Goal: Task Accomplishment & Management: Manage account settings

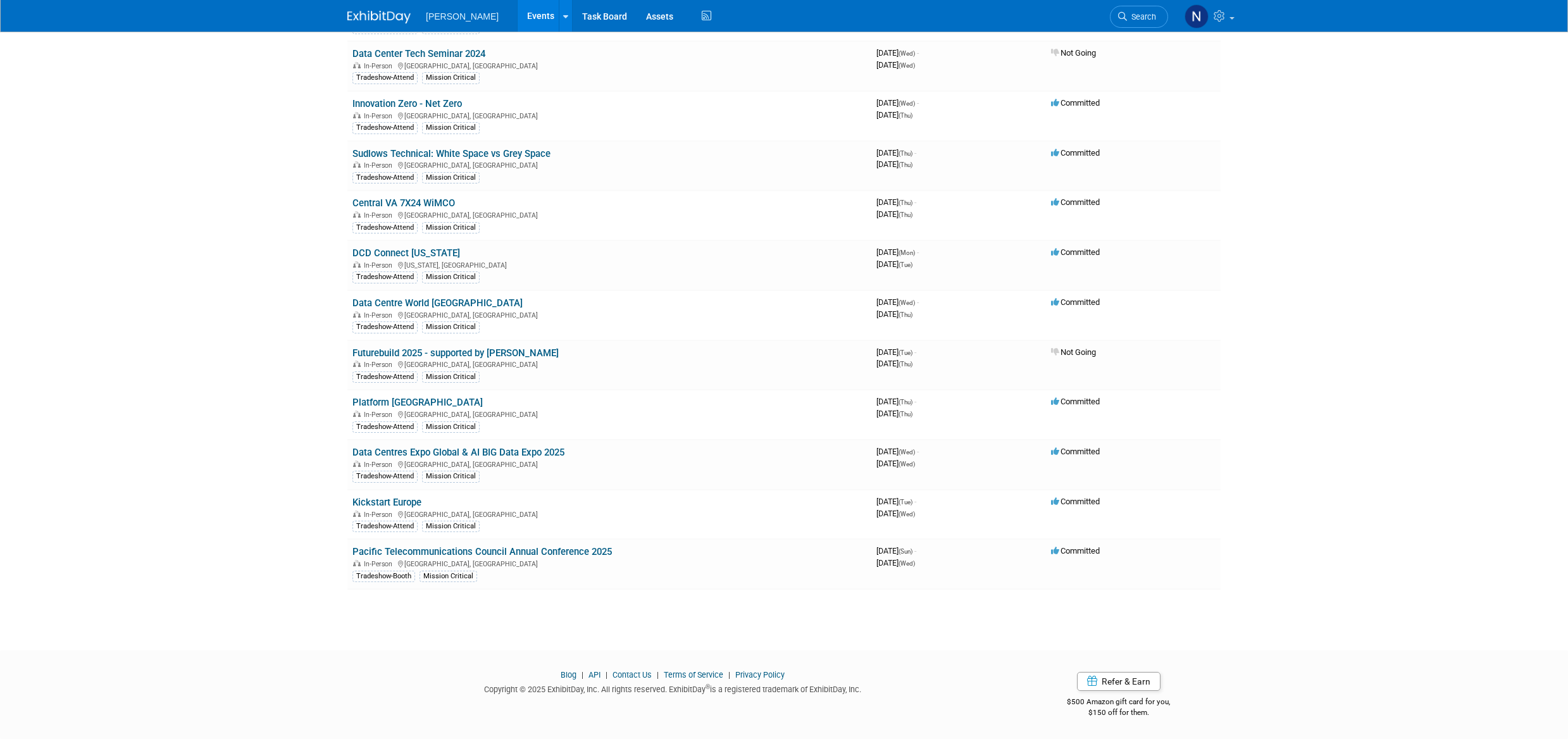
click at [424, 553] on link "Pacific Telecommunications Council Annual Conference 2025" at bounding box center [481, 552] width 259 height 11
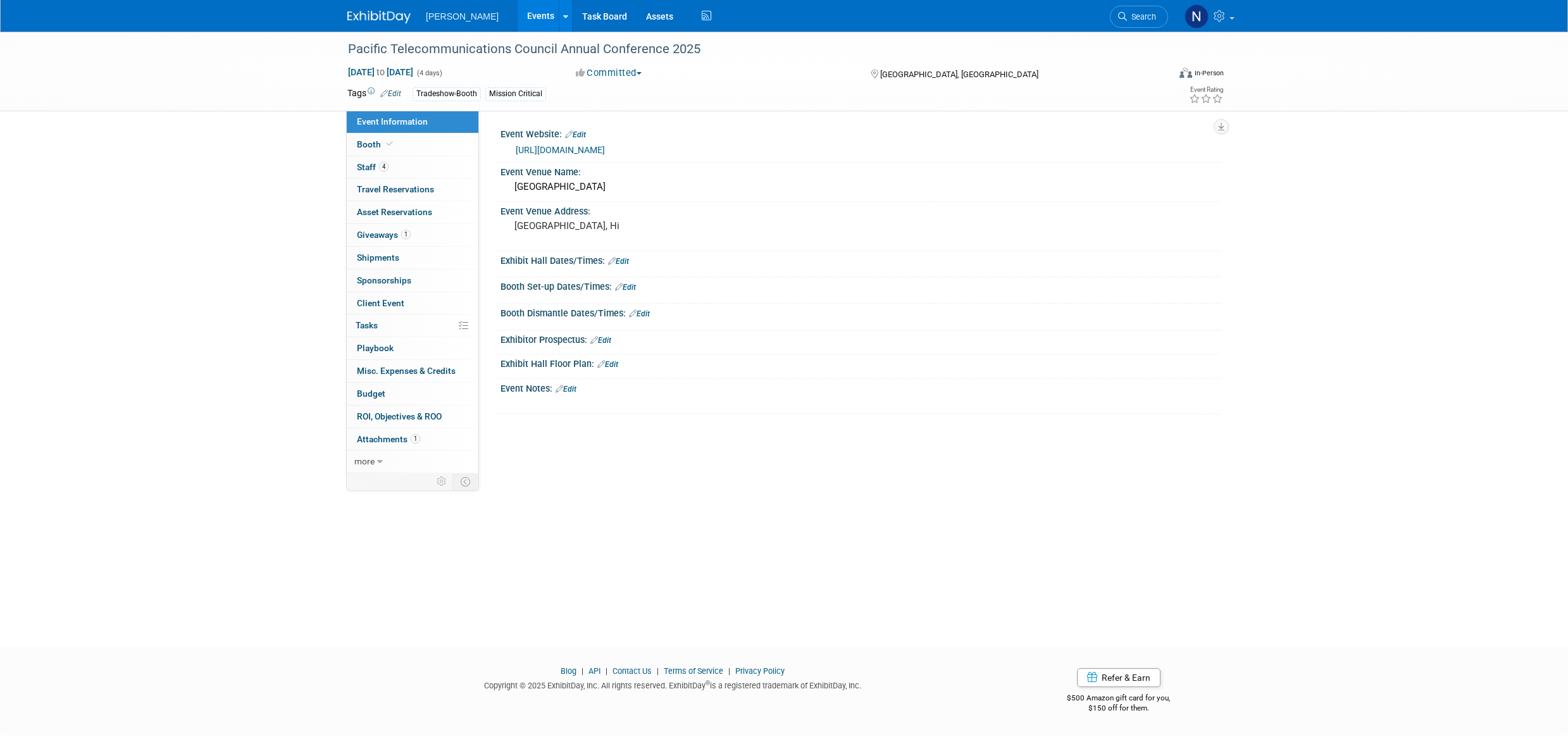
click at [371, 397] on span "Budget" at bounding box center [371, 393] width 29 height 10
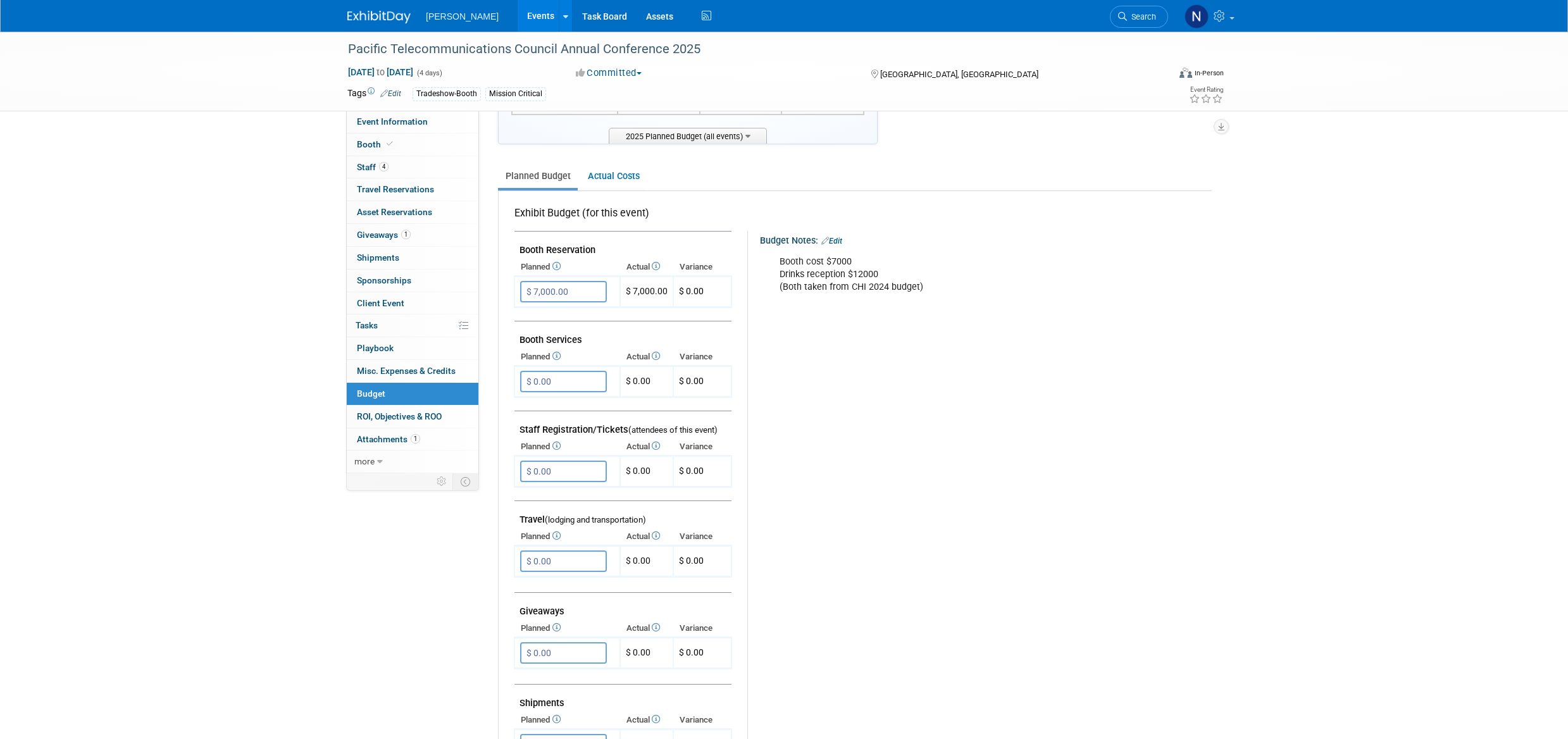
scroll to position [63, 0]
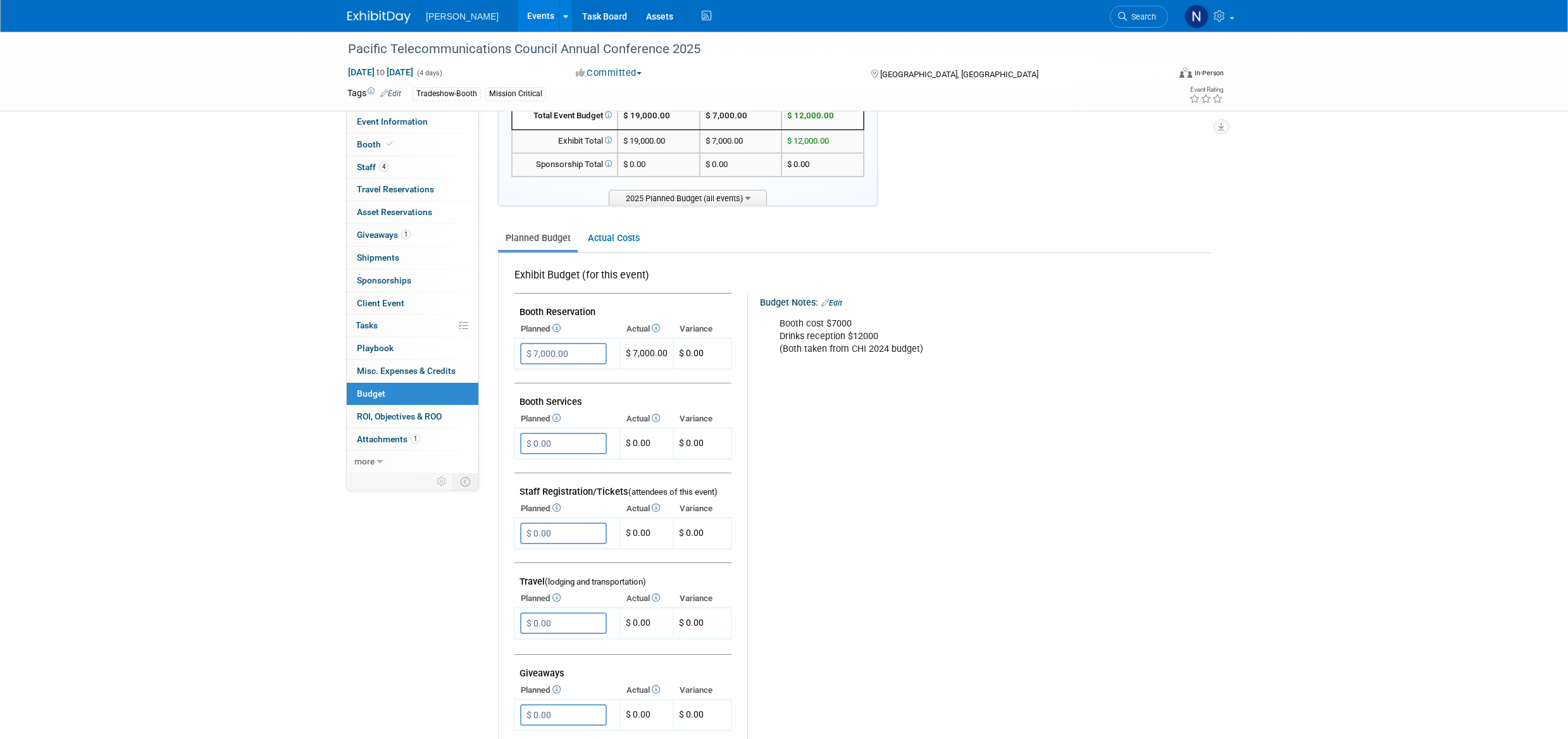
click at [380, 307] on span "Client Event" at bounding box center [380, 303] width 47 height 10
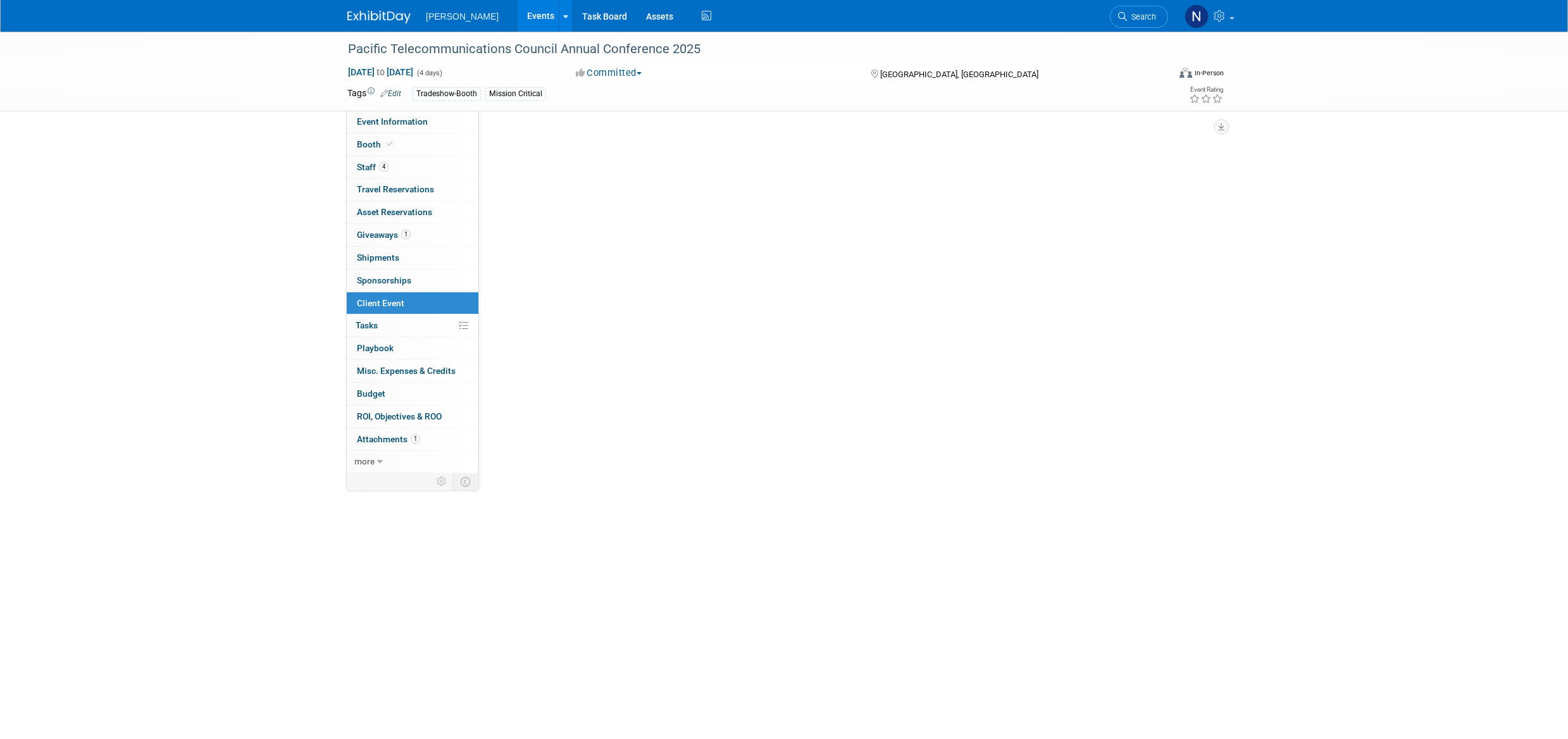
scroll to position [0, 0]
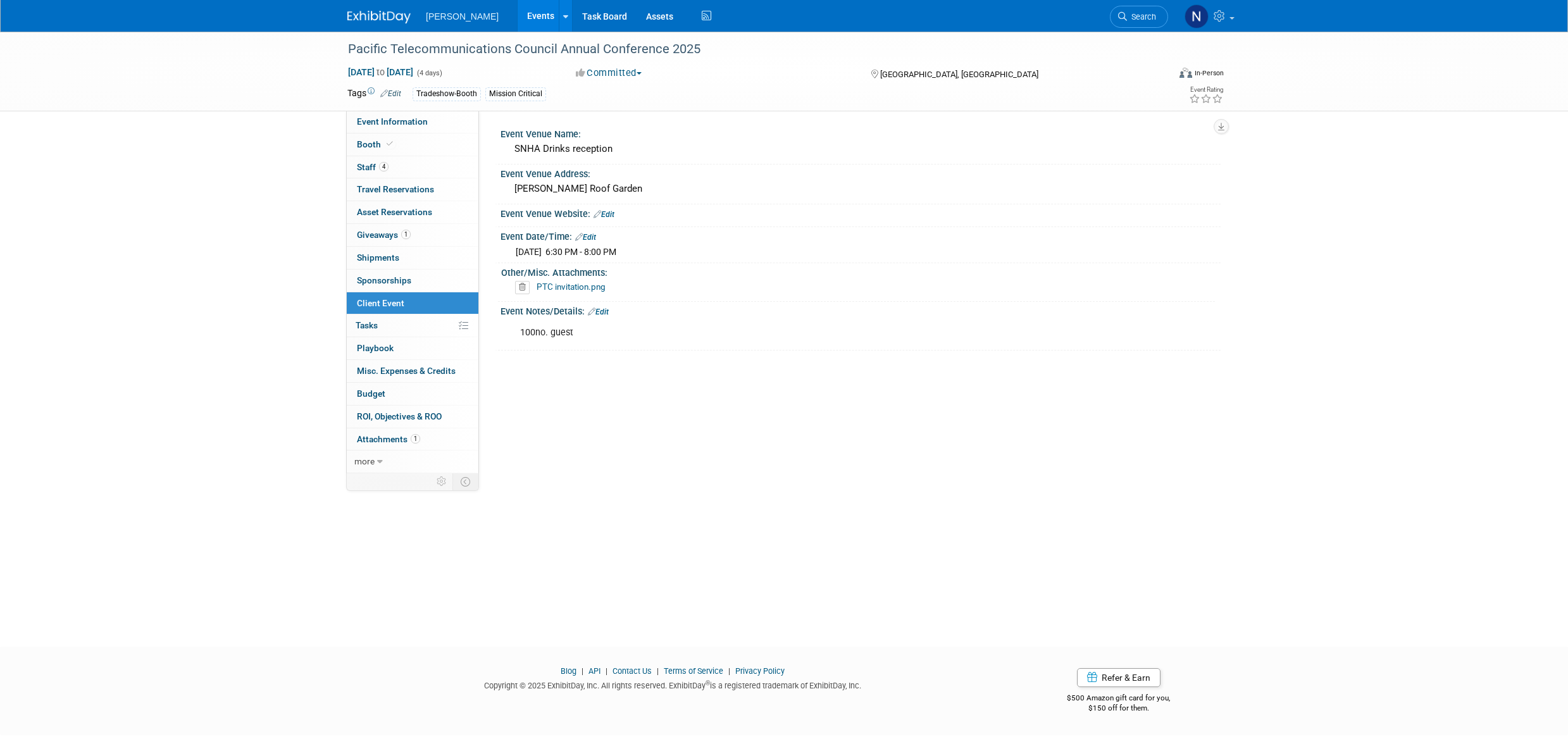
click at [605, 313] on link "Edit" at bounding box center [599, 312] width 20 height 9
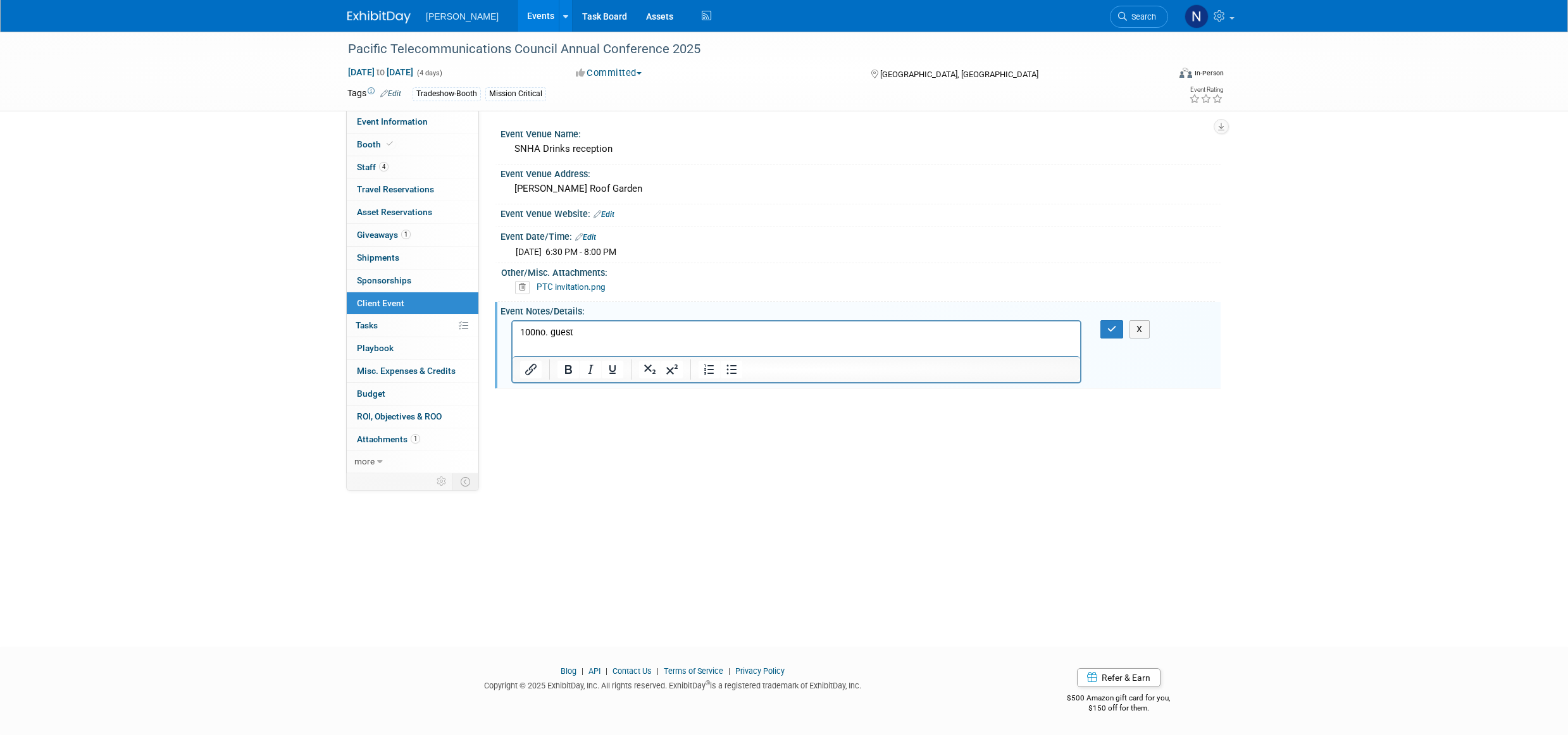
click at [596, 238] on link "Edit" at bounding box center [586, 238] width 20 height 9
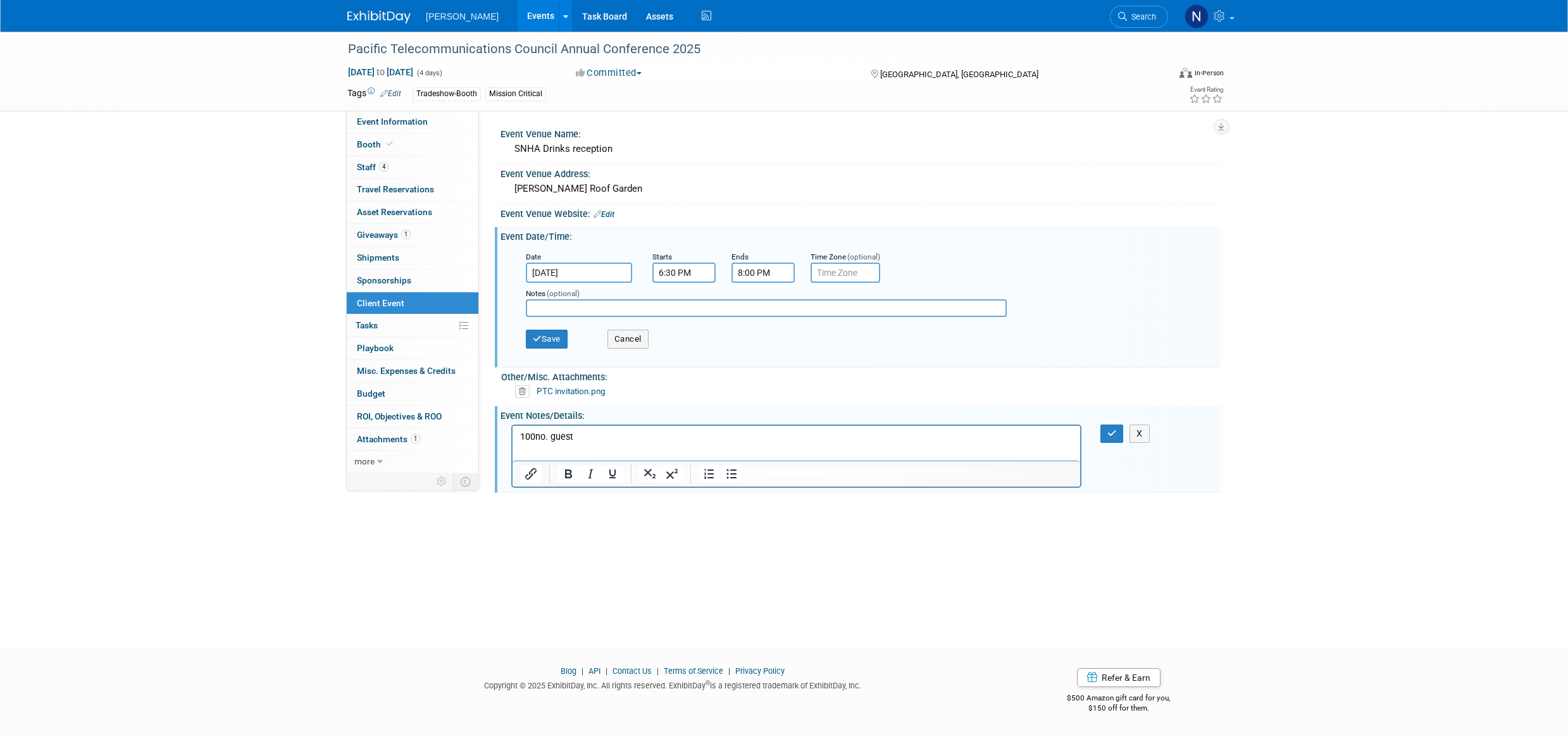
click at [610, 215] on link "Edit" at bounding box center [604, 215] width 20 height 9
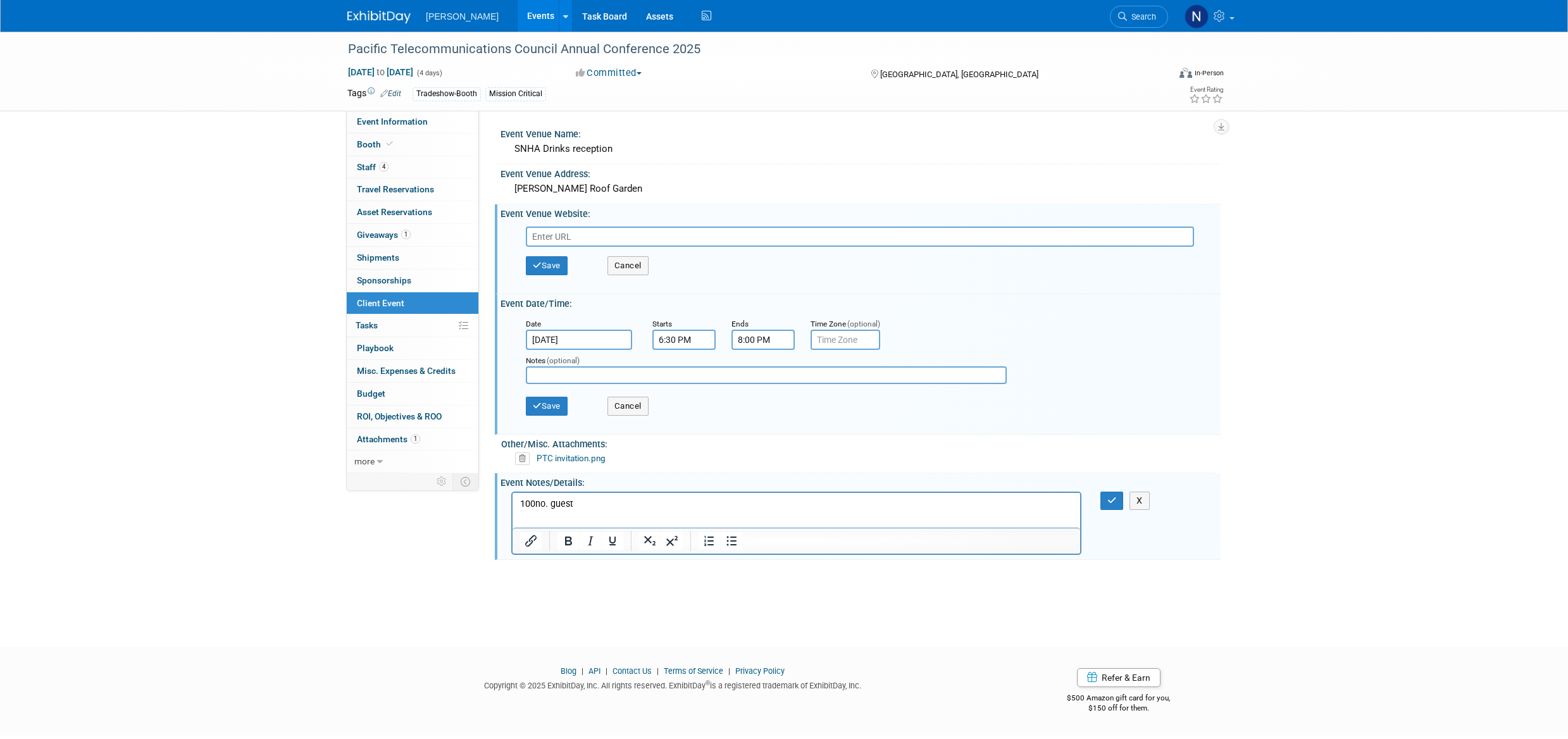
click at [524, 510] on html "100no. guest" at bounding box center [797, 501] width 568 height 18
click at [586, 503] on p "100no. guest" at bounding box center [797, 504] width 553 height 13
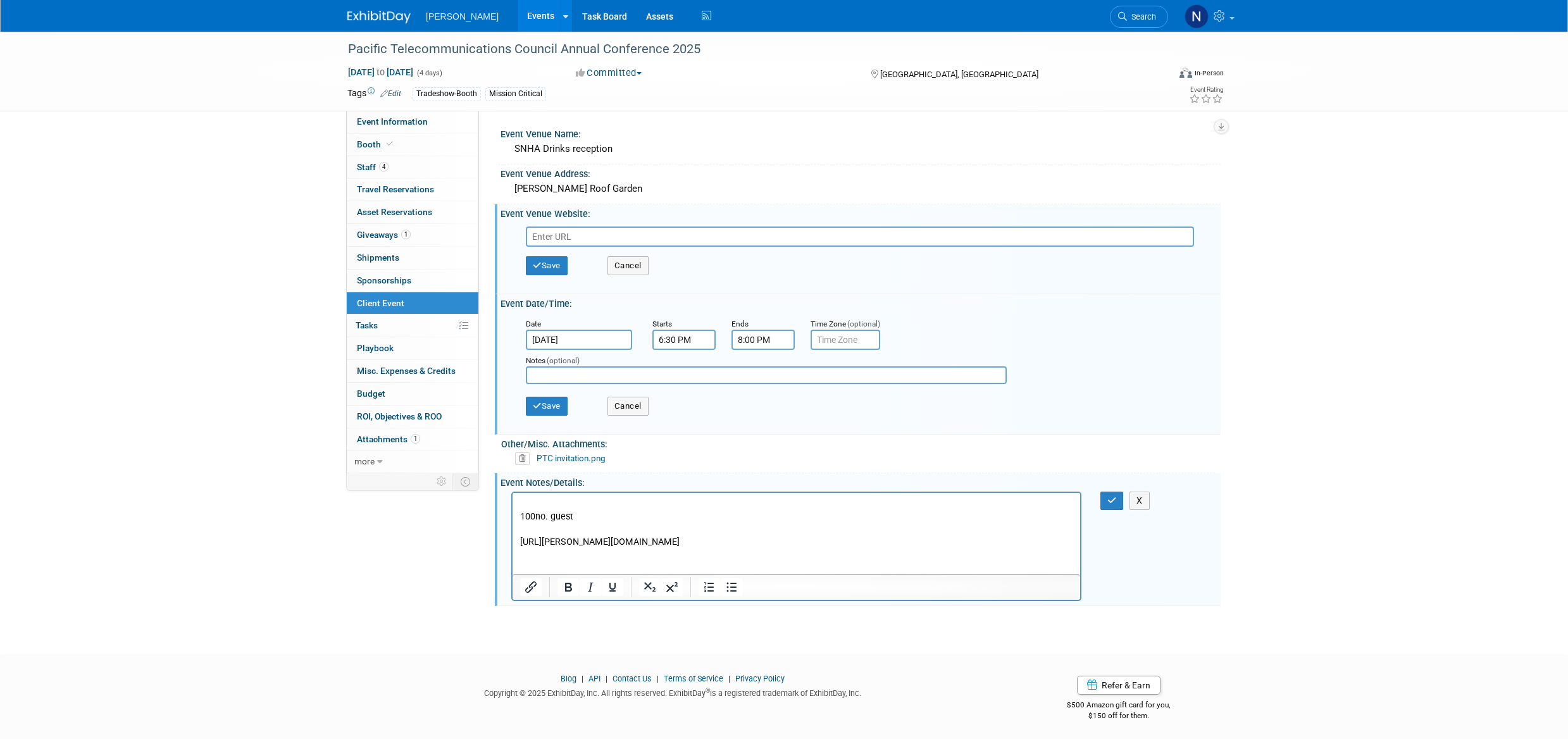
click at [375, 442] on span "Attachments 1" at bounding box center [389, 439] width 63 height 10
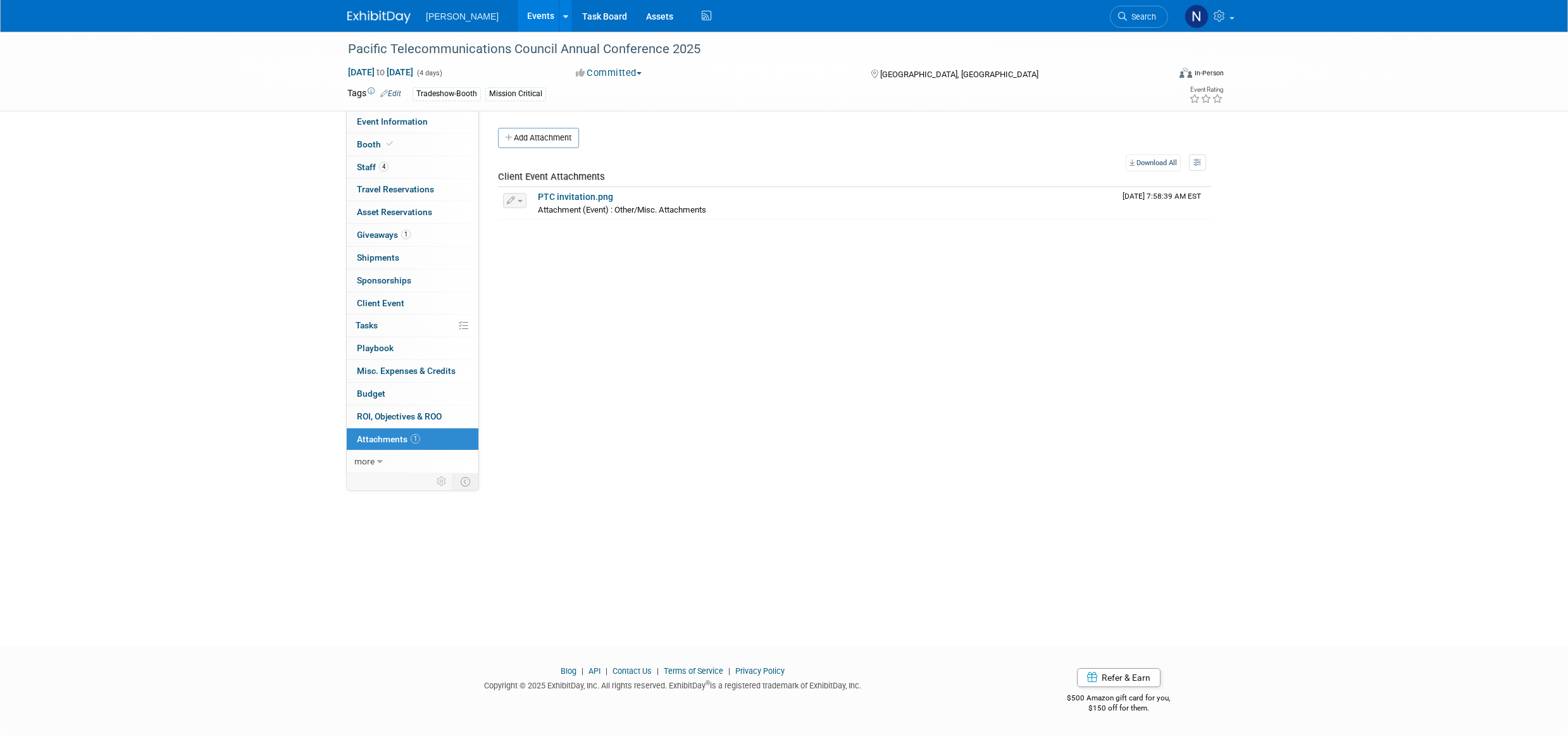
click at [534, 141] on button "Add Attachment" at bounding box center [538, 139] width 81 height 20
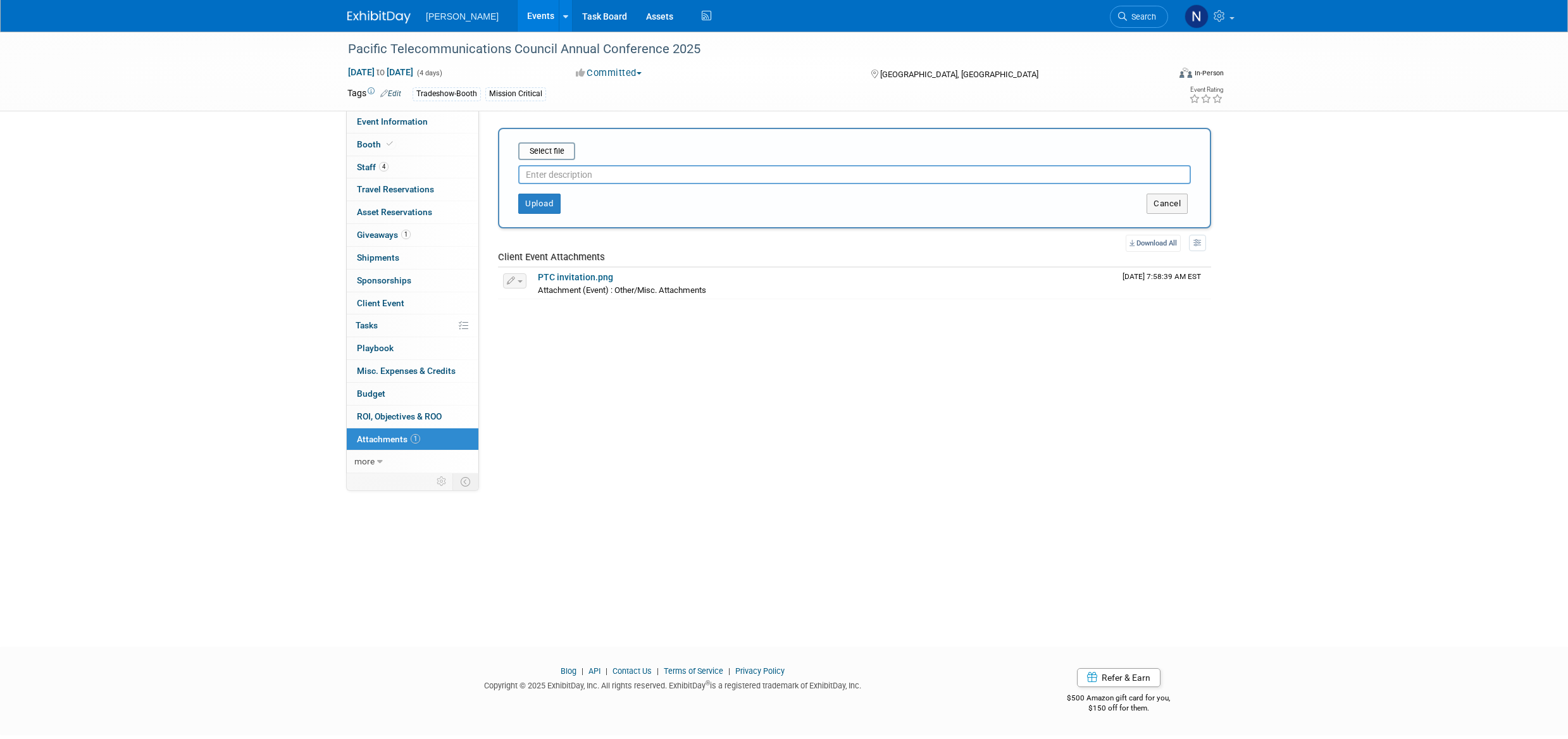
click at [554, 154] on input "file" at bounding box center [499, 152] width 151 height 15
click at [527, 169] on input "text" at bounding box center [855, 169] width 673 height 19
click at [520, 150] on icon at bounding box center [523, 149] width 9 height 9
click at [545, 204] on button "Upload" at bounding box center [540, 199] width 43 height 20
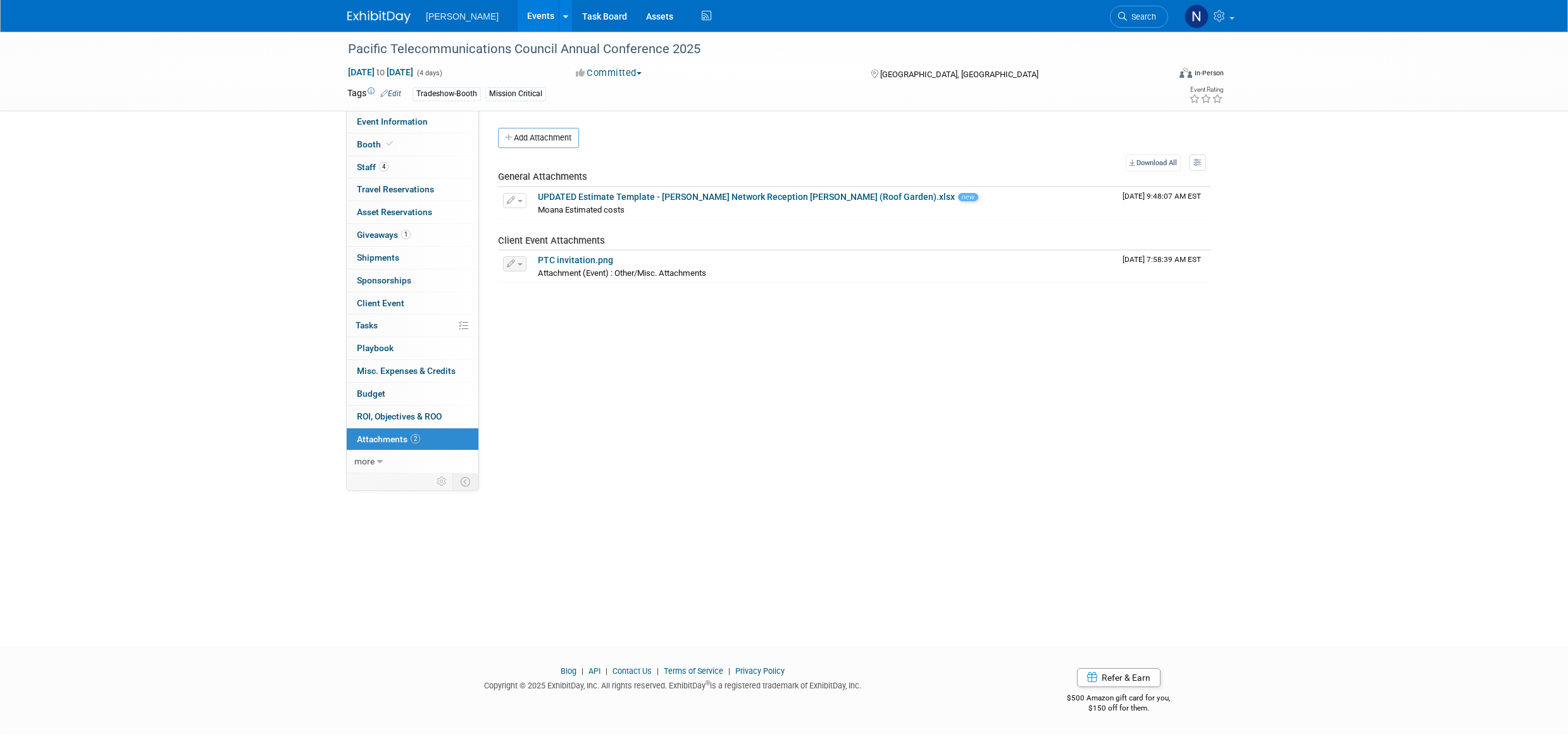
click at [543, 144] on button "Add Attachment" at bounding box center [538, 139] width 81 height 20
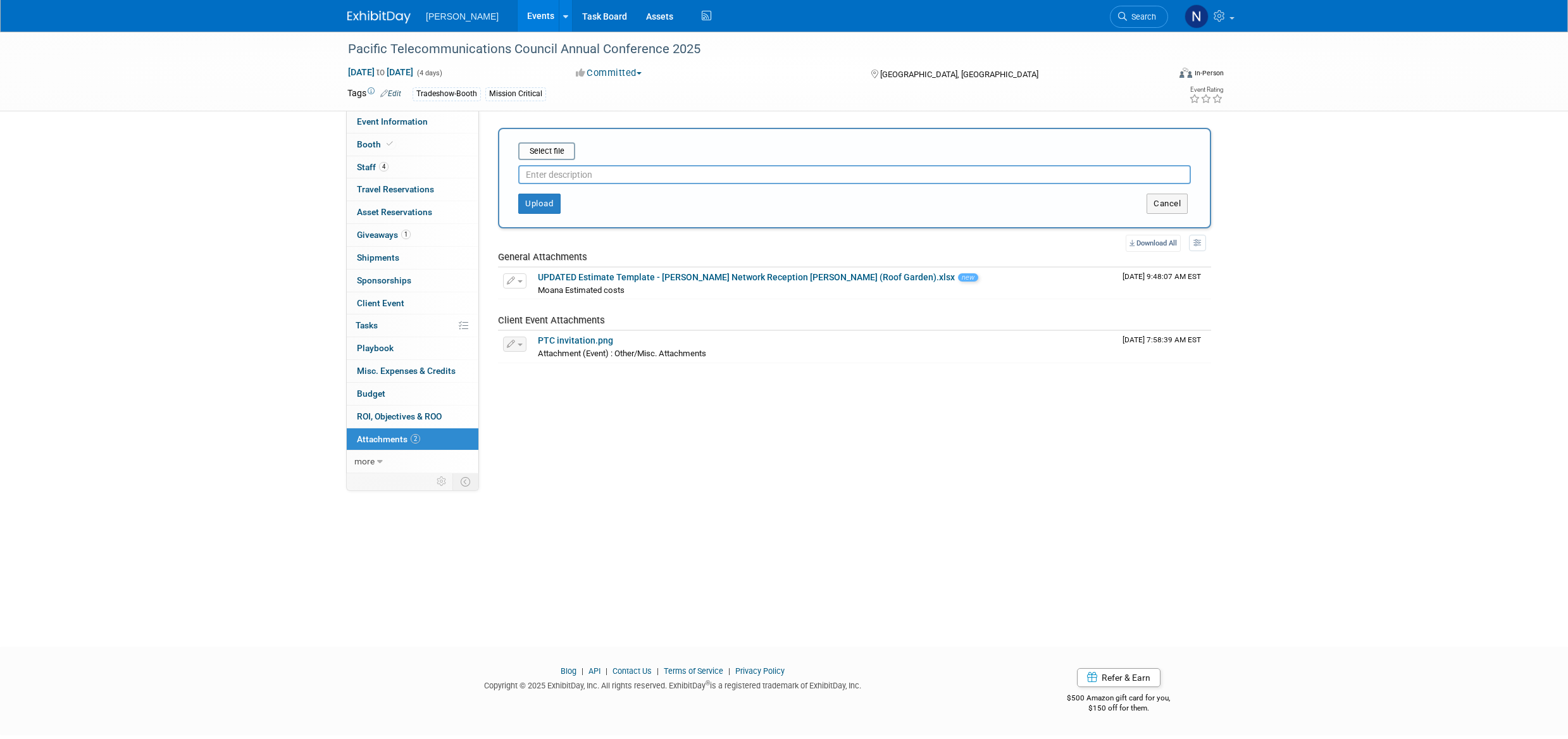
click at [548, 150] on input "file" at bounding box center [499, 152] width 151 height 15
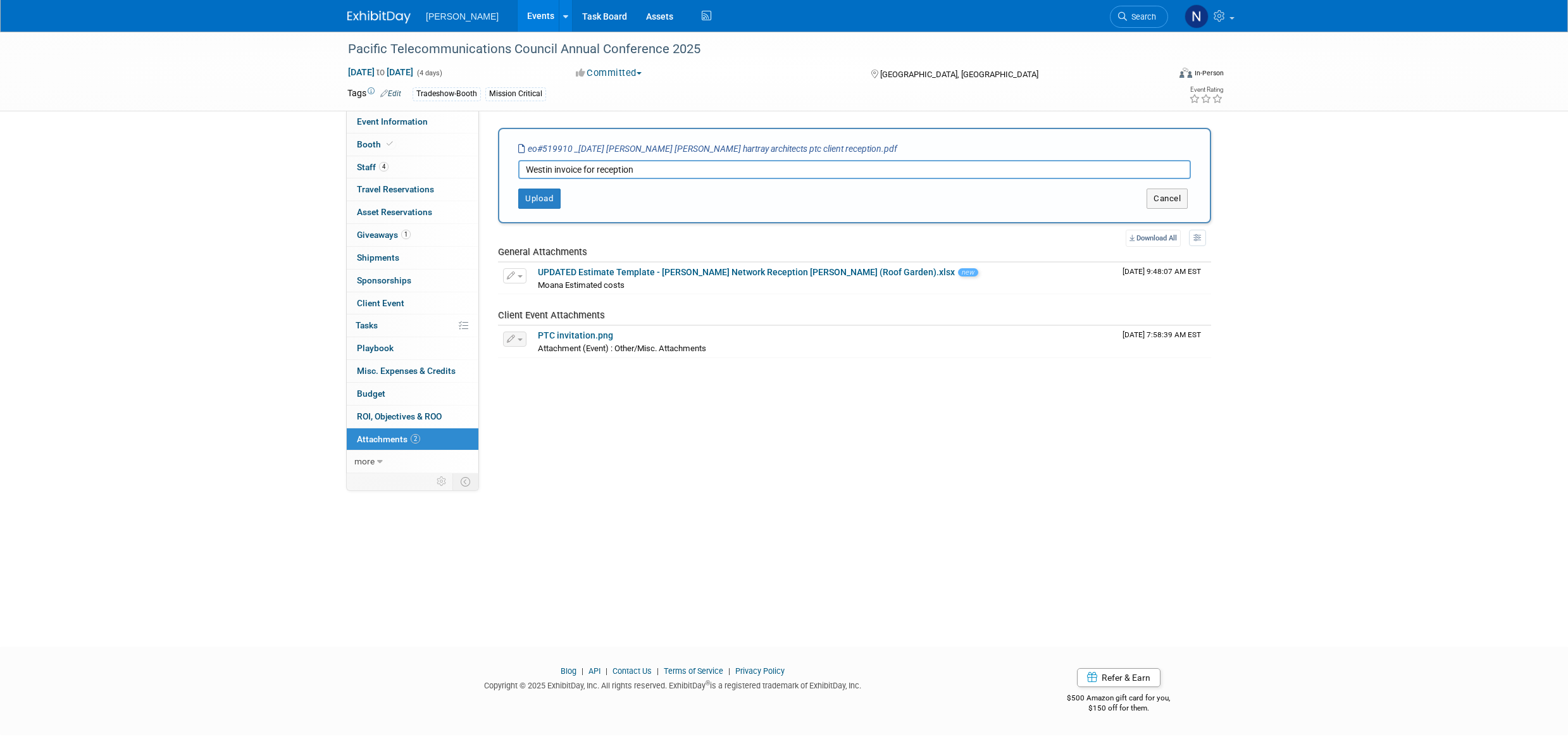
click at [582, 169] on input "Westin invoice for reception" at bounding box center [855, 169] width 673 height 19
click at [545, 204] on button "Upload" at bounding box center [540, 199] width 43 height 20
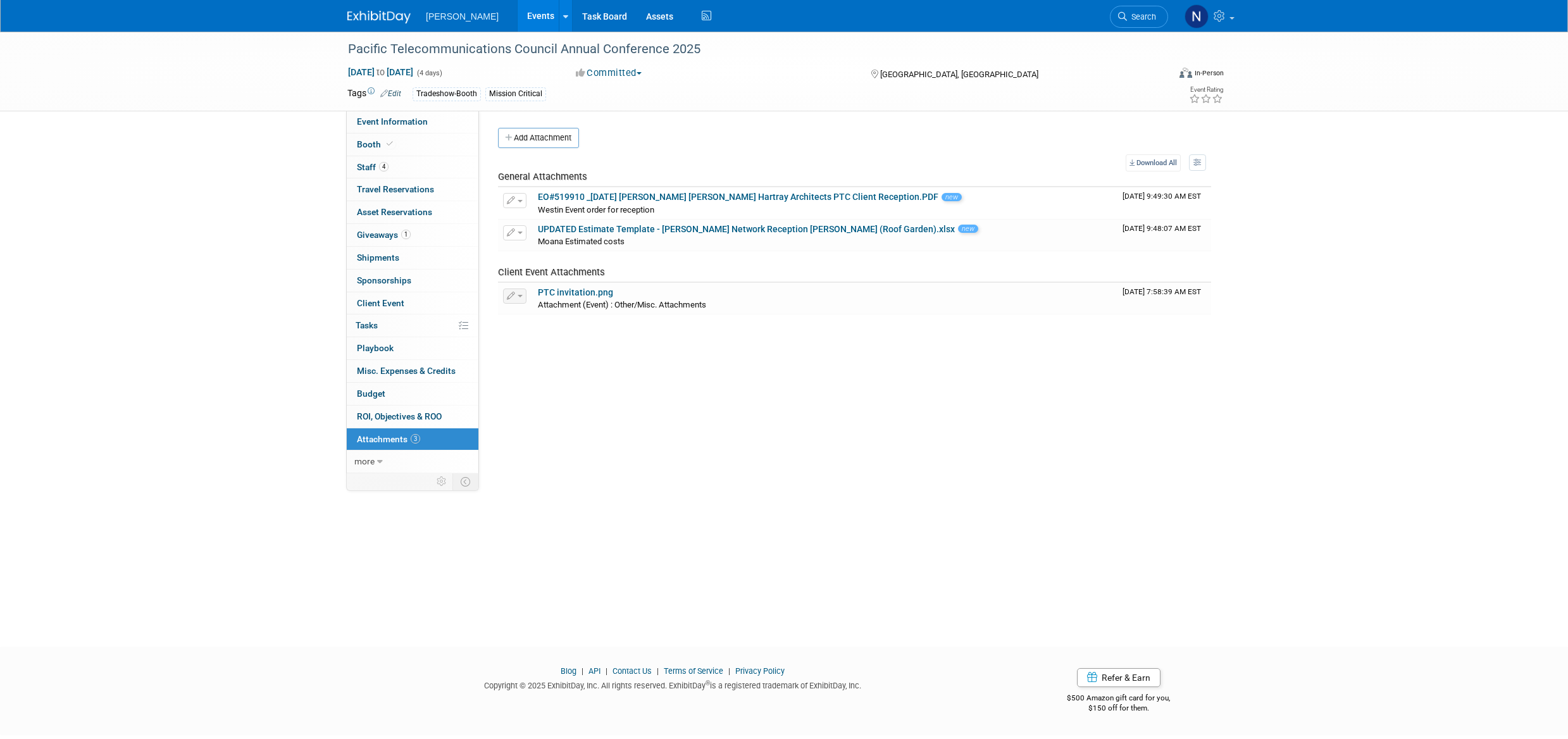
click at [564, 139] on button "Add Attachment" at bounding box center [538, 139] width 81 height 20
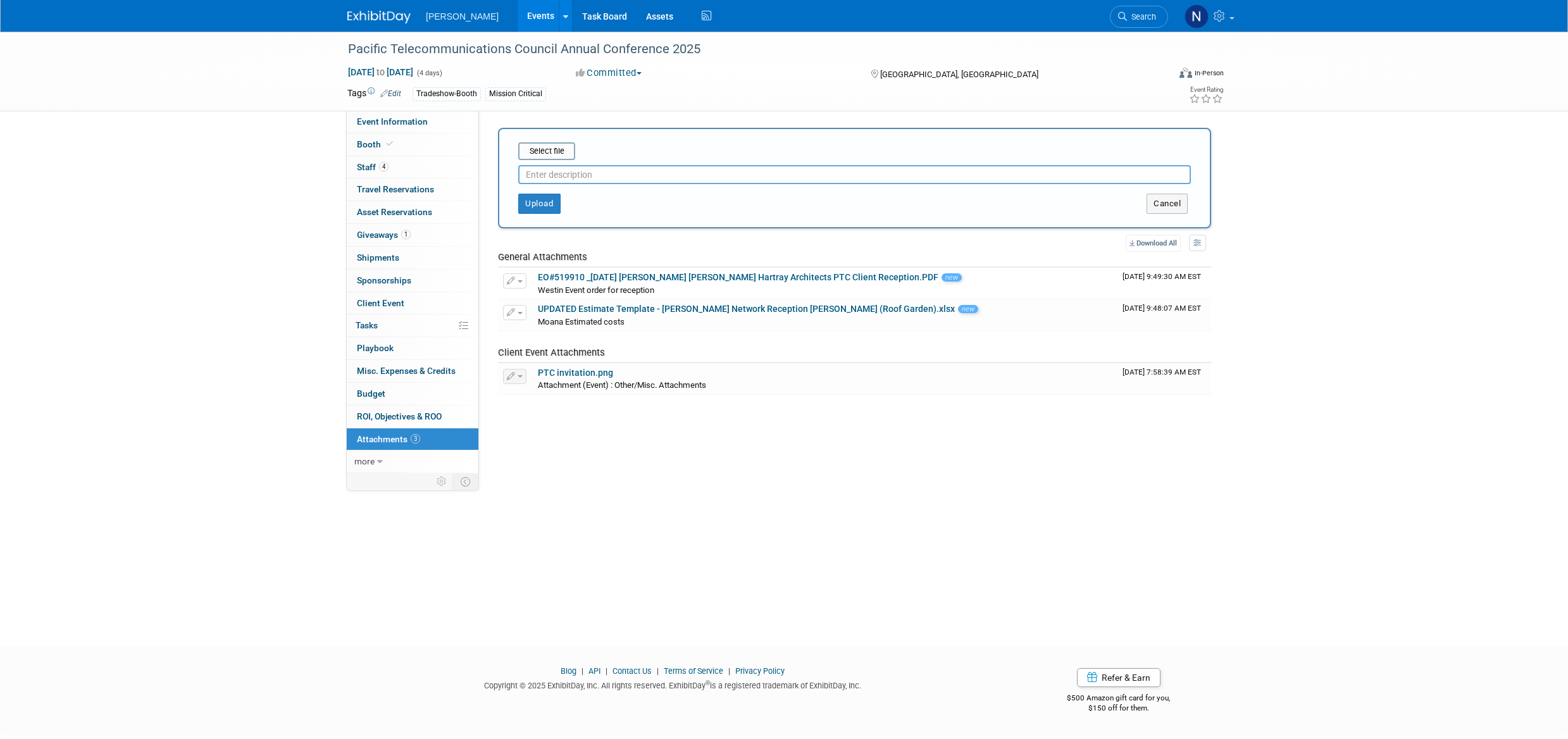
click at [555, 149] on input "file" at bounding box center [499, 152] width 151 height 15
click at [538, 202] on button "Upload" at bounding box center [540, 199] width 43 height 20
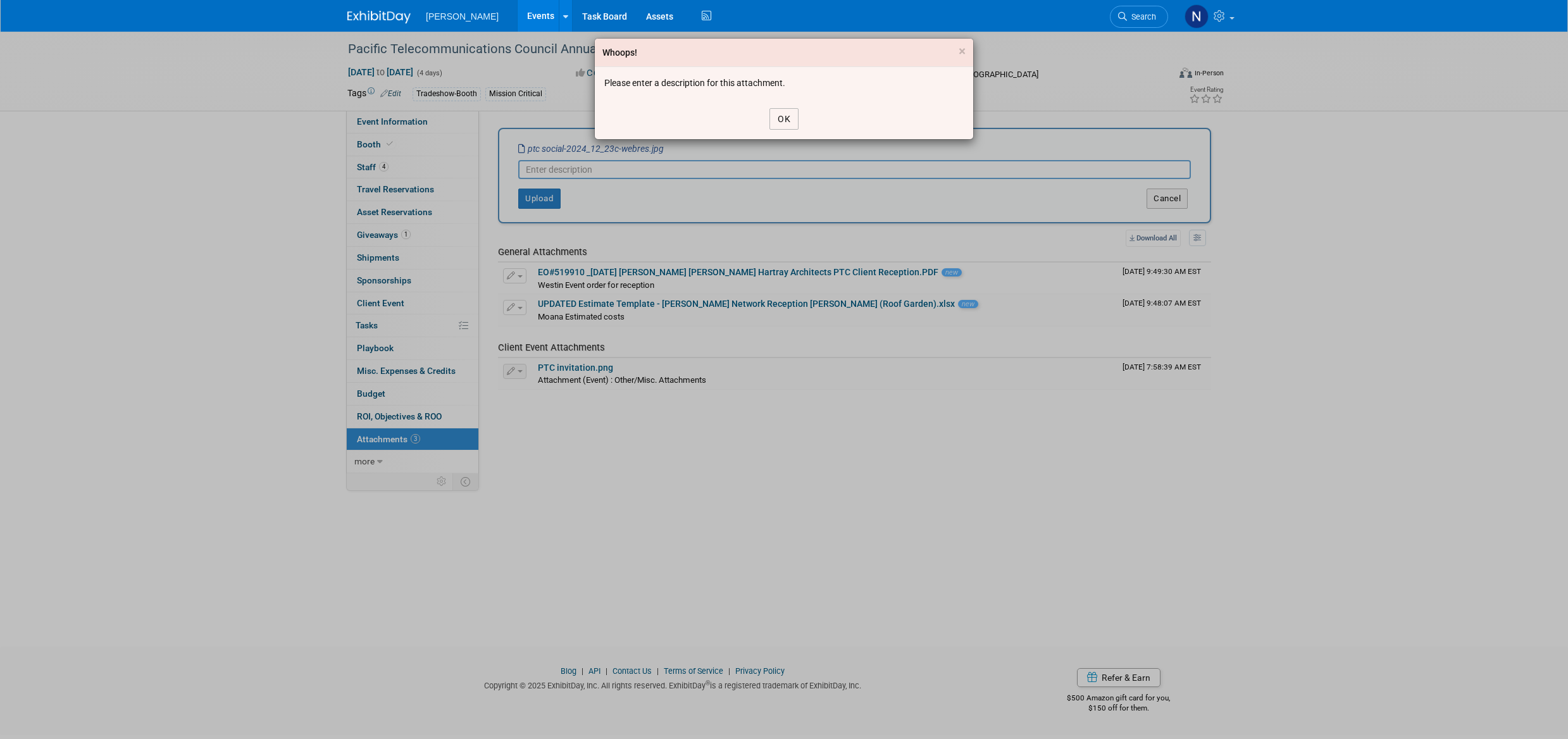
click at [788, 119] on button "OK" at bounding box center [784, 118] width 29 height 21
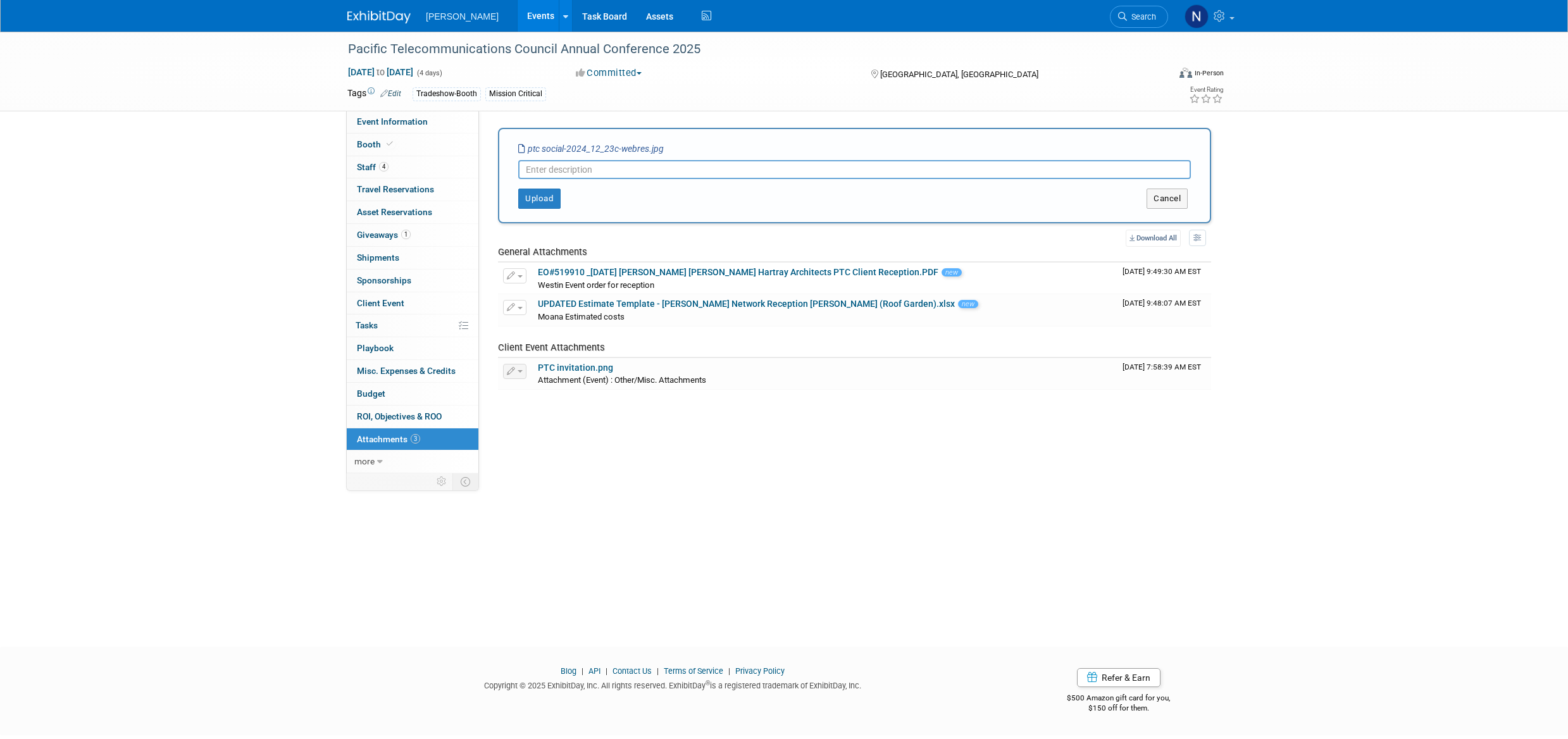
click at [546, 172] on input "text" at bounding box center [855, 169] width 673 height 19
click at [538, 196] on button "Upload" at bounding box center [540, 199] width 43 height 20
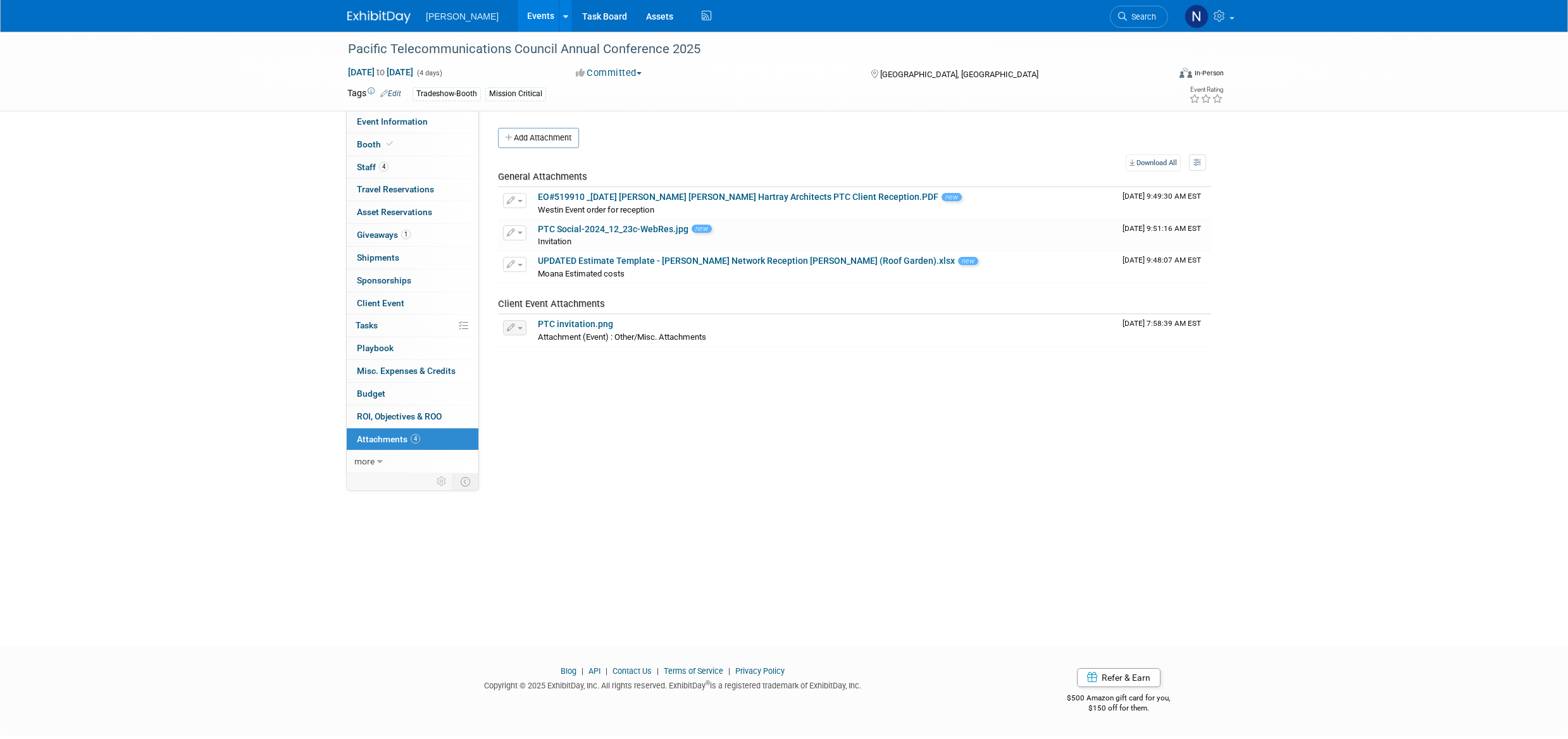
click at [562, 138] on button "Add Attachment" at bounding box center [538, 139] width 81 height 20
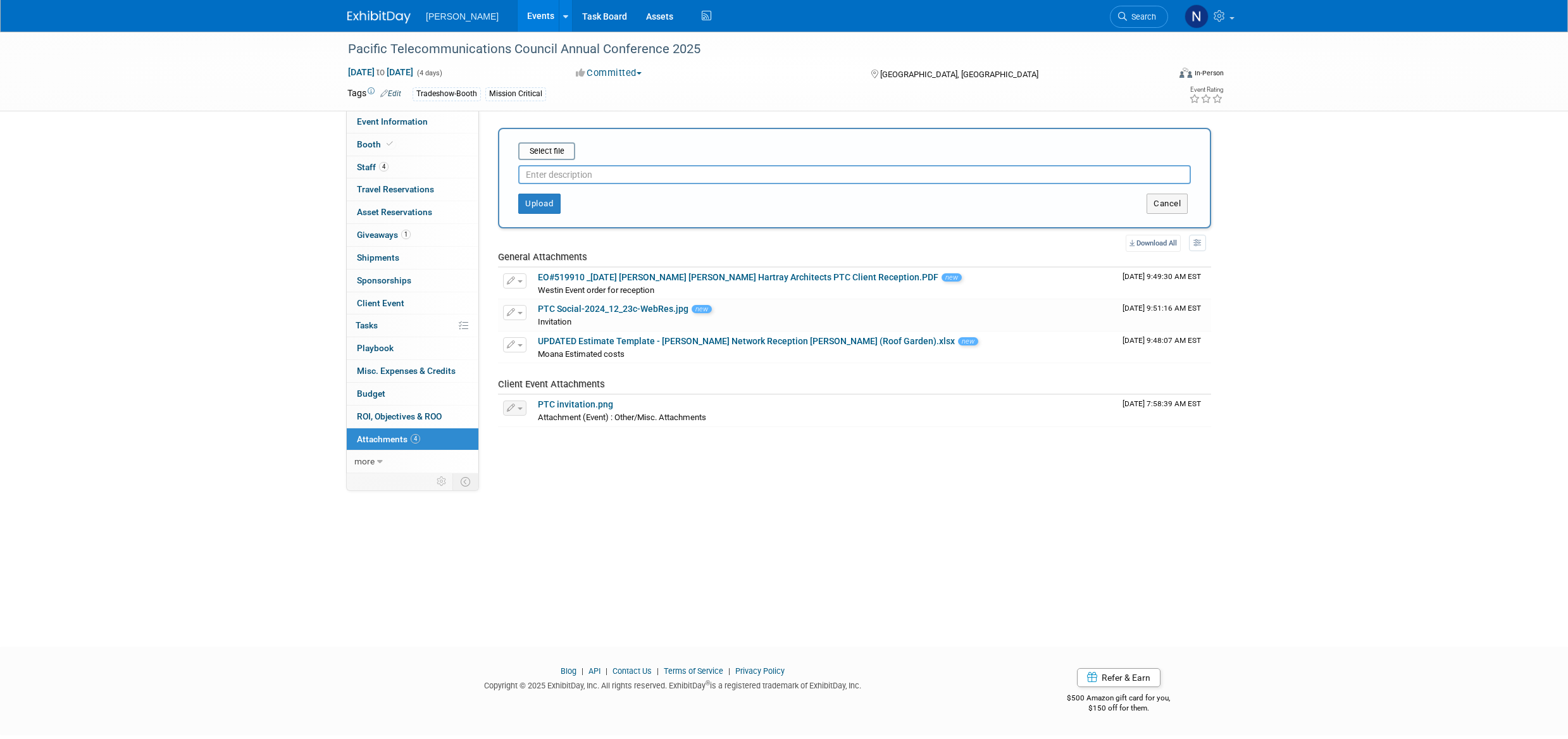
click at [548, 153] on input "file" at bounding box center [499, 152] width 151 height 15
click at [532, 203] on button "Upload" at bounding box center [540, 199] width 43 height 20
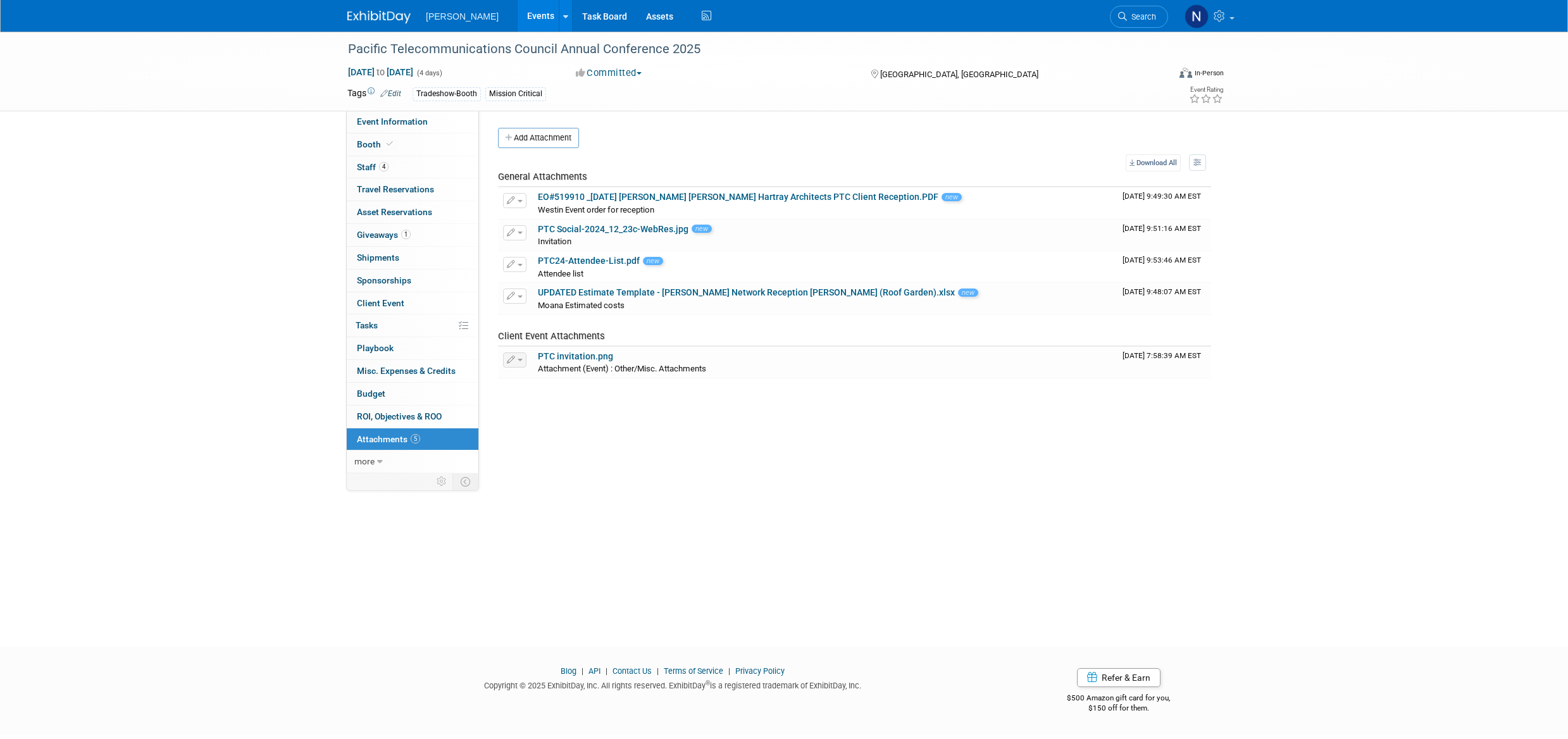
click at [564, 142] on button "Add Attachment" at bounding box center [538, 139] width 81 height 20
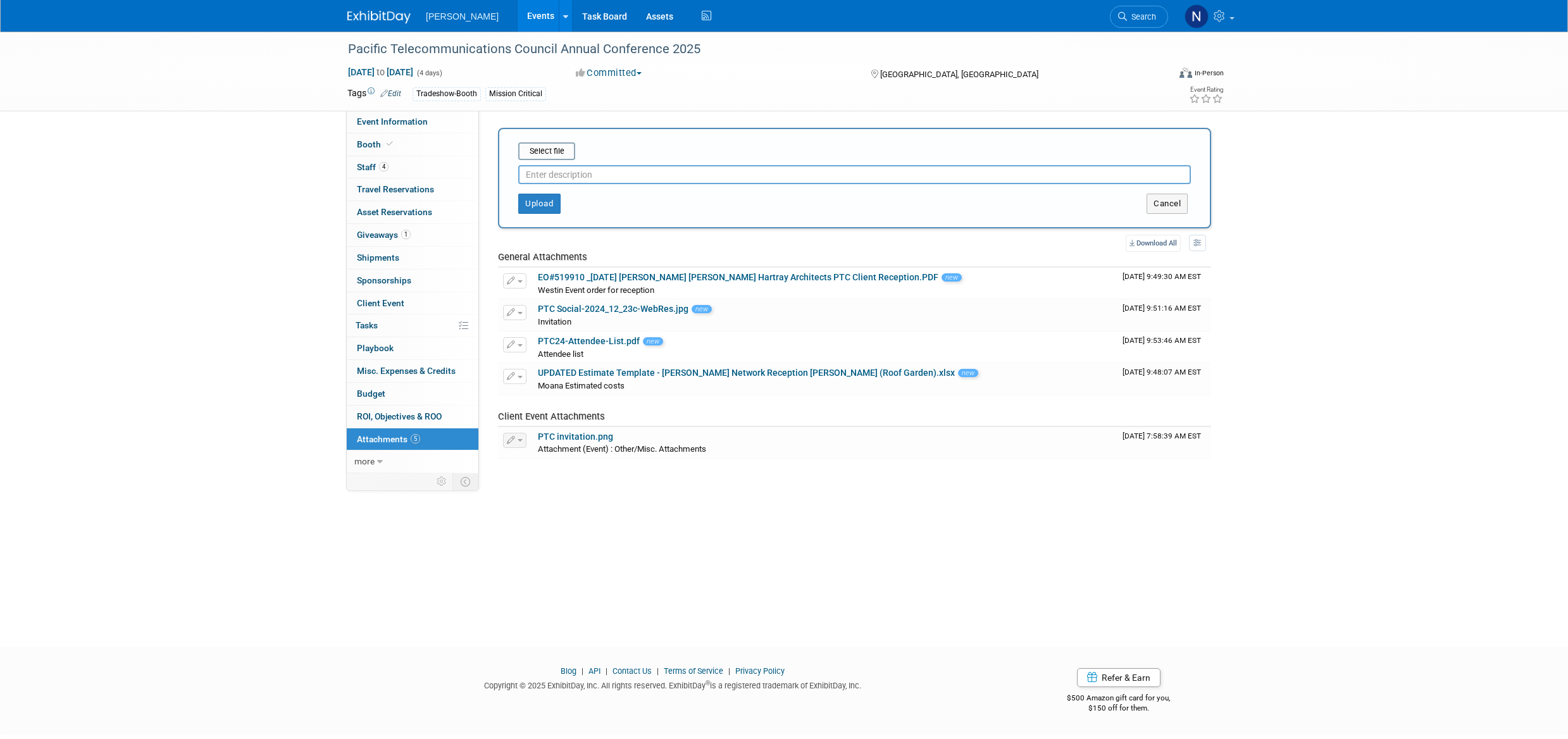
click at [547, 152] on input "file" at bounding box center [499, 152] width 151 height 15
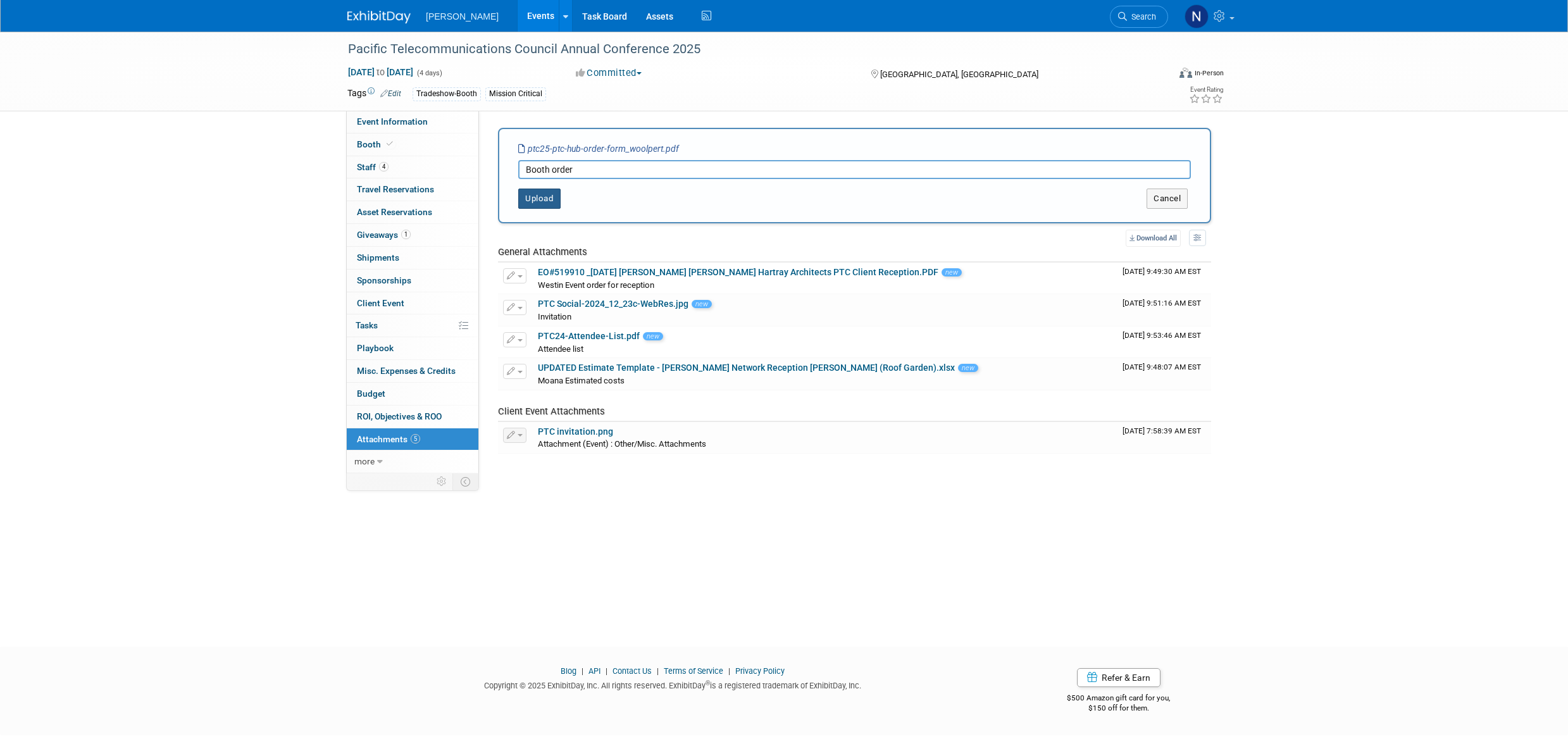
click at [532, 195] on button "Upload" at bounding box center [540, 199] width 43 height 20
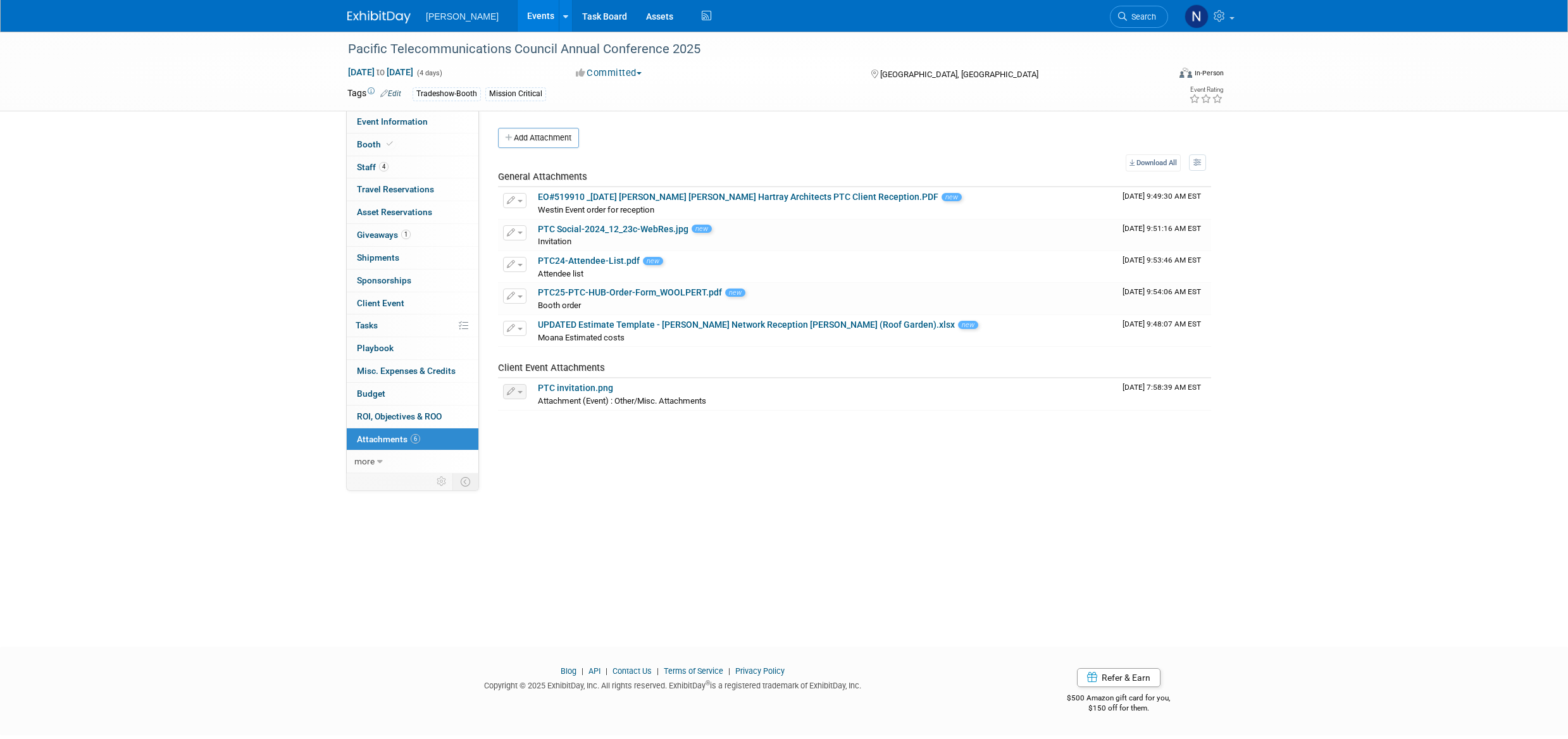
click at [543, 133] on button "Add Attachment" at bounding box center [538, 139] width 81 height 20
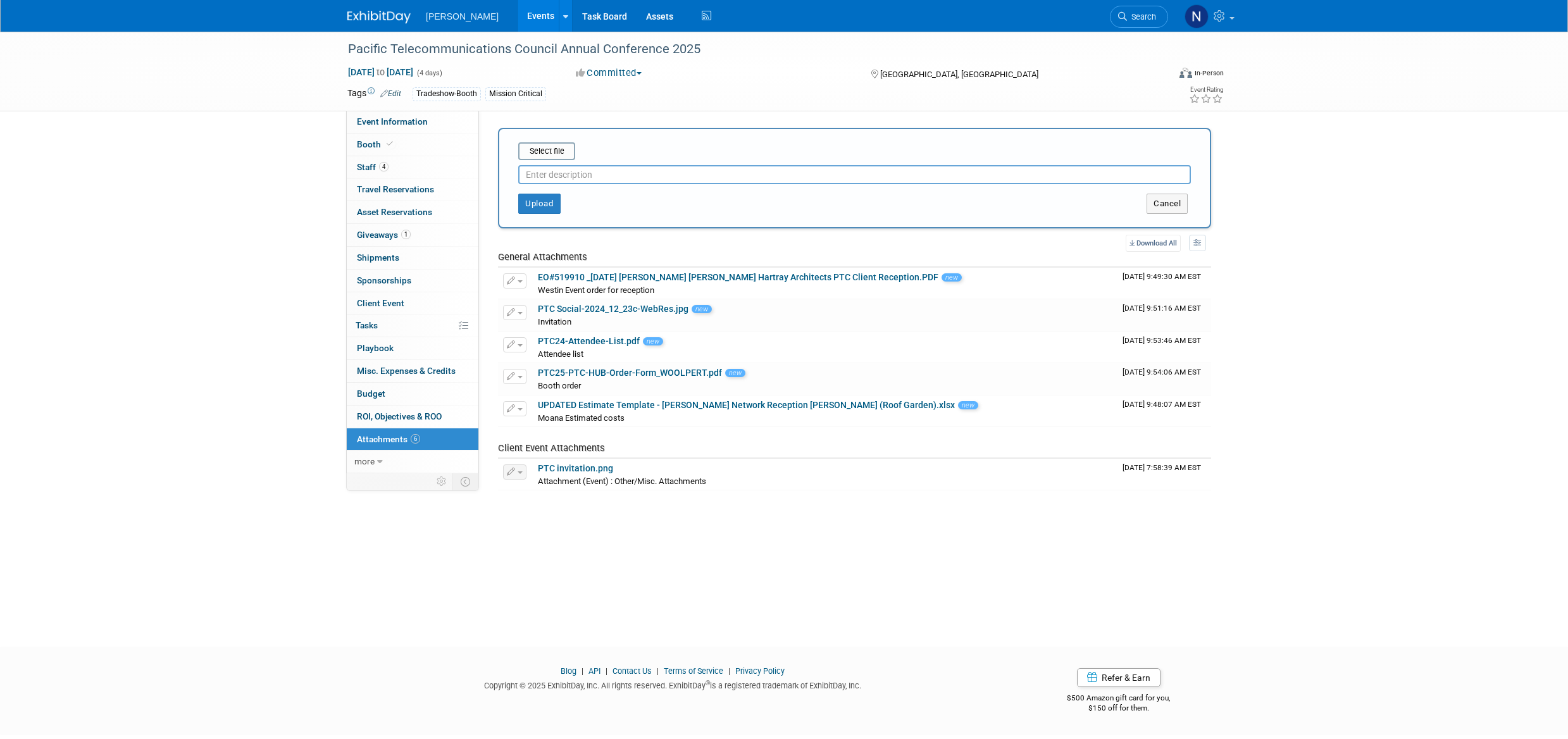
click at [556, 156] on input "file" at bounding box center [499, 152] width 151 height 15
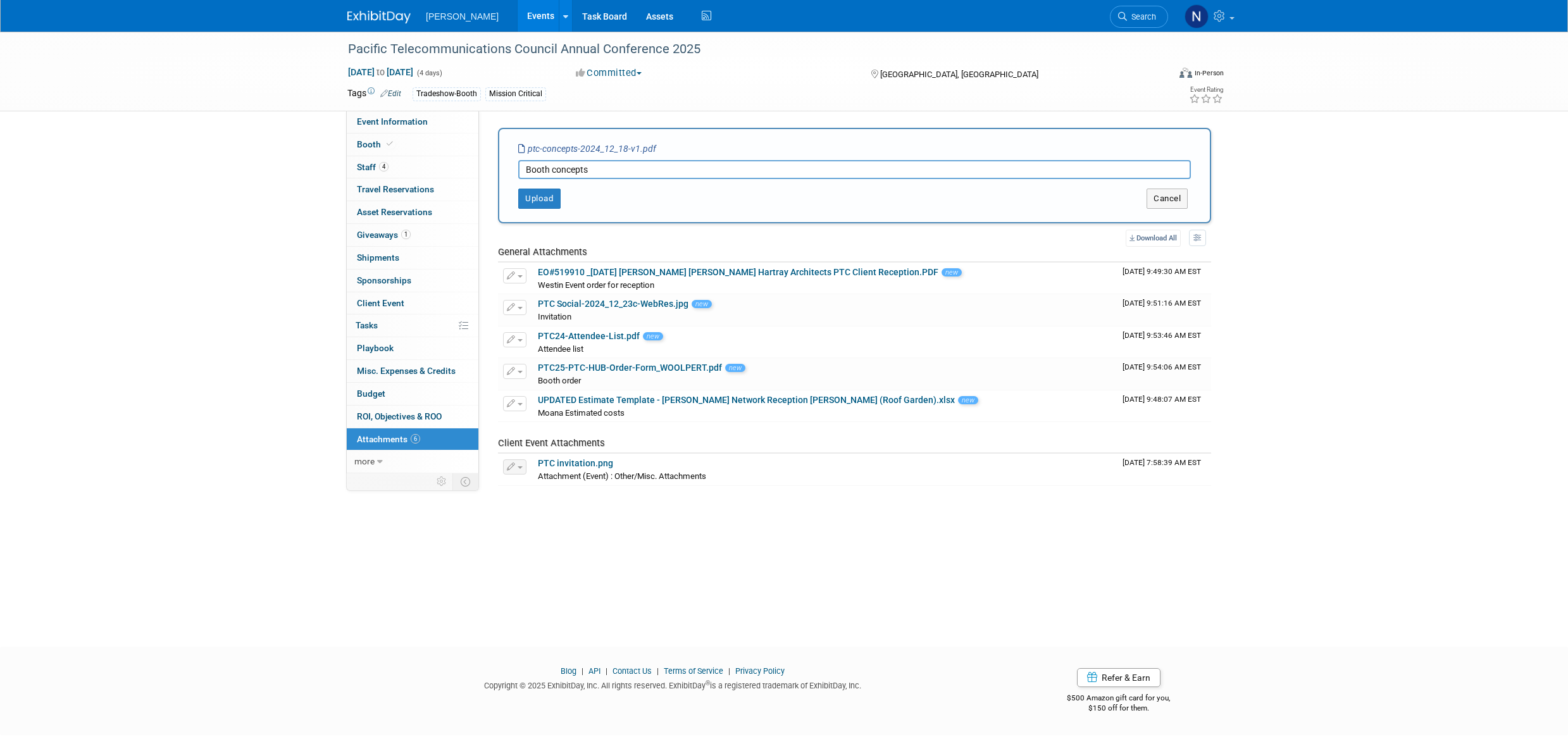
type input "Booth concepts"
click at [534, 205] on button "Upload" at bounding box center [540, 199] width 43 height 20
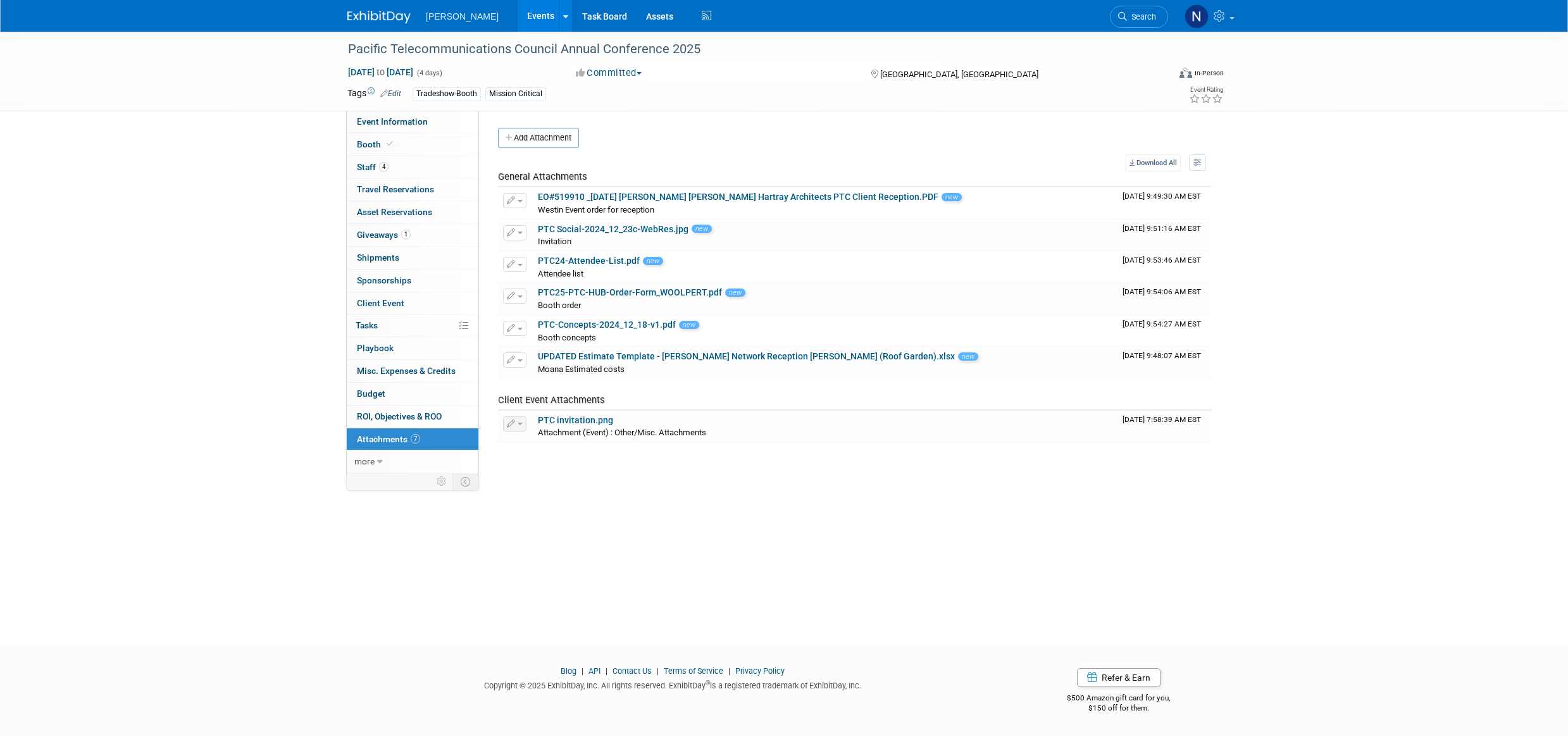
click at [389, 394] on link "Budget" at bounding box center [413, 394] width 132 height 22
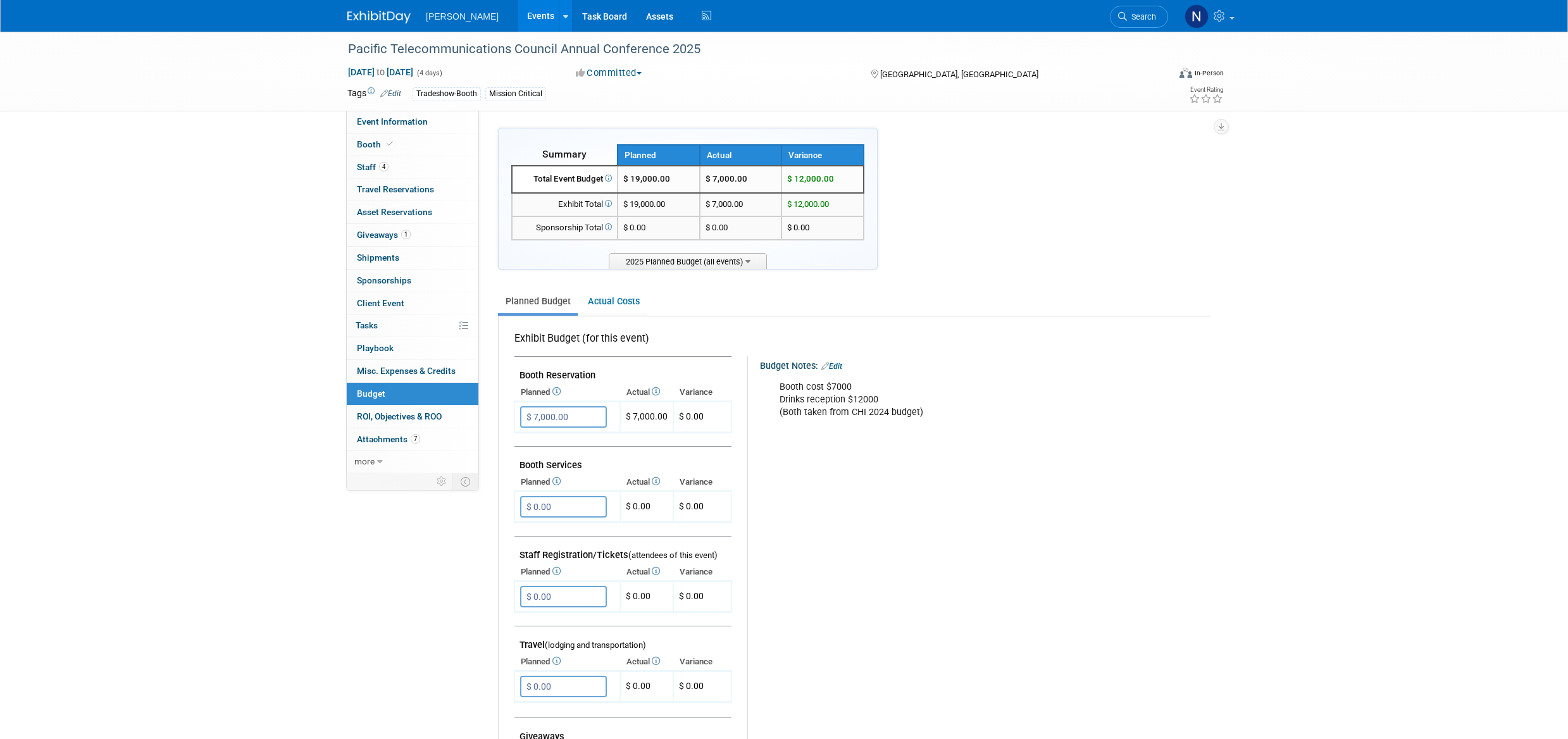
click at [393, 417] on span "ROI, Objectives & ROO 0" at bounding box center [399, 416] width 85 height 10
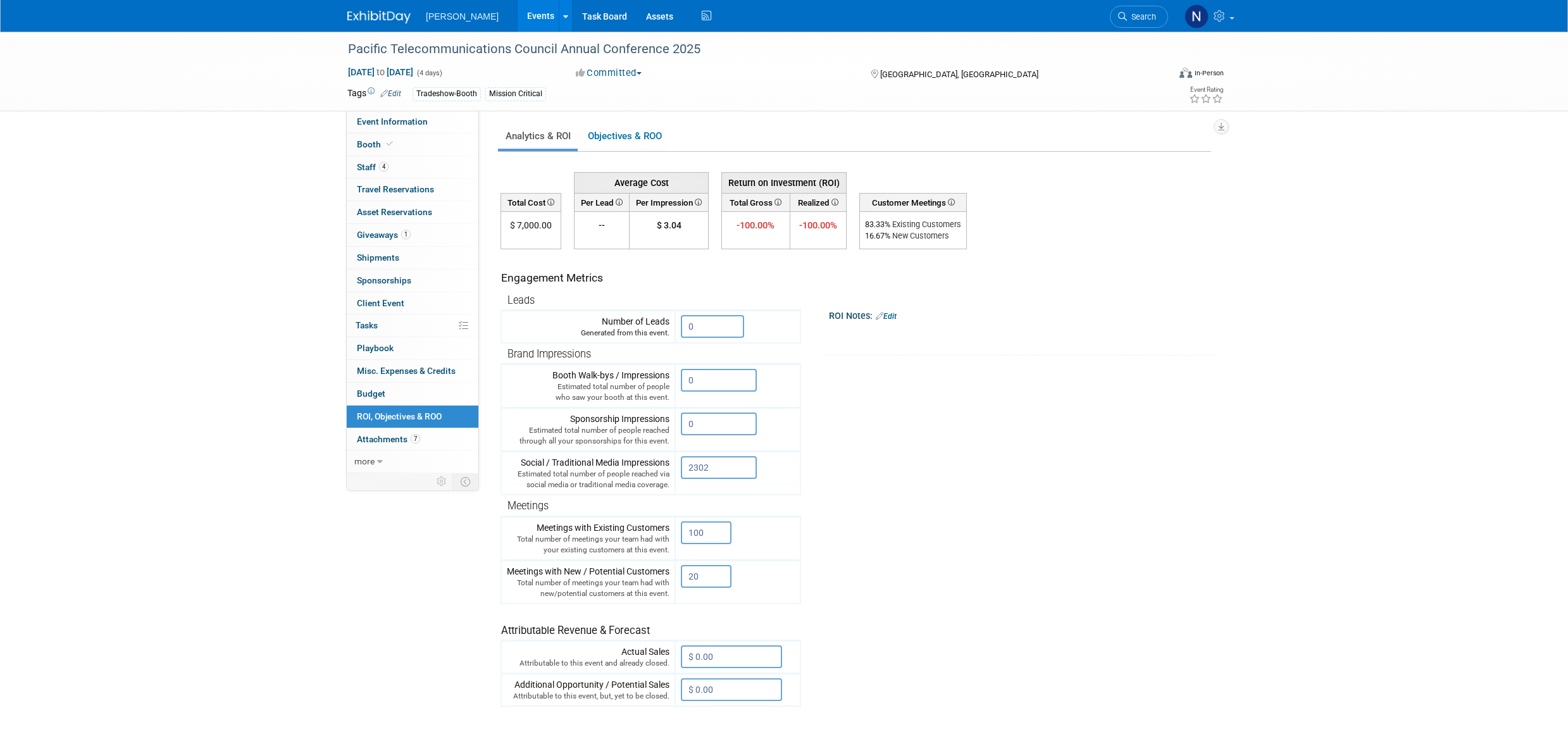
click at [654, 138] on link "Objectives & ROO 0" at bounding box center [624, 136] width 88 height 25
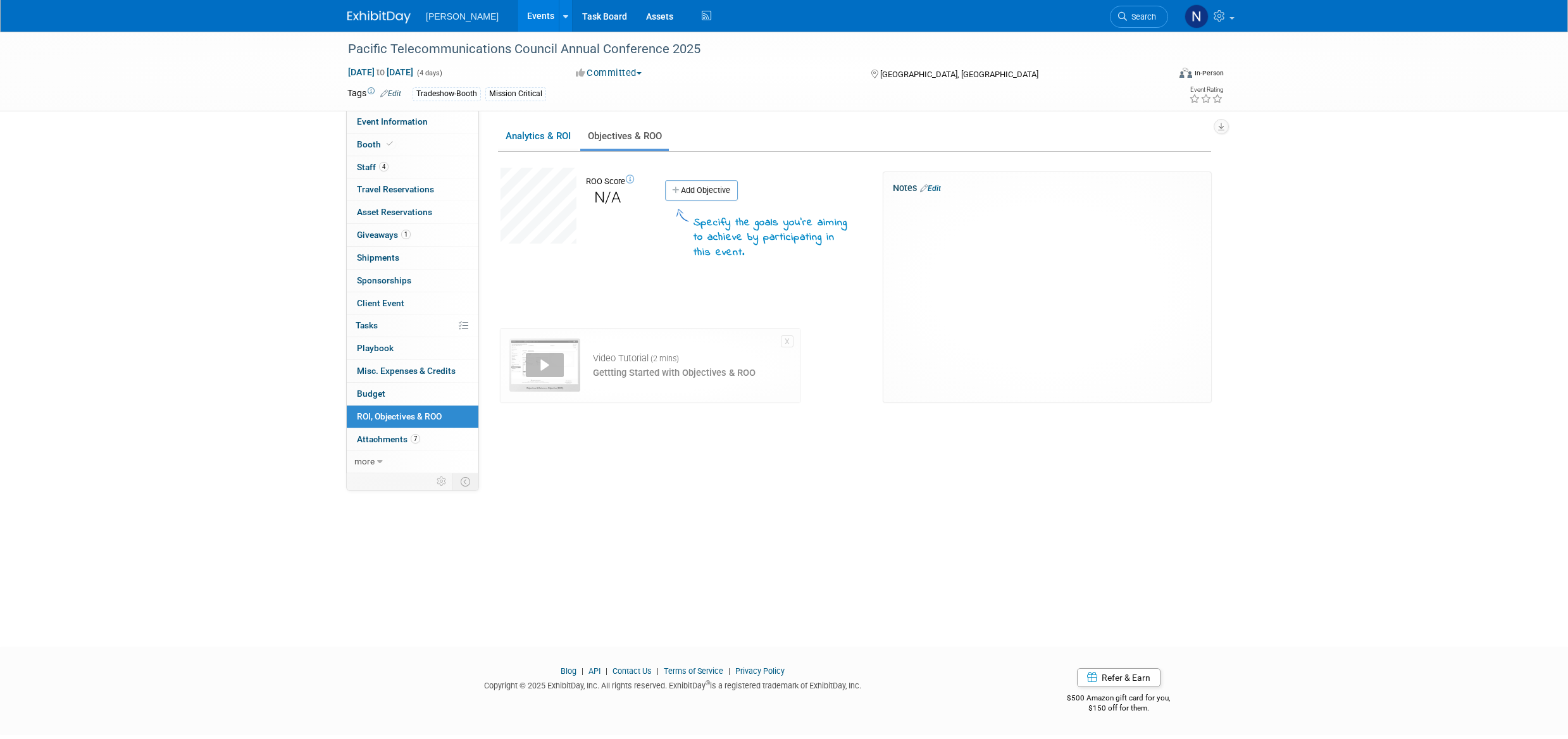
click at [701, 193] on link "Add Objective" at bounding box center [702, 191] width 72 height 20
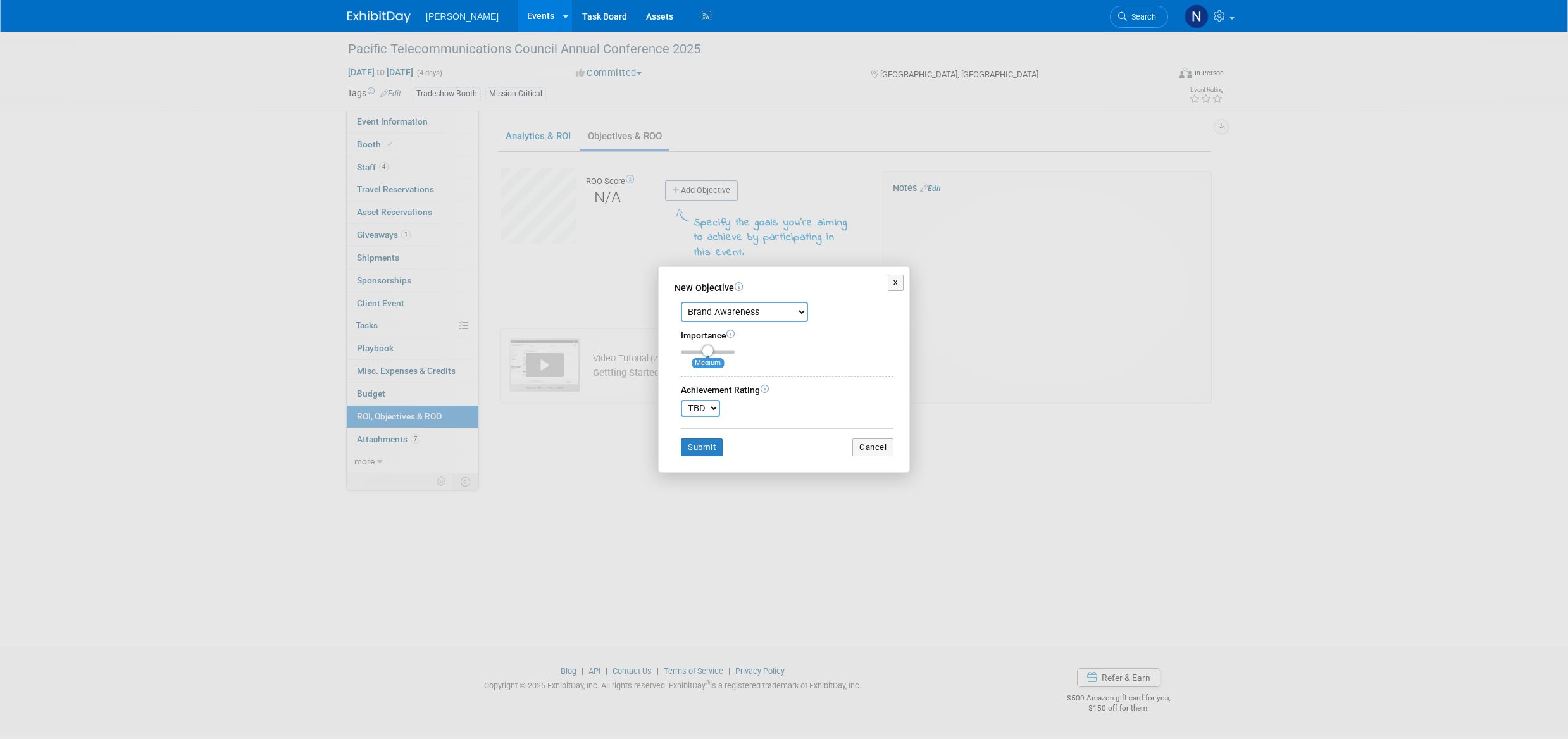
click at [708, 350] on input "range" at bounding box center [708, 352] width 54 height 4
drag, startPoint x: 708, startPoint y: 350, endPoint x: 745, endPoint y: 350, distance: 37.0
type input "3"
click at [735, 350] on input "range" at bounding box center [708, 352] width 54 height 4
click at [713, 410] on select "TBD 0 1 2 3 4 5 6 7 8 9 10" at bounding box center [701, 408] width 39 height 17
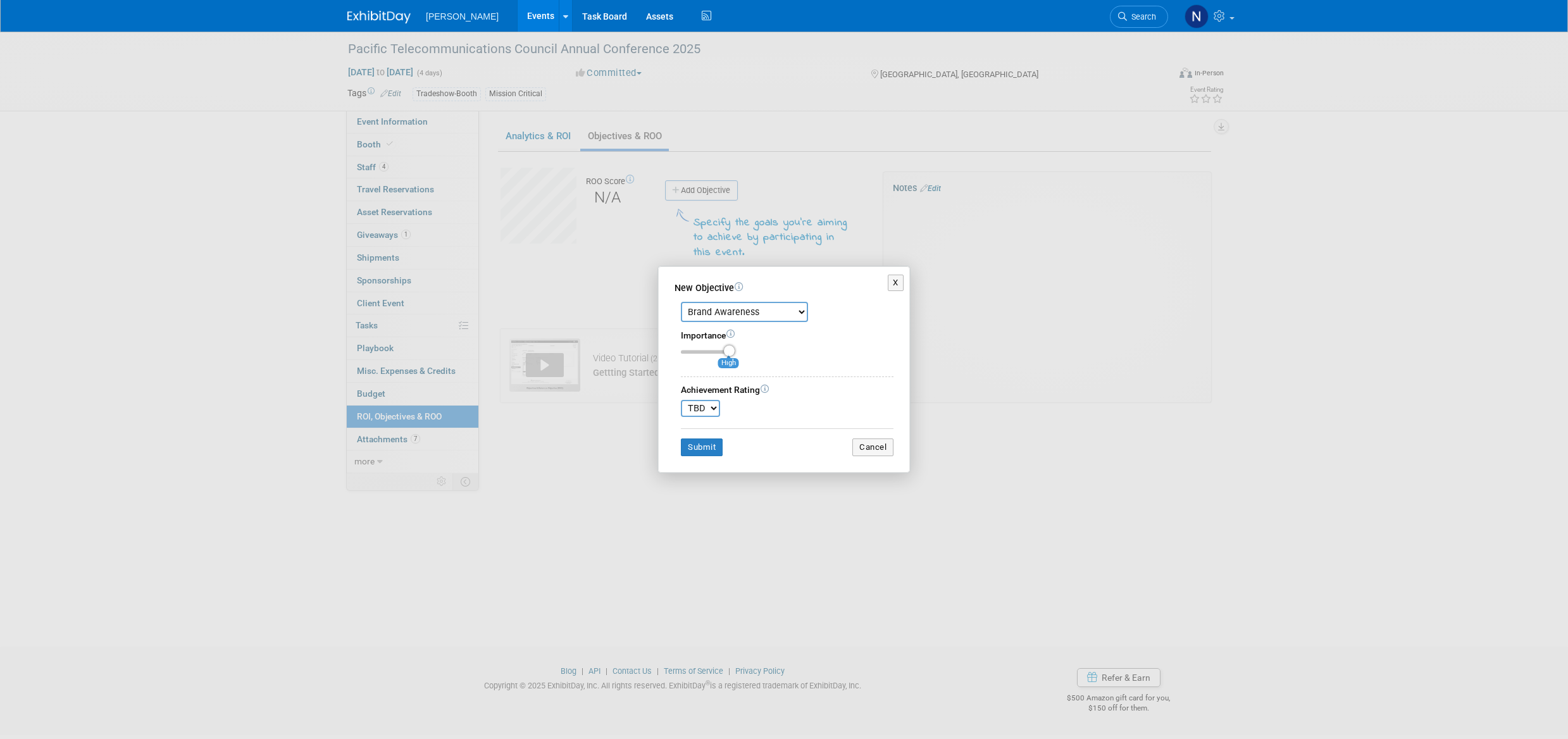
select select "10"
click at [681, 400] on select "TBD 0 1 2 3 4 5 6 7 8 9 10" at bounding box center [701, 408] width 39 height 17
click at [712, 447] on button "Submit" at bounding box center [702, 447] width 42 height 18
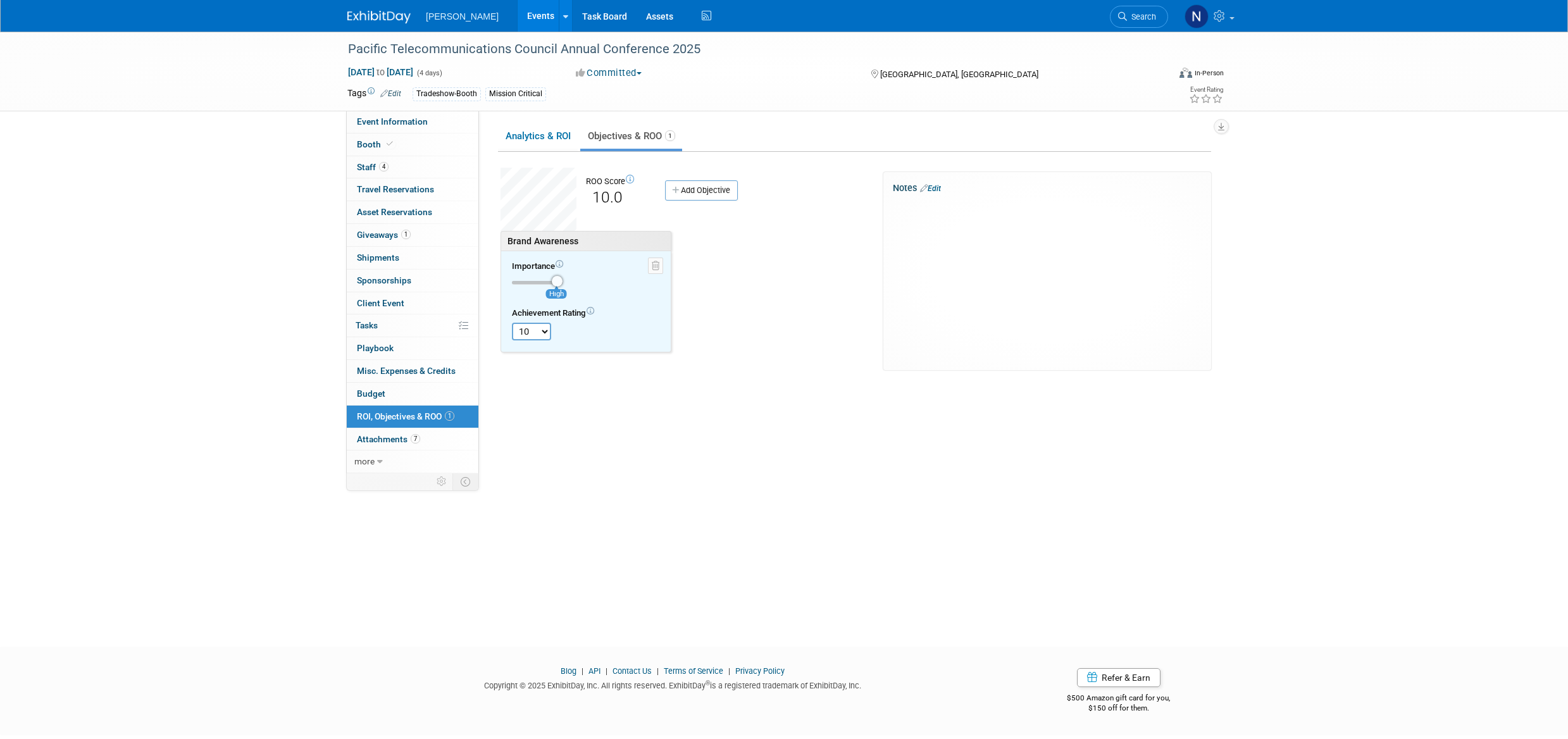
click at [709, 192] on link "Add Objective" at bounding box center [702, 191] width 72 height 20
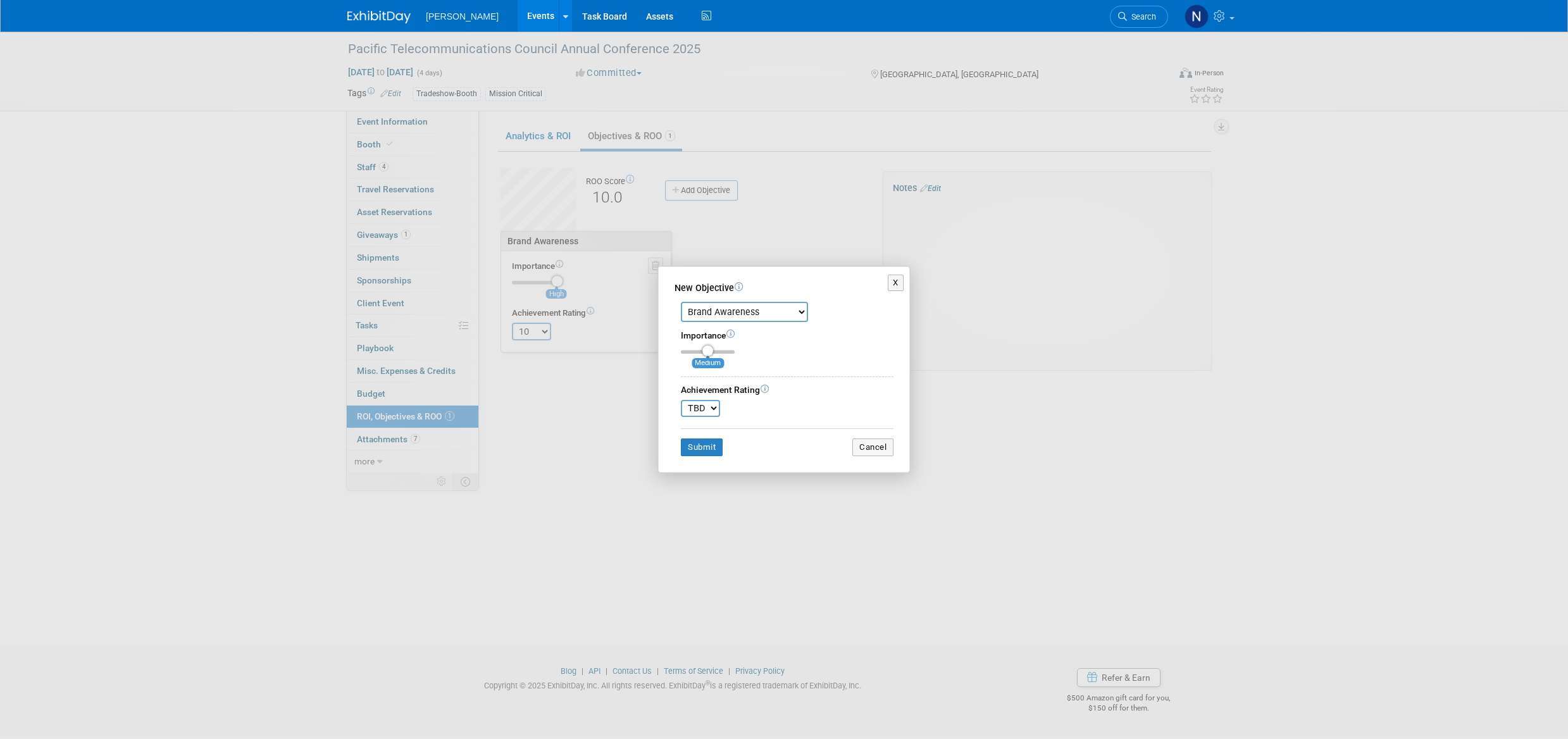
click at [798, 311] on select "Brand Awareness Competition Research Customer Retention Feedback Collection Lea…" at bounding box center [744, 312] width 127 height 20
select select "1"
click at [681, 302] on select "Brand Awareness Competition Research Customer Retention Feedback Collection Lea…" at bounding box center [744, 312] width 127 height 20
click at [713, 409] on select "TBD 0 1 2 3 4 5 6 7 8 9 10" at bounding box center [701, 408] width 39 height 17
select select "10"
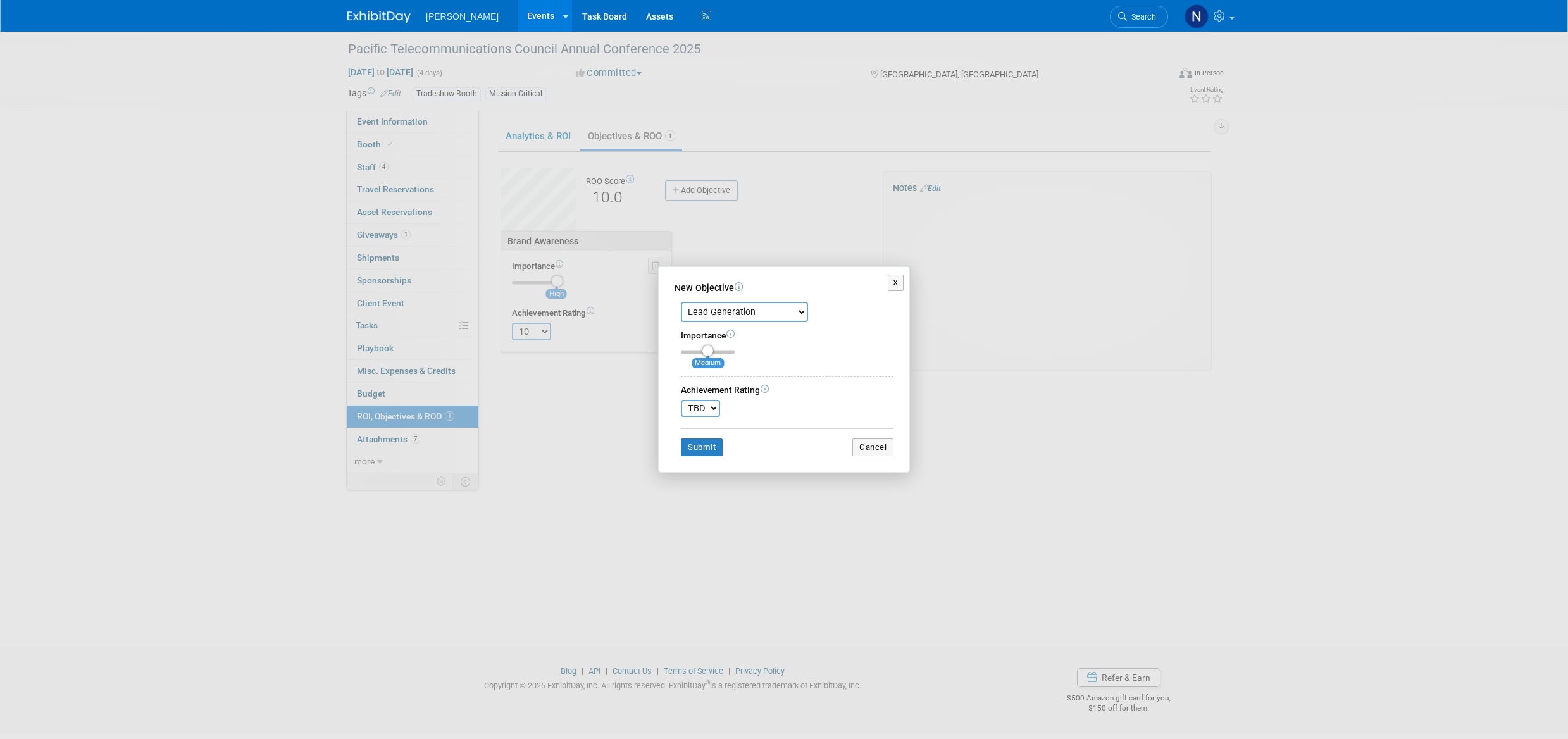
click at [681, 400] on select "TBD 0 1 2 3 4 5 6 7 8 9 10" at bounding box center [701, 408] width 39 height 17
click at [715, 440] on div "Submit Cancel" at bounding box center [787, 442] width 213 height 28
click at [711, 451] on button "Submit" at bounding box center [702, 447] width 42 height 18
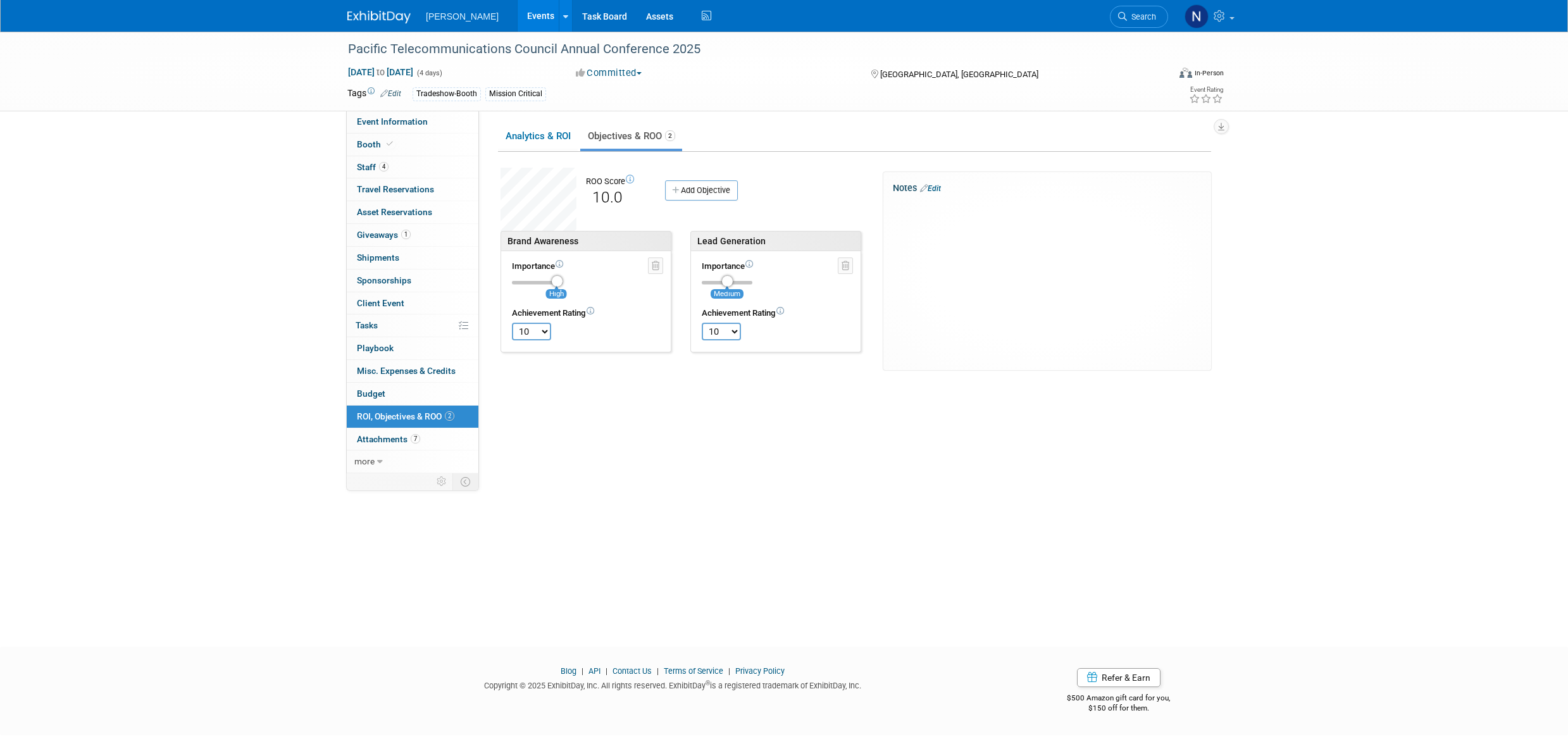
click at [721, 191] on link "Add Objective" at bounding box center [702, 191] width 72 height 20
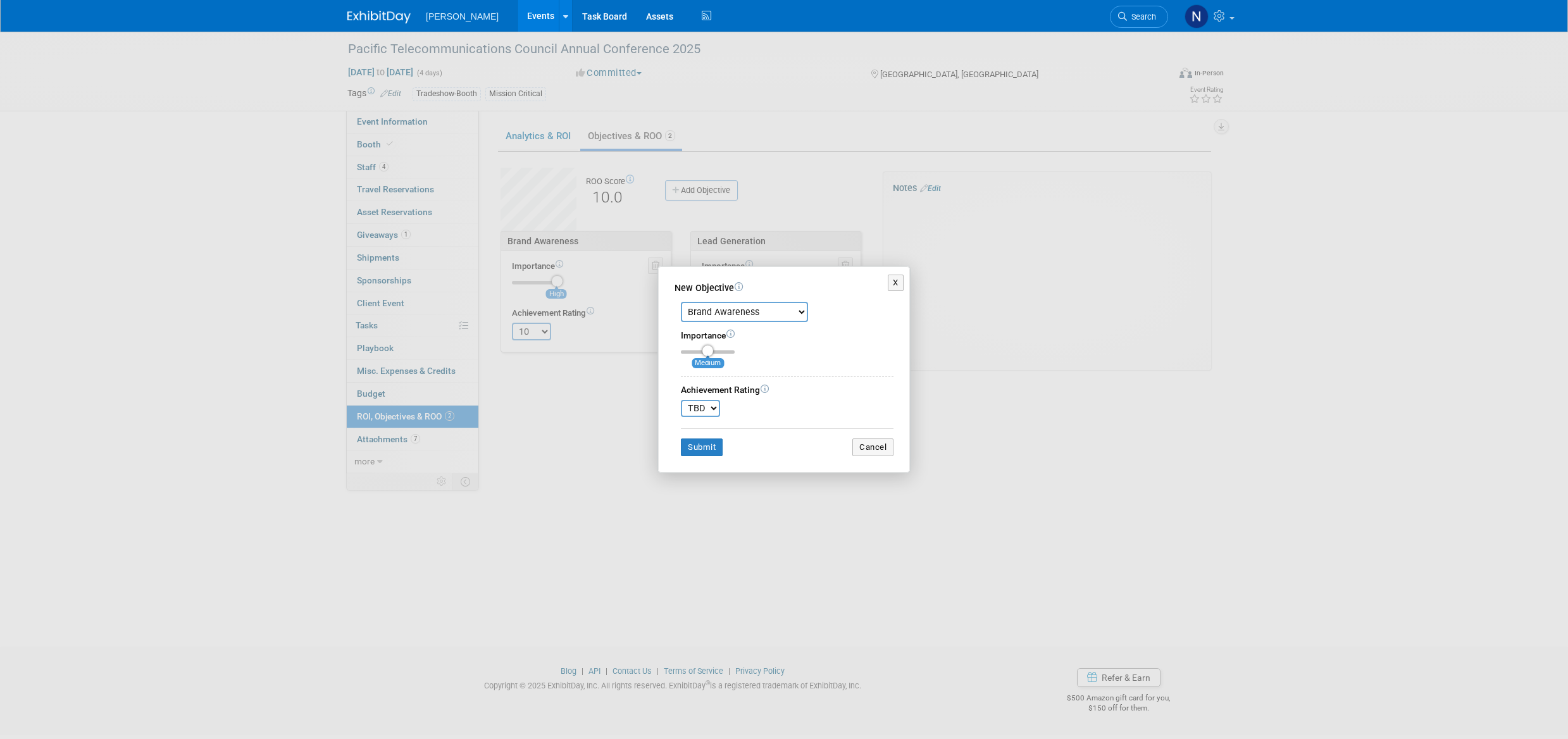
click at [800, 311] on select "Brand Awareness Competition Research Customer Retention Feedback Collection Lea…" at bounding box center [744, 312] width 127 height 20
select select "10"
click at [681, 302] on select "Brand Awareness Competition Research Customer Retention Feedback Collection Lea…" at bounding box center [744, 312] width 127 height 20
click at [716, 408] on select "TBD 0 1 2 3 4 5 6 7 8 9 10" at bounding box center [701, 408] width 39 height 17
select select "10"
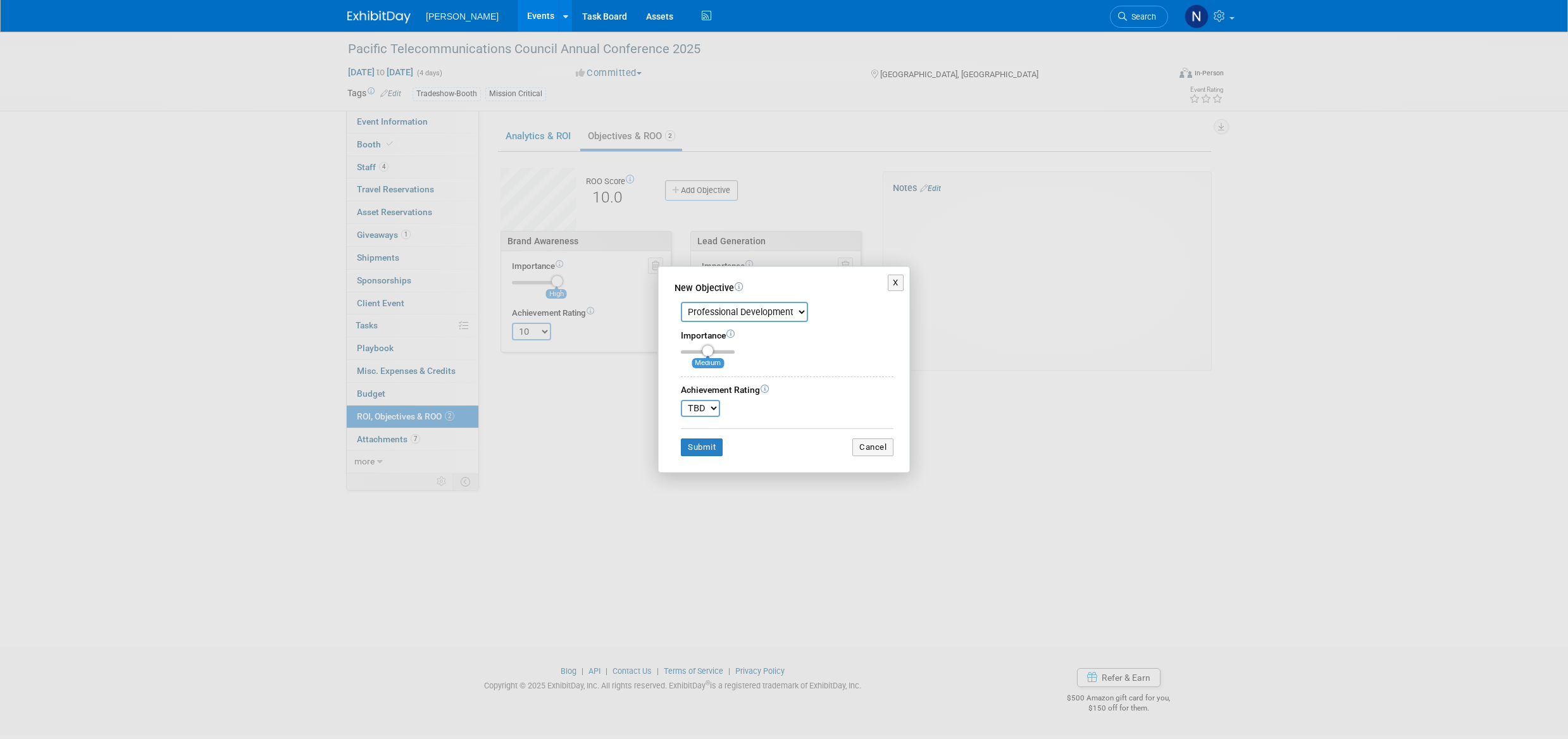
click at [681, 400] on select "TBD 0 1 2 3 4 5 6 7 8 9 10" at bounding box center [701, 408] width 39 height 17
click at [690, 445] on button "Submit" at bounding box center [702, 447] width 42 height 18
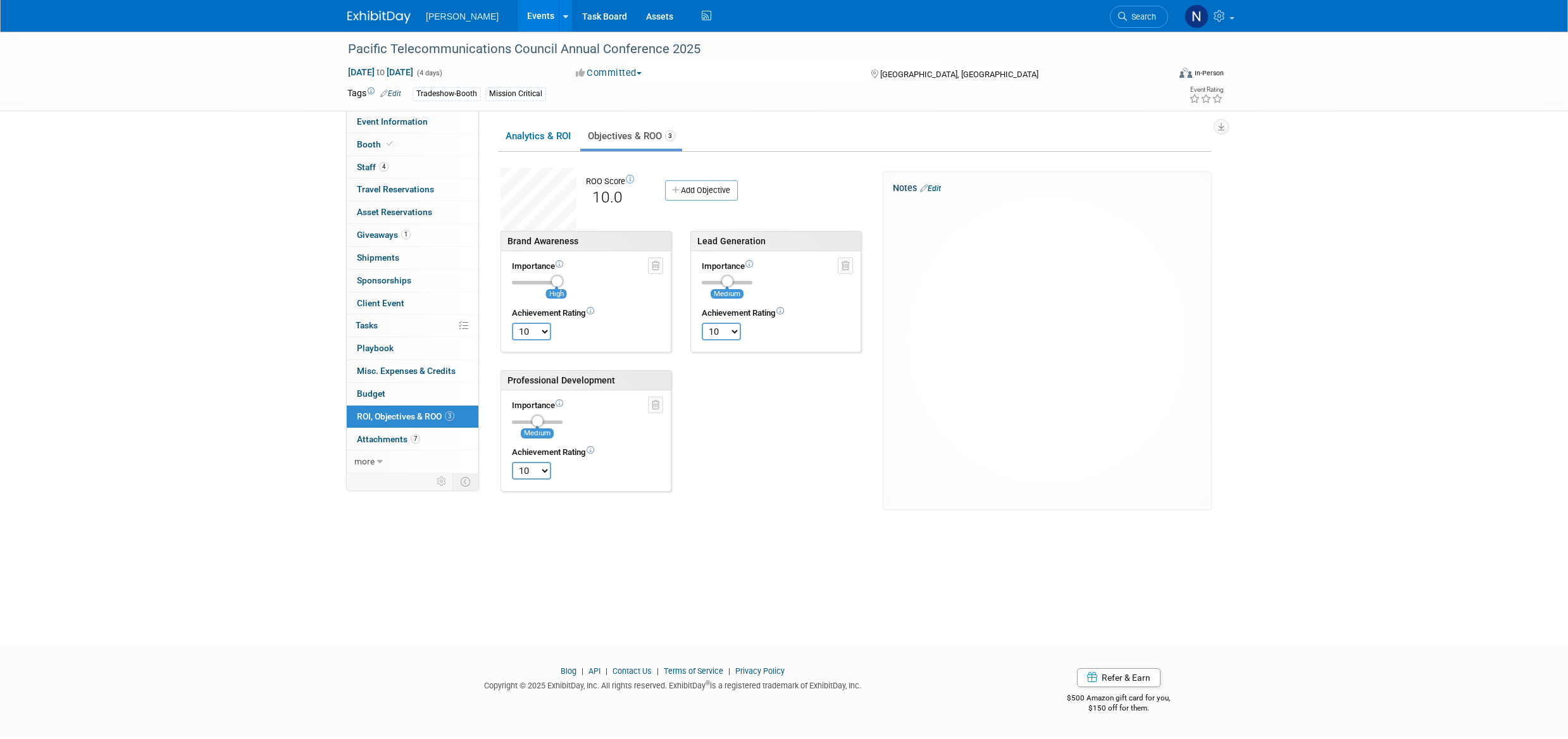
click at [554, 134] on link "Analytics & ROI" at bounding box center [538, 136] width 80 height 25
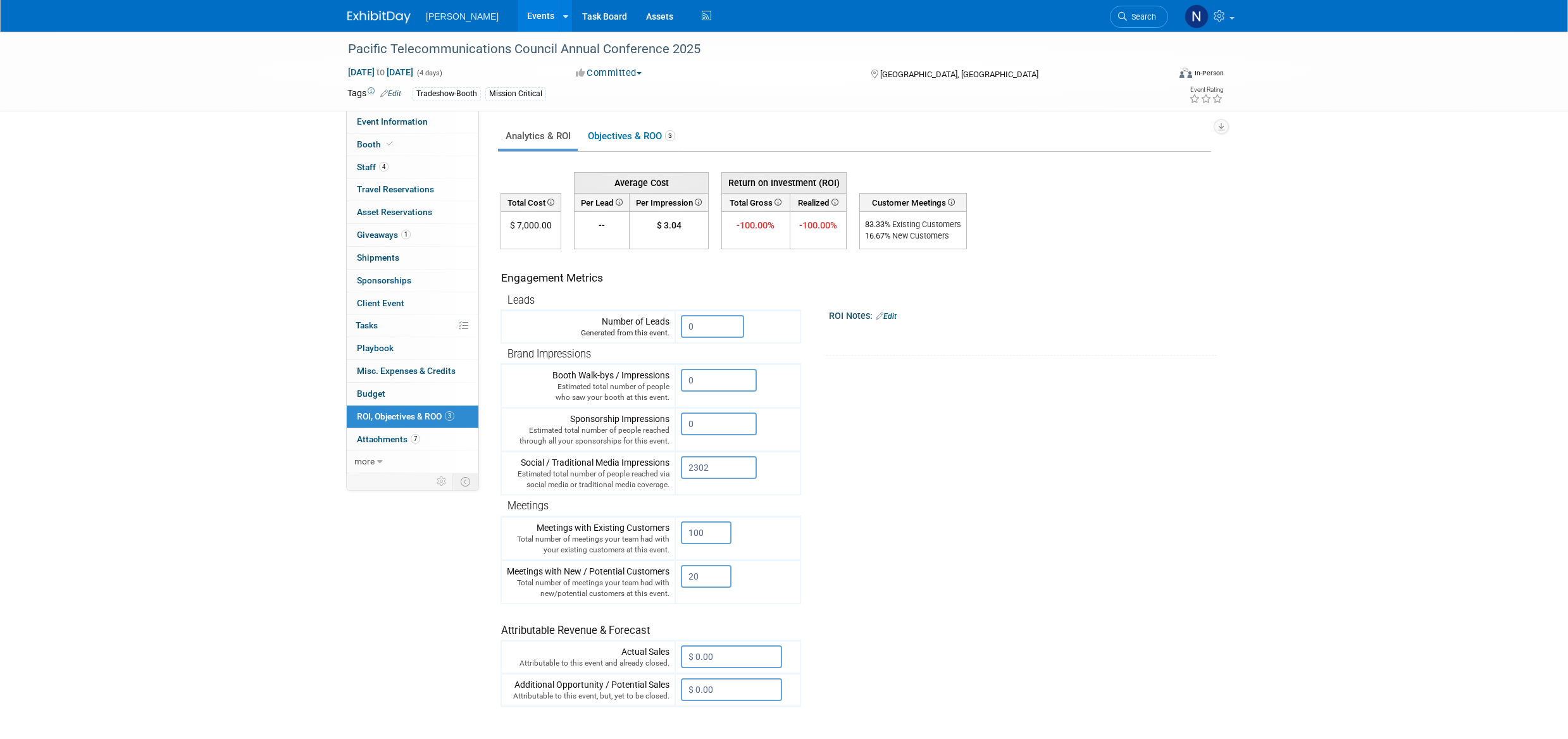
click at [632, 139] on link "Objectives & ROO 3" at bounding box center [631, 136] width 102 height 25
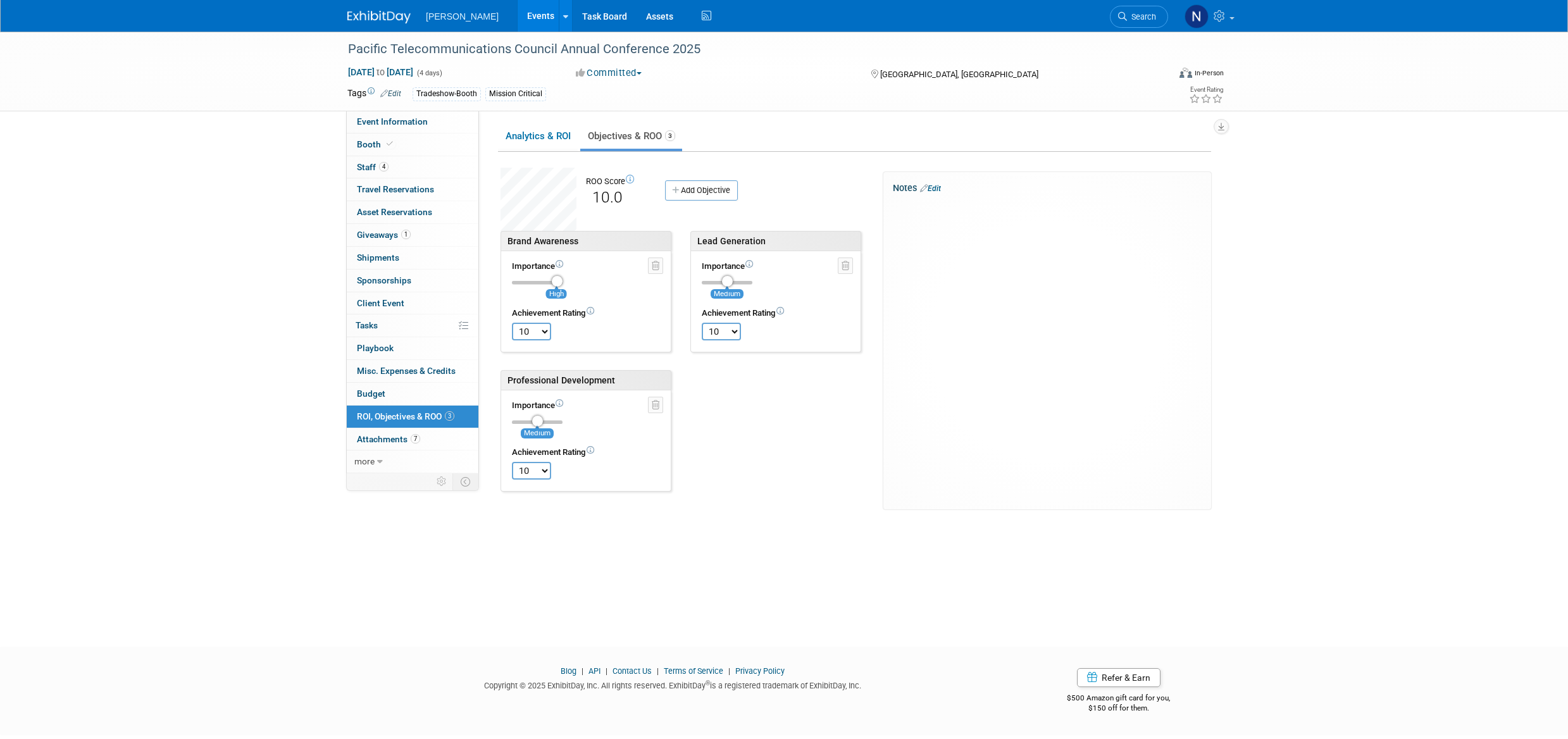
click at [912, 207] on div at bounding box center [1048, 207] width 307 height 13
click at [940, 194] on div "X" at bounding box center [1048, 204] width 309 height 21
click at [937, 186] on link "Edit" at bounding box center [930, 189] width 20 height 9
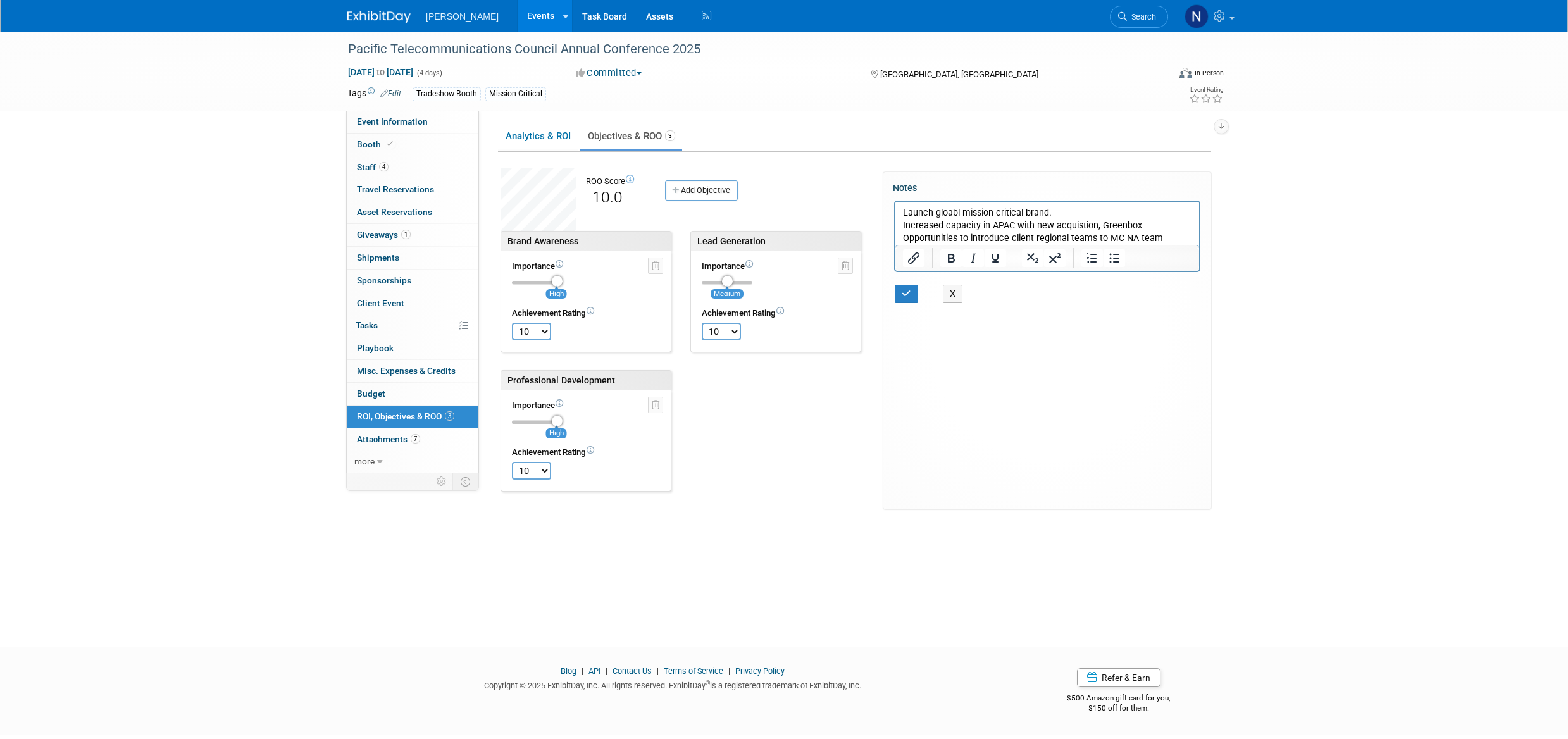
drag, startPoint x: 539, startPoint y: 421, endPoint x: 580, endPoint y: 415, distance: 41.4
type input "3"
click at [562, 420] on input "range" at bounding box center [537, 422] width 50 height 4
drag, startPoint x: 726, startPoint y: 283, endPoint x: 757, endPoint y: 281, distance: 31.1
type input "3"
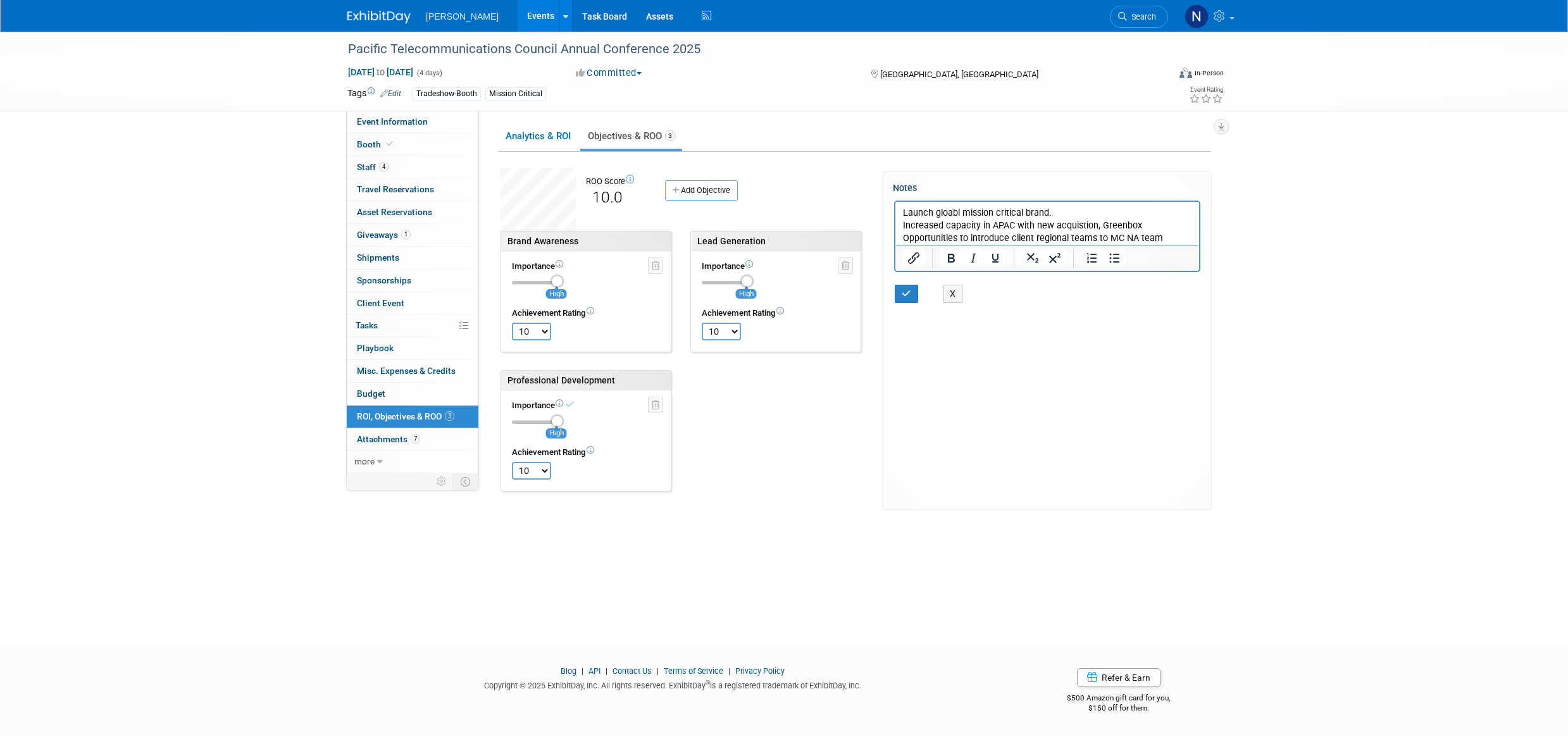
click at [753, 281] on input "range" at bounding box center [727, 283] width 50 height 4
click at [1166, 240] on p "Opportunities to introduce client regional teams to MC NA team" at bounding box center [1048, 239] width 289 height 13
click at [1056, 250] on p "Joint clients: Vantage, Digital Realty," at bounding box center [1048, 252] width 289 height 13
drag, startPoint x: 991, startPoint y: 263, endPoint x: 903, endPoint y: 265, distance: 88.0
click at [903, 265] on p "NA intros to: Next DC" at bounding box center [1048, 264] width 289 height 13
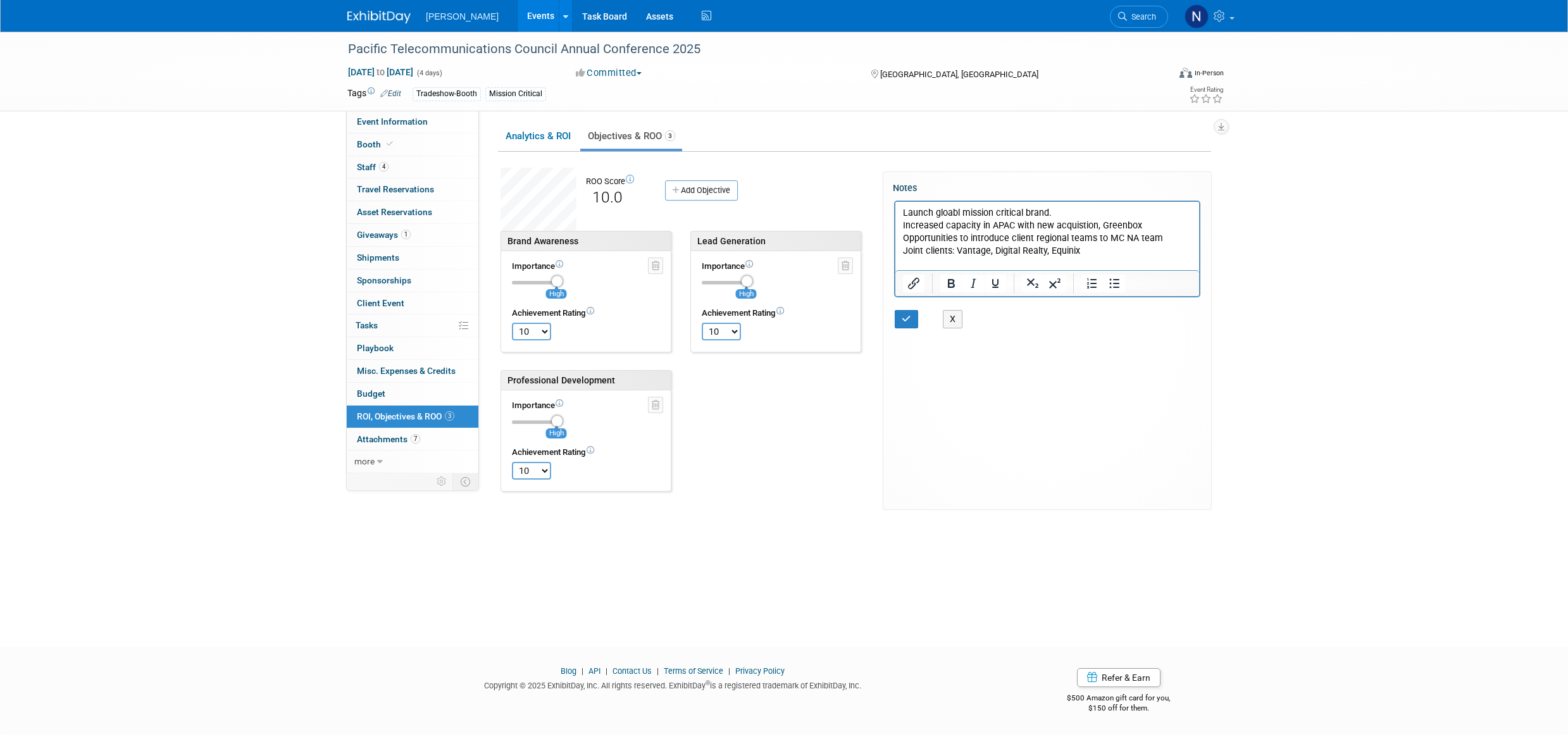
click at [1138, 238] on p "Opportunities to introduce client regional teams to MC NA team" at bounding box center [1048, 239] width 289 height 13
click at [929, 247] on p "Opportunities to introduce client regional teams to MC NA & MC sydney team" at bounding box center [1048, 244] width 289 height 25
click at [522, 137] on link "Analytics & ROI" at bounding box center [538, 136] width 80 height 25
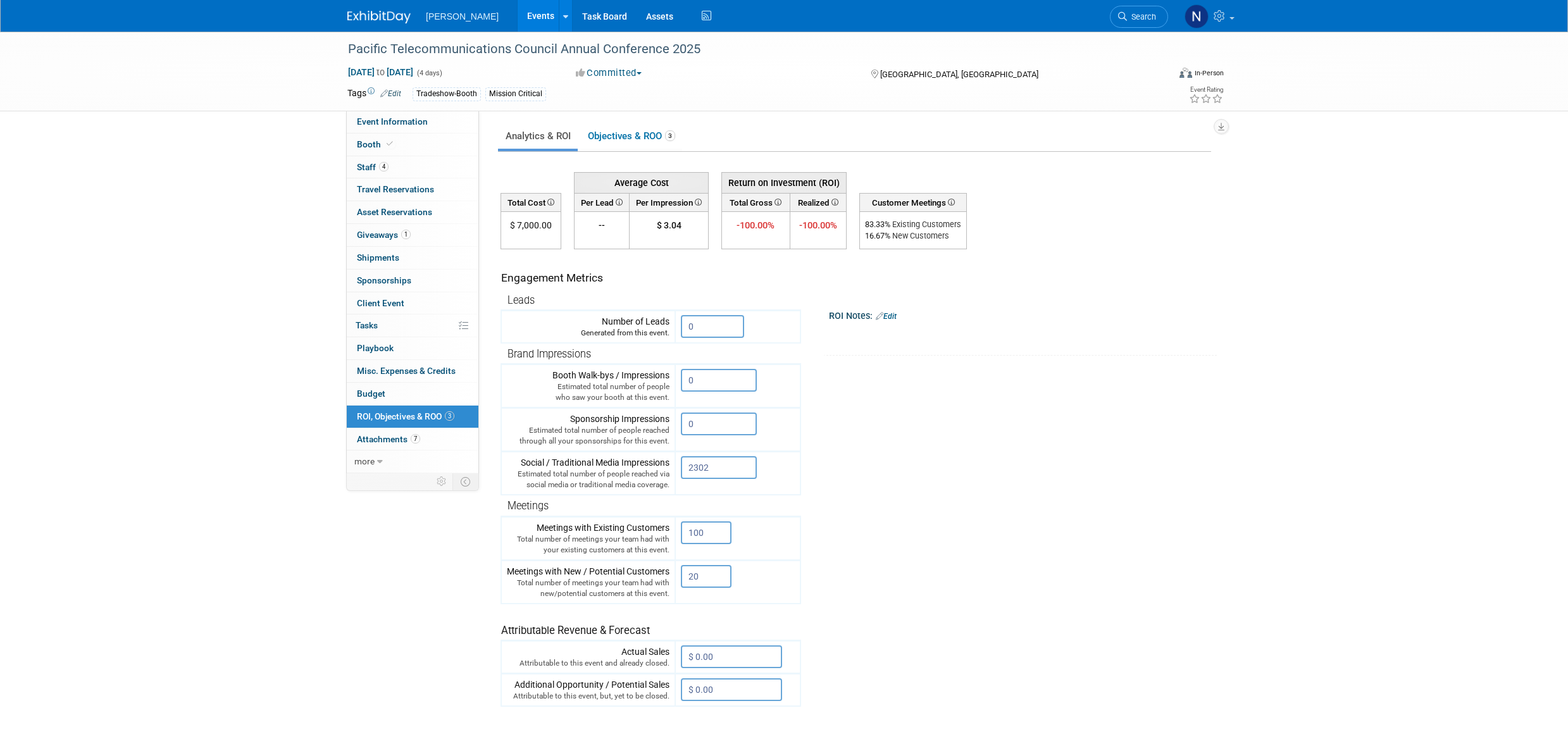
click at [377, 391] on span "Budget" at bounding box center [371, 393] width 29 height 10
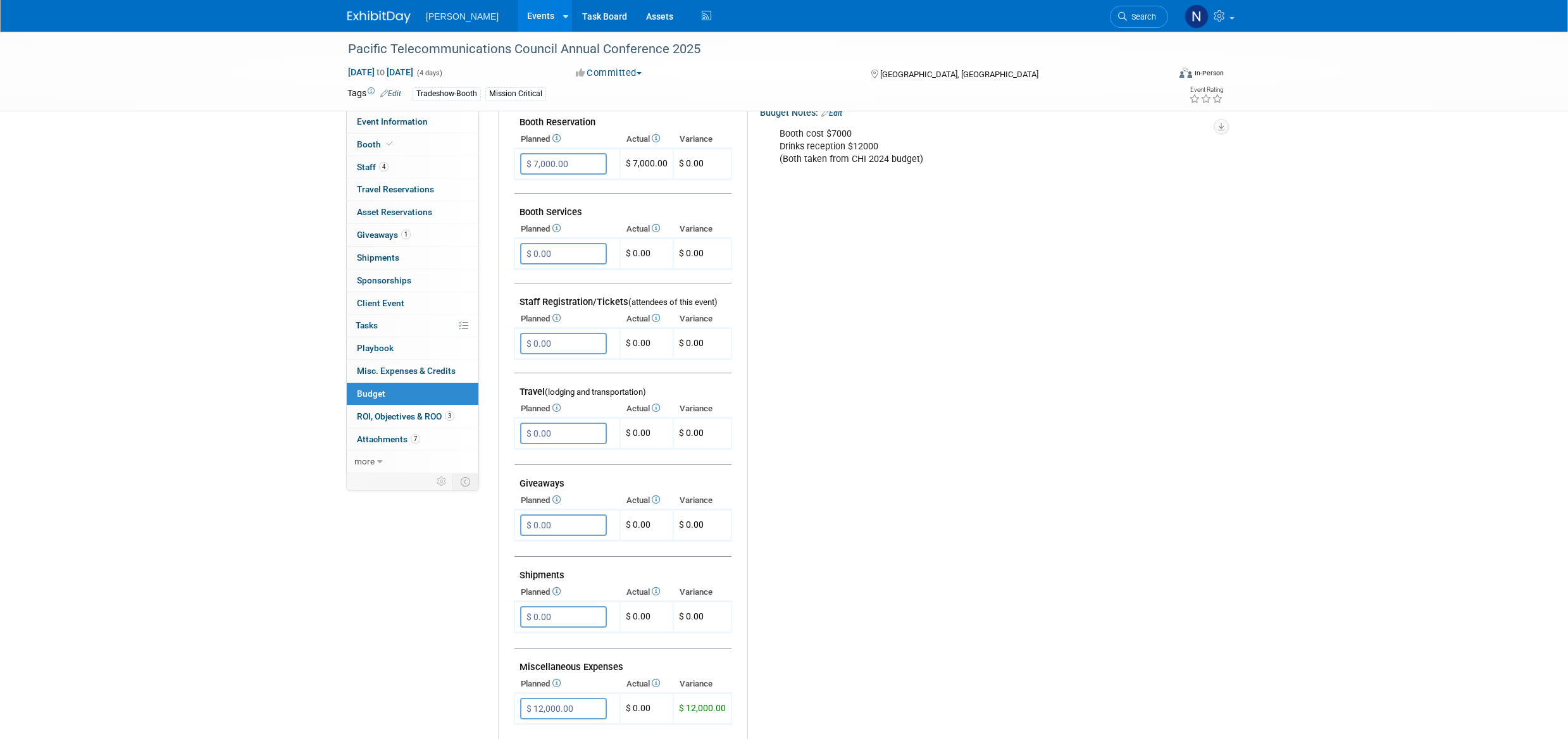
scroll to position [316, 0]
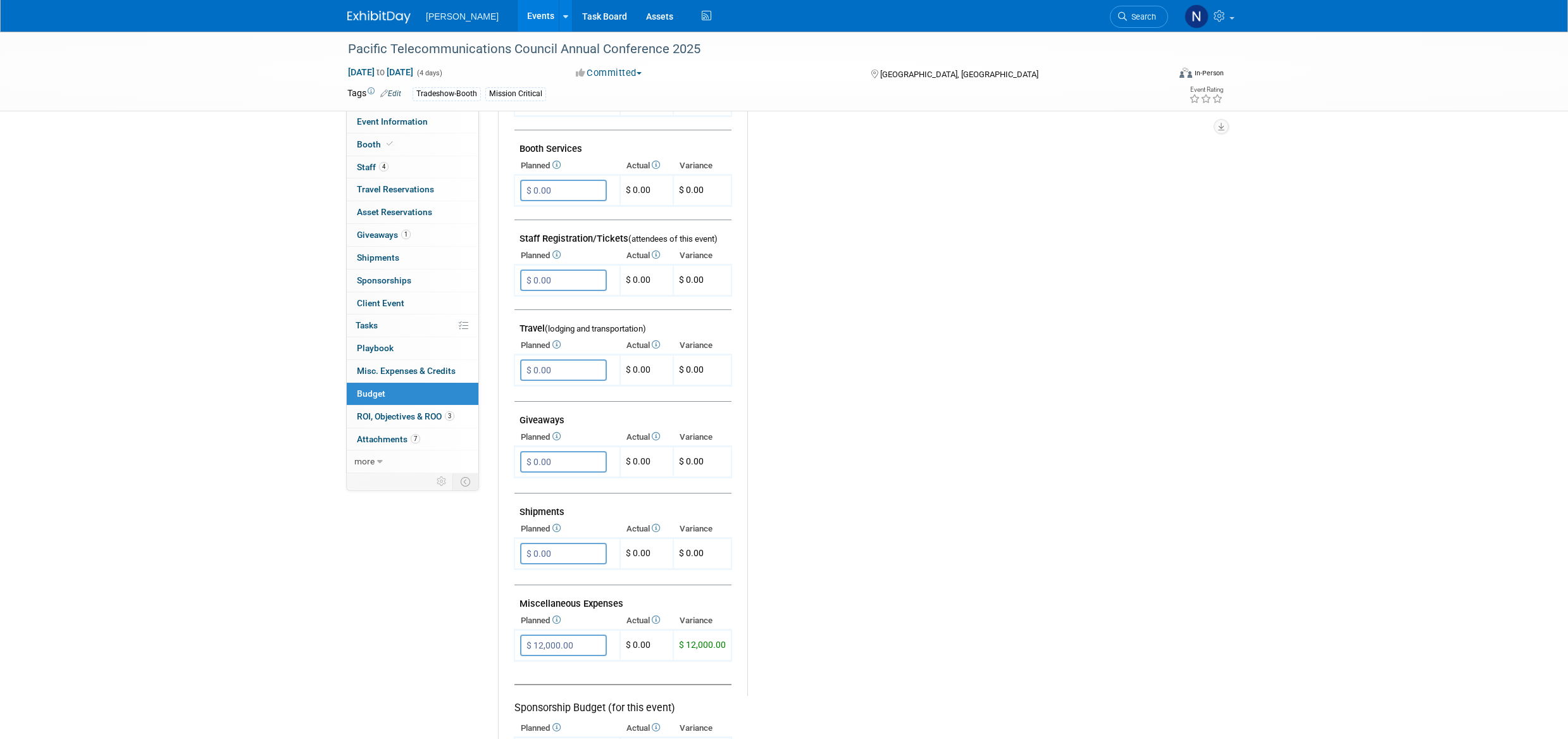
click at [383, 304] on span "Client Event" at bounding box center [380, 303] width 47 height 10
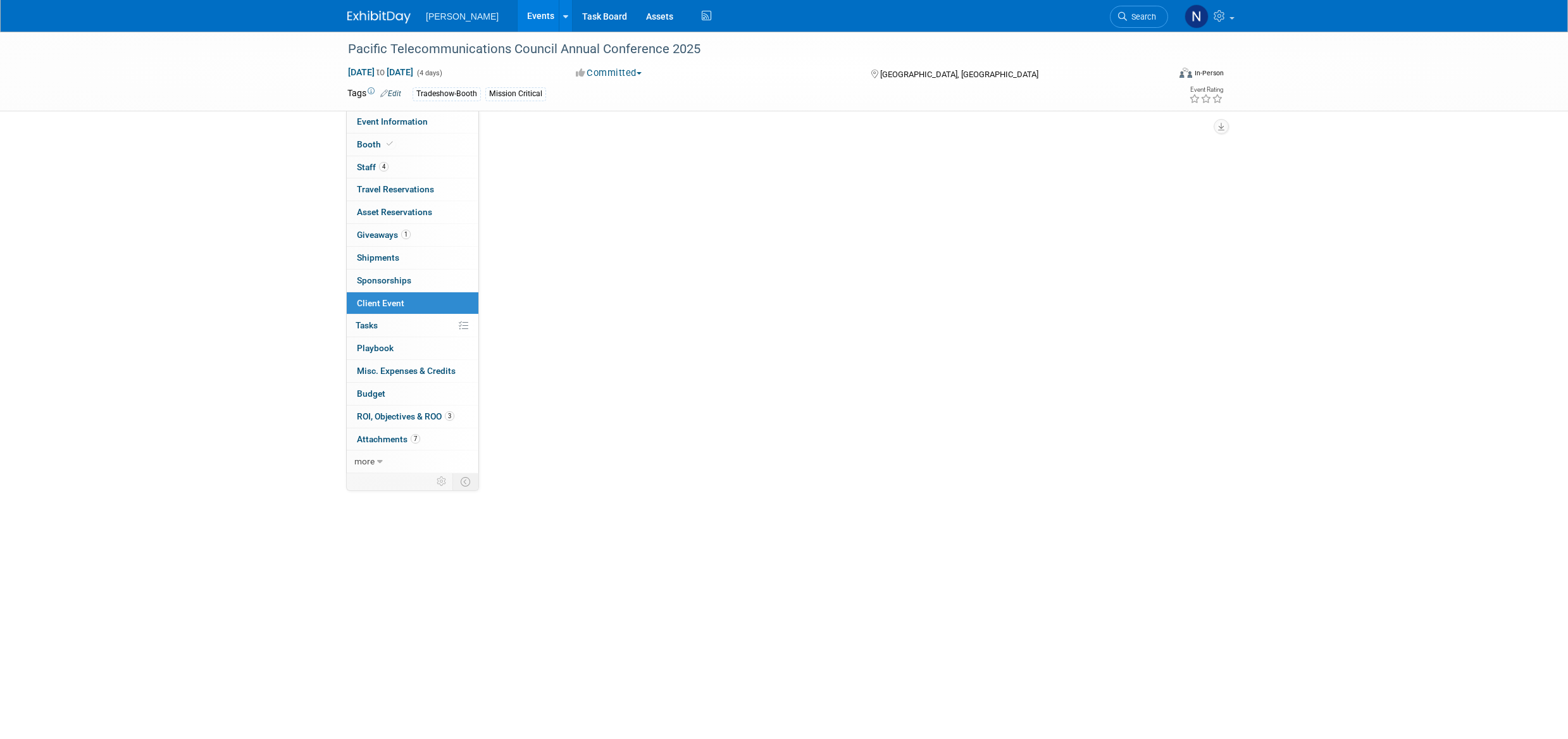
scroll to position [0, 0]
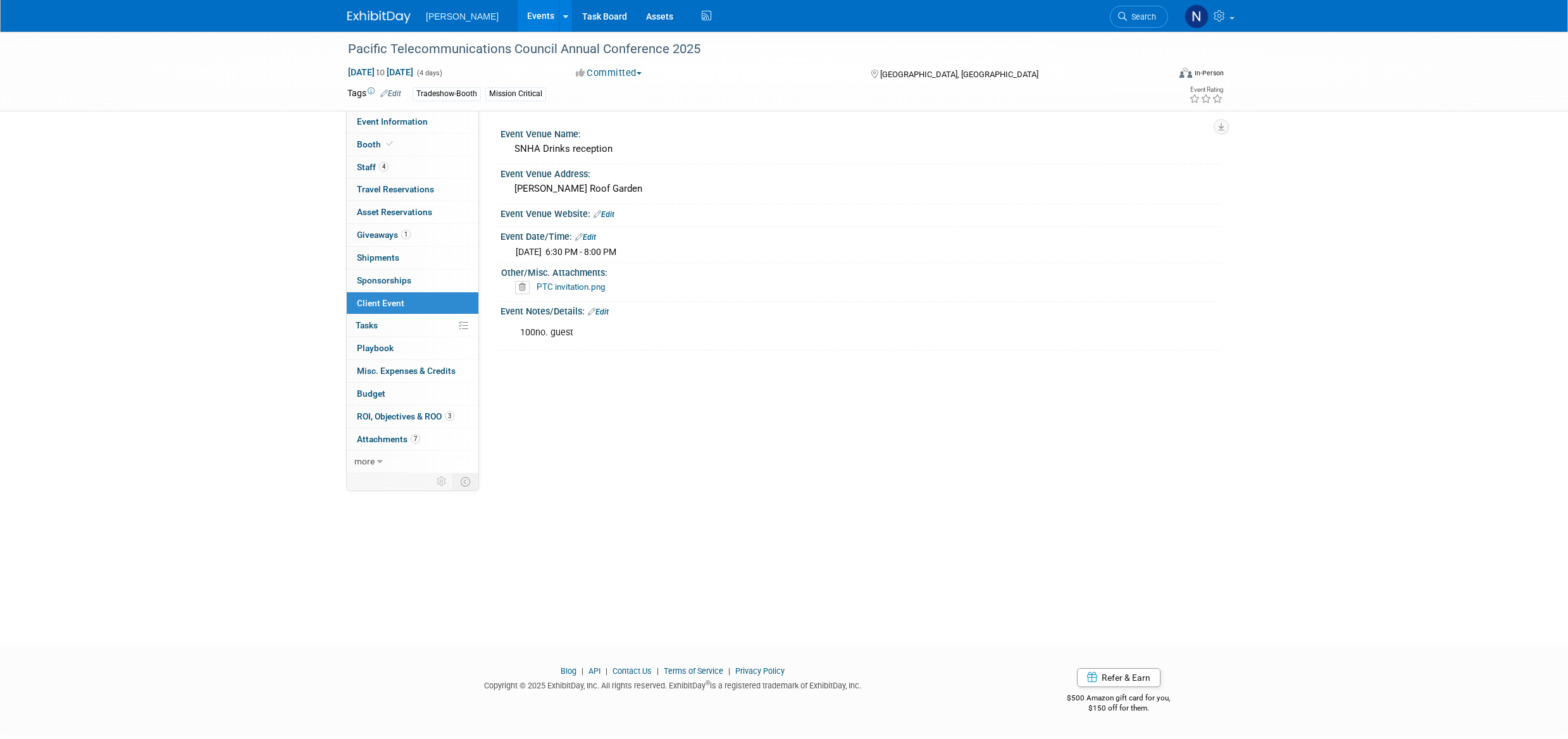
click at [600, 312] on link "Edit" at bounding box center [599, 312] width 20 height 9
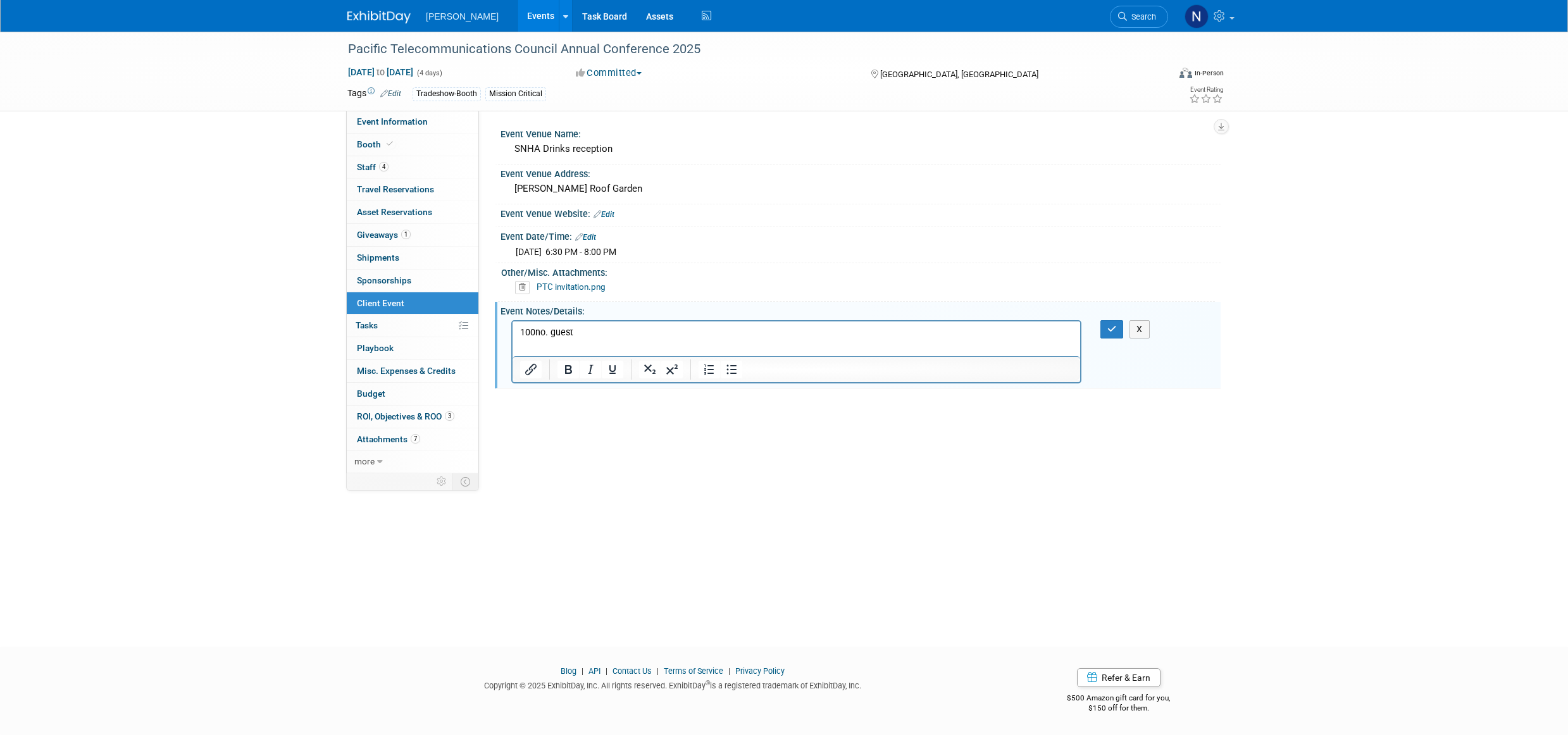
click at [367, 167] on span "Staff 4" at bounding box center [373, 166] width 32 height 10
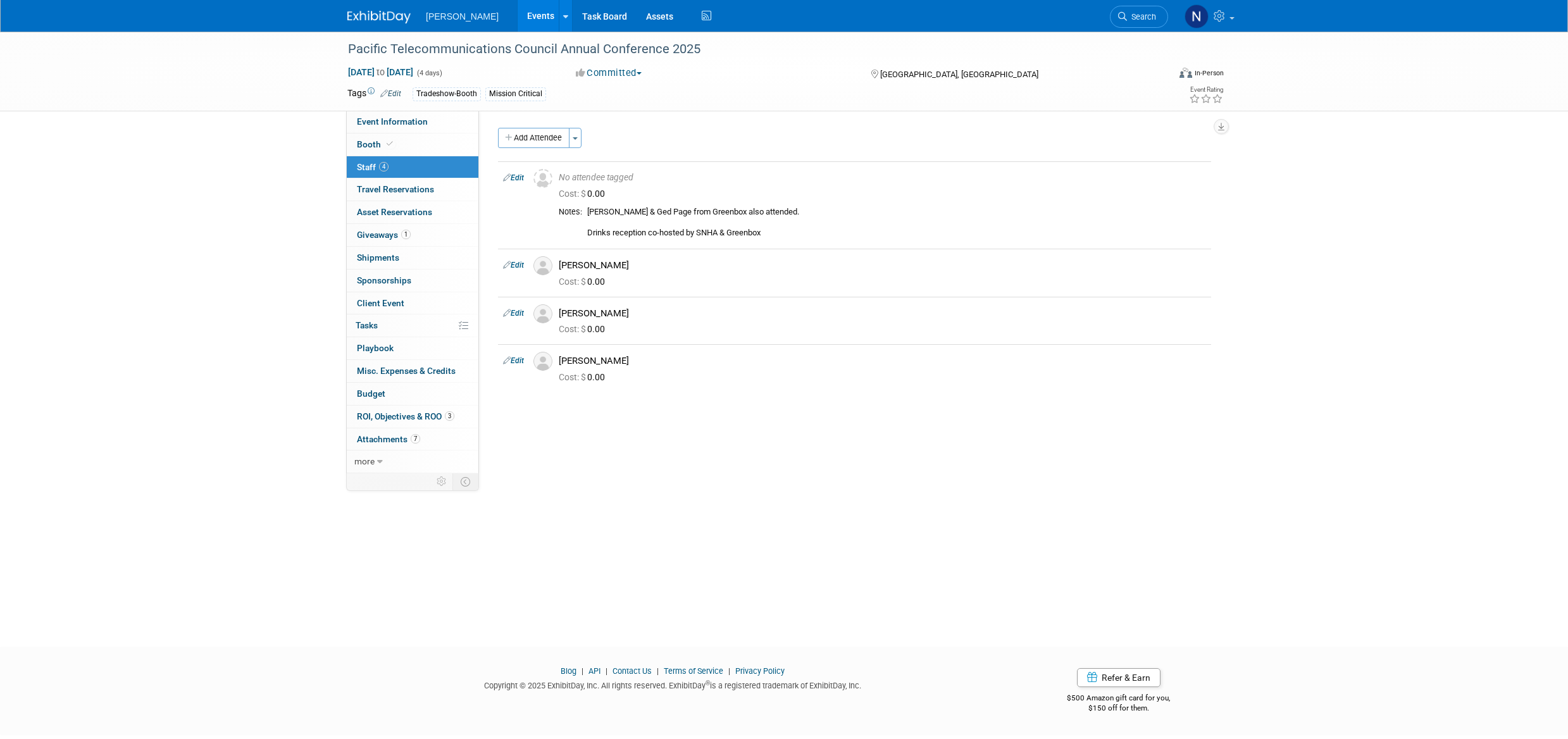
click at [599, 283] on span "Cost: $ 0.00" at bounding box center [584, 282] width 51 height 10
click at [519, 269] on link "Edit" at bounding box center [513, 266] width 20 height 9
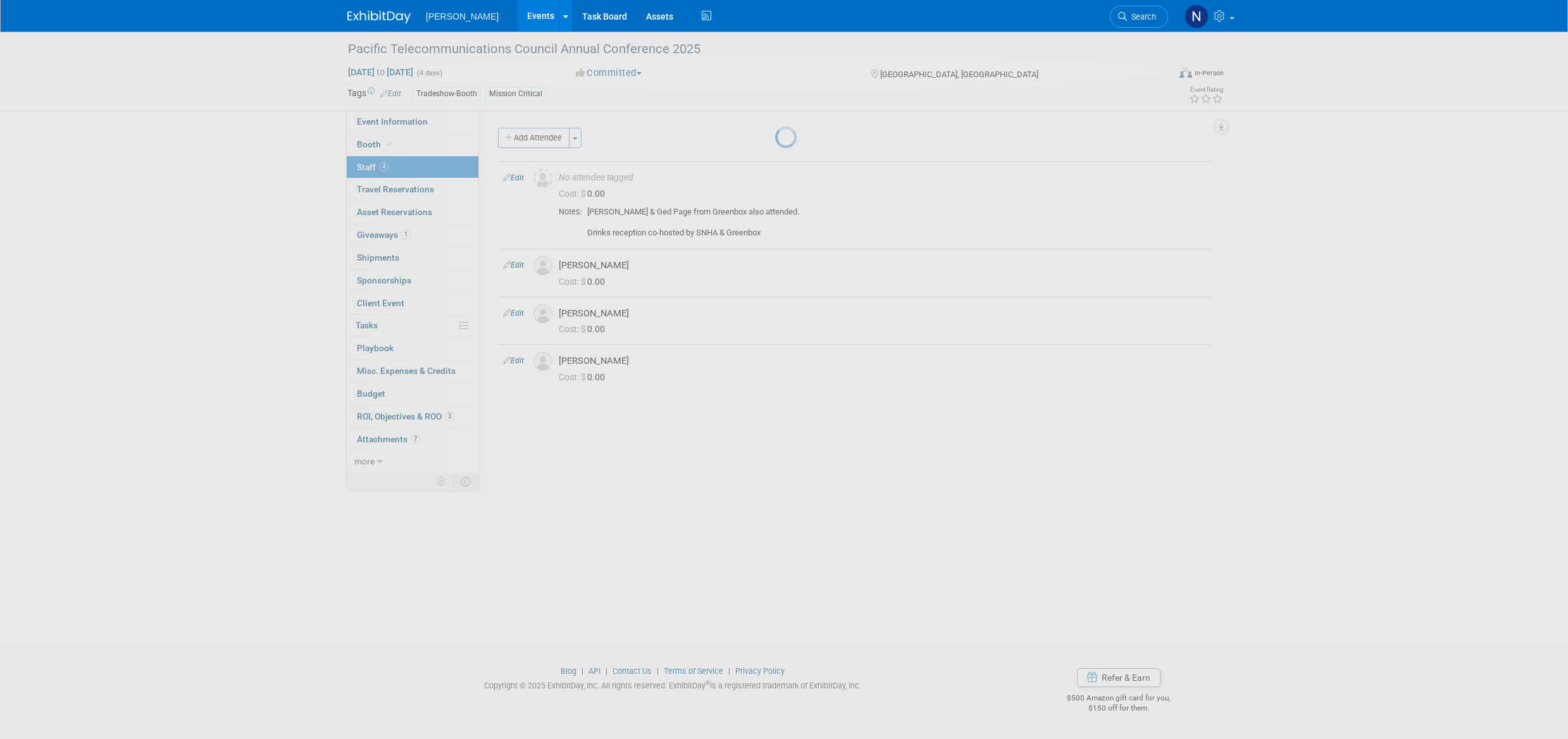
select select "e126d0c0-a25d-47cd-ae70-072892915b26"
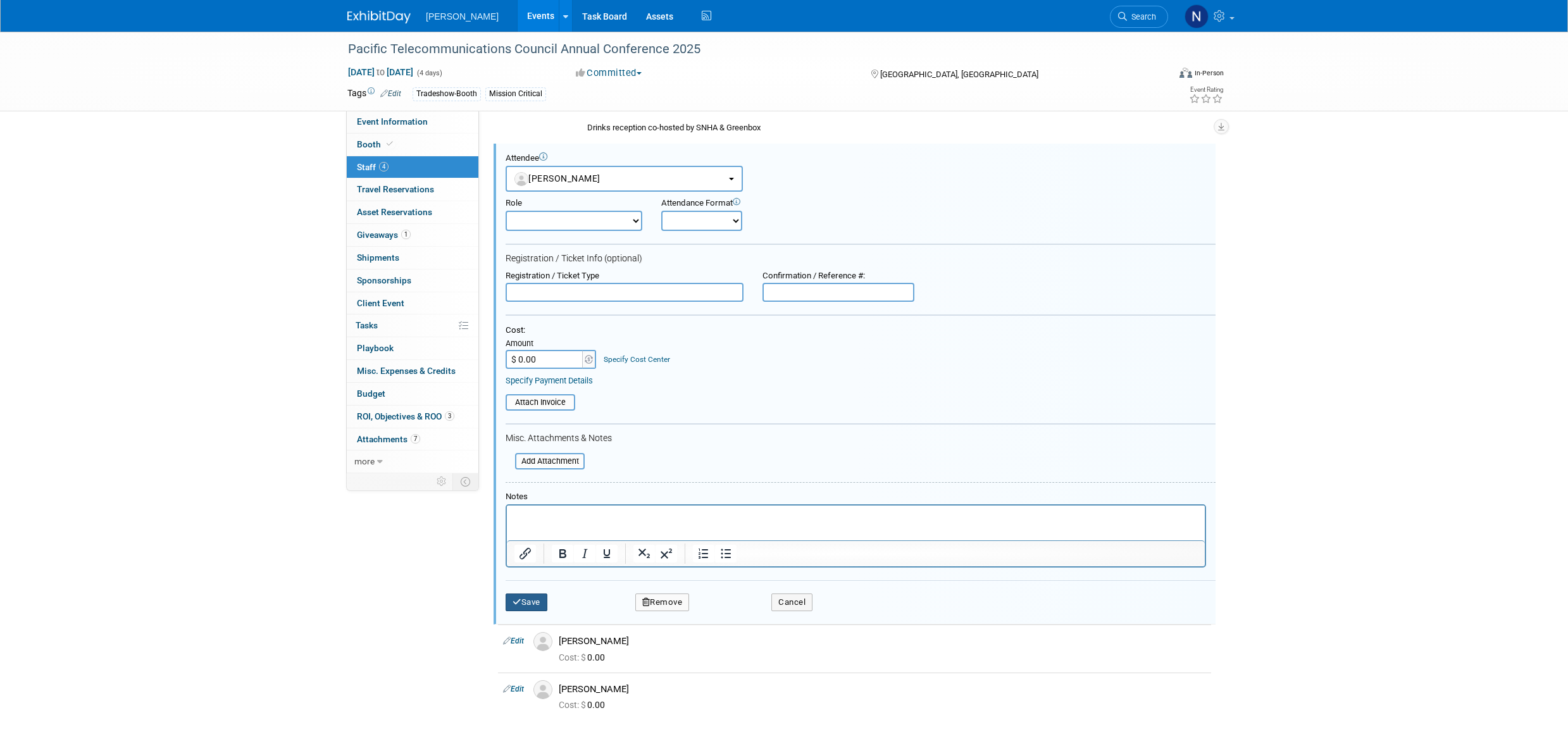
click at [543, 608] on button "Save" at bounding box center [526, 602] width 42 height 18
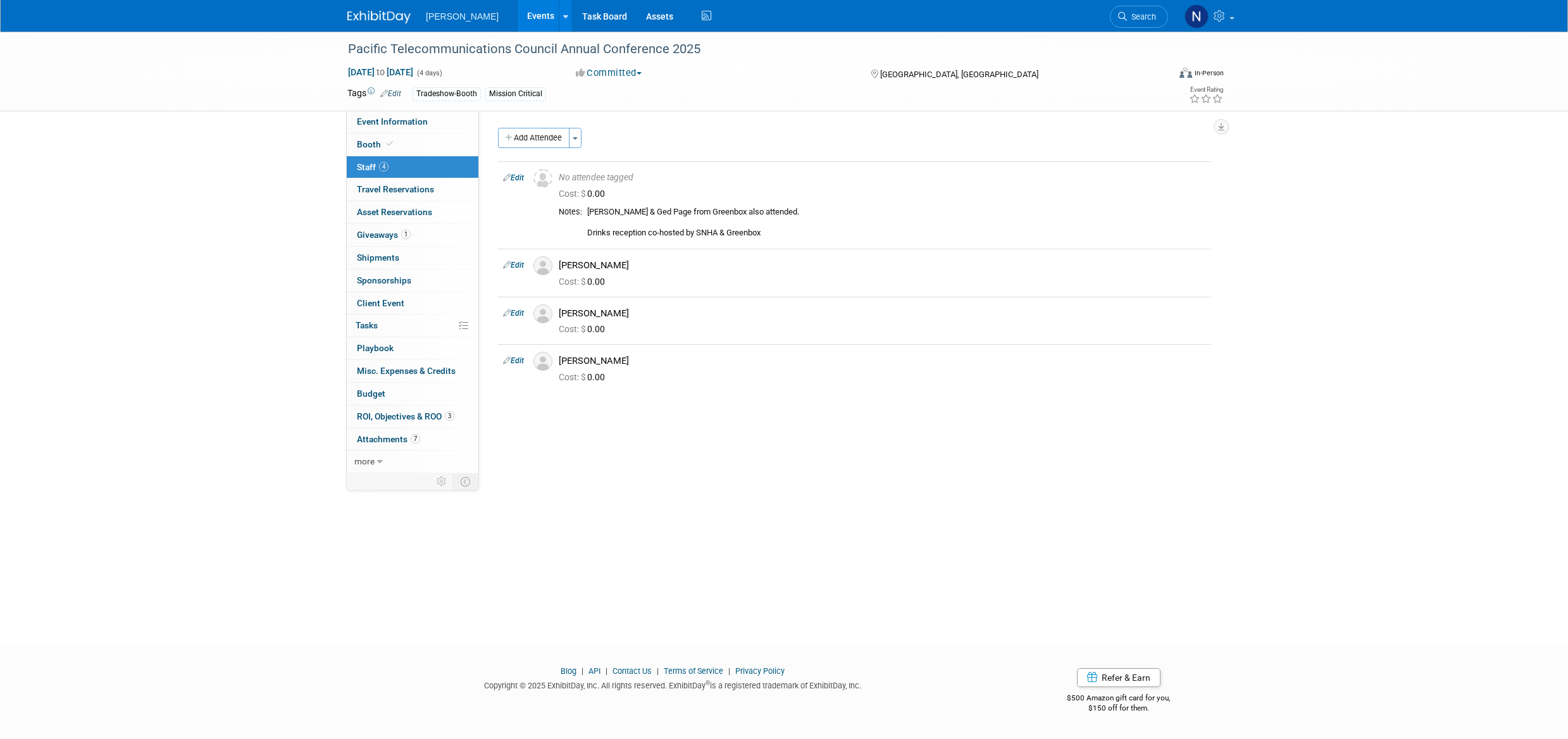
click at [374, 332] on link "0% Tasks 0%" at bounding box center [413, 325] width 132 height 22
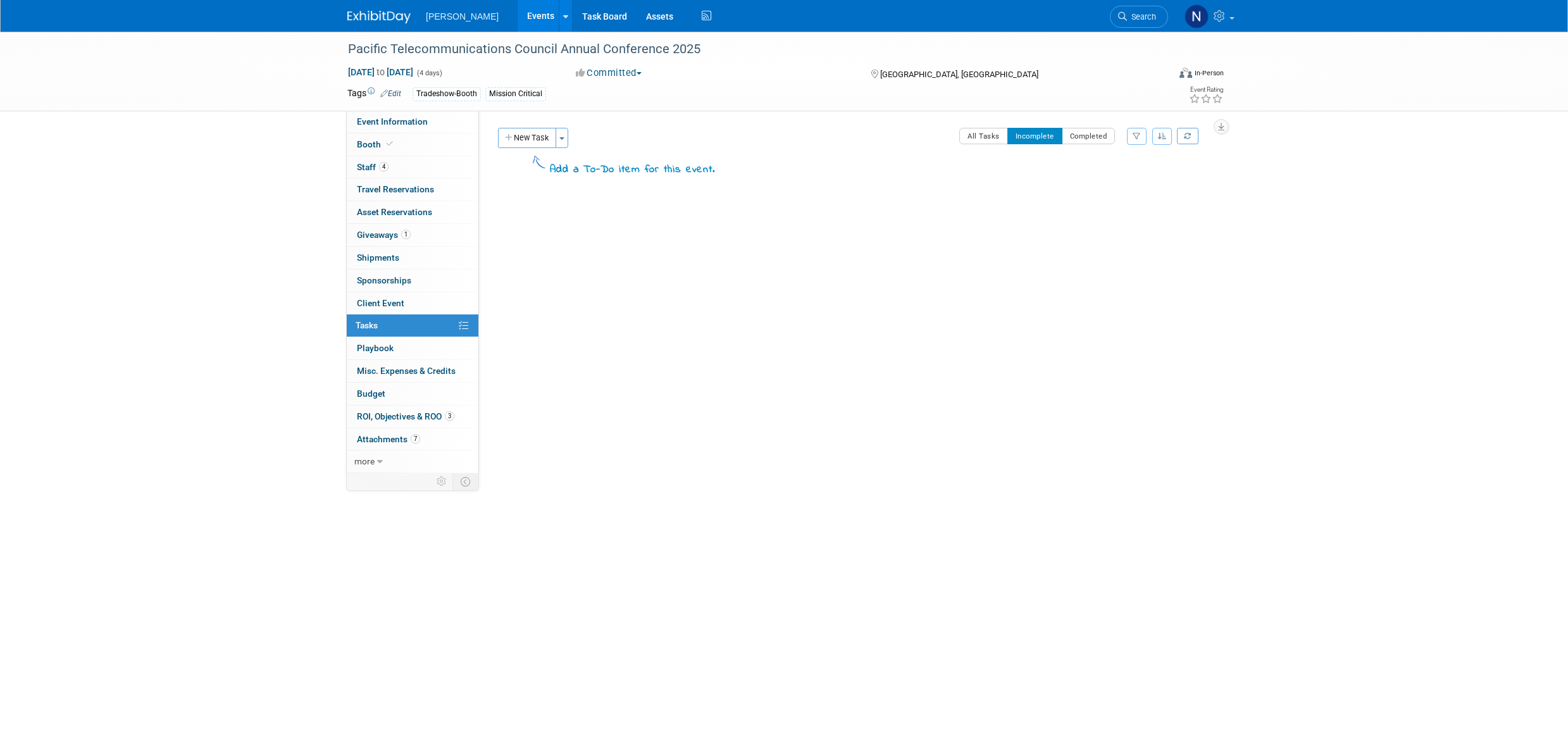
click at [373, 352] on span "Playbook 0" at bounding box center [375, 348] width 36 height 10
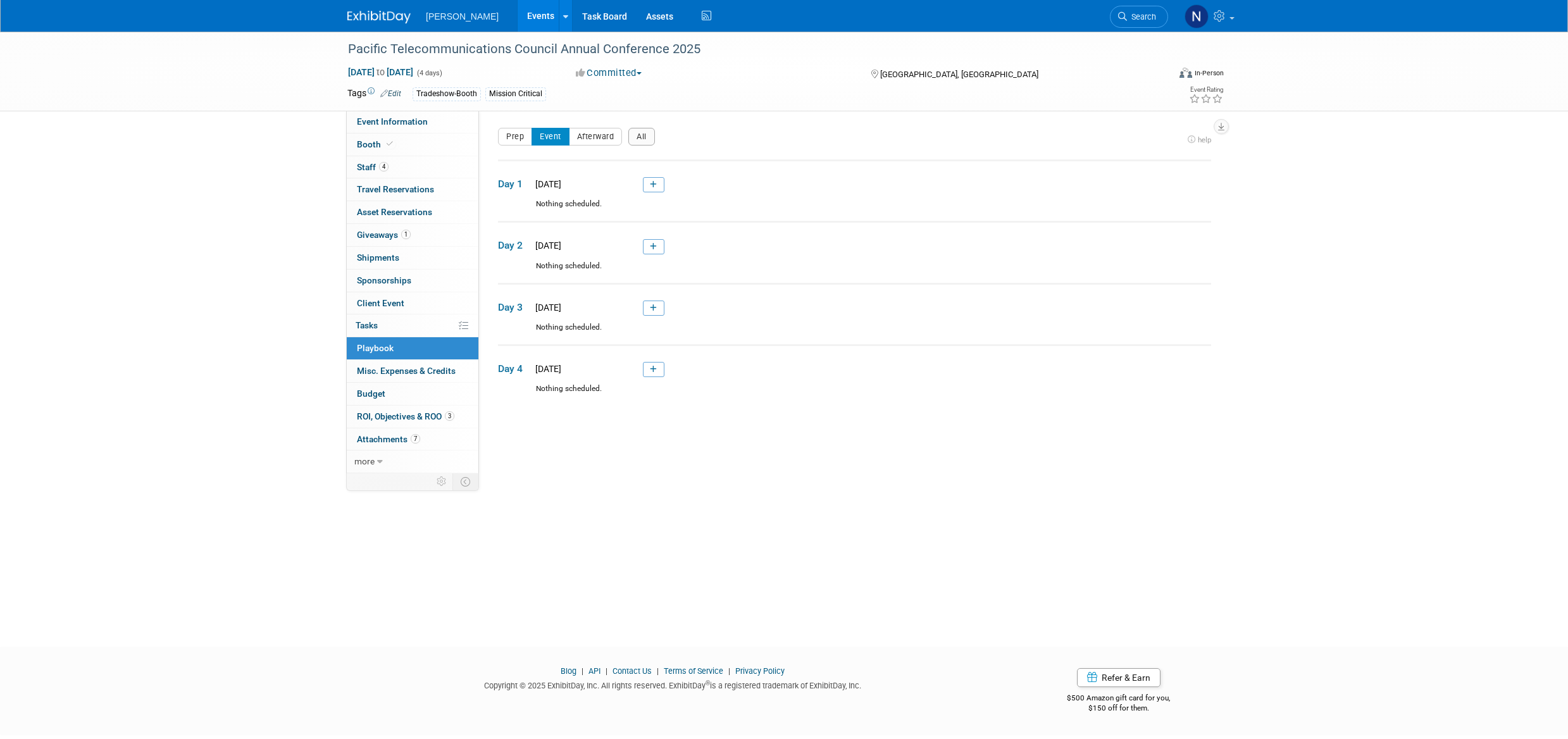
click at [394, 373] on span "Misc. Expenses & Credits 0" at bounding box center [406, 371] width 99 height 10
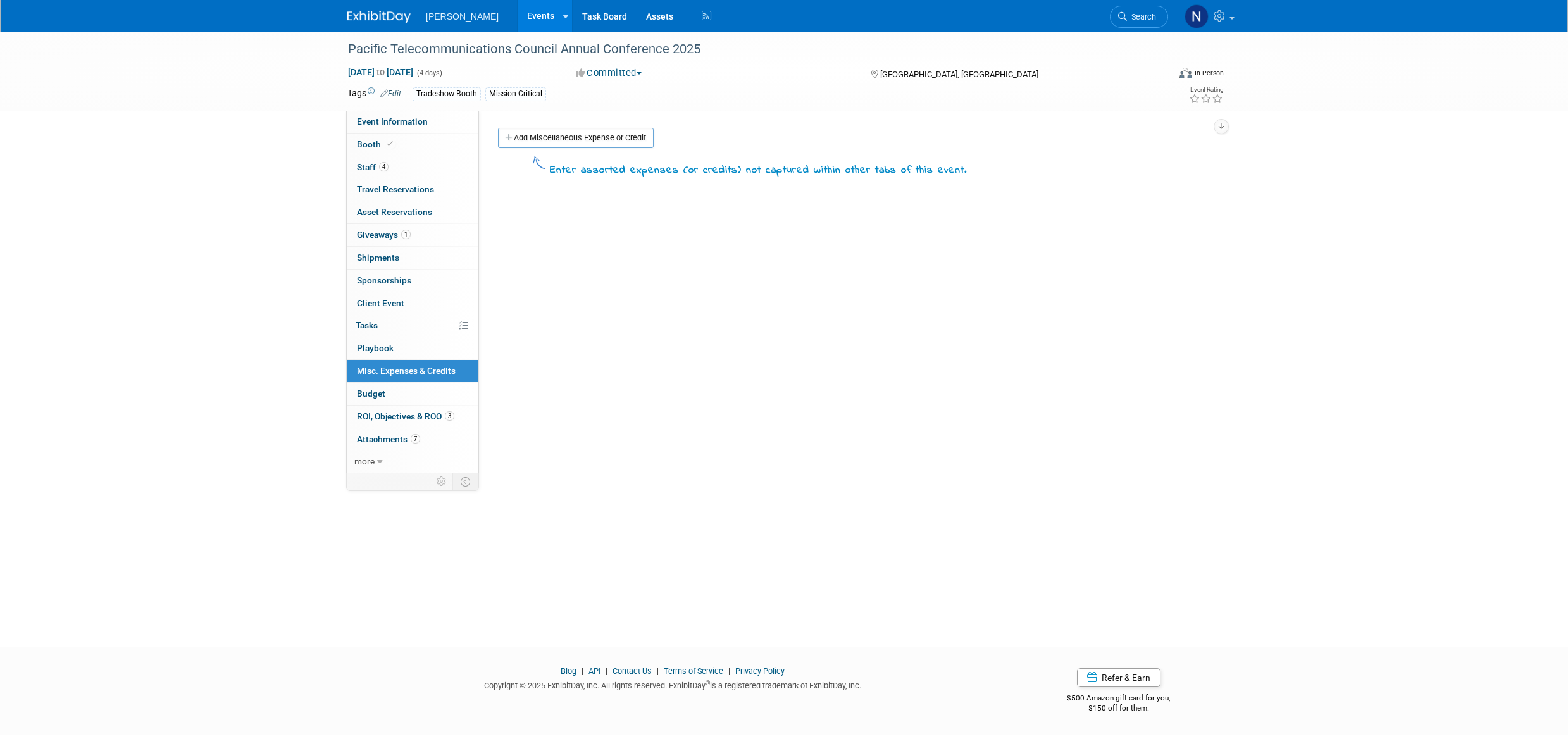
click at [364, 145] on span "Booth" at bounding box center [376, 144] width 39 height 10
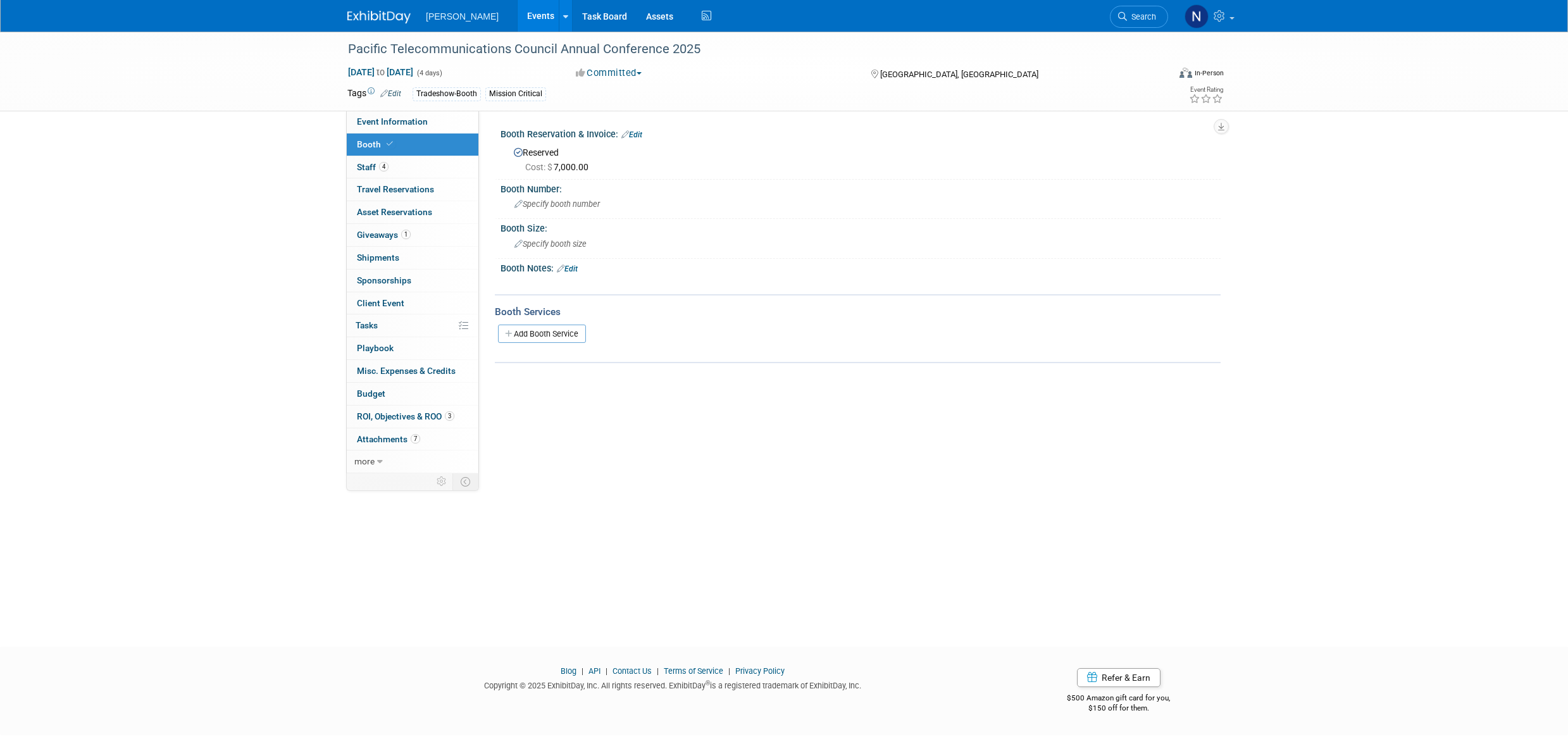
click at [640, 134] on link "Edit" at bounding box center [632, 135] width 20 height 9
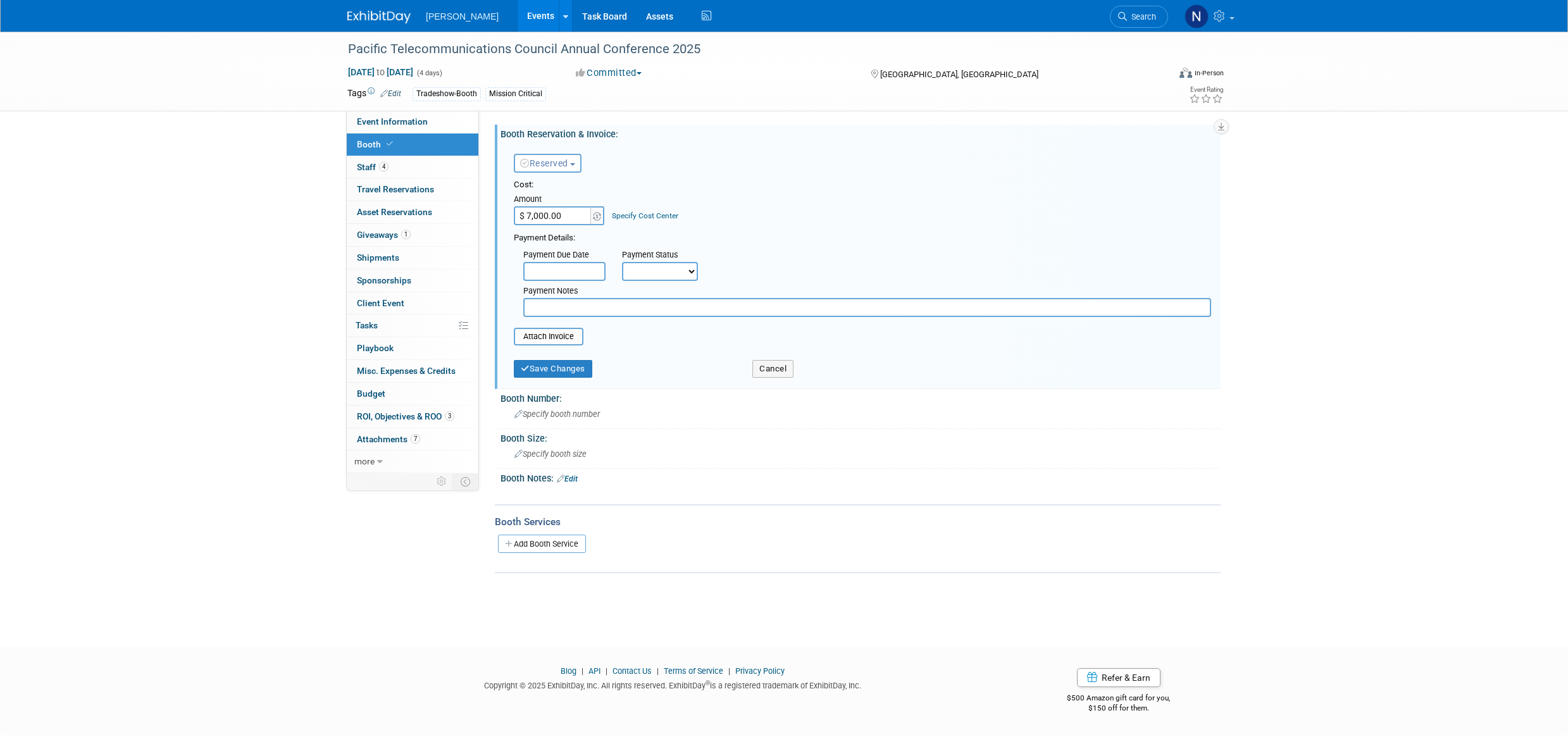
click at [567, 340] on input "file" at bounding box center [507, 337] width 151 height 15
click at [573, 383] on button "Save Changes" at bounding box center [553, 376] width 78 height 18
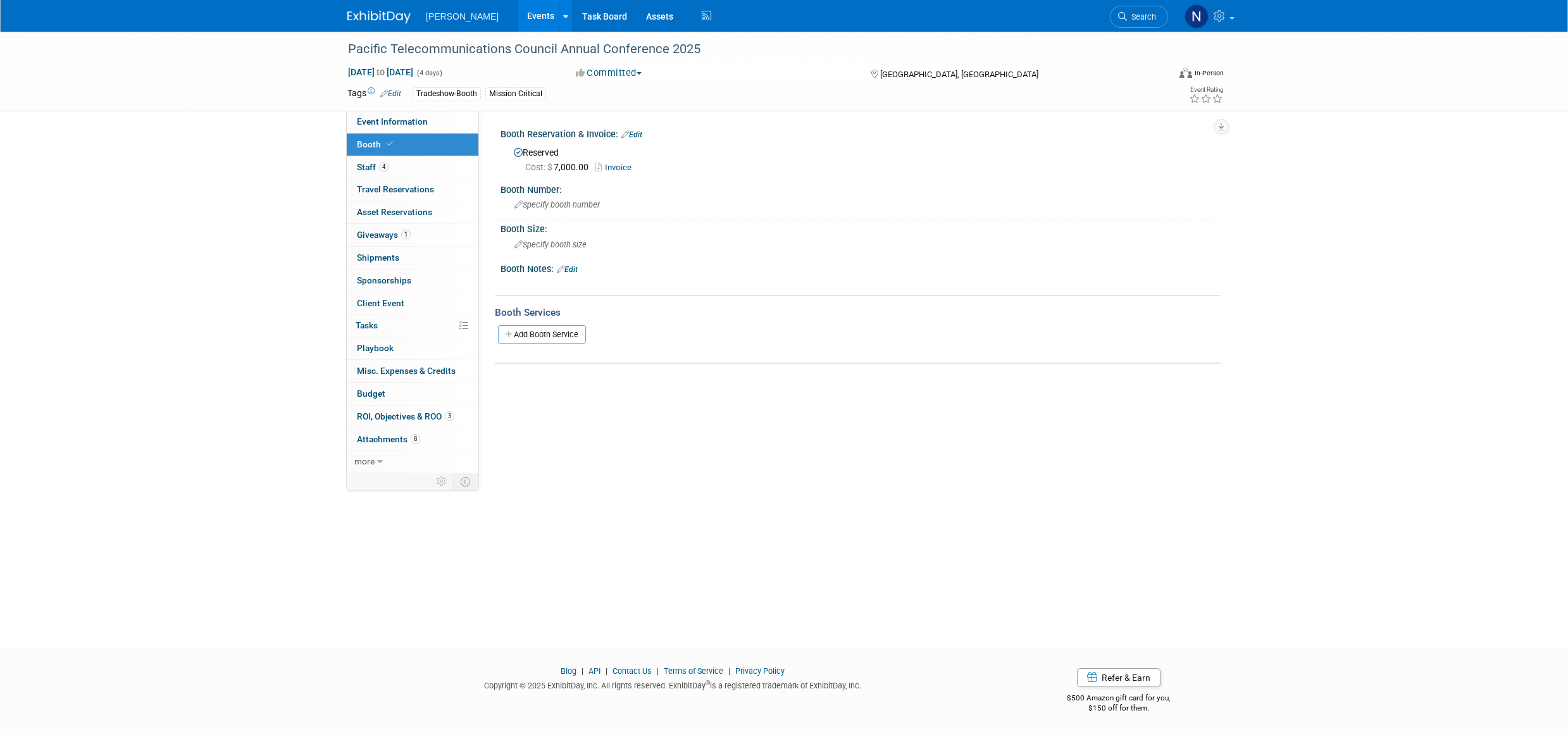
click at [386, 395] on link "Budget" at bounding box center [413, 394] width 132 height 22
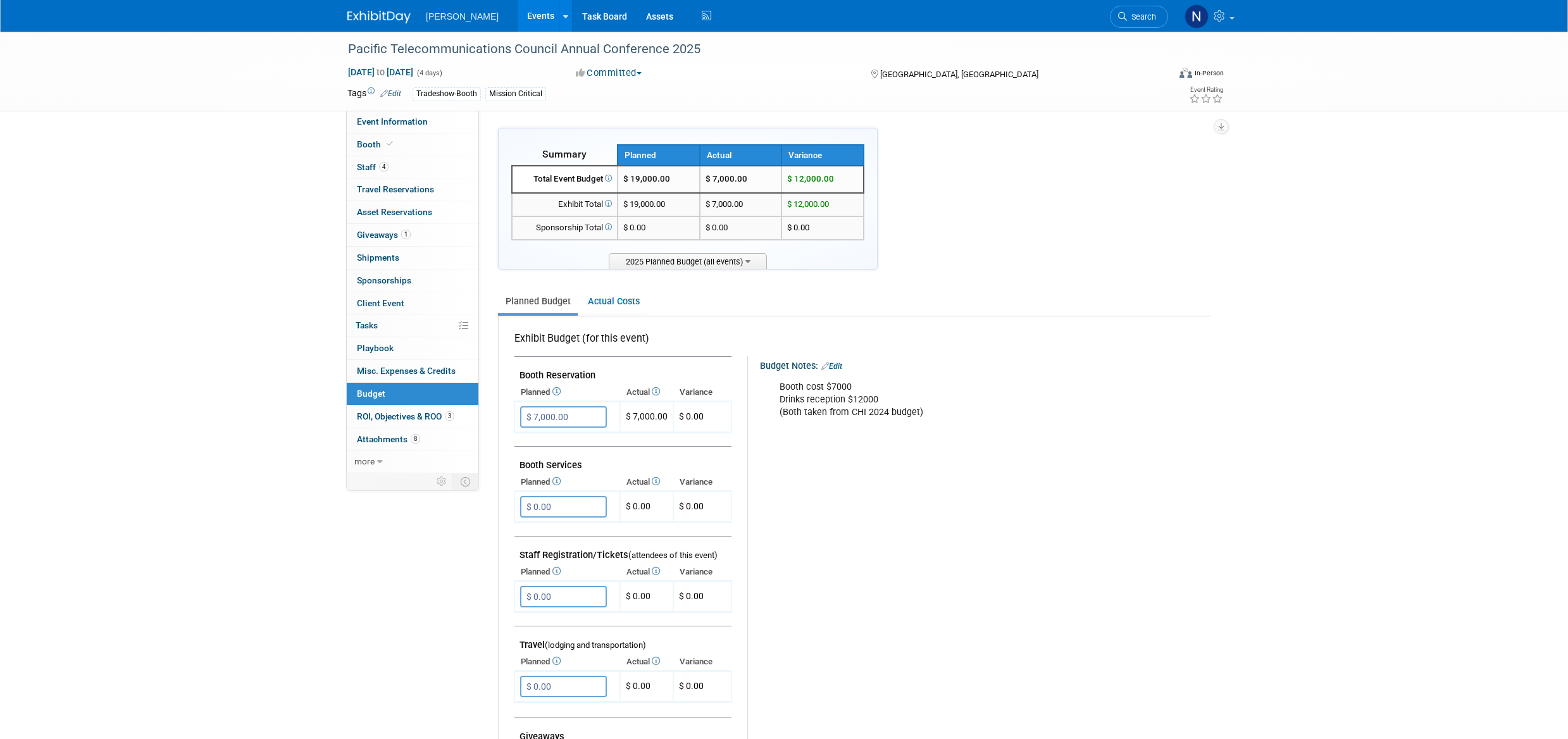
click at [410, 372] on span "Misc. Expenses & Credits 0" at bounding box center [406, 371] width 99 height 10
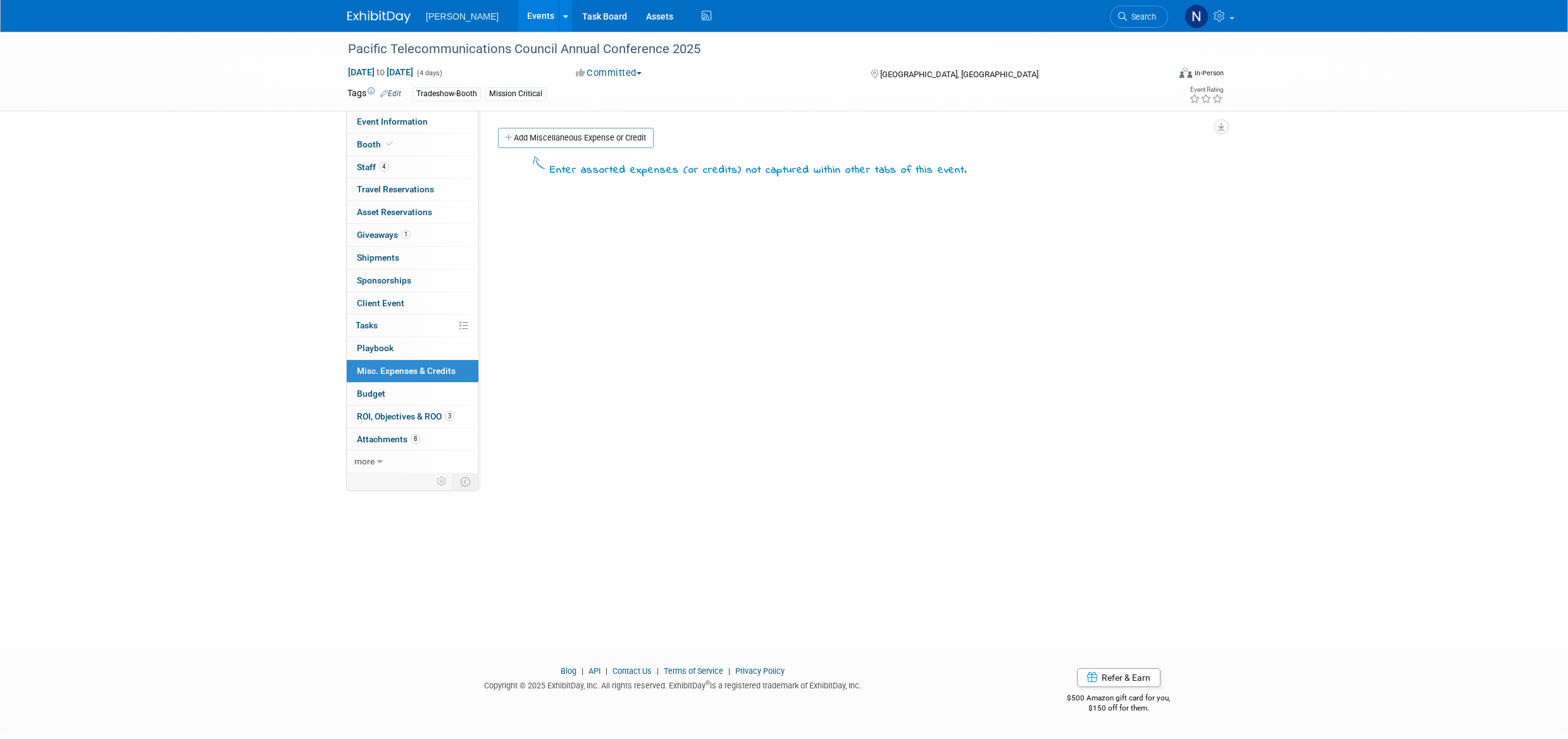
click at [593, 134] on link "Add Miscellaneous Expense or Credit" at bounding box center [576, 139] width 156 height 20
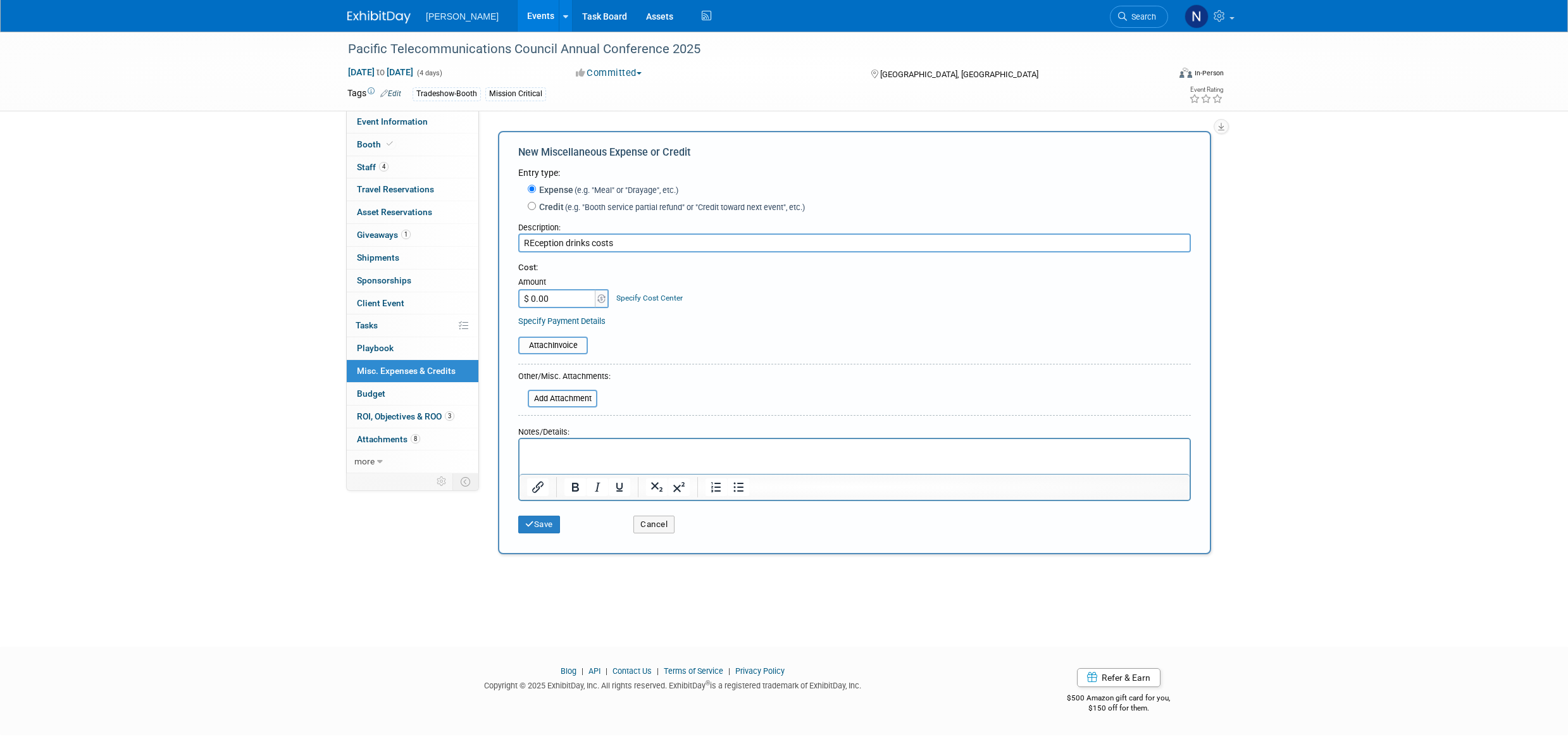
click at [534, 246] on input "REception drinks costs" at bounding box center [855, 243] width 673 height 19
type input "Reception drinks costs"
click at [535, 300] on input "$ 0.00" at bounding box center [558, 298] width 79 height 19
type input "$ 12,000.00"
click at [546, 533] on button "Save" at bounding box center [539, 524] width 42 height 18
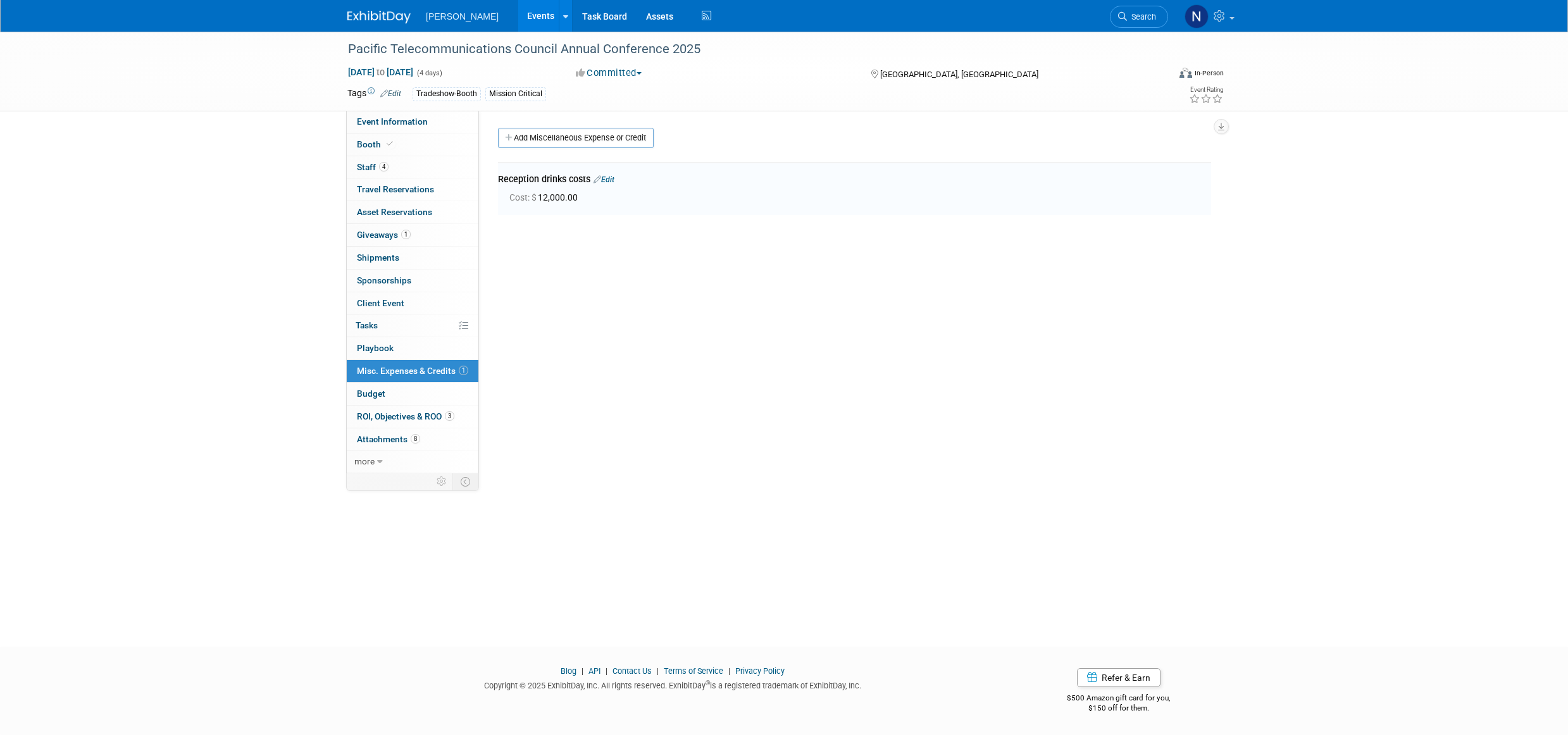
click at [380, 396] on span "Budget" at bounding box center [371, 393] width 29 height 10
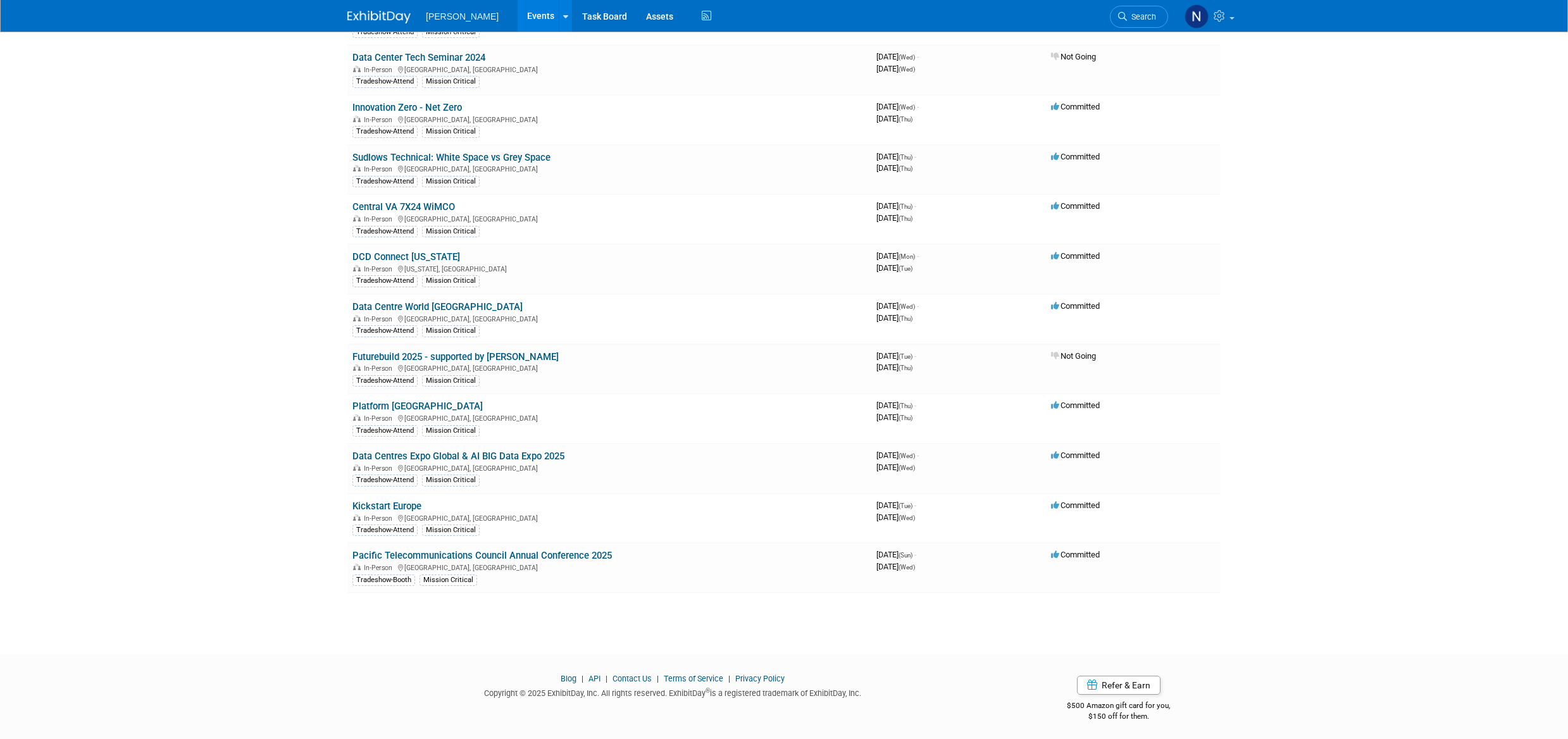
scroll to position [594, 0]
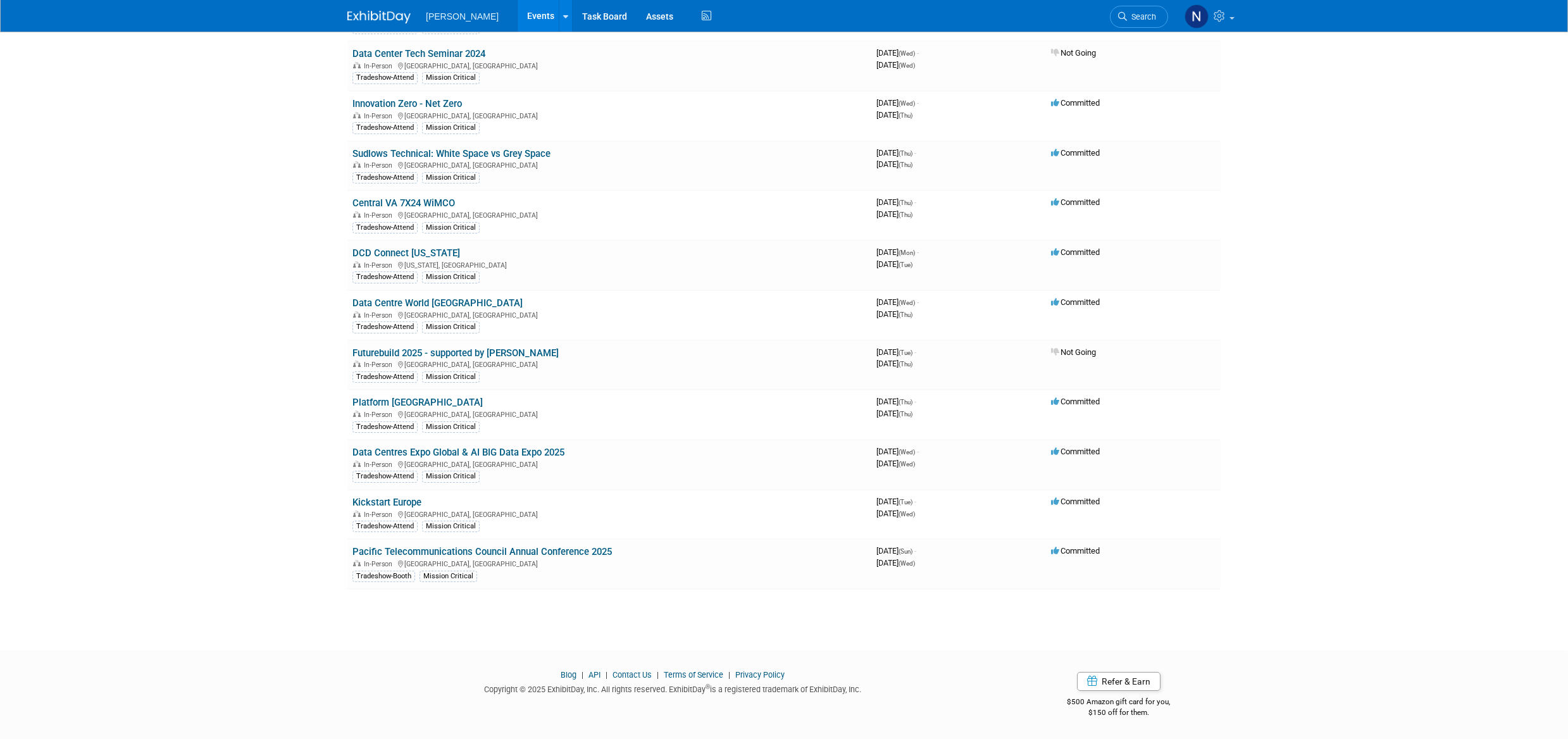
click at [432, 554] on link "Pacific Telecommunications Council Annual Conference 2025" at bounding box center [481, 552] width 259 height 11
click at [573, 19] on link "Task Board" at bounding box center [604, 16] width 64 height 32
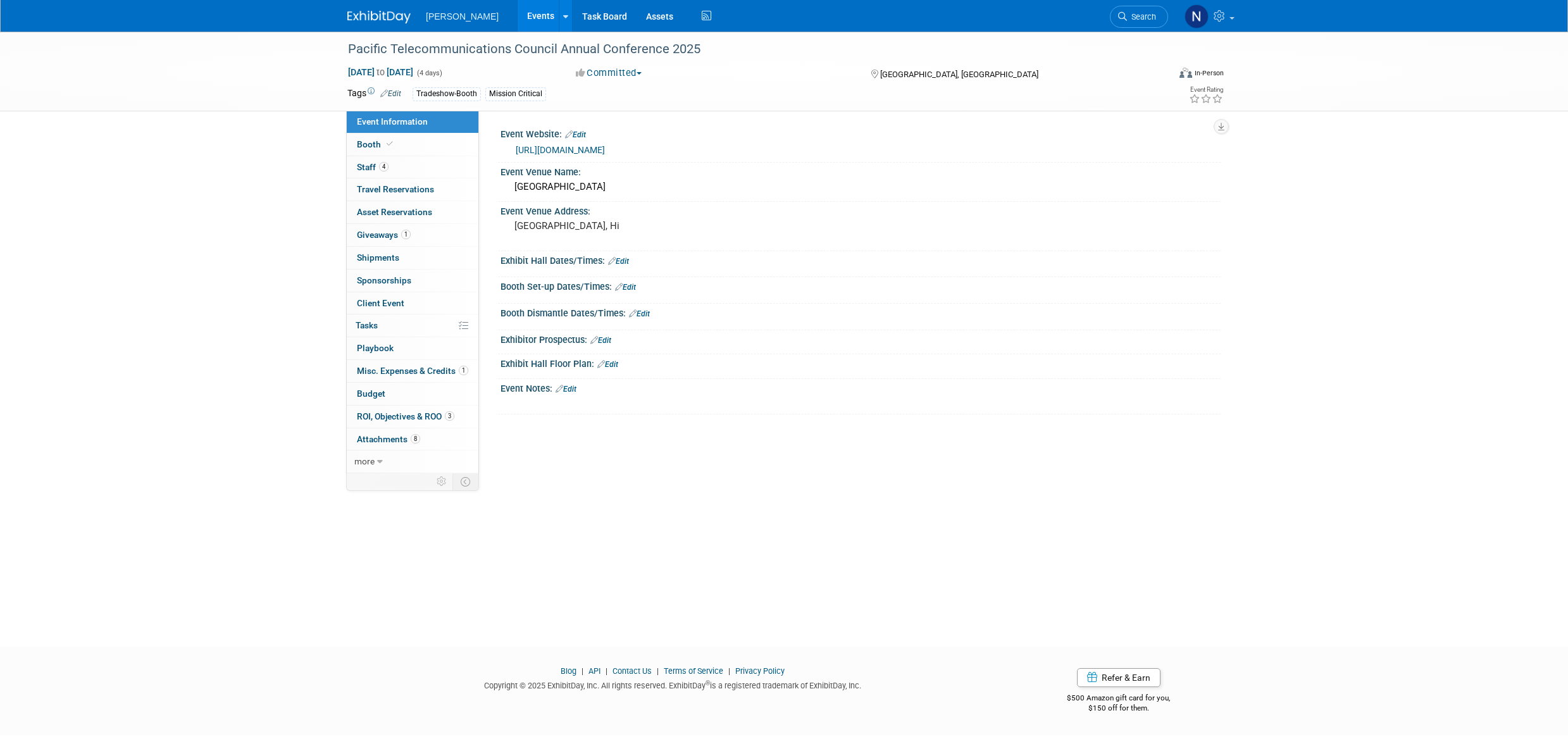
click at [392, 353] on span "Playbook 0" at bounding box center [375, 348] width 36 height 10
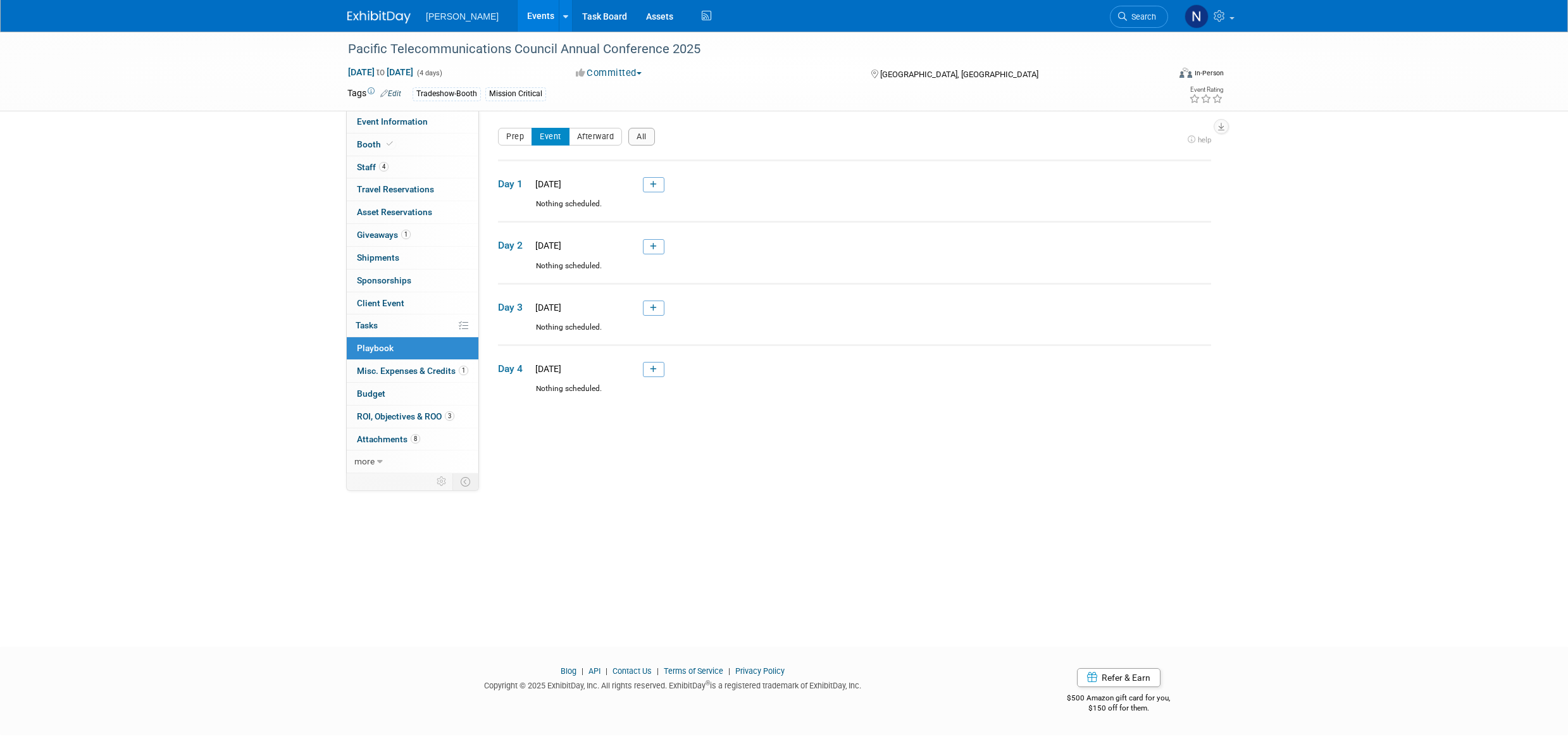
click at [660, 183] on link at bounding box center [653, 185] width 21 height 15
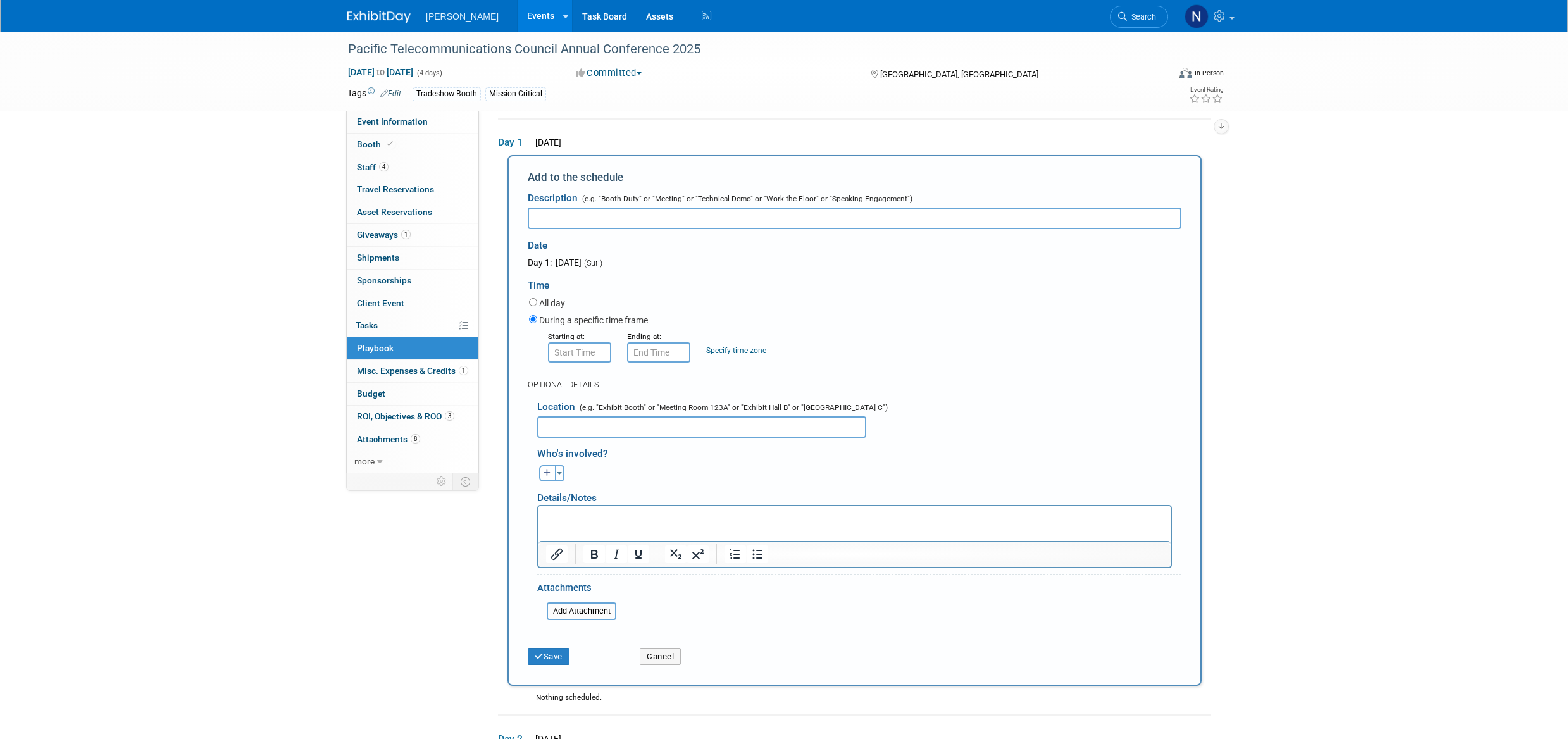
click at [589, 612] on input "file" at bounding box center [540, 612] width 151 height 15
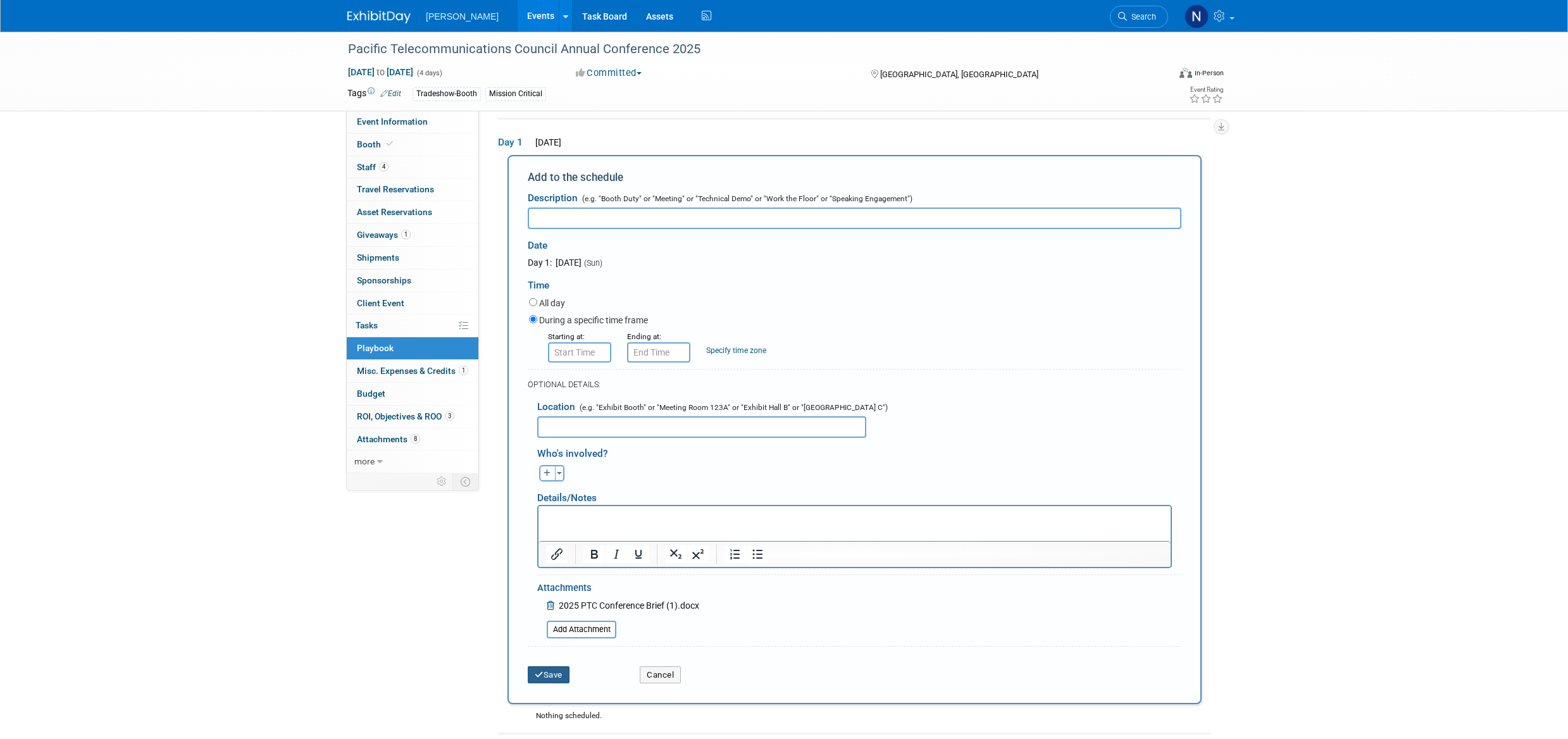
click at [548, 677] on button "Save" at bounding box center [548, 675] width 42 height 18
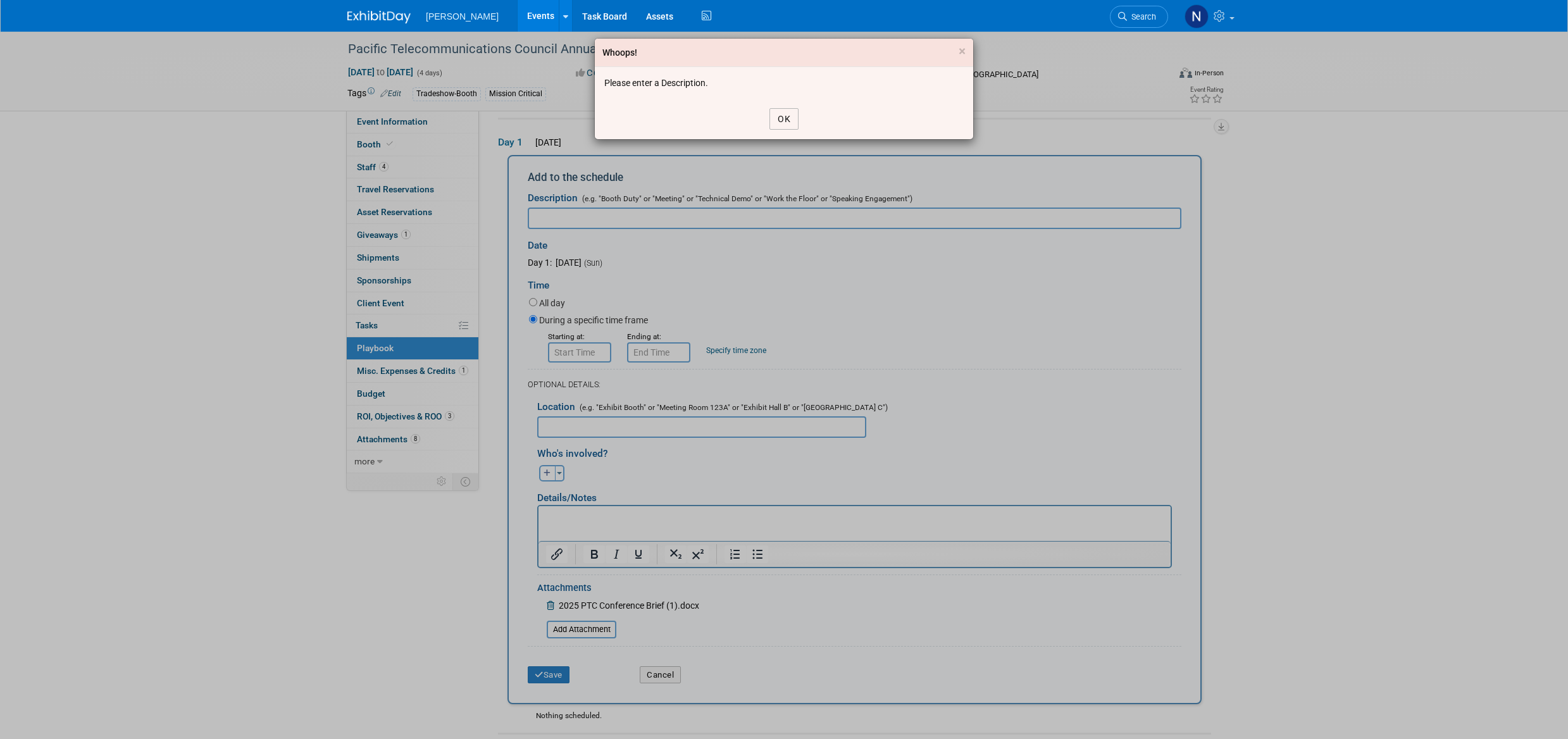
click at [789, 122] on button "OK" at bounding box center [784, 118] width 29 height 21
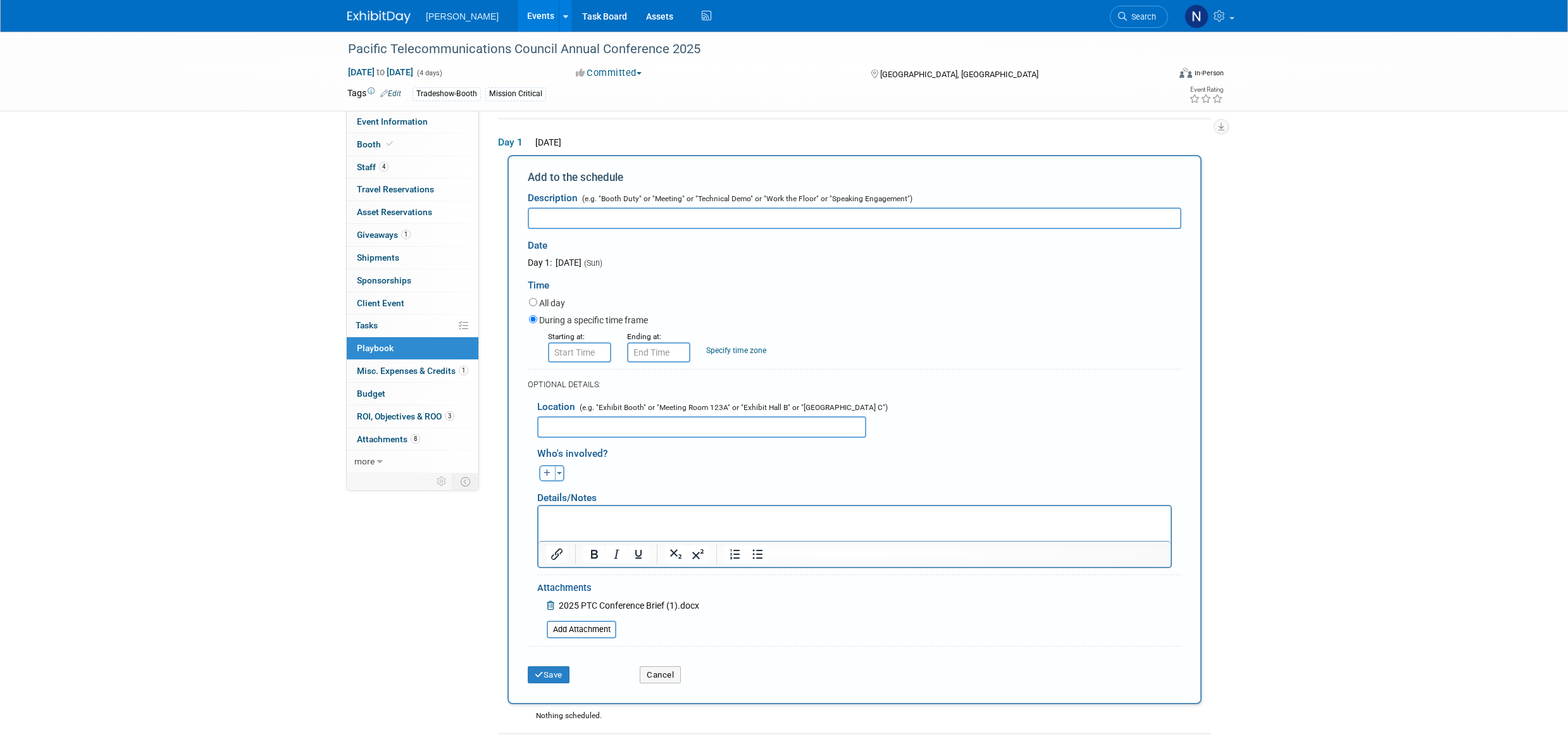
click at [555, 219] on input "text" at bounding box center [854, 218] width 653 height 21
type input "Conference Brief"
click at [555, 680] on button "Save" at bounding box center [548, 675] width 42 height 18
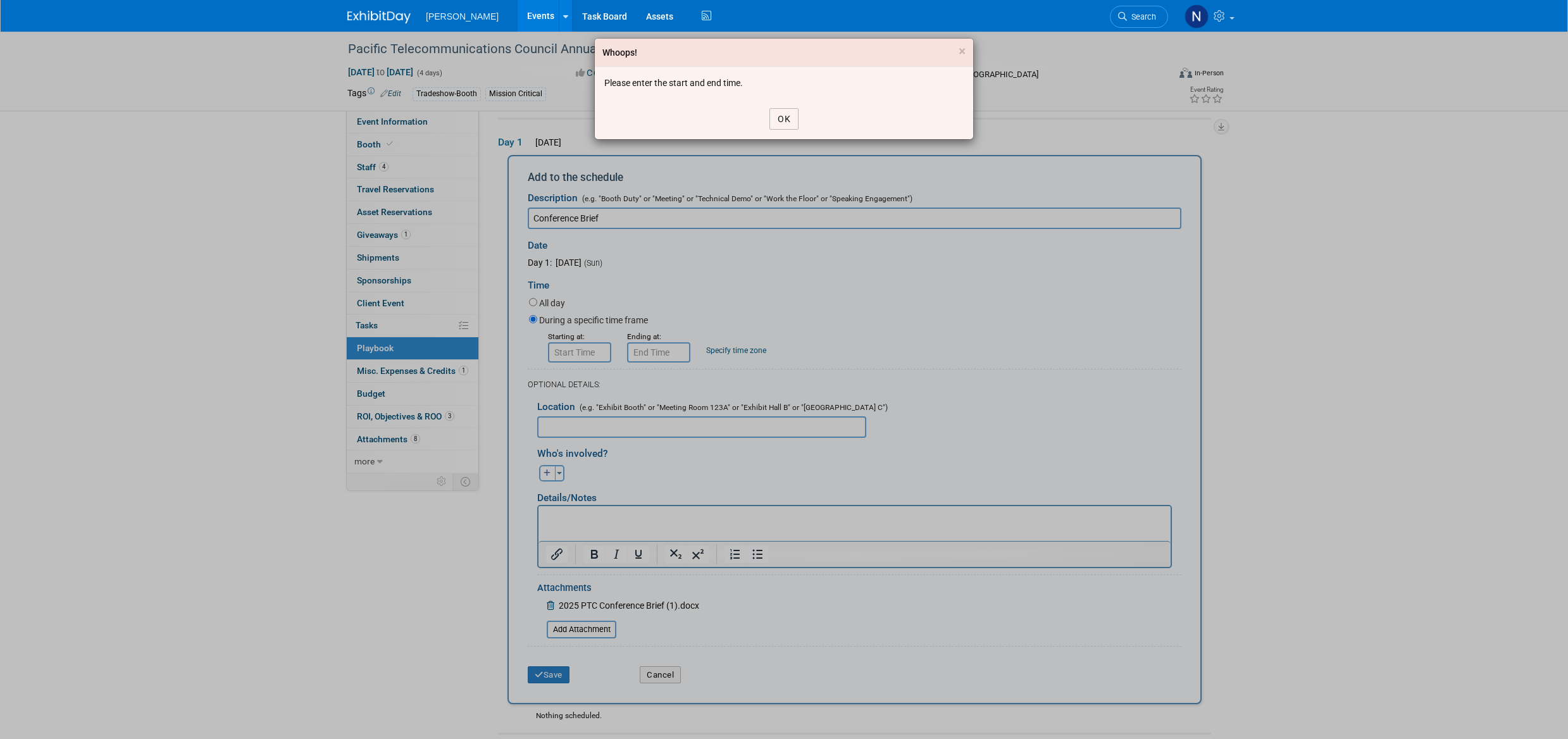
click at [784, 118] on button "OK" at bounding box center [784, 118] width 29 height 21
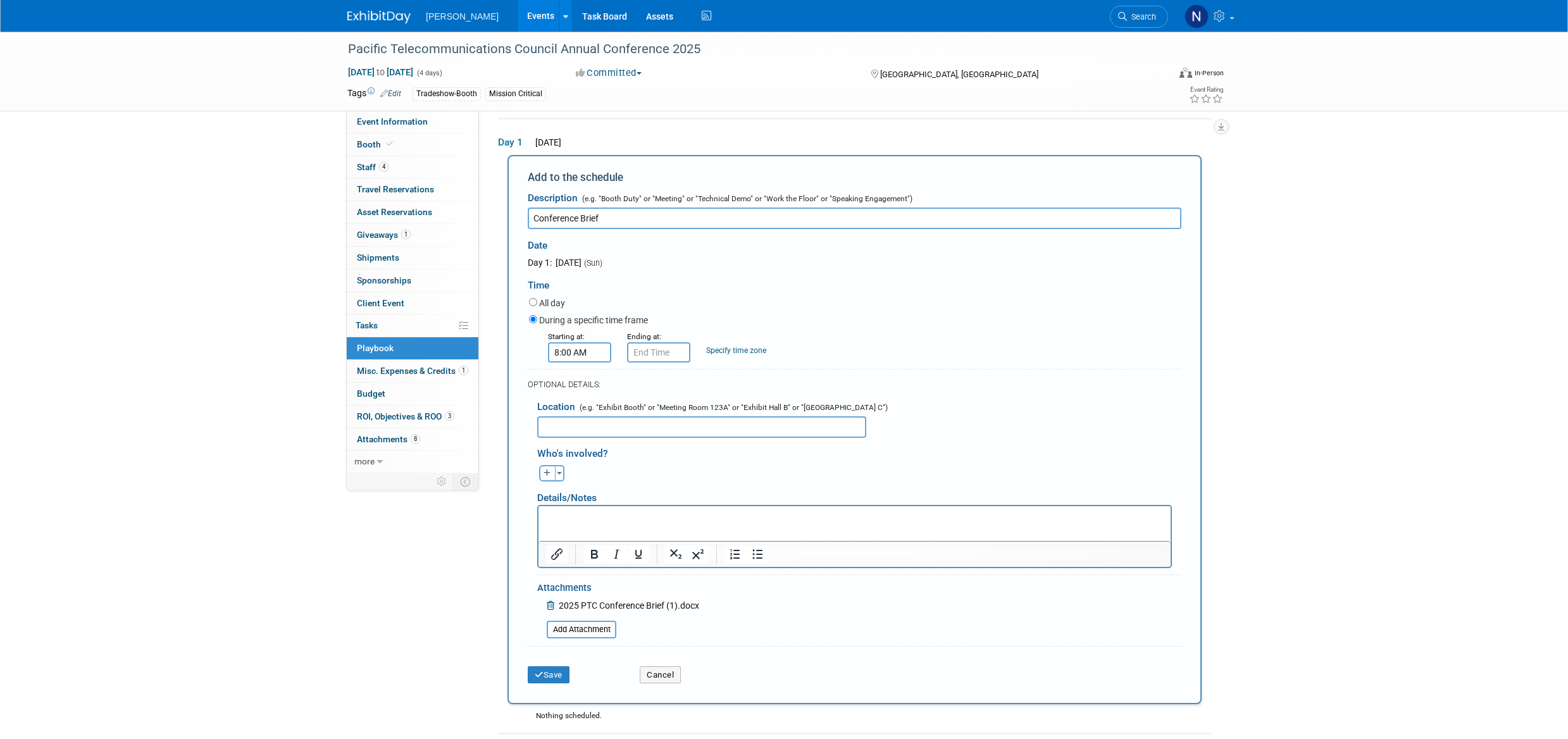
click at [571, 355] on input "8:00 AM" at bounding box center [580, 352] width 63 height 20
click at [577, 443] on span at bounding box center [577, 439] width 22 height 22
click at [578, 388] on span at bounding box center [577, 384] width 22 height 22
type input "9:00 AM"
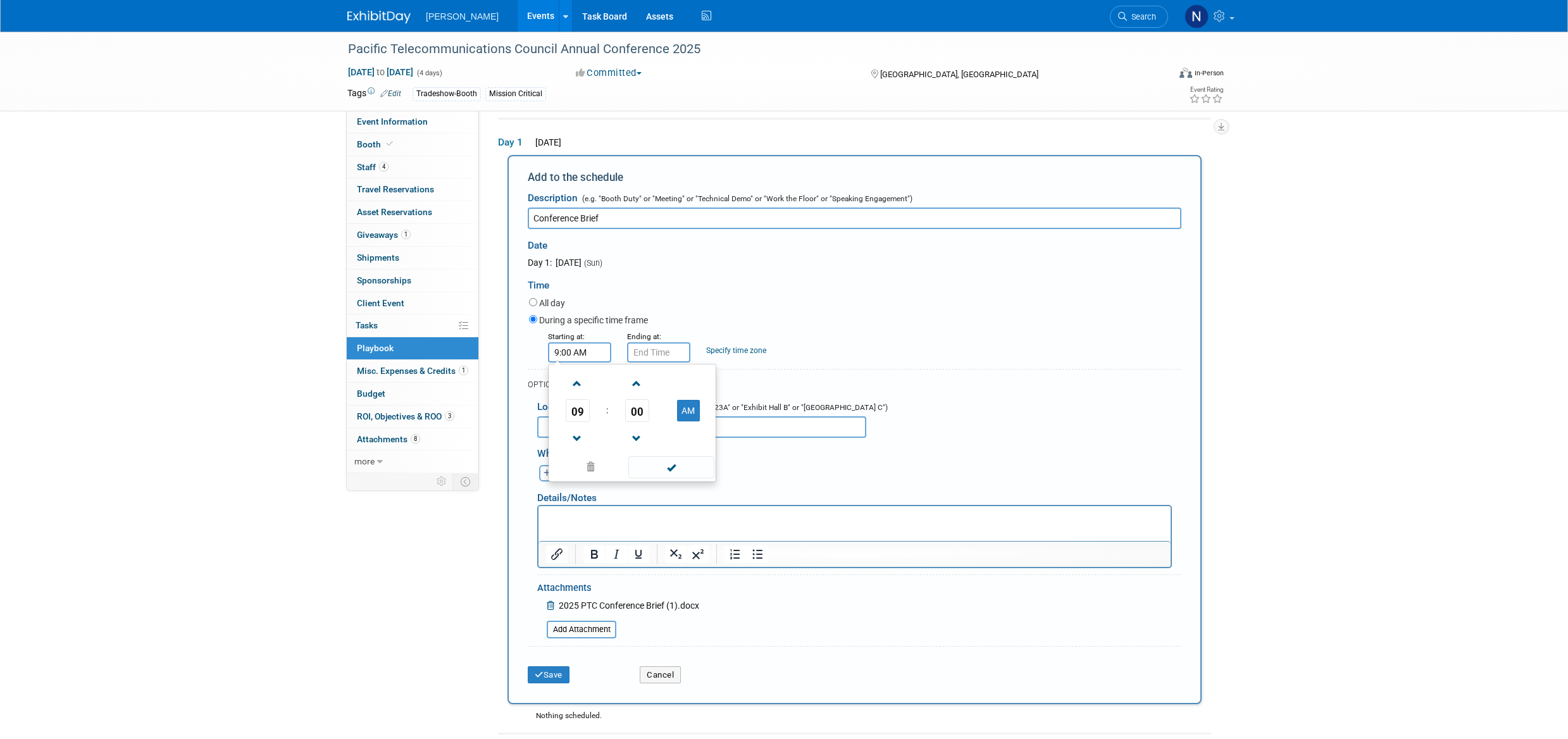
click at [667, 470] on span at bounding box center [671, 468] width 86 height 22
click at [670, 356] on input "9:00 AM" at bounding box center [659, 352] width 63 height 20
click at [765, 413] on button "AM" at bounding box center [768, 410] width 23 height 21
type input "9:00 PM"
click at [744, 469] on span at bounding box center [750, 468] width 86 height 22
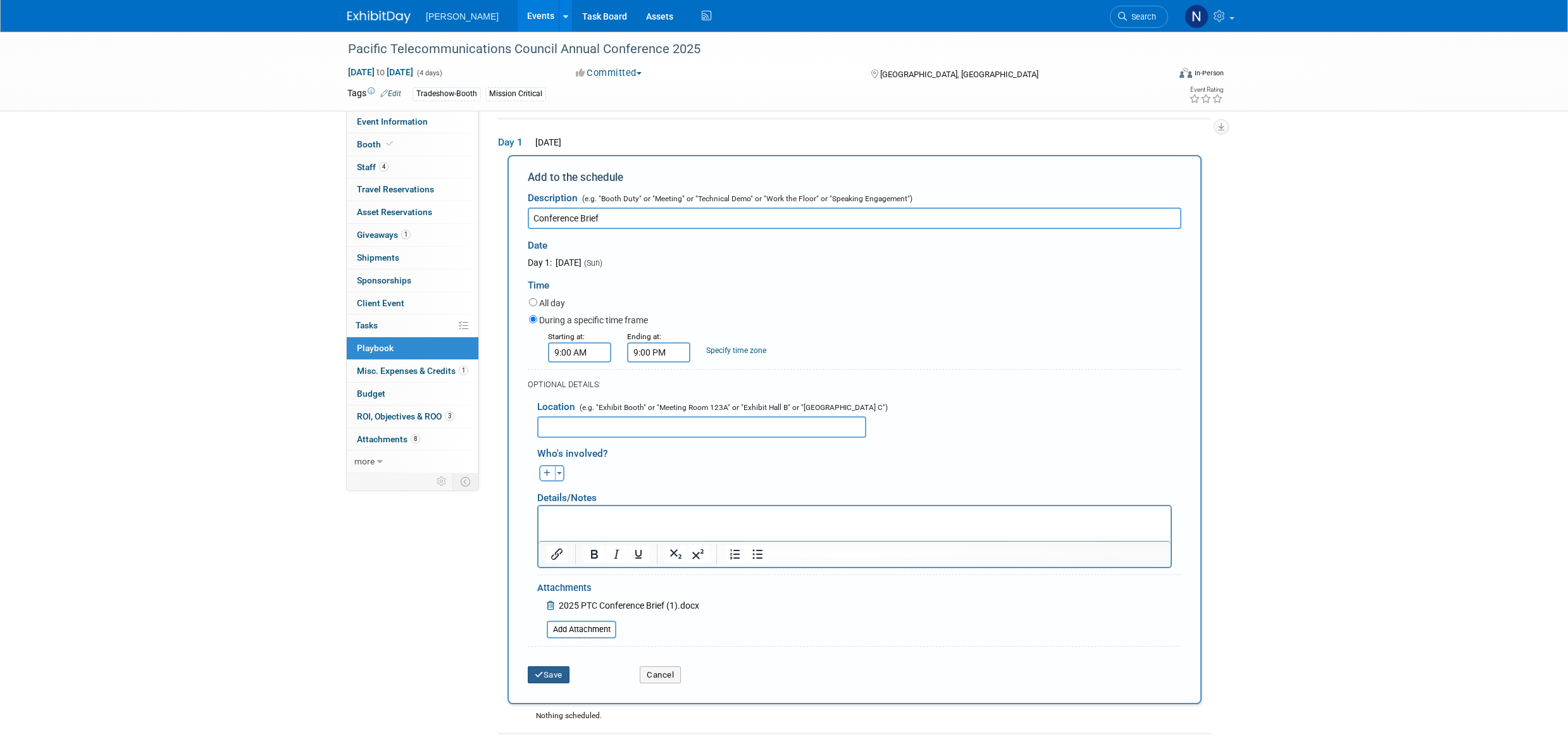
click at [548, 681] on button "Save" at bounding box center [548, 675] width 42 height 18
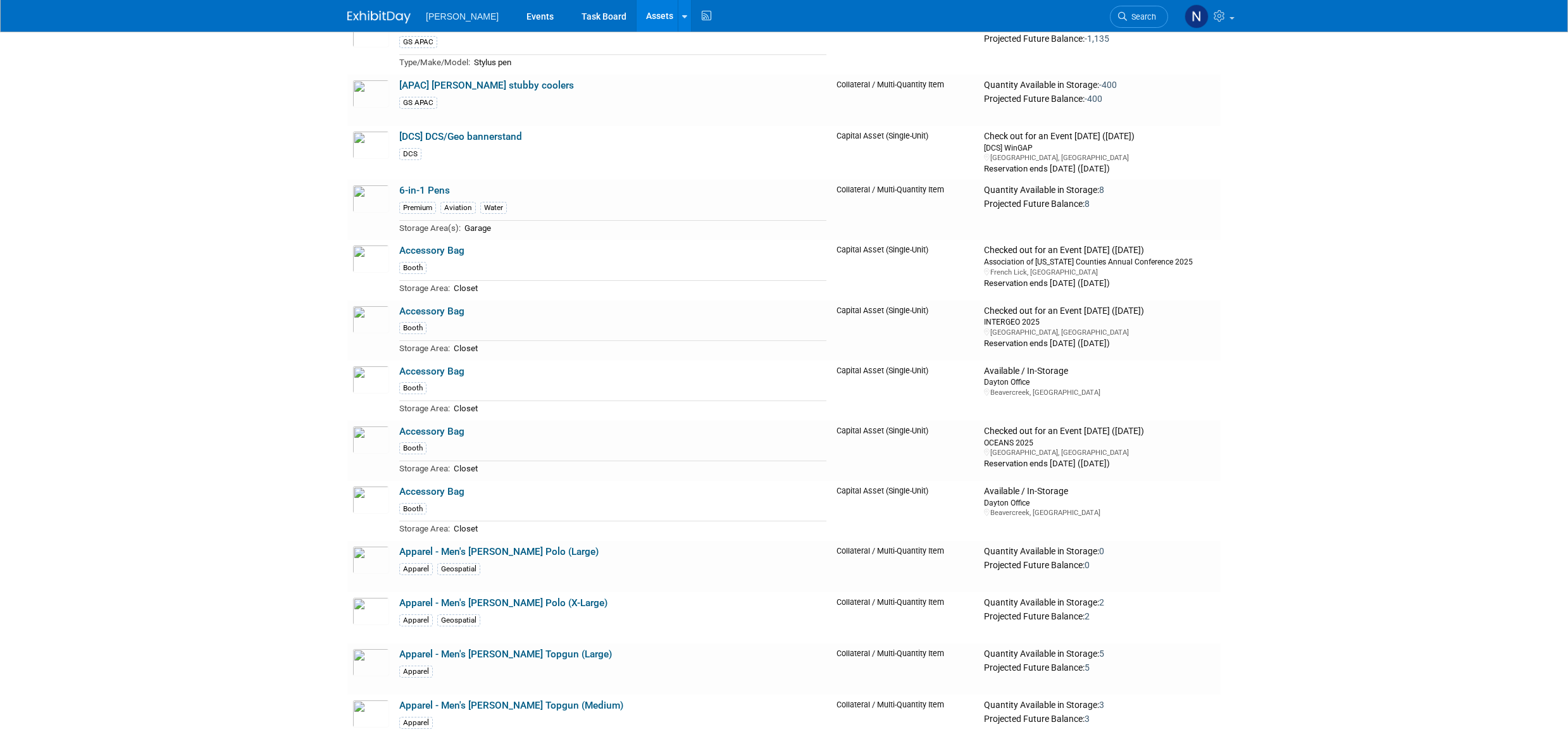
scroll to position [316, 0]
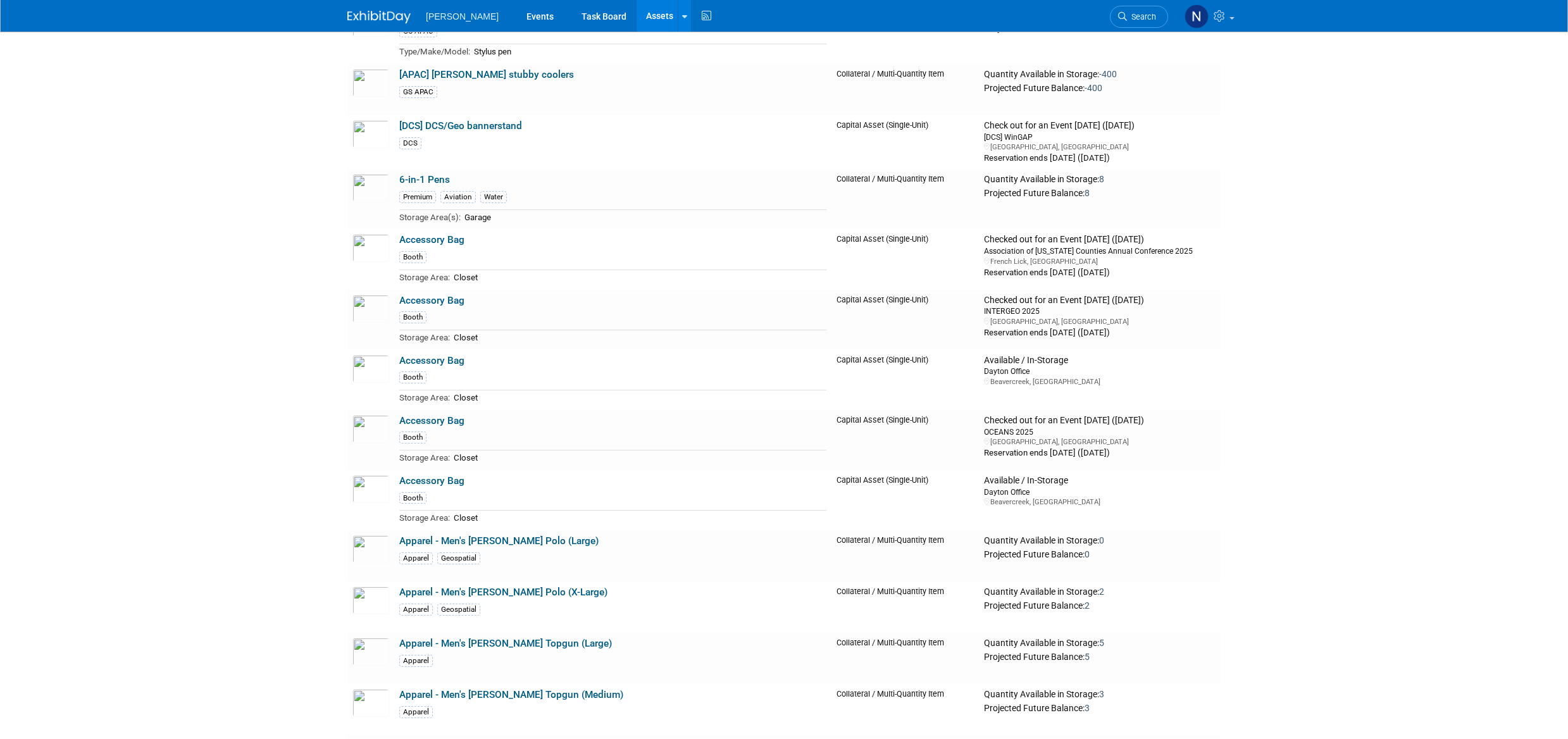
click at [426, 421] on link "Accessory Bag" at bounding box center [432, 421] width 65 height 11
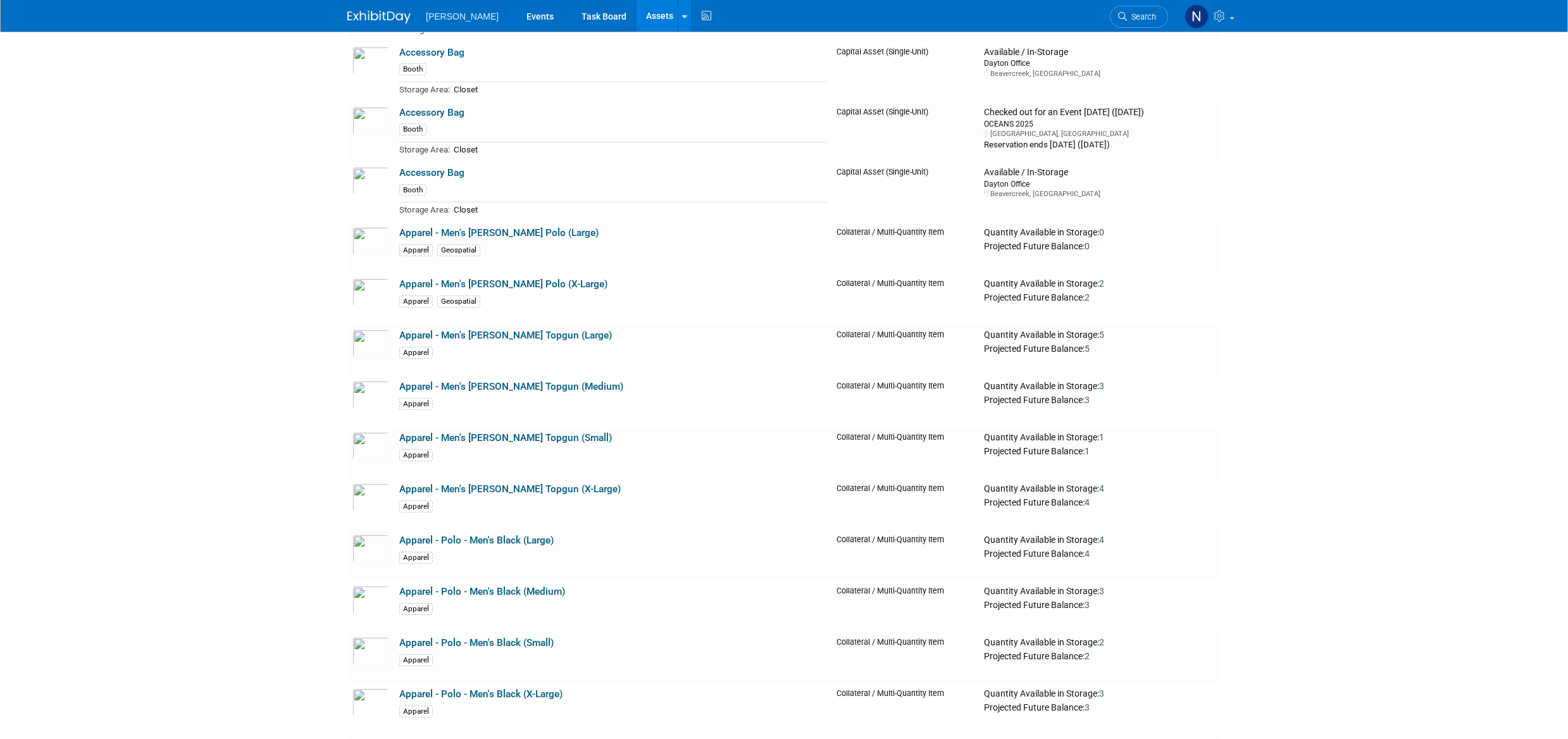
scroll to position [633, 0]
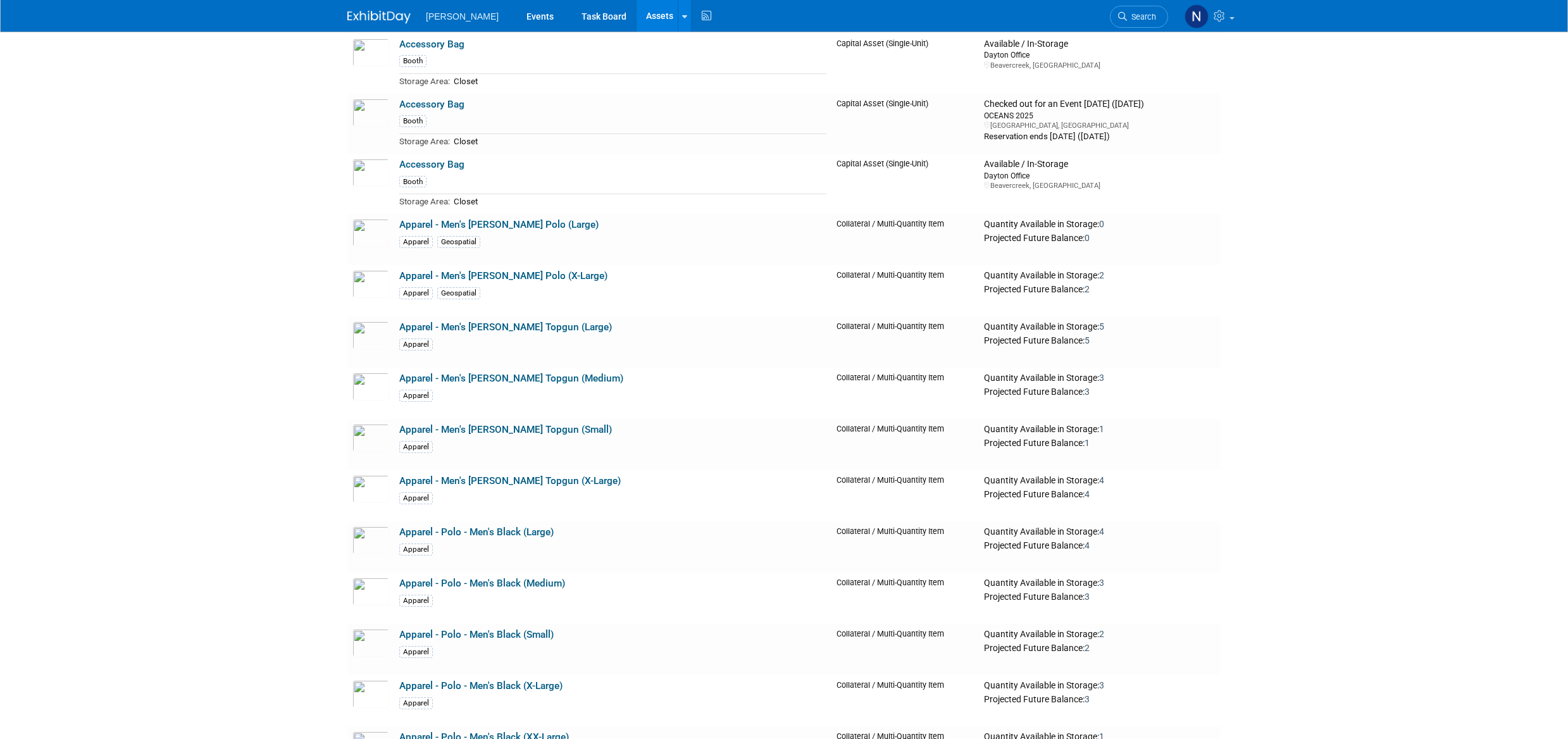
click at [505, 381] on link "Apparel - Men's [PERSON_NAME] Topgun (Medium)" at bounding box center [511, 378] width 224 height 11
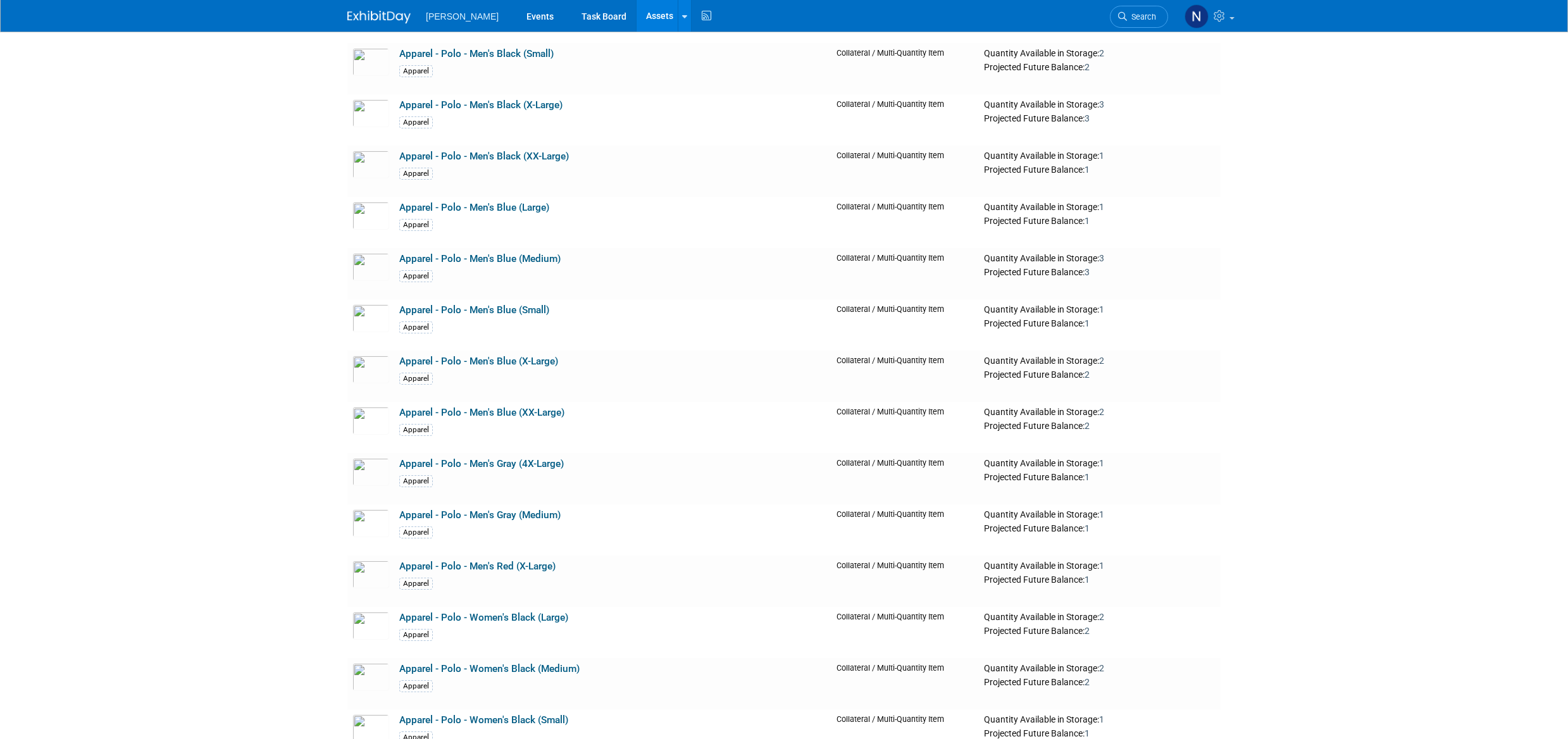
scroll to position [1266, 0]
click at [495, 572] on link "Apparel - Polo - Women's Black (Large)" at bounding box center [484, 566] width 169 height 11
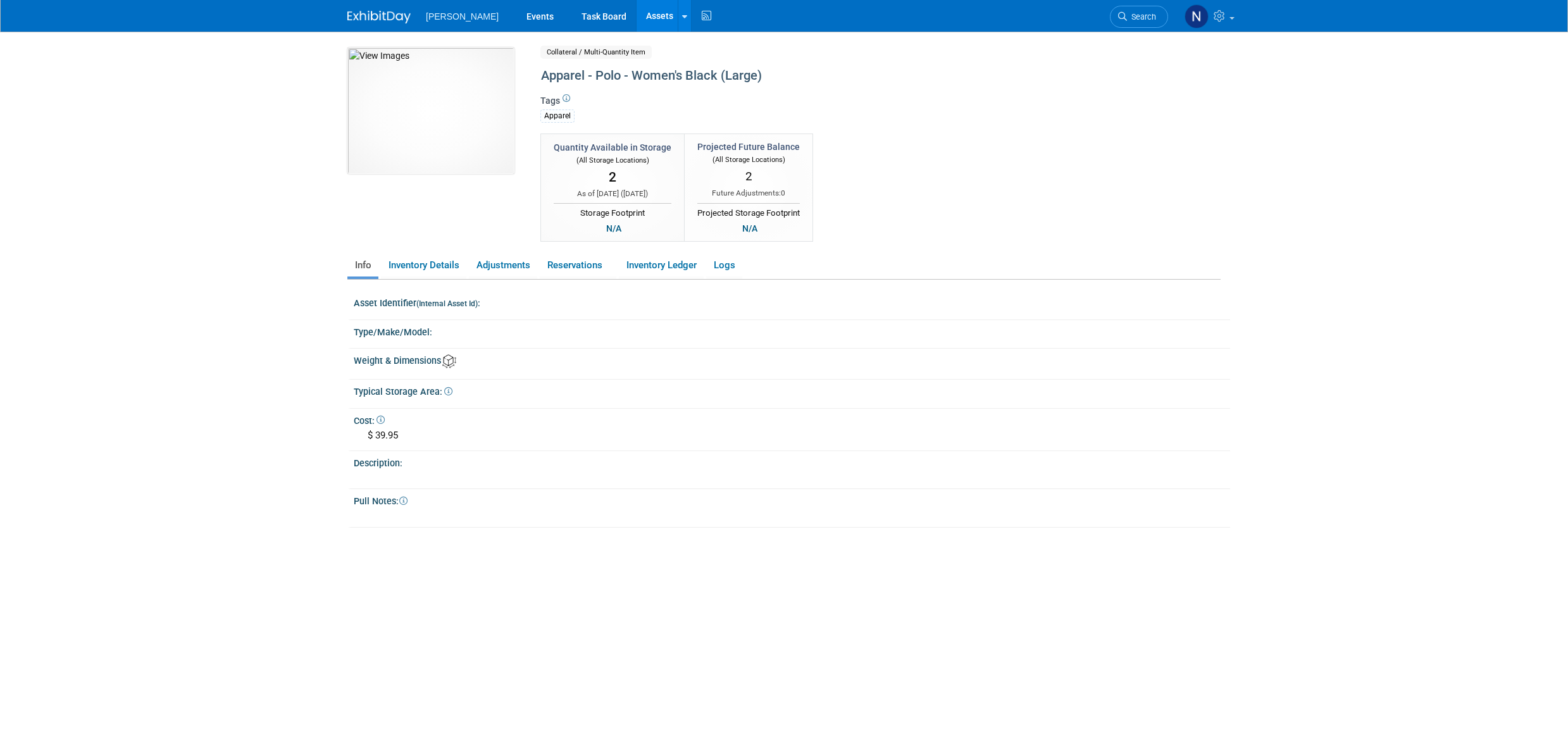
click at [435, 134] on img at bounding box center [431, 111] width 167 height 126
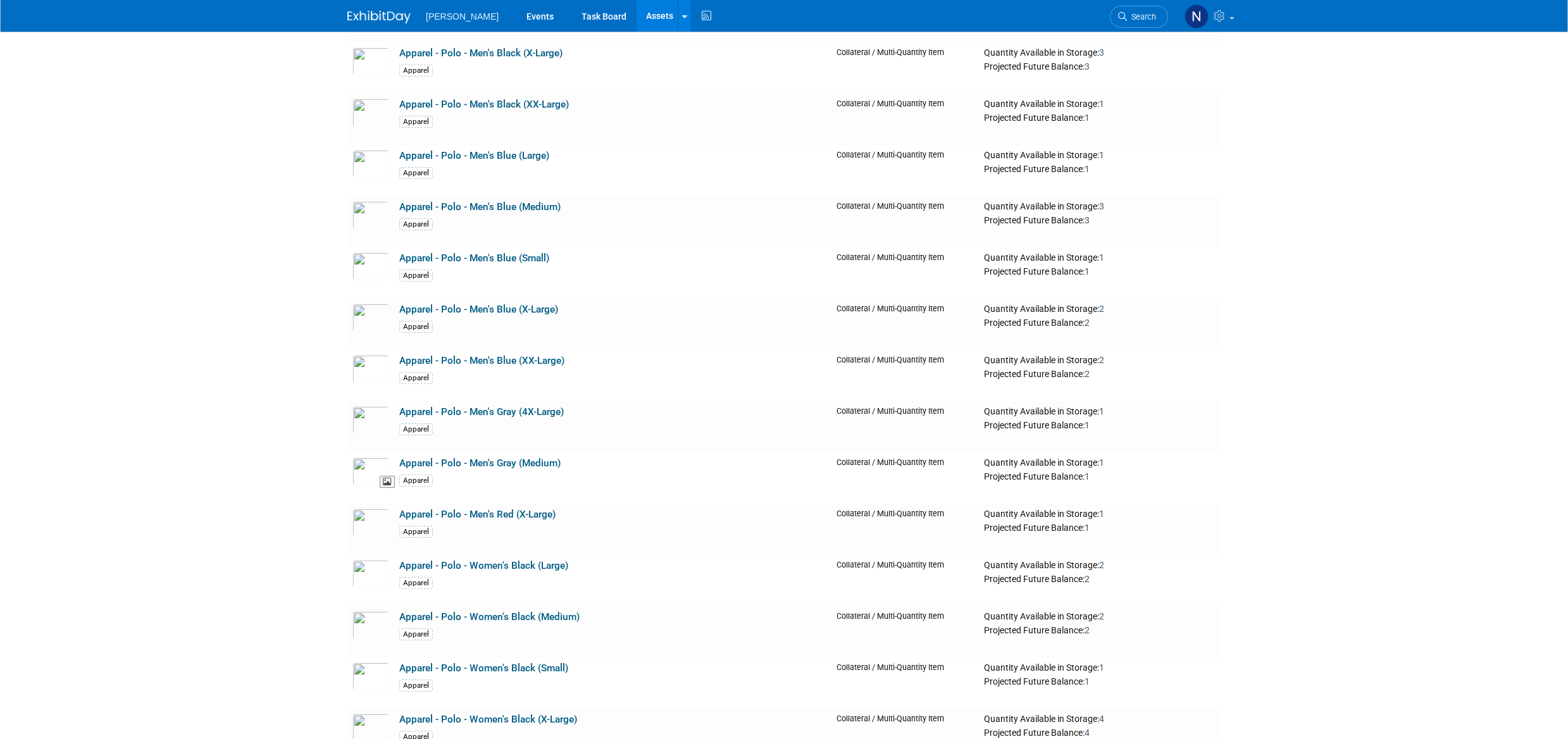
click at [376, 465] on img at bounding box center [370, 471] width 36 height 28
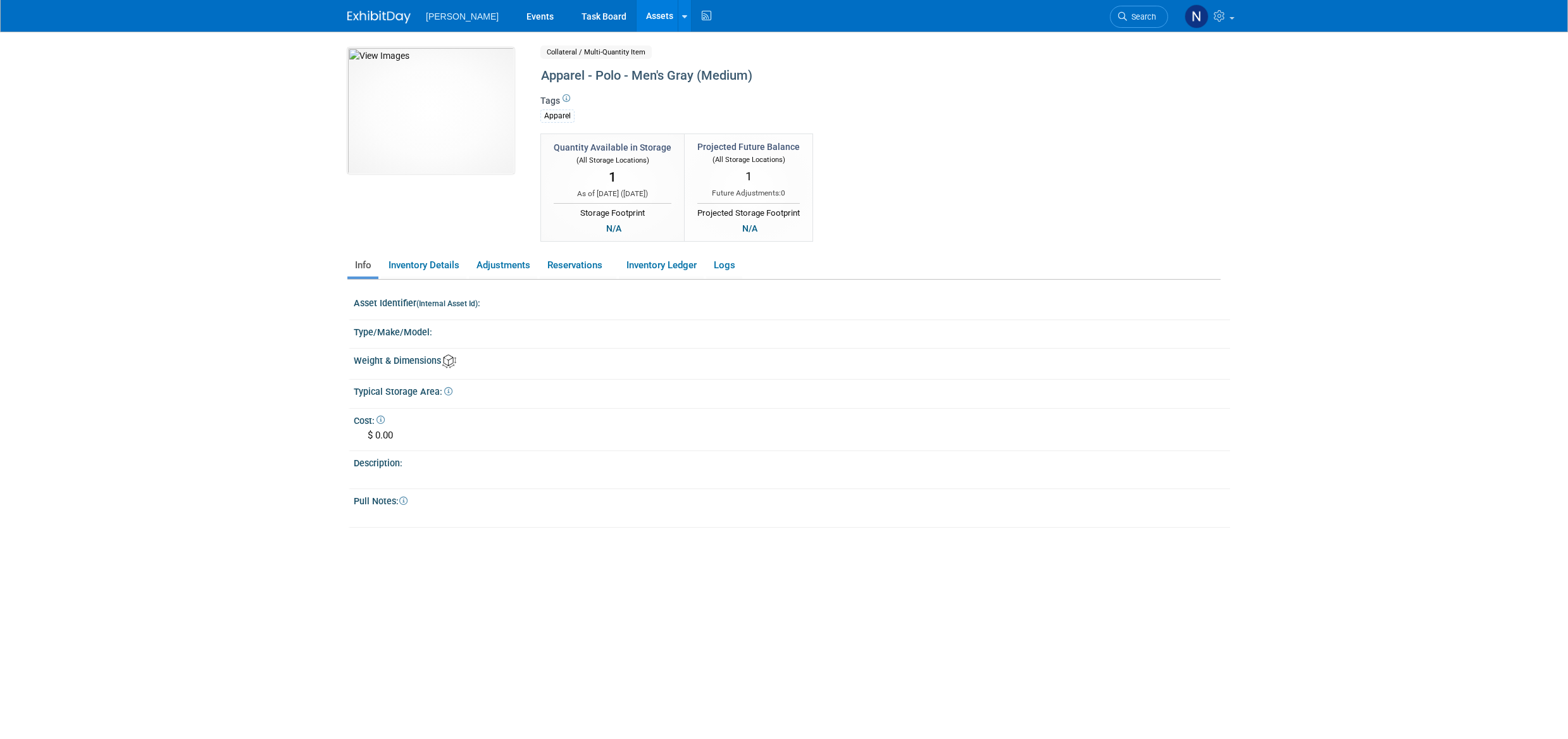
click at [440, 111] on img at bounding box center [431, 111] width 167 height 126
click at [452, 137] on img at bounding box center [431, 111] width 167 height 126
click at [438, 113] on img at bounding box center [431, 111] width 167 height 126
click at [410, 269] on link "Inventory Details" at bounding box center [424, 266] width 86 height 22
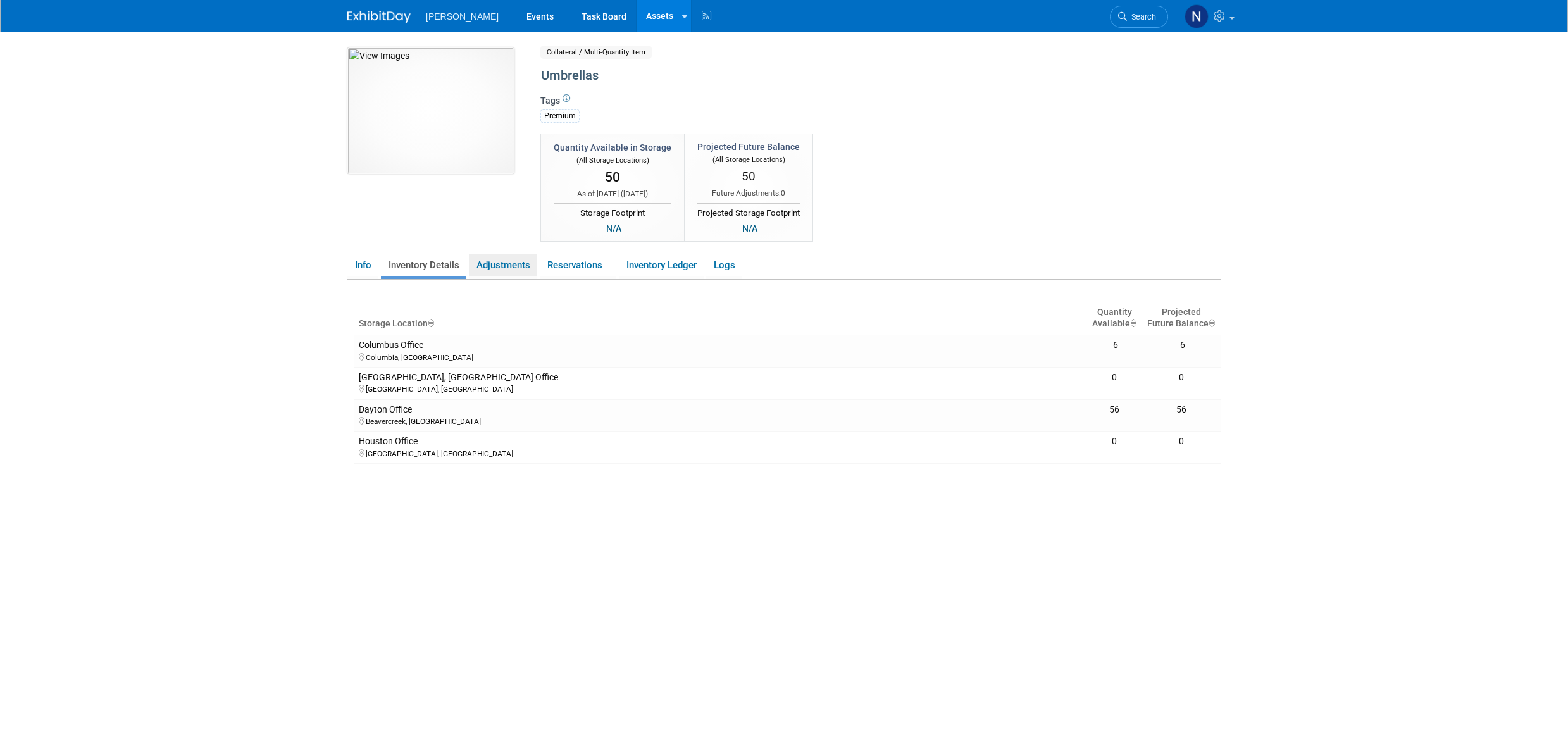
click at [507, 267] on link "Adjustments" at bounding box center [504, 266] width 69 height 22
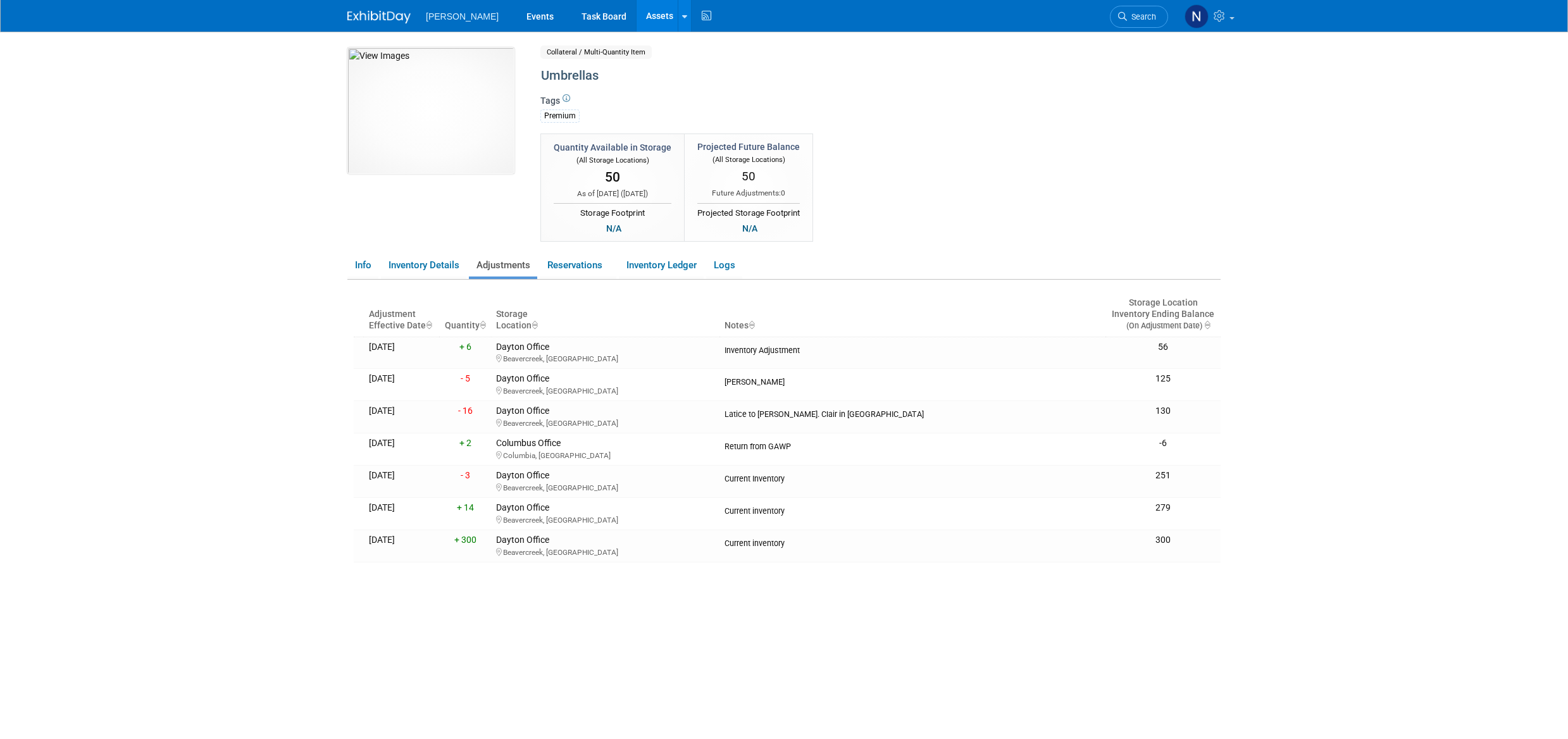
click at [441, 17] on span "[PERSON_NAME]" at bounding box center [462, 16] width 72 height 10
click at [517, 20] on link "Events" at bounding box center [540, 16] width 46 height 32
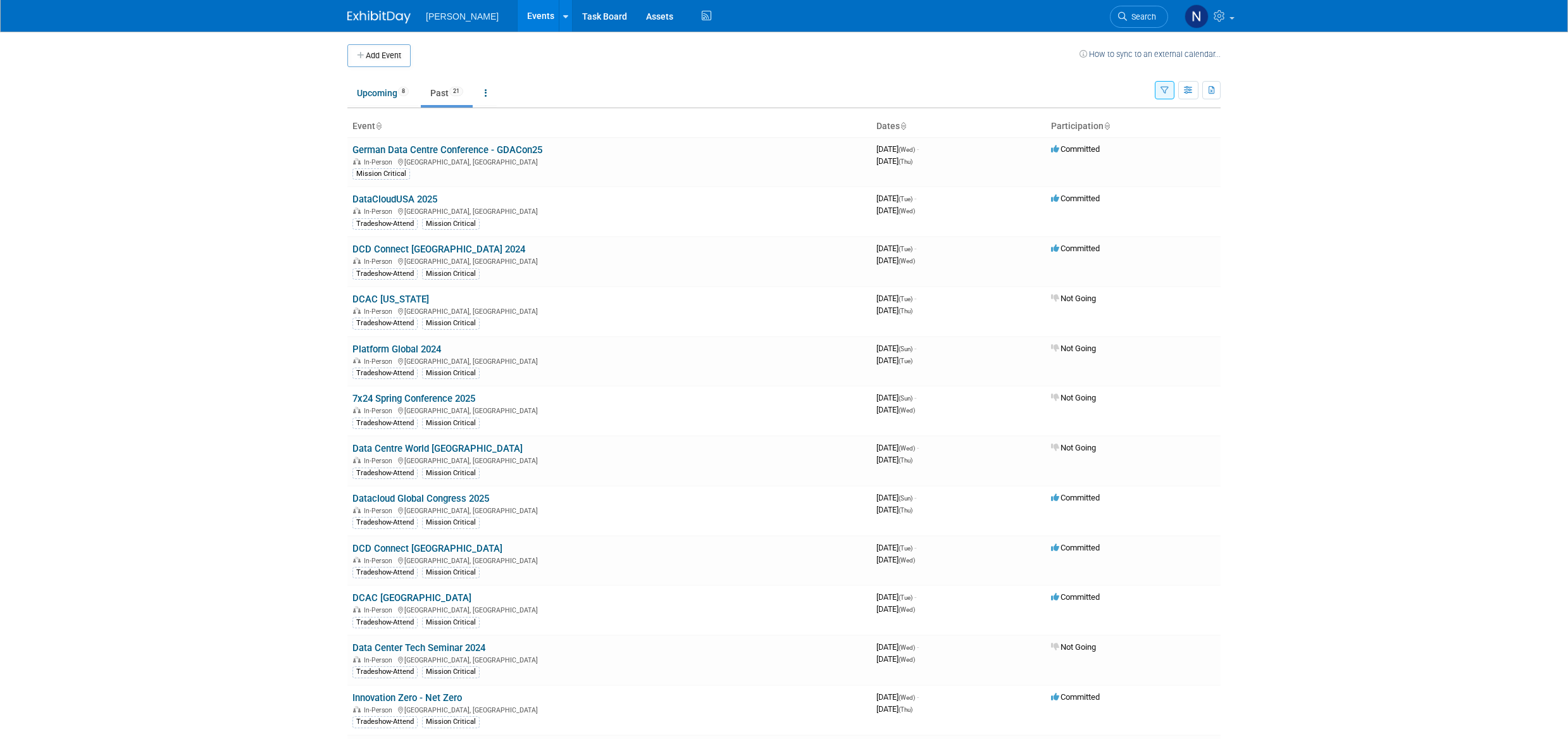
click at [429, 398] on link "7x24 Spring Conference 2025" at bounding box center [414, 399] width 123 height 11
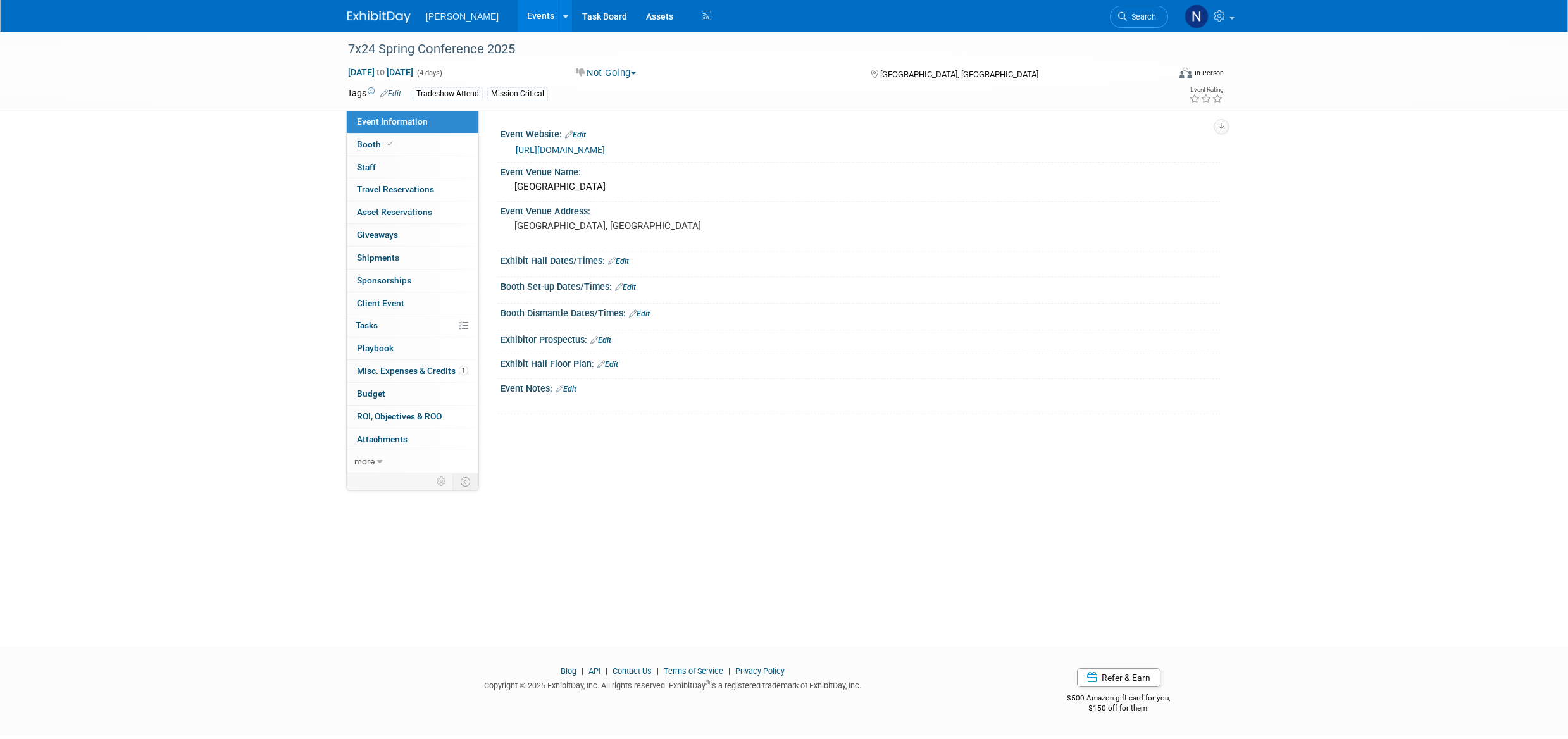
click at [638, 74] on button "Not Going" at bounding box center [606, 73] width 70 height 13
click at [627, 92] on link "Committed" at bounding box center [623, 93] width 100 height 18
click at [379, 165] on link "0 Staff 0" at bounding box center [413, 167] width 132 height 22
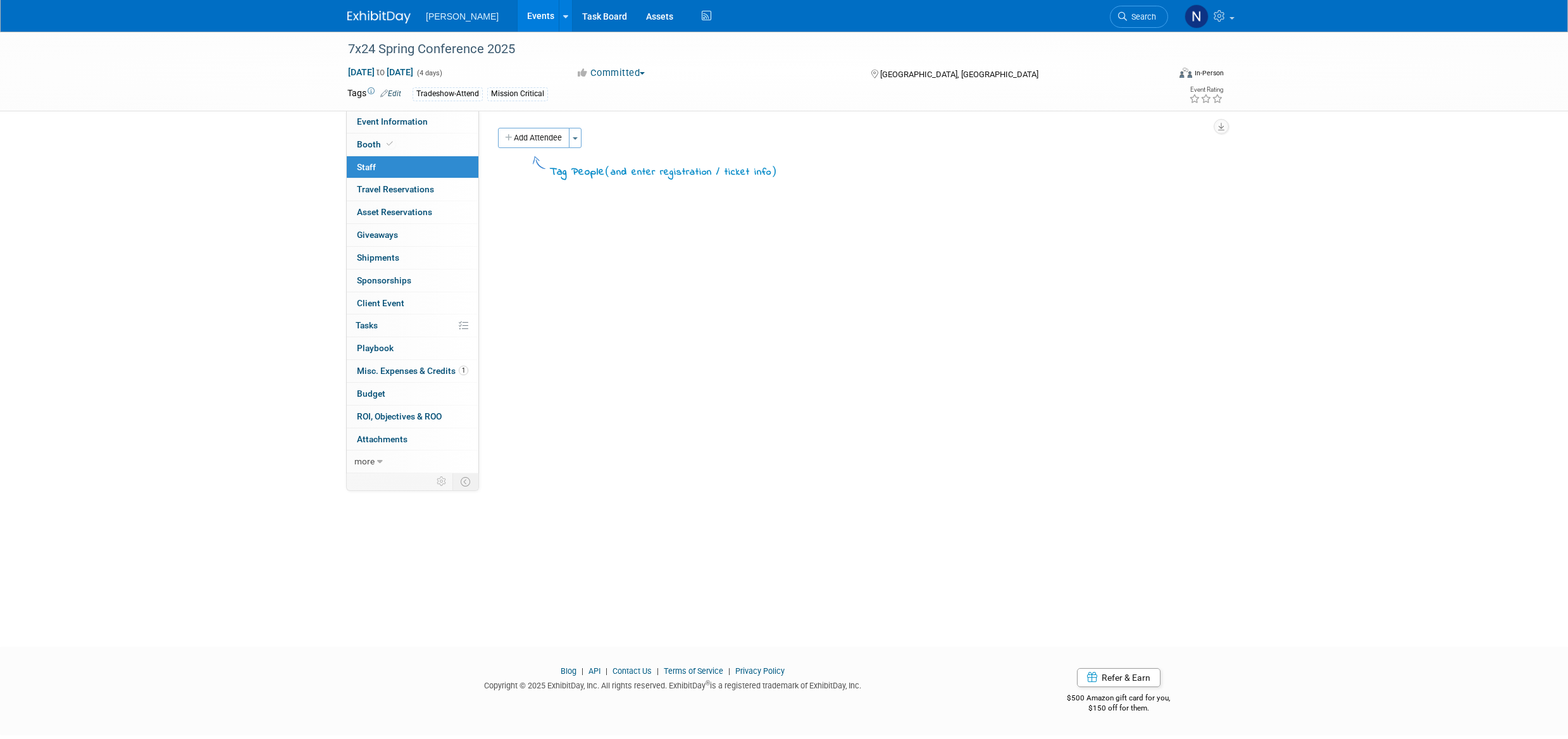
click at [578, 139] on button "Toggle Dropdown" at bounding box center [575, 139] width 13 height 20
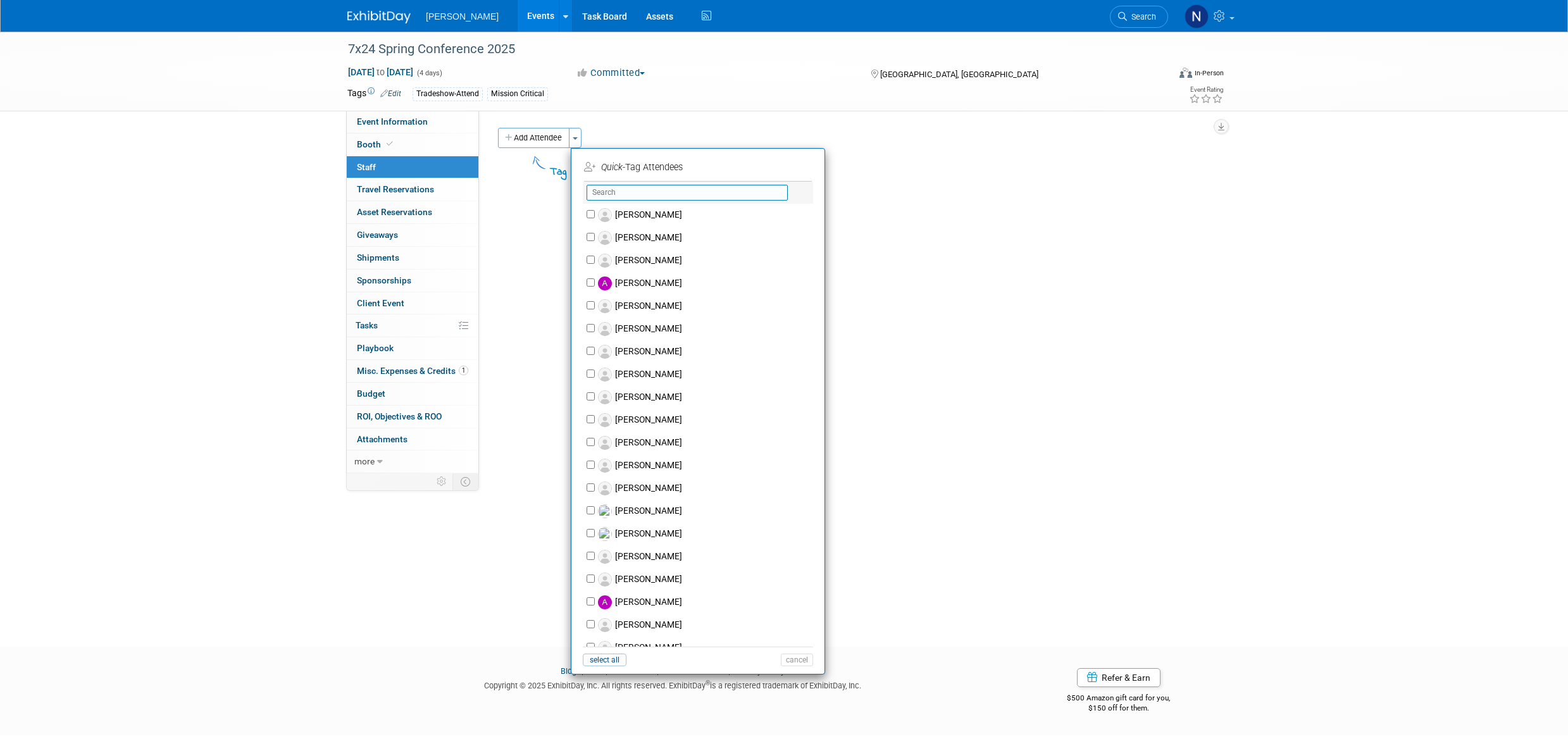
click at [620, 199] on input "text" at bounding box center [687, 192] width 202 height 16
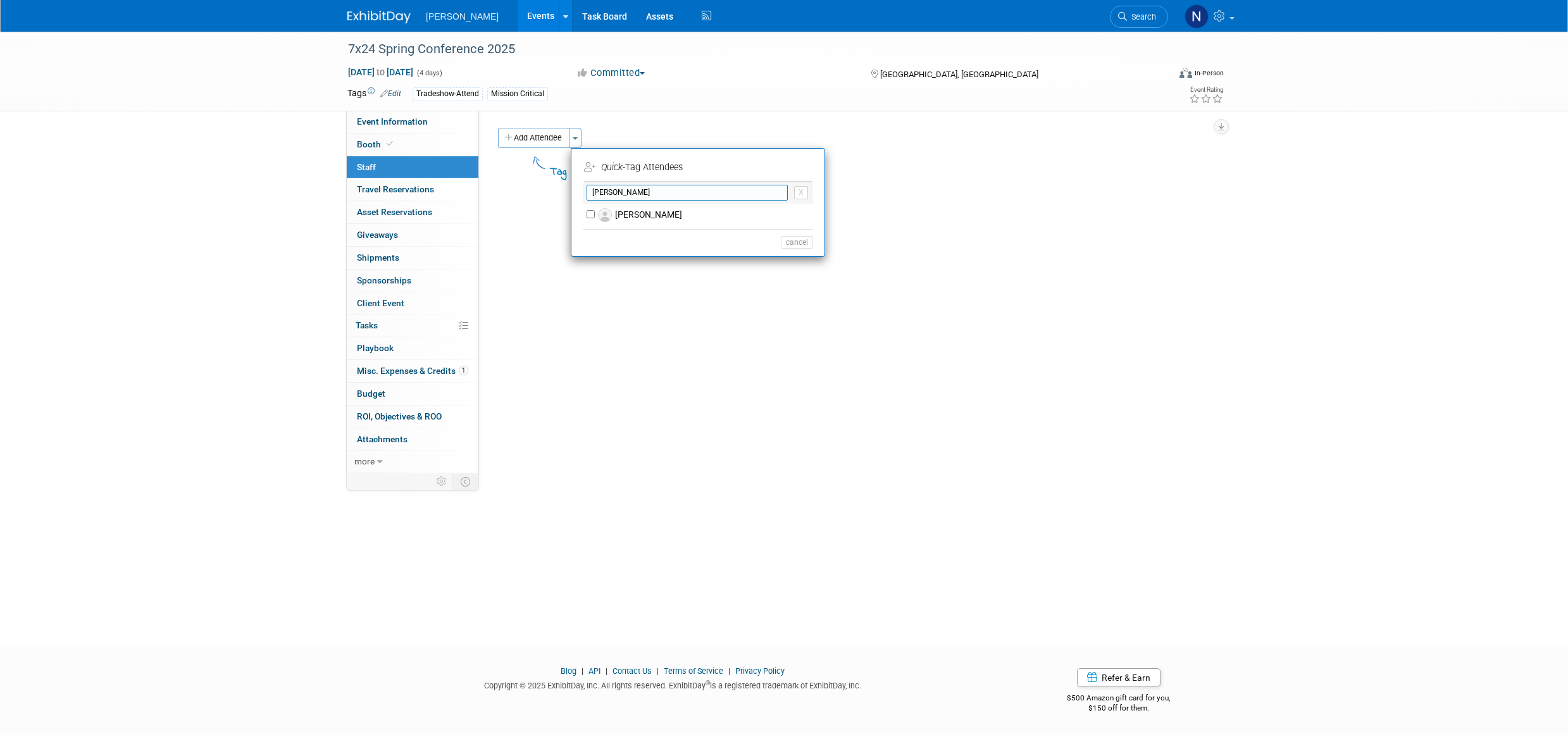
type input "[PERSON_NAME]"
click at [612, 220] on label "[PERSON_NAME]" at bounding box center [706, 215] width 223 height 23
click at [595, 218] on input "[PERSON_NAME]" at bounding box center [590, 214] width 8 height 8
checkbox input "true"
click at [795, 165] on button "Apply" at bounding box center [793, 167] width 39 height 19
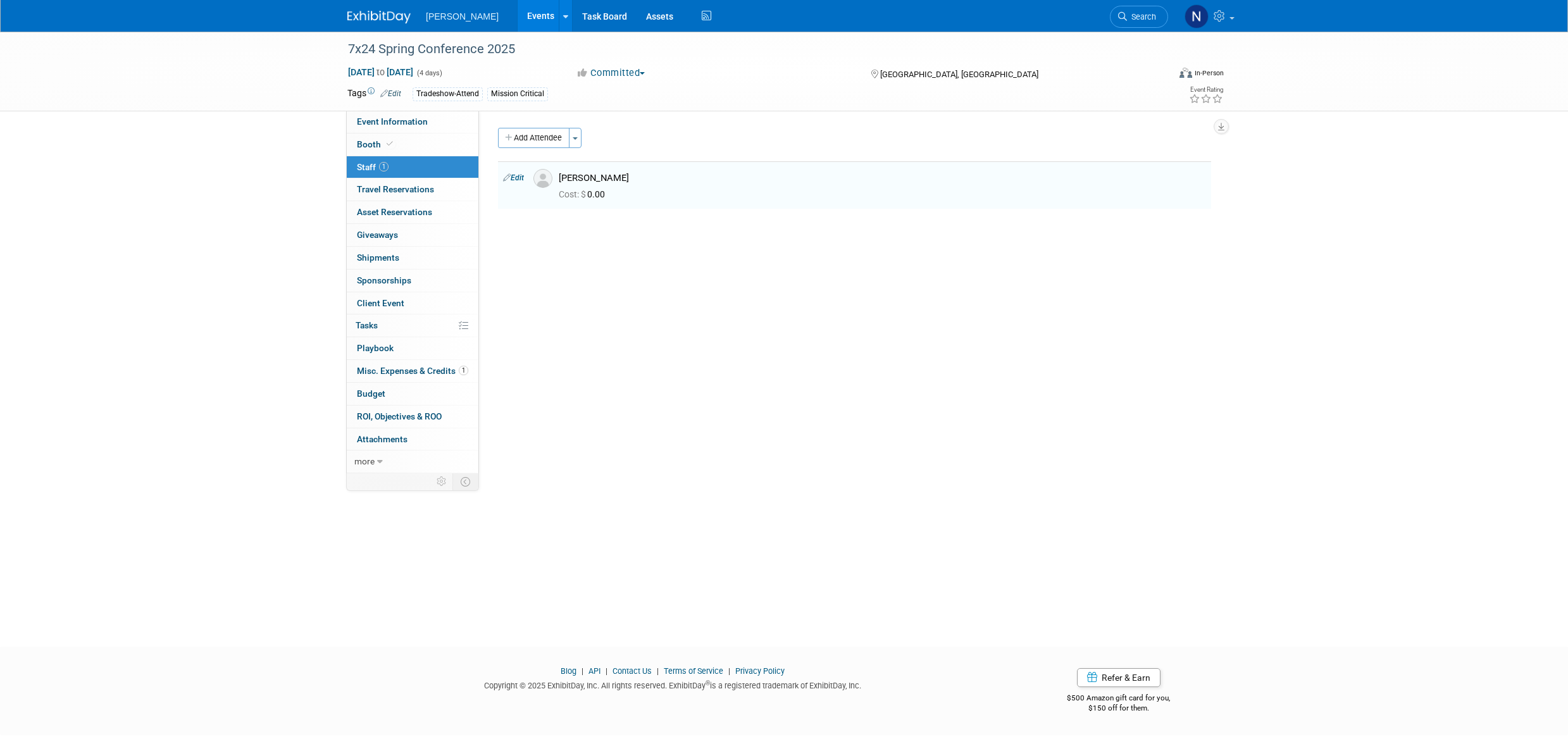
click at [380, 400] on link "Budget" at bounding box center [413, 394] width 132 height 22
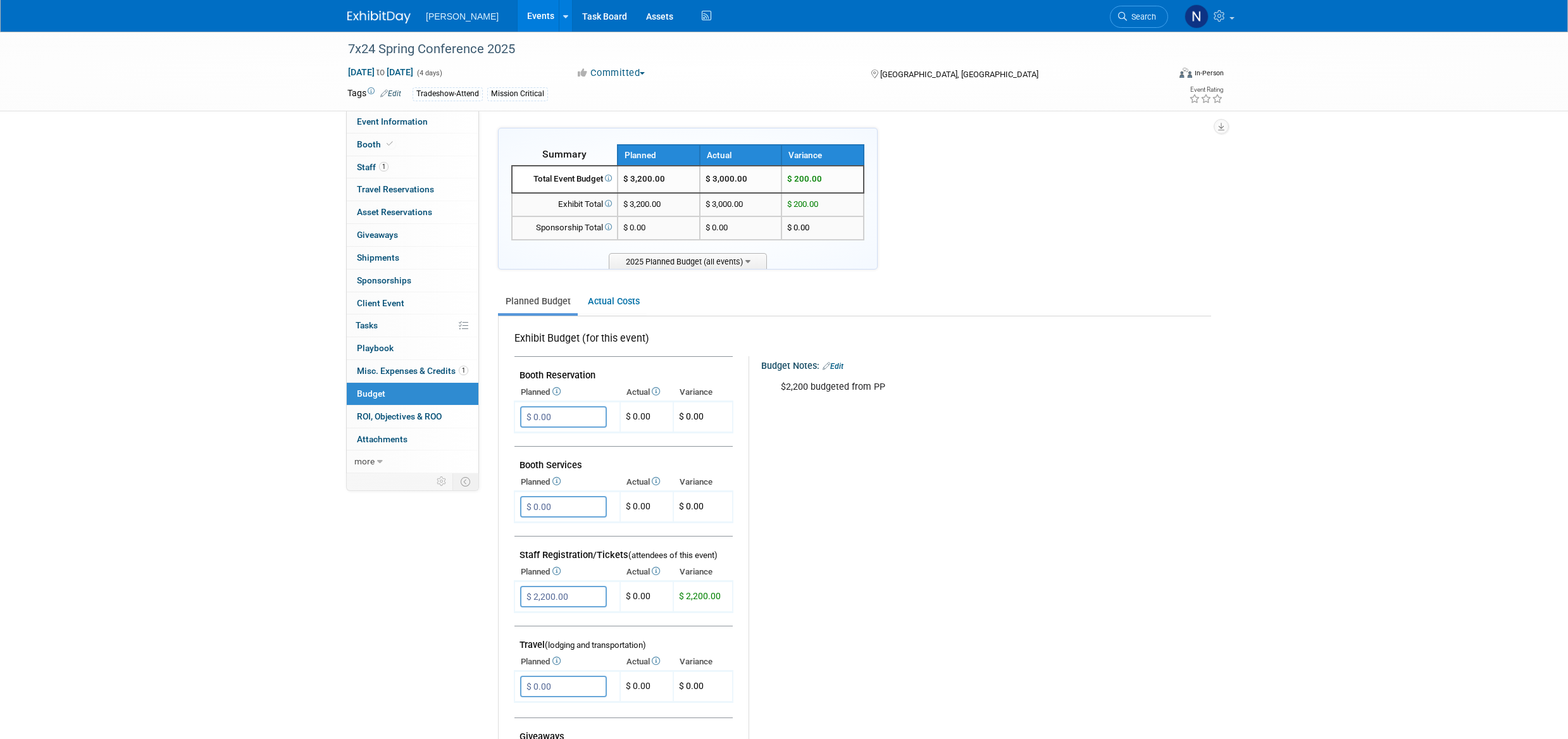
click at [366, 164] on span "Staff 1" at bounding box center [373, 166] width 32 height 10
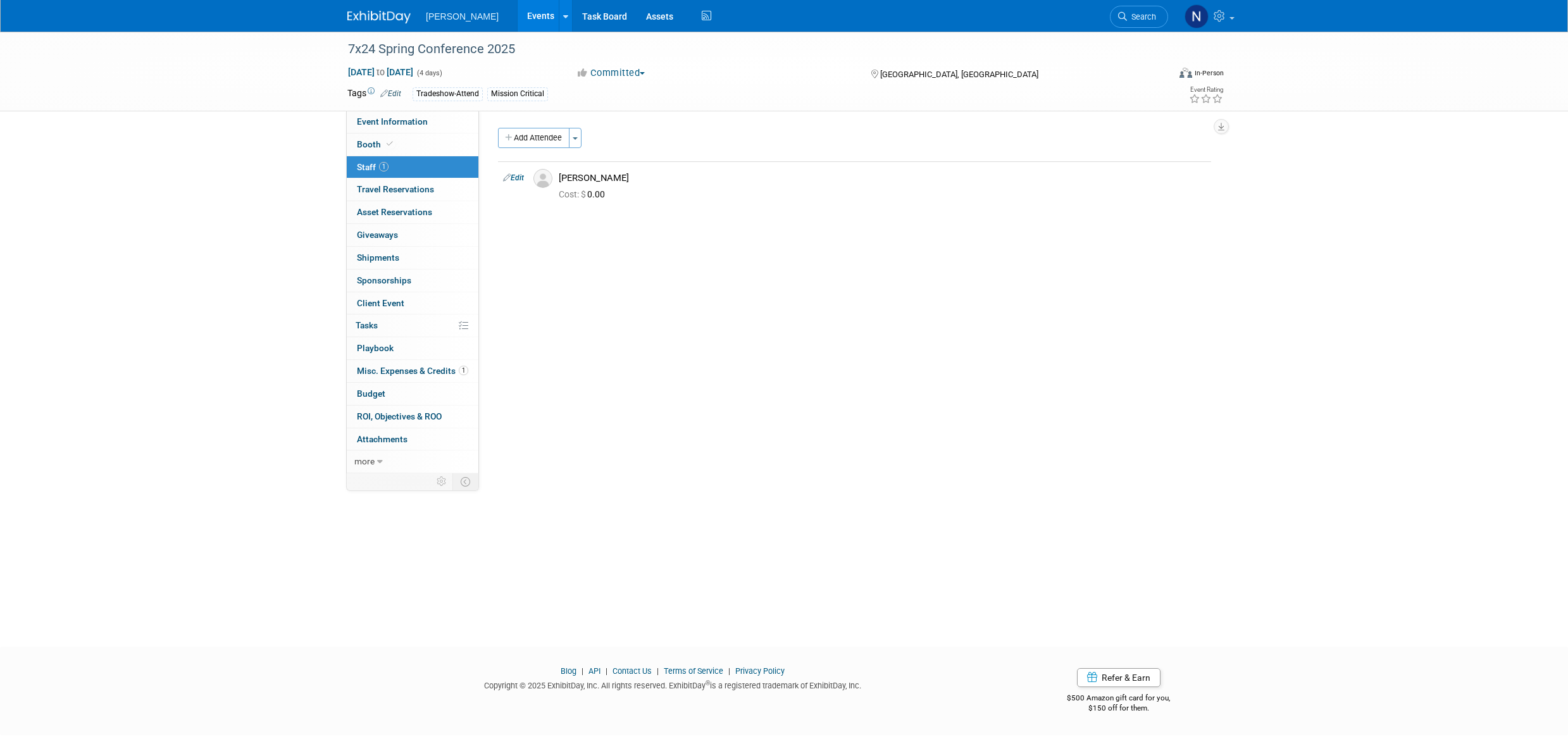
click at [580, 178] on div "Duane Hill" at bounding box center [882, 178] width 648 height 12
click at [520, 179] on link "Edit" at bounding box center [513, 178] width 20 height 9
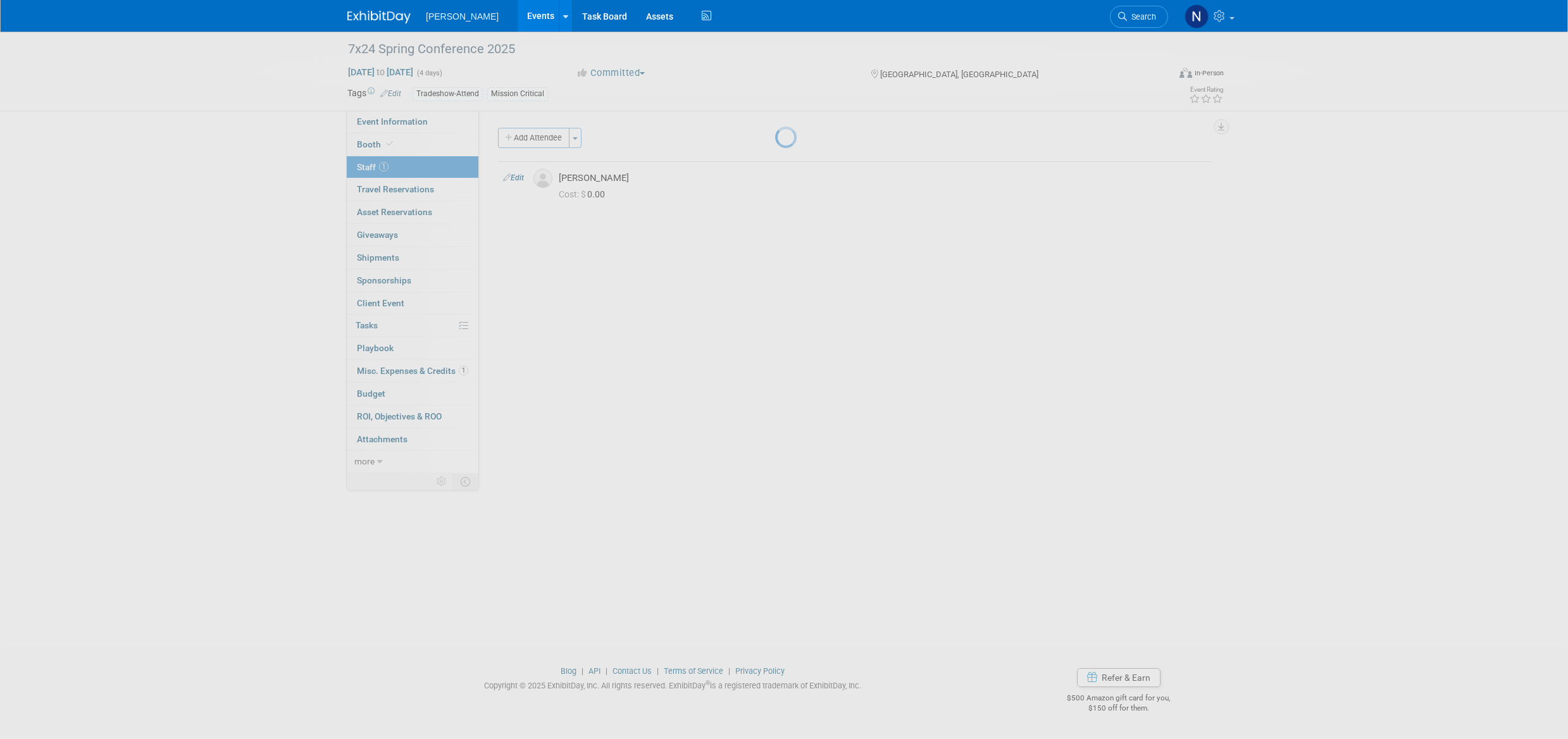
select select "dea287eb-1874-4dbc-94ab-93f2d91b260e"
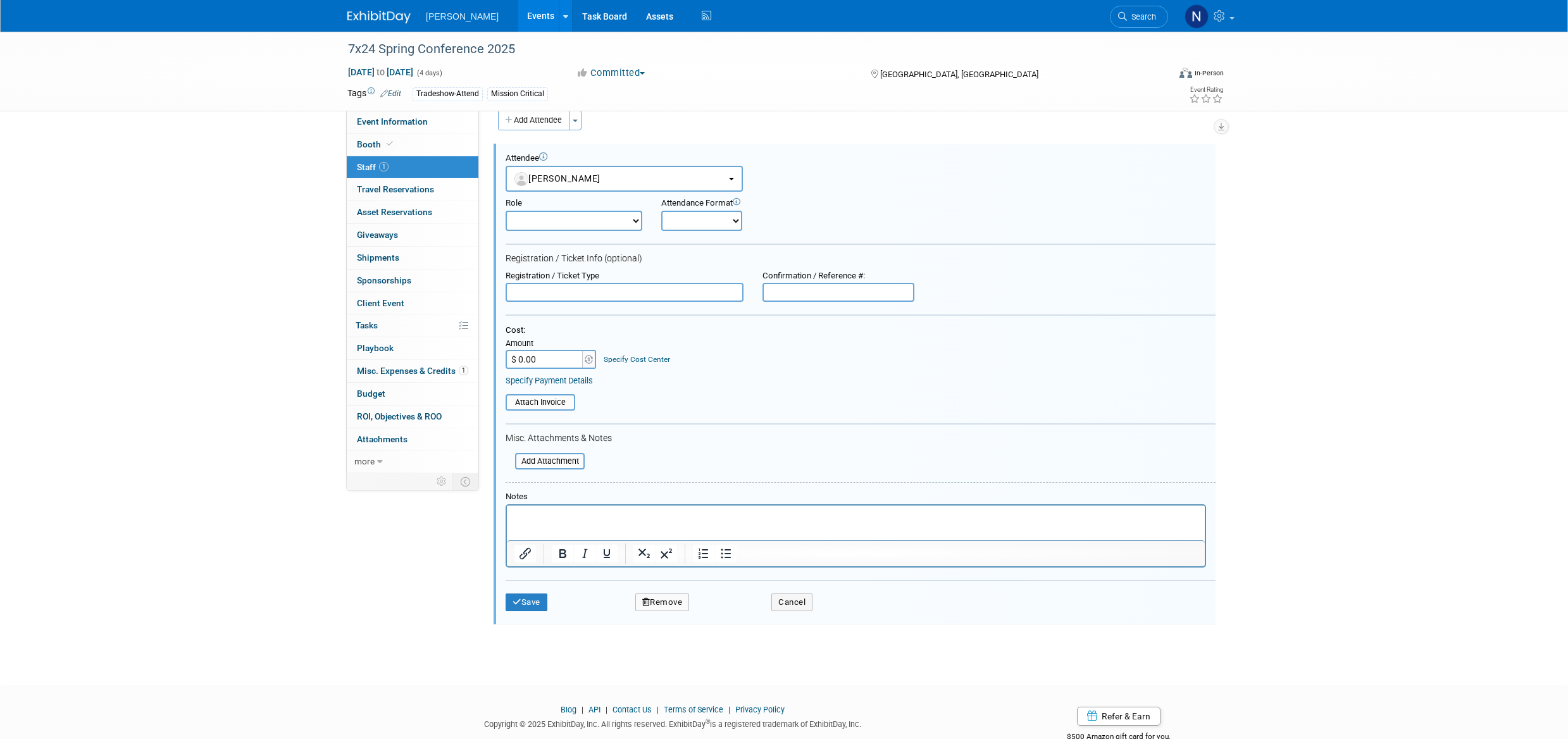
click at [565, 292] on input "text" at bounding box center [625, 292] width 238 height 19
type input "Registration"
click at [548, 354] on input "$ 0.00" at bounding box center [545, 360] width 79 height 19
type input "$ 2,200.00"
click at [529, 604] on button "Save" at bounding box center [526, 602] width 42 height 18
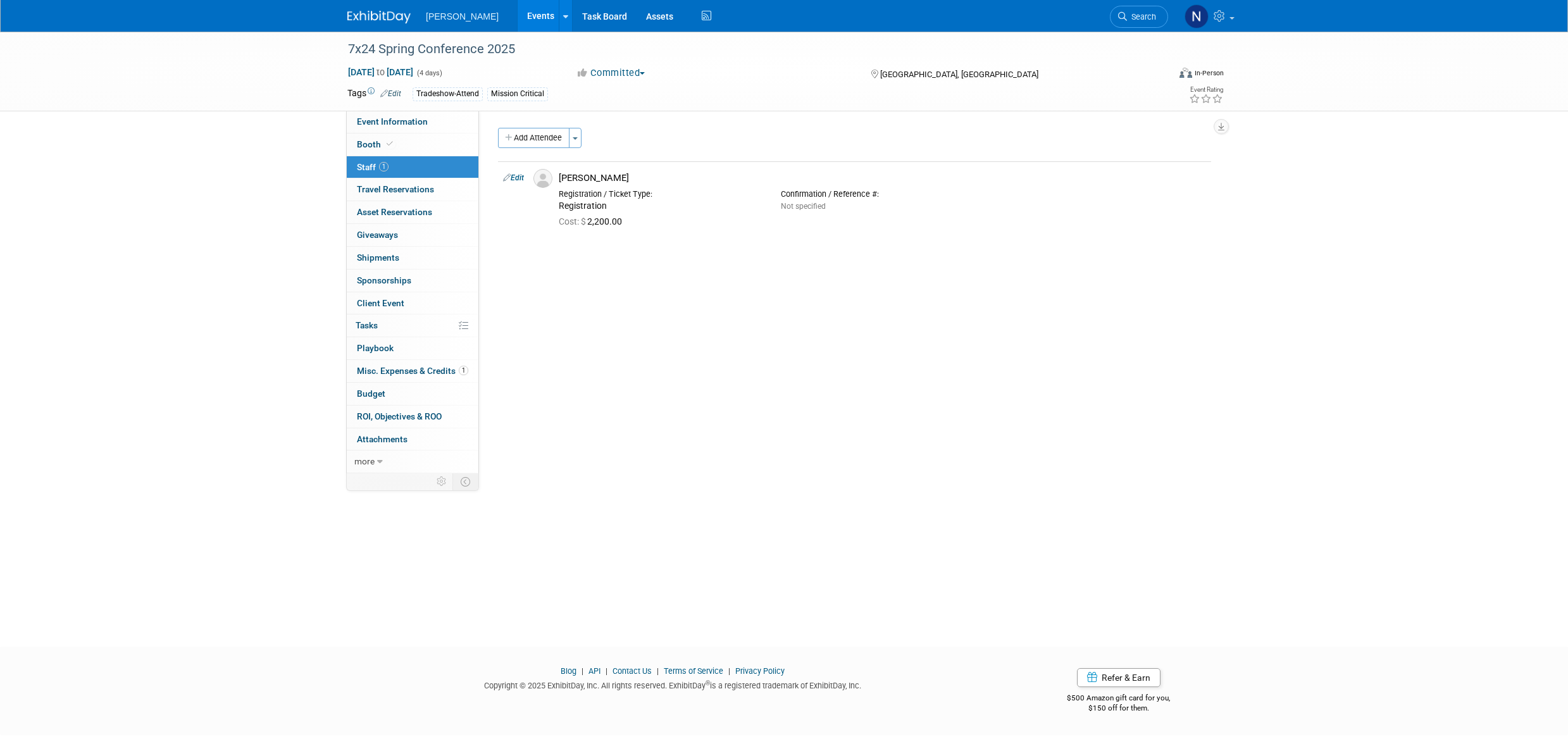
click at [380, 394] on span "Budget" at bounding box center [371, 393] width 29 height 10
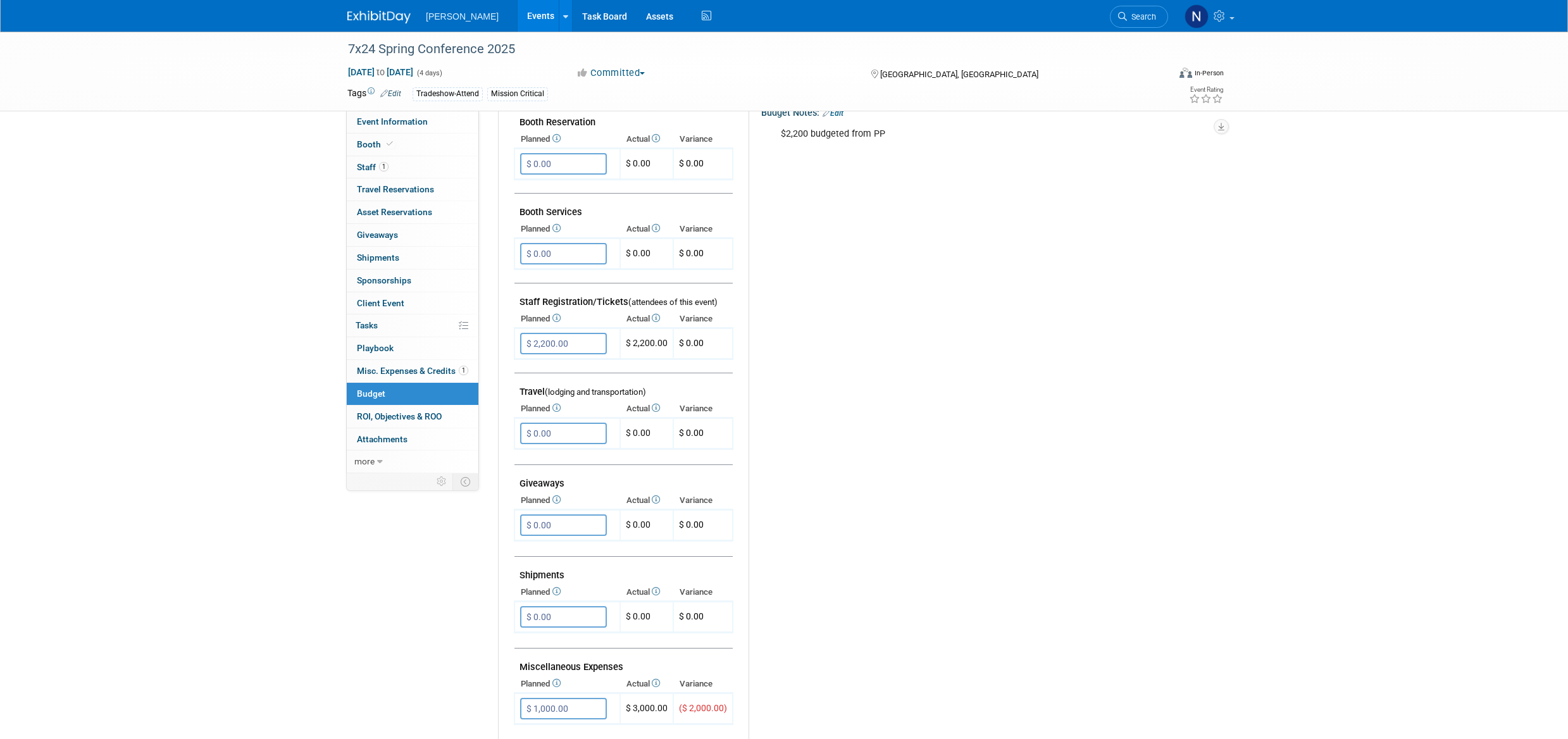
scroll to position [316, 0]
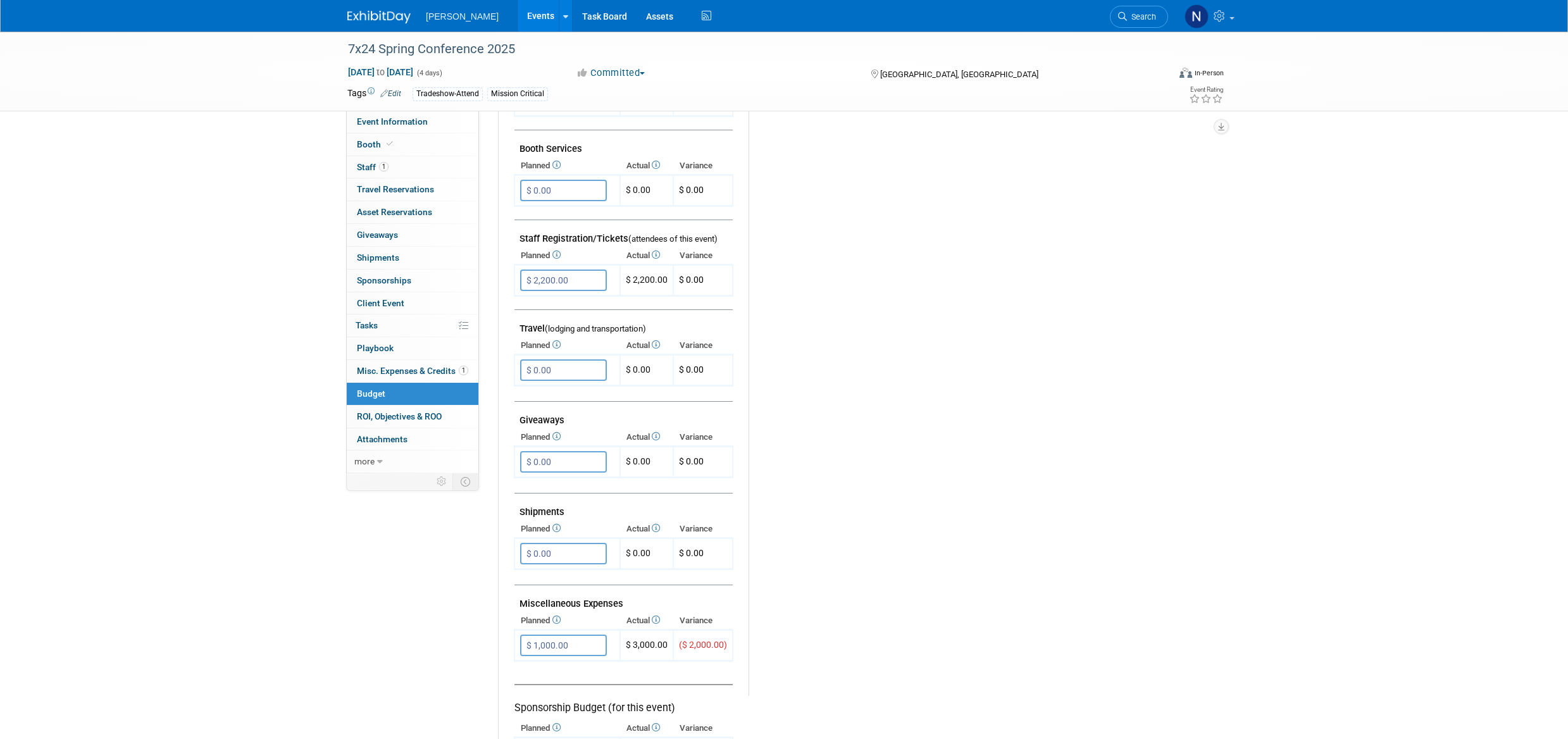
type input "$"
click at [533, 674] on icon "button" at bounding box center [532, 671] width 9 height 8
type input "$ 0.00"
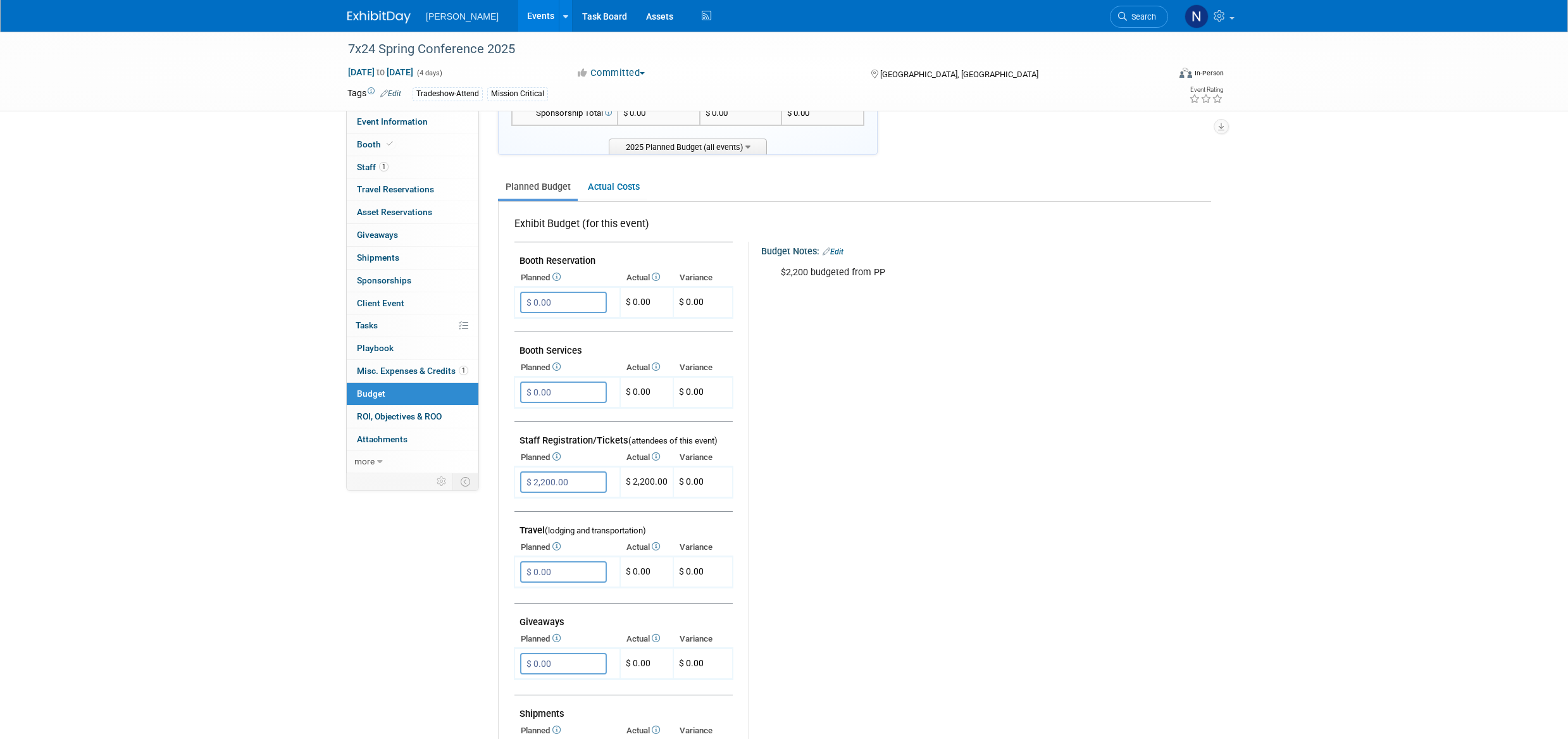
scroll to position [63, 0]
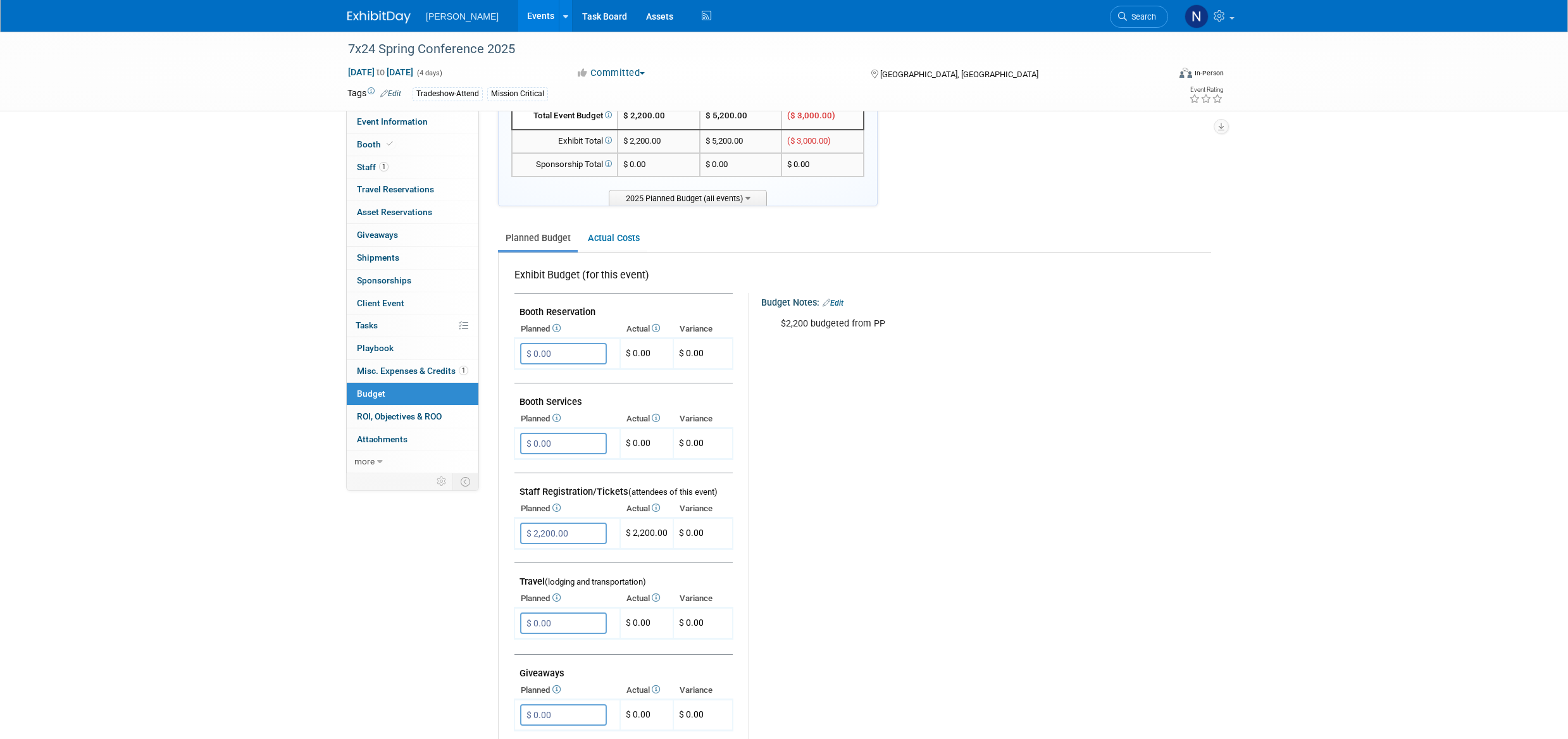
click at [604, 239] on link "Actual Costs" at bounding box center [613, 238] width 66 height 23
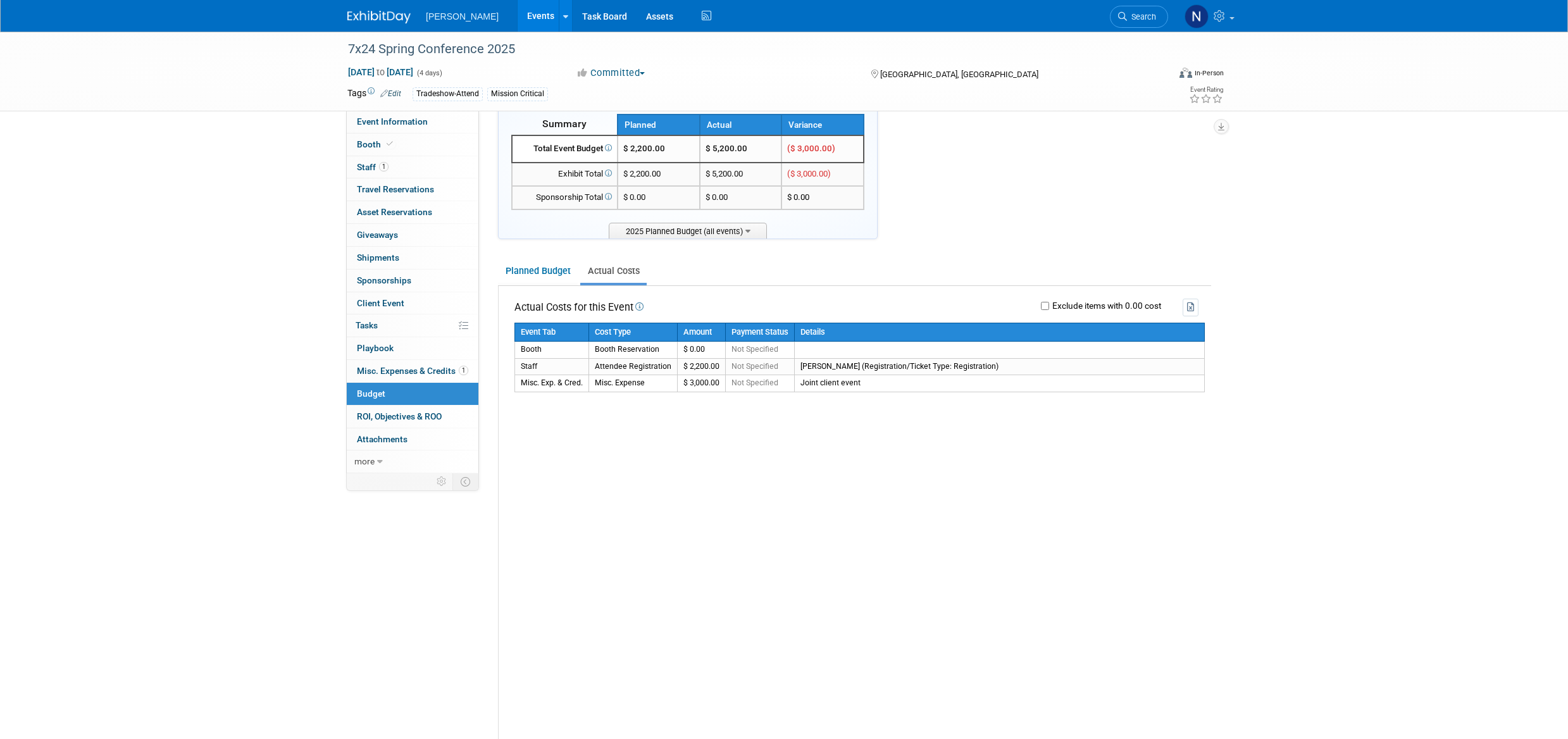
scroll to position [0, 0]
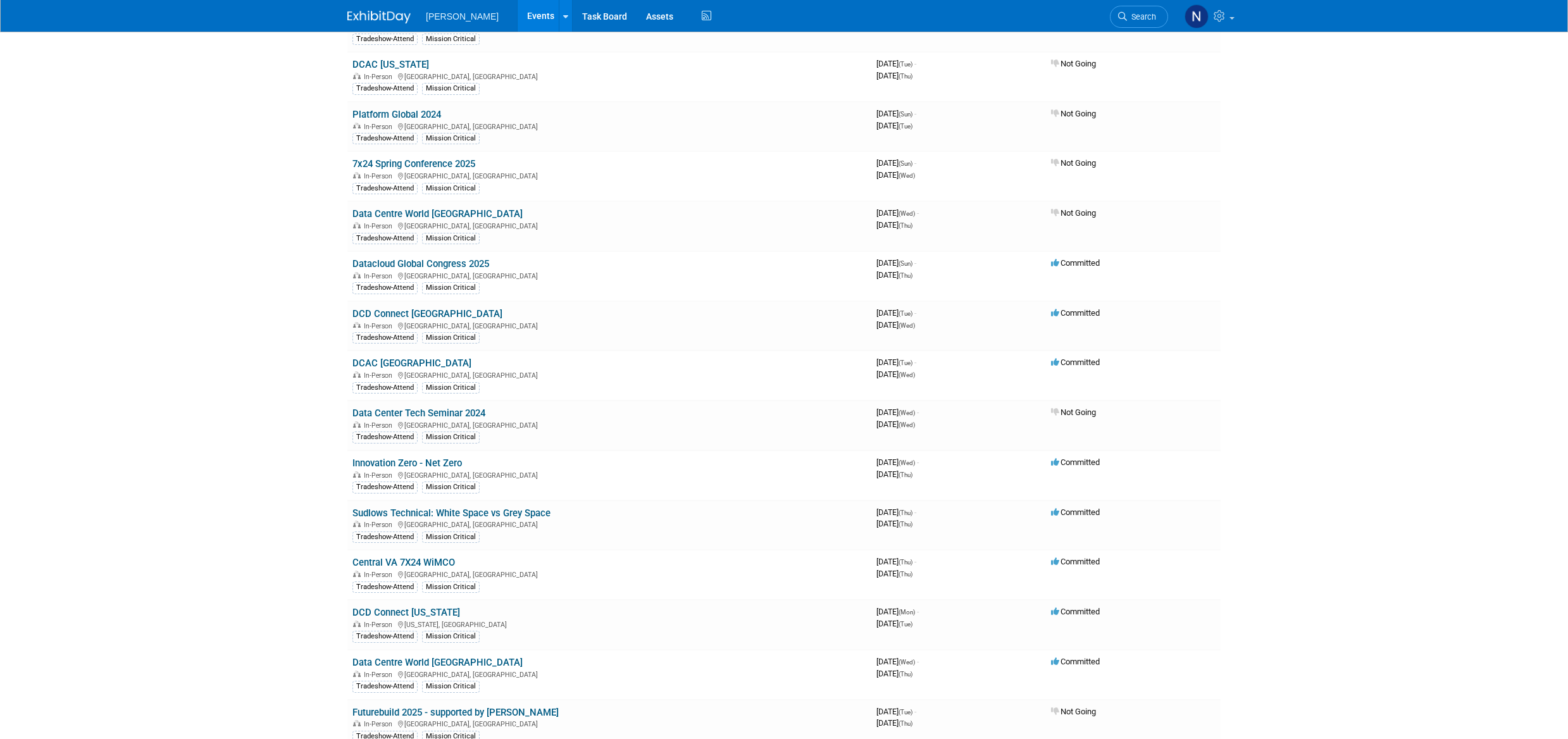
scroll to position [190, 0]
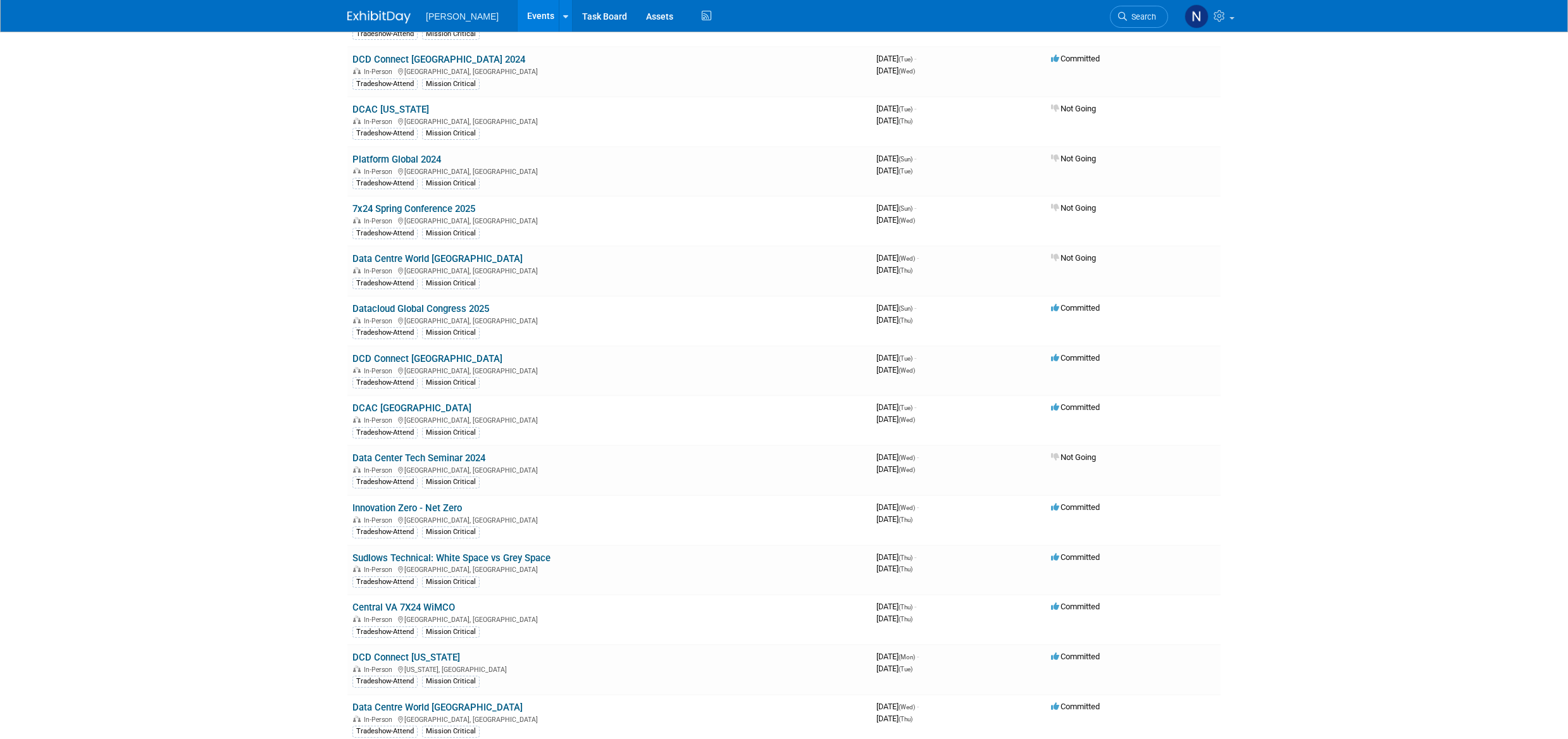
click at [1096, 209] on span "Not Going" at bounding box center [1074, 208] width 45 height 9
click at [427, 210] on link "7x24 Spring Conference 2025" at bounding box center [414, 209] width 123 height 11
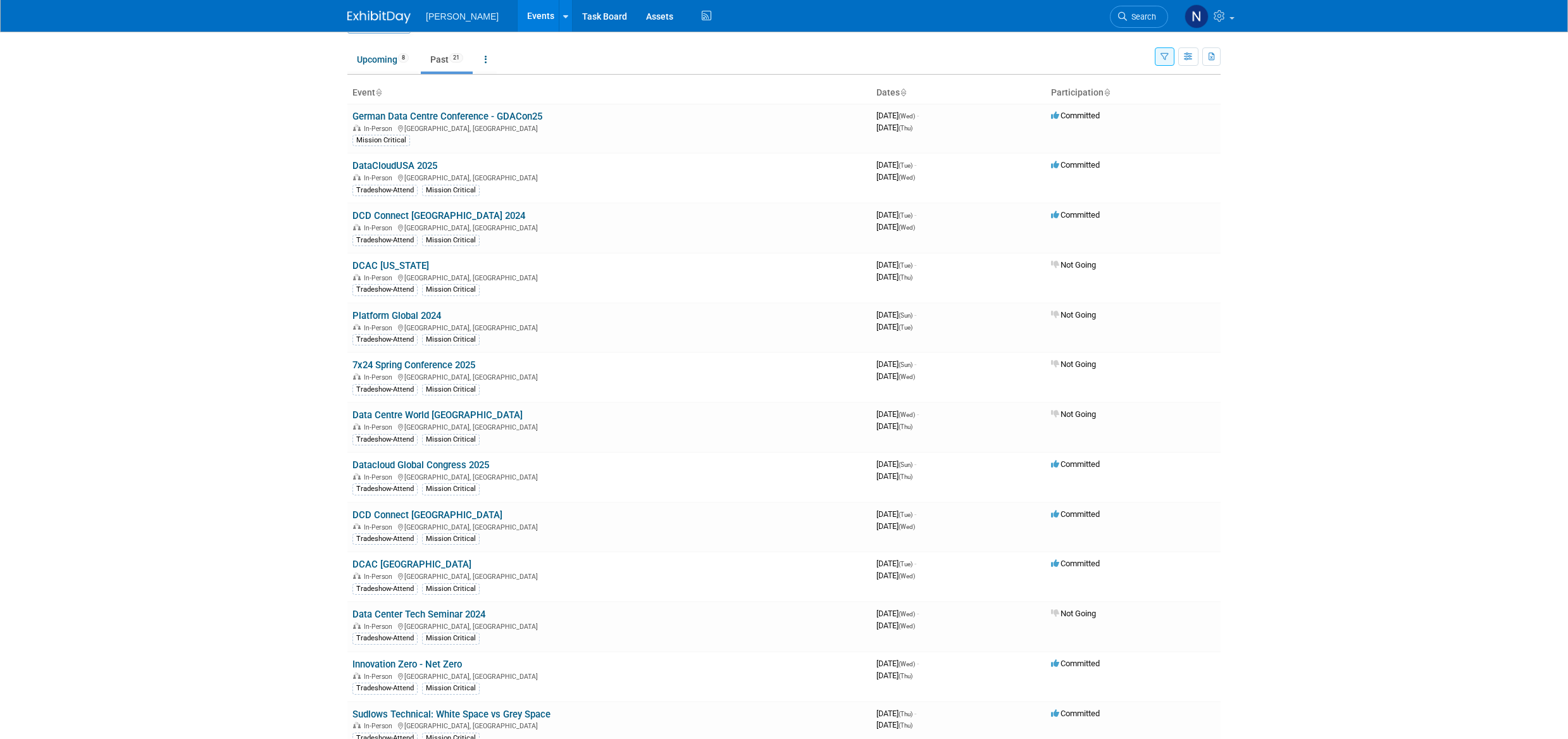
scroll to position [63, 0]
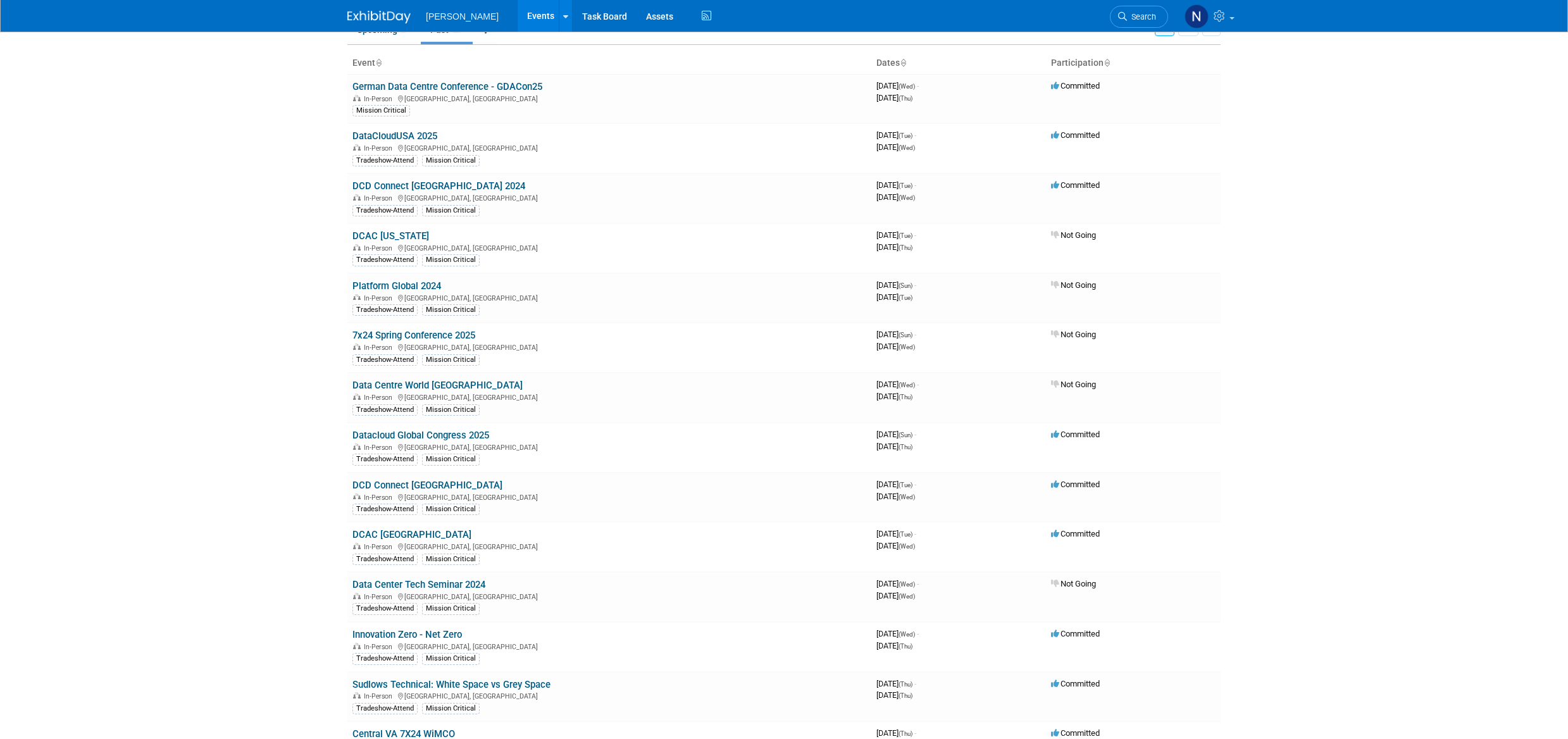
click at [431, 337] on link "7x24 Spring Conference 2025" at bounding box center [414, 336] width 123 height 11
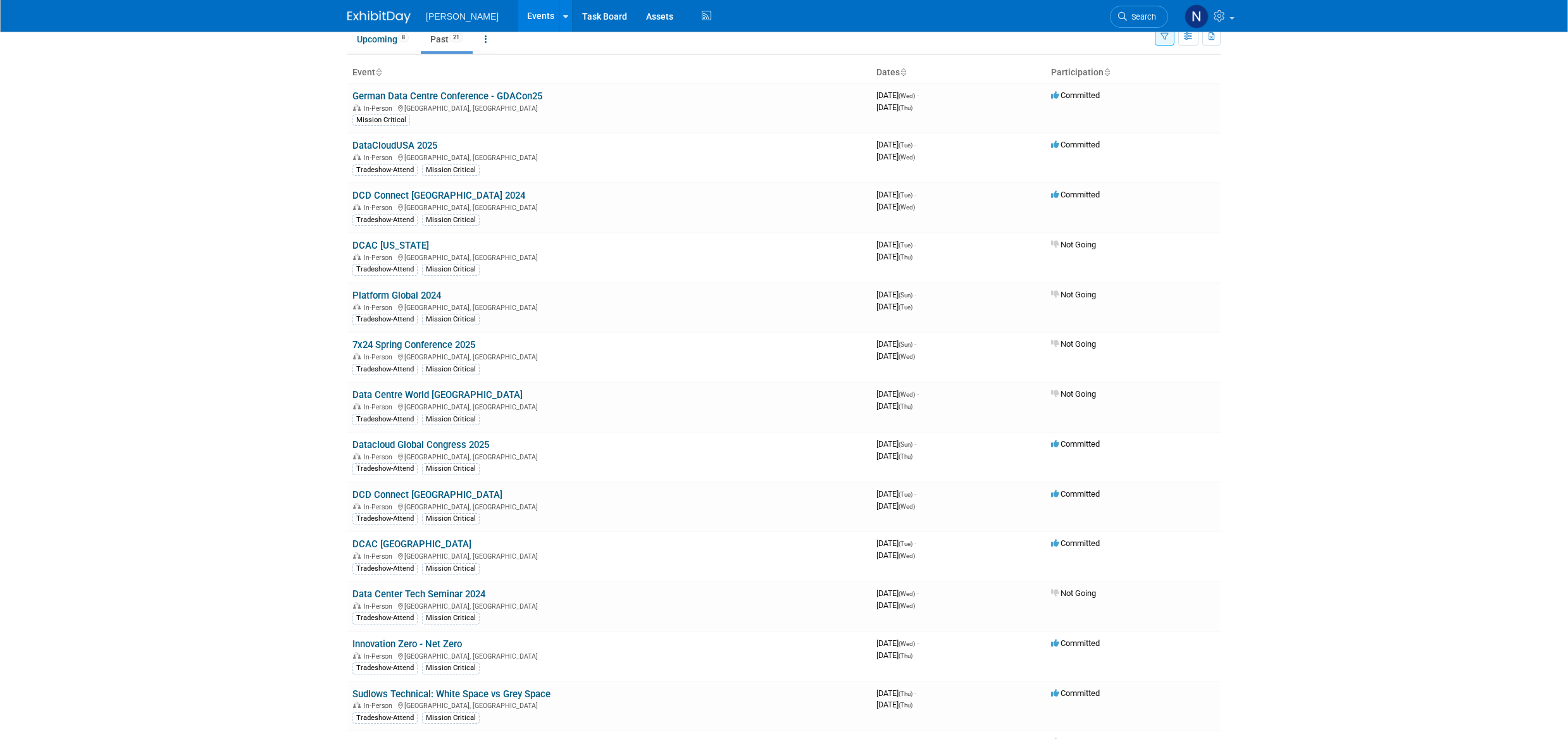
scroll to position [0, 0]
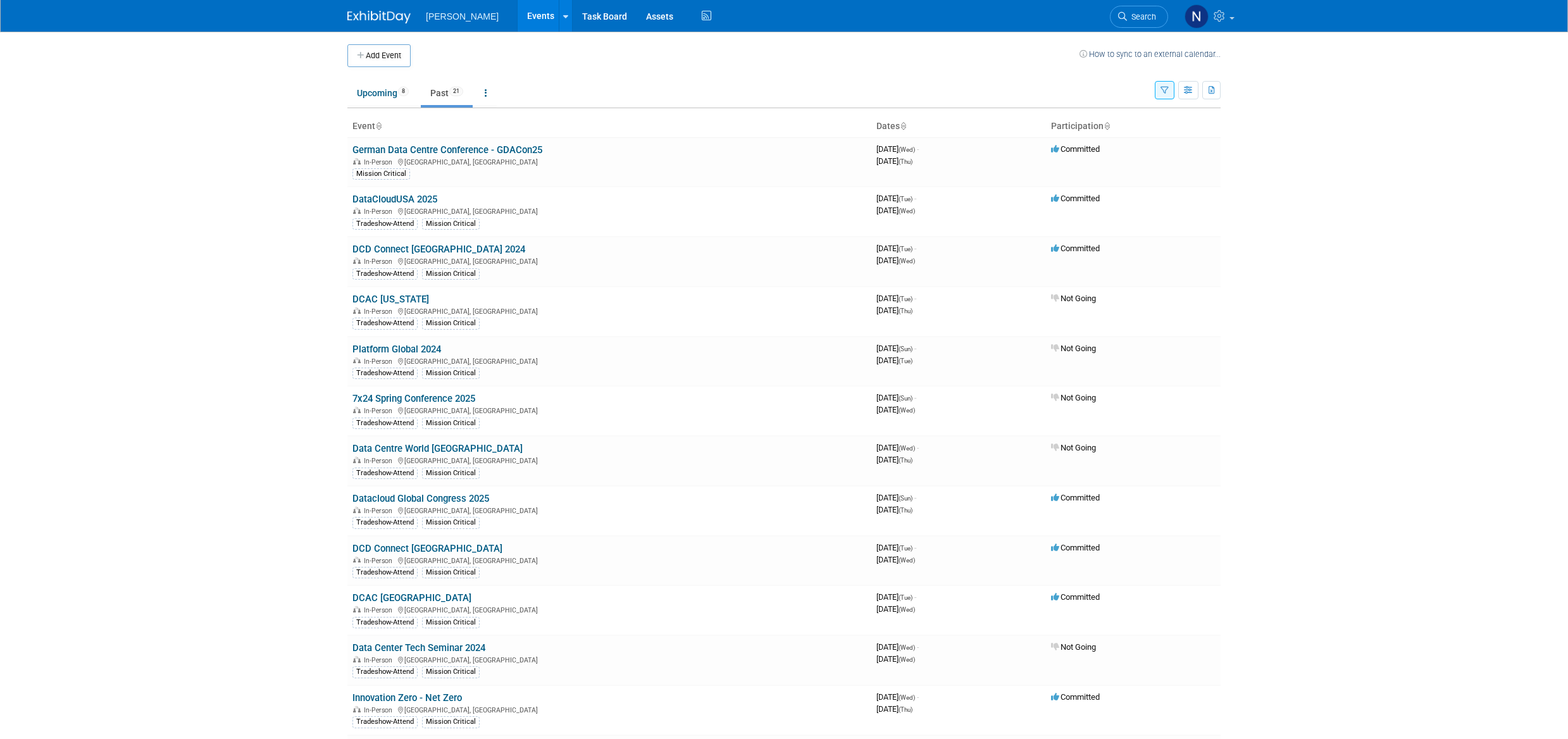
click at [398, 60] on button "Add Event" at bounding box center [379, 56] width 63 height 23
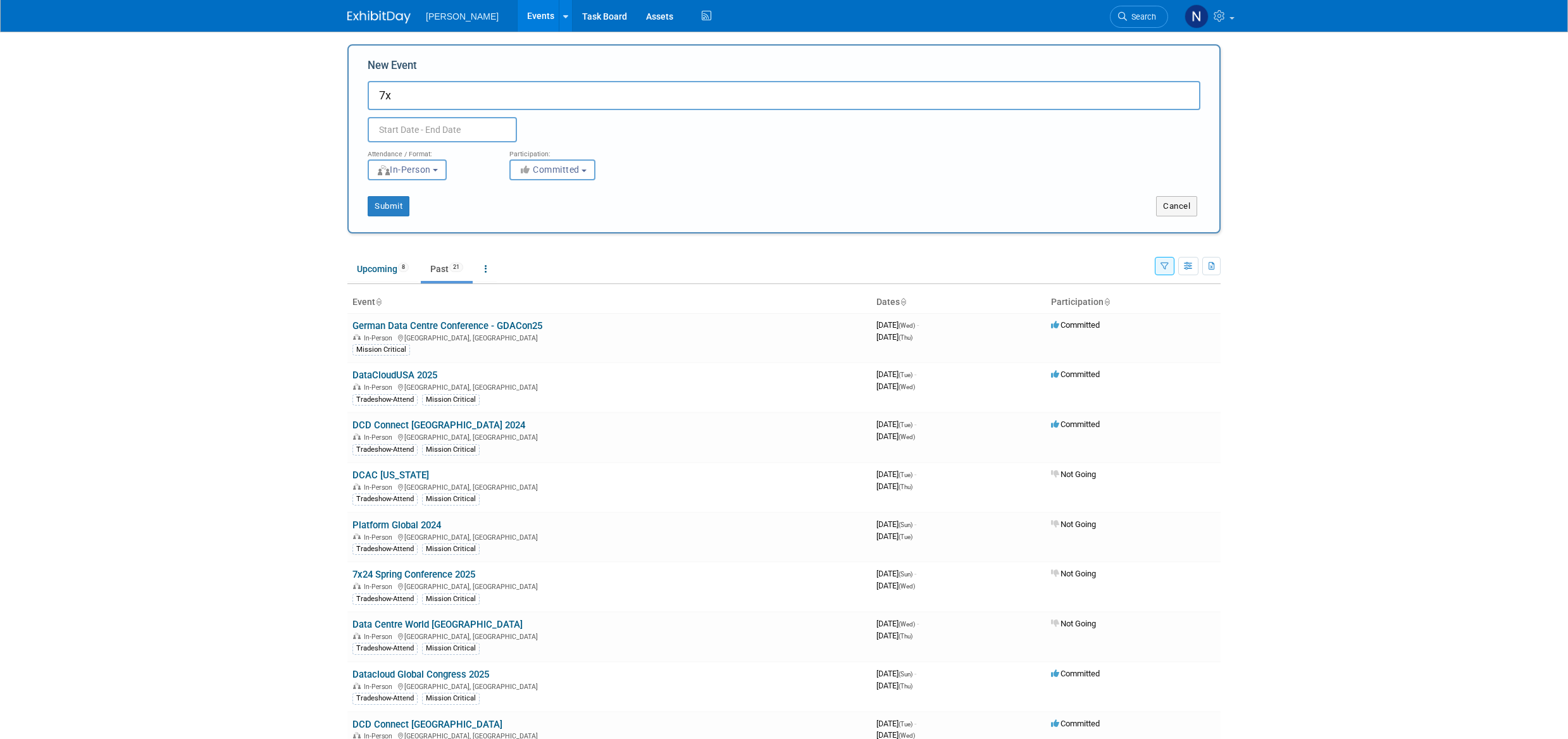
type input "7"
type input "Bisnow DICE: Midwest"
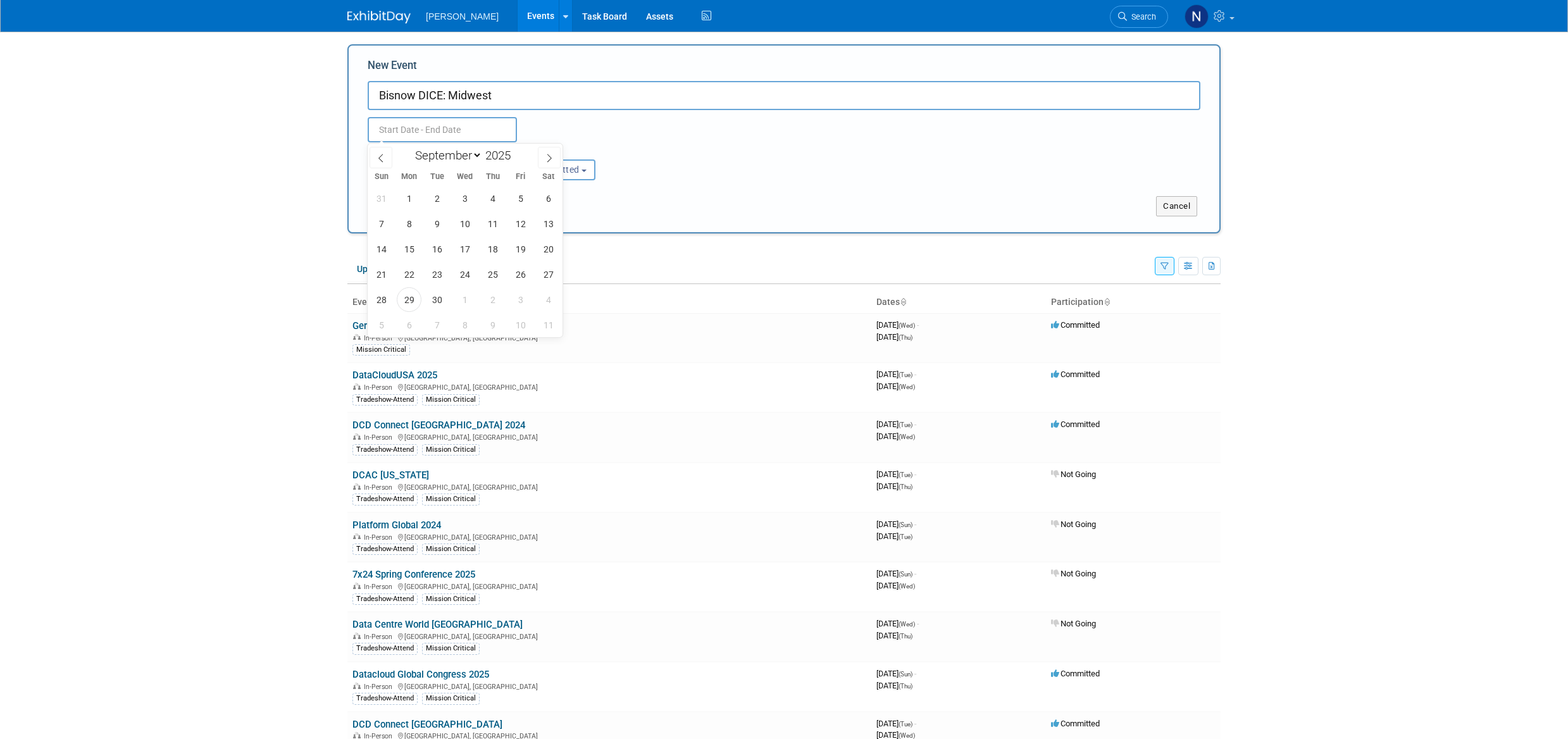
click at [441, 120] on input "text" at bounding box center [442, 129] width 150 height 25
click at [415, 305] on span "29" at bounding box center [409, 299] width 25 height 25
type input "[DATE] to [DATE]"
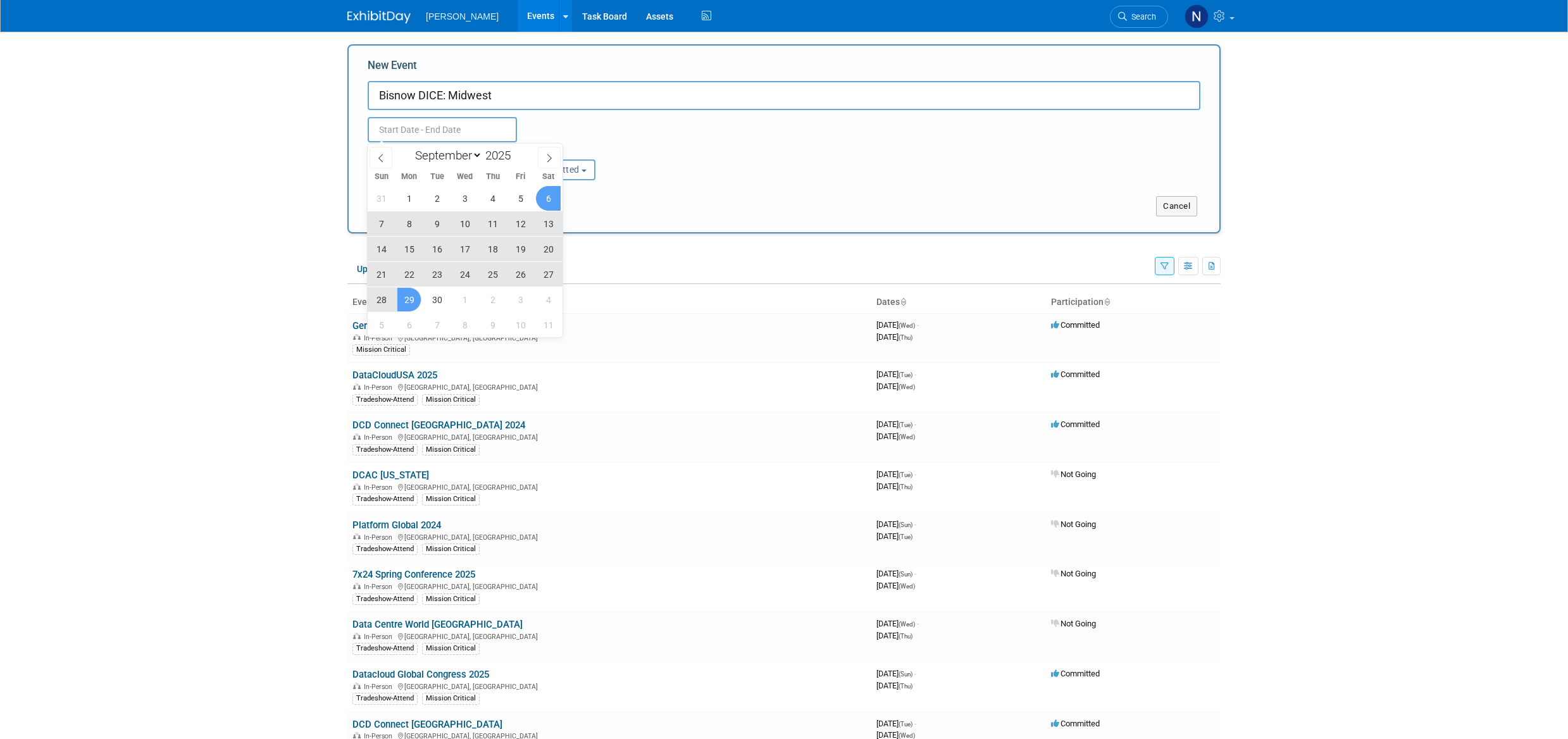
type input "[DATE] to [DATE]"
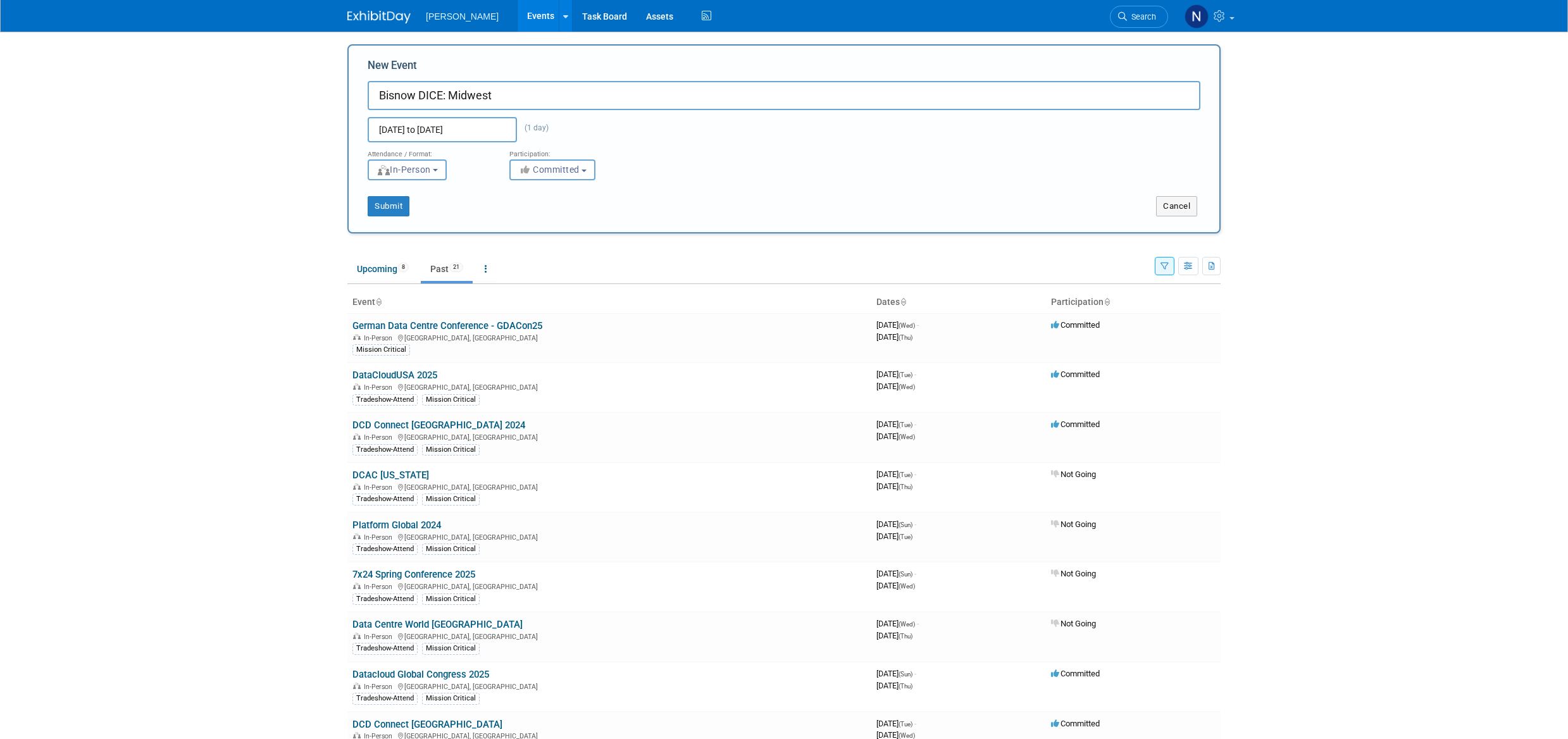
click at [779, 199] on div "Submit Cancel" at bounding box center [784, 206] width 871 height 20
click at [438, 171] on button "In-Person" at bounding box center [407, 170] width 79 height 20
click at [438, 195] on label "In-Person" at bounding box center [411, 196] width 73 height 17
click at [380, 195] on input "In-Person" at bounding box center [376, 196] width 8 height 8
click at [791, 174] on div "Attendance / Format: <img src="https://www.exhibitday.com/Images/Format-InPerso…" at bounding box center [784, 161] width 852 height 38
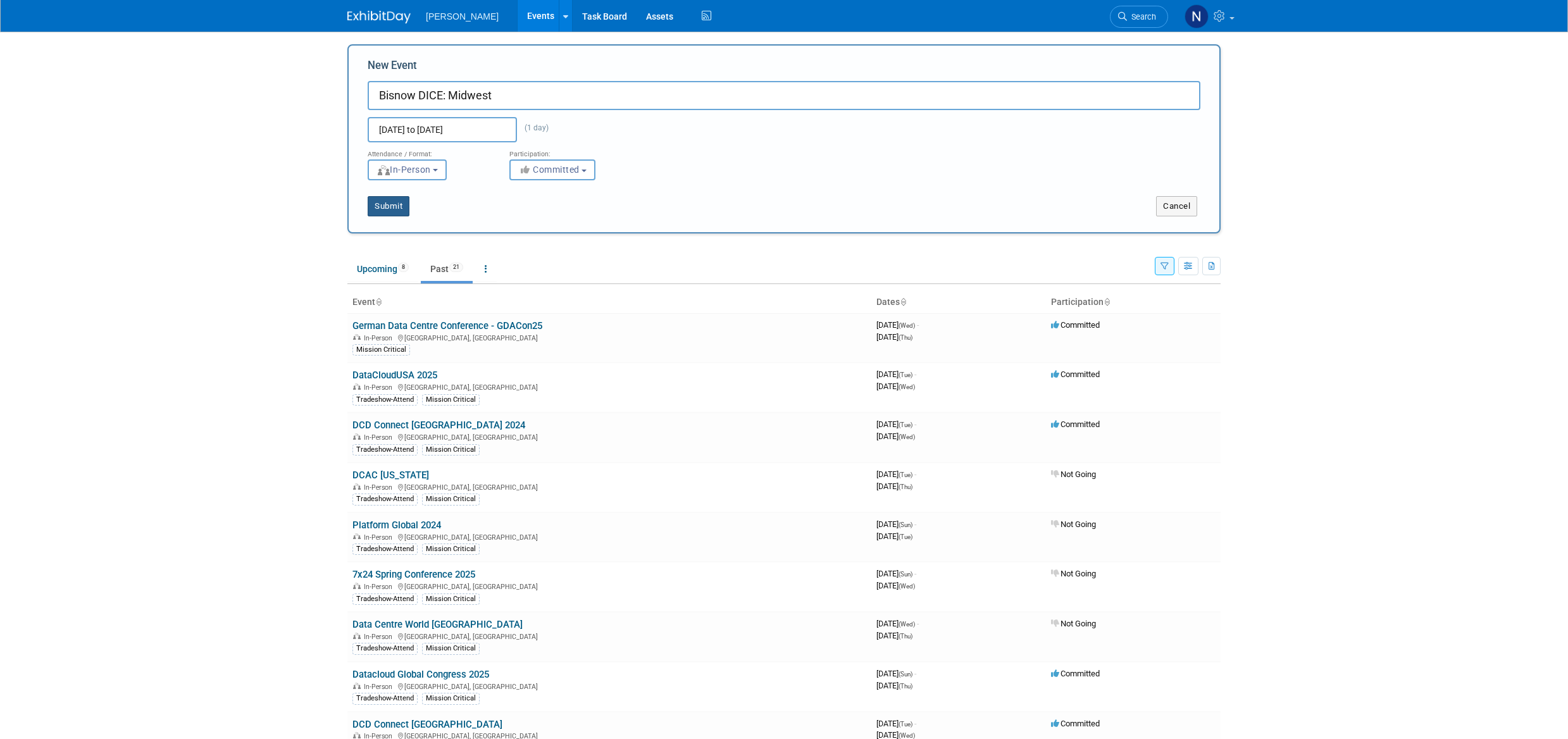
click at [393, 208] on button "Submit" at bounding box center [389, 206] width 42 height 20
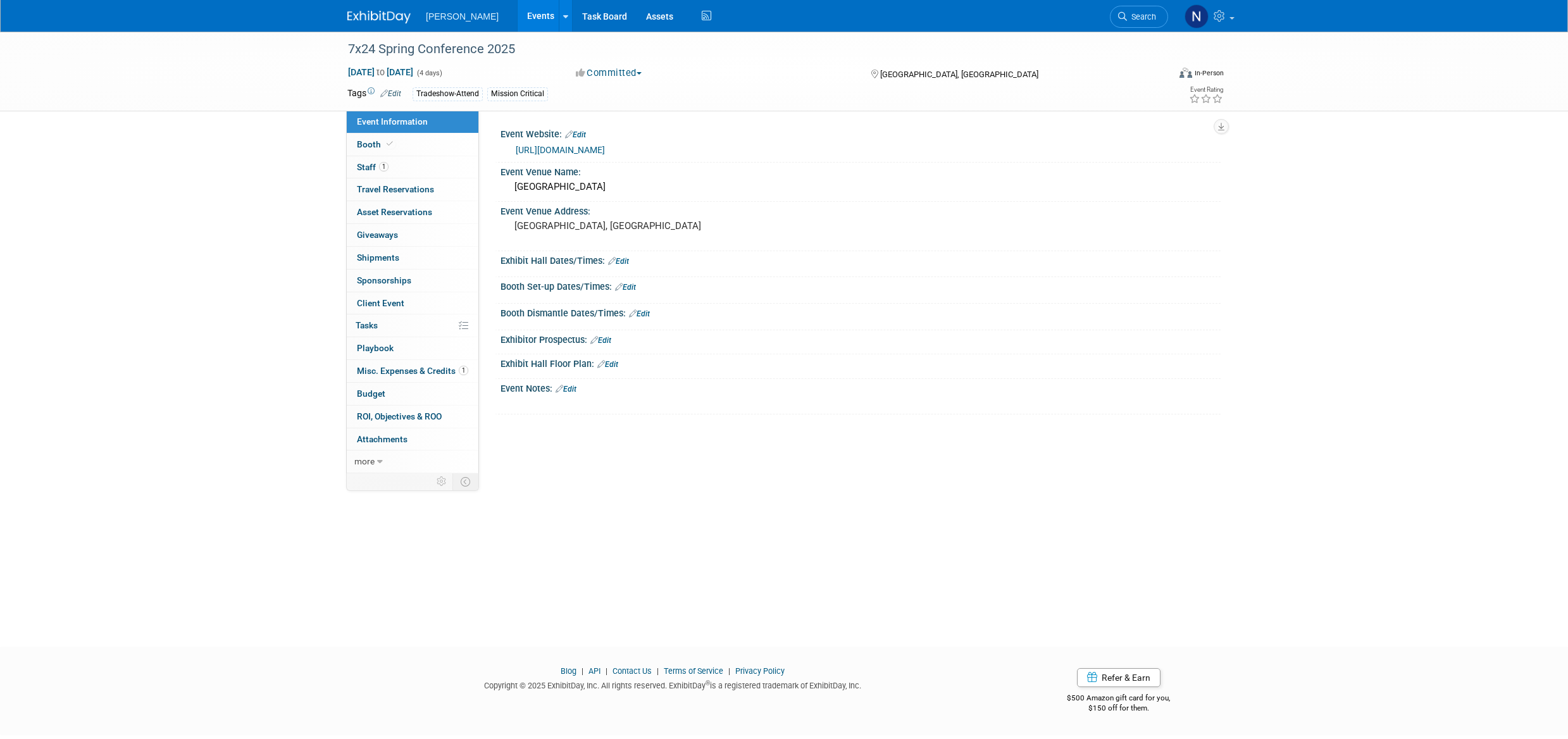
click at [362, 170] on span "Staff 1" at bounding box center [373, 166] width 32 height 10
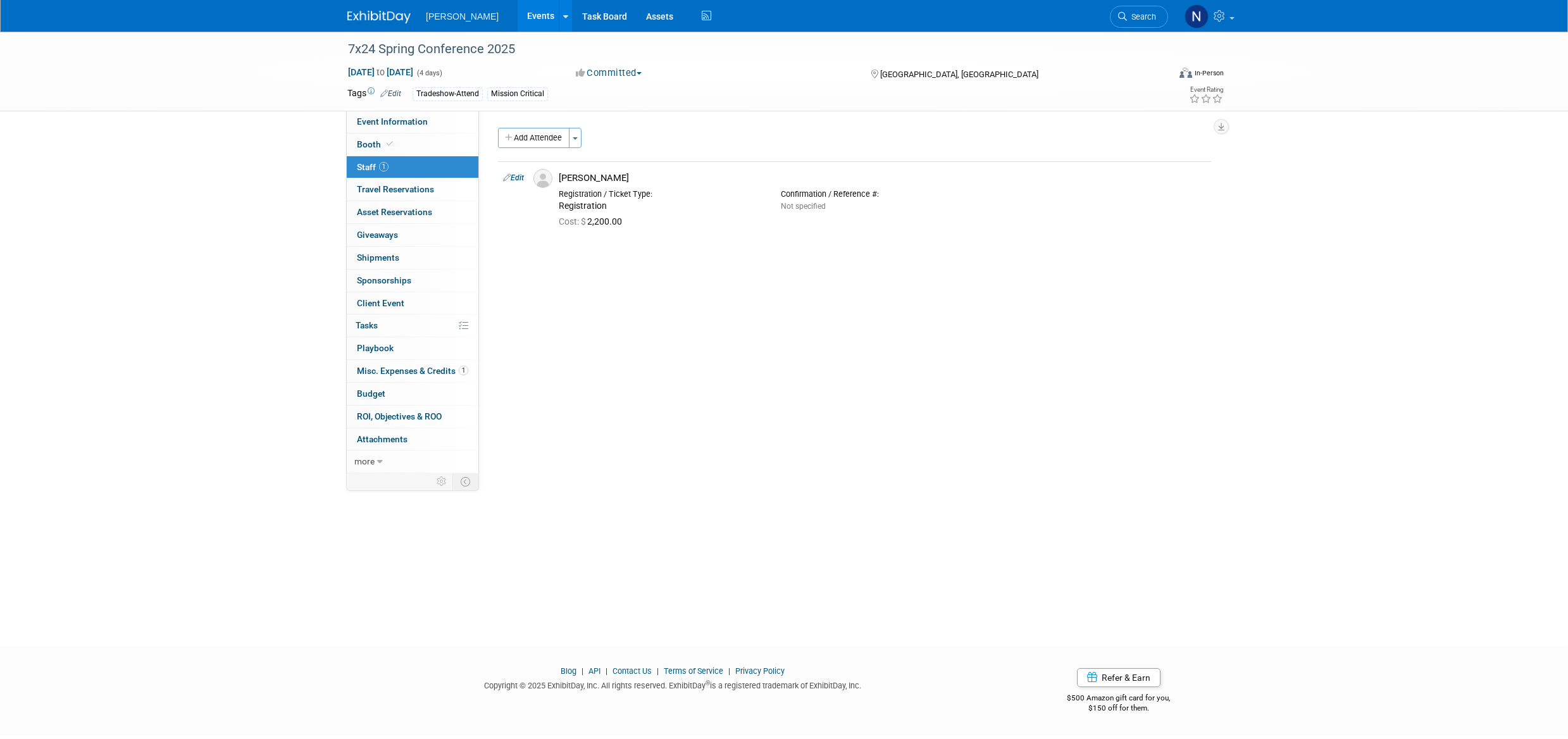
click at [370, 394] on span "Budget" at bounding box center [371, 393] width 29 height 10
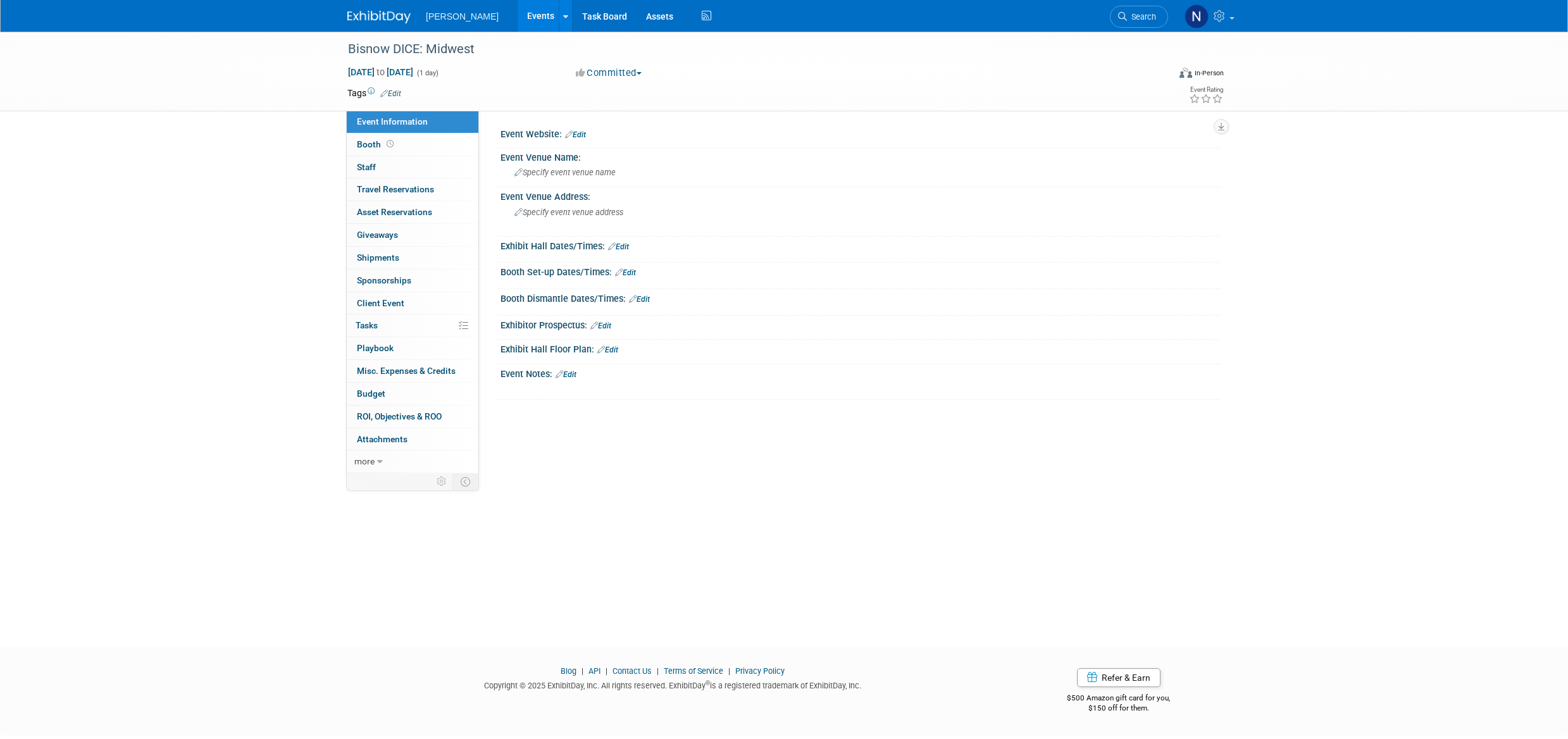
click at [396, 95] on link "Edit" at bounding box center [390, 94] width 20 height 9
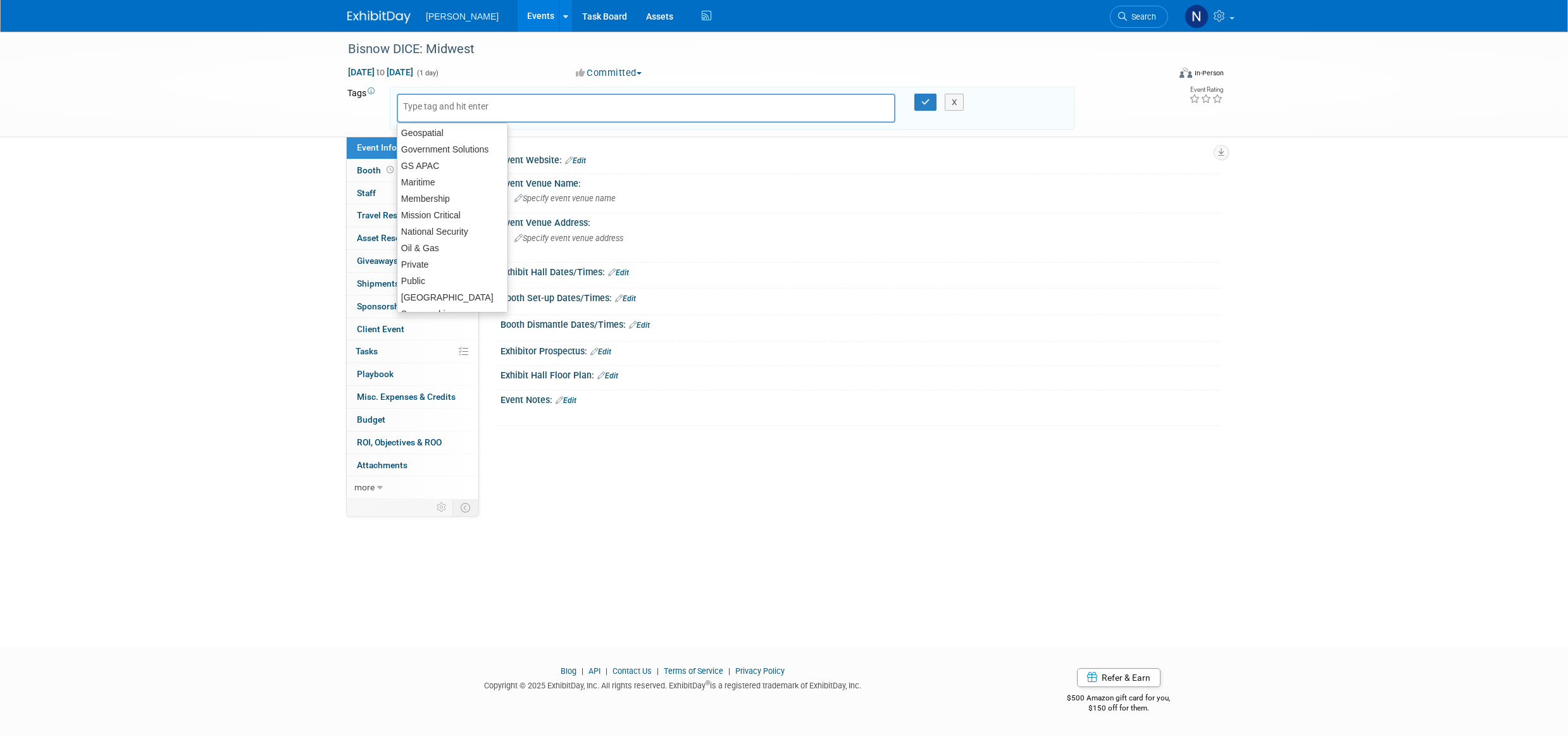
scroll to position [159, 0]
click at [434, 209] on div "Mission Critical" at bounding box center [453, 205] width 112 height 18
type input "Mission Critical"
click at [922, 103] on icon "button" at bounding box center [926, 102] width 9 height 8
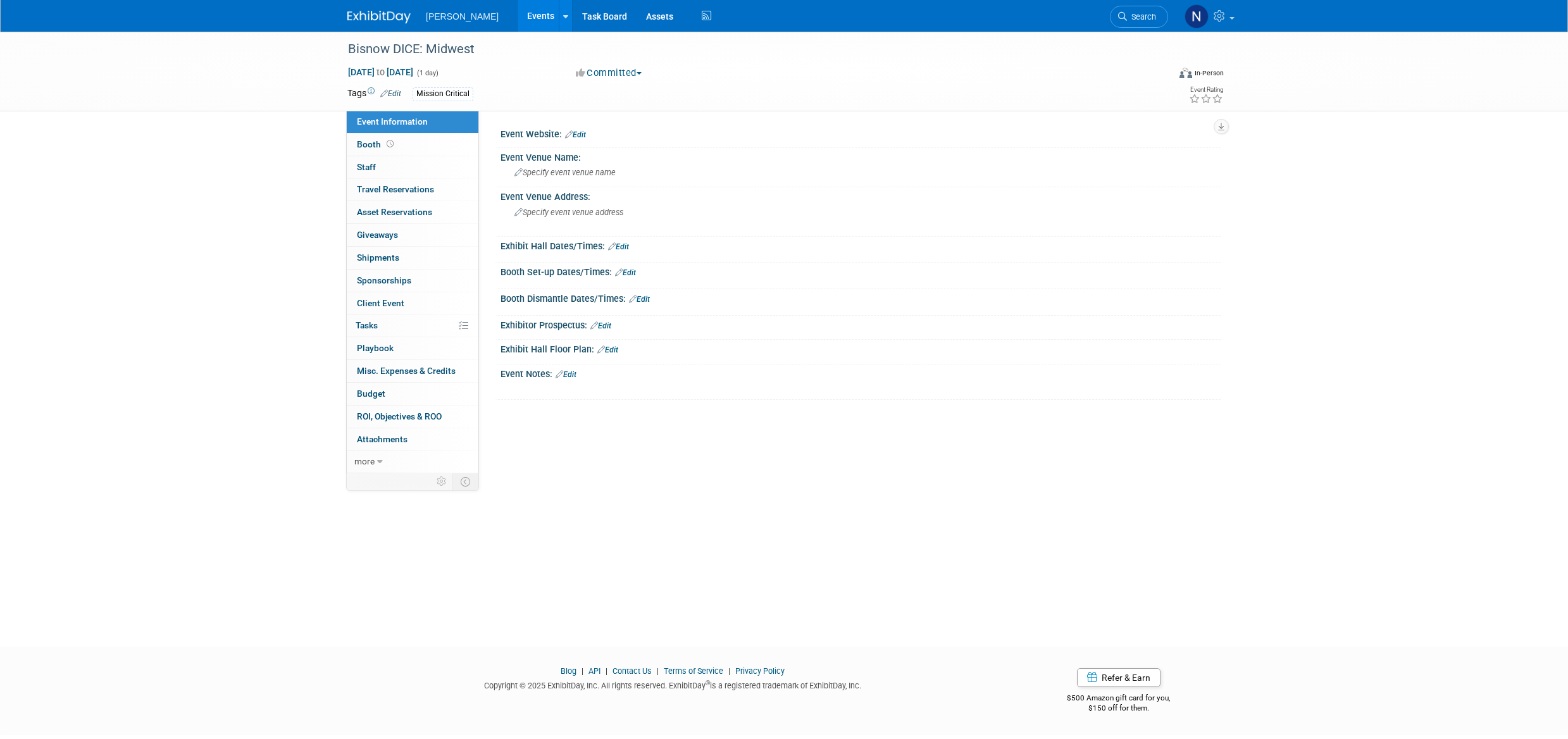
click at [370, 167] on span "Staff 0" at bounding box center [366, 166] width 19 height 10
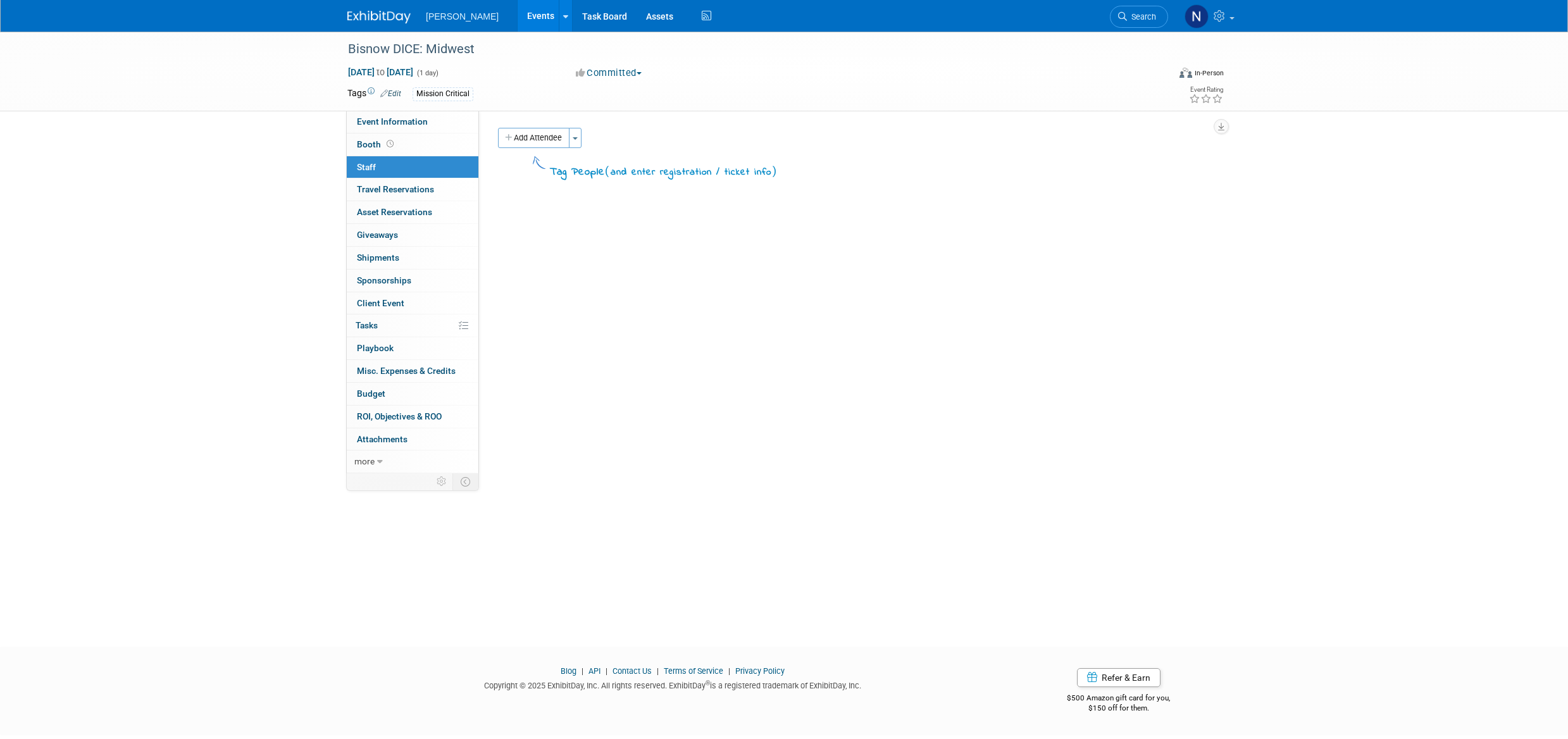
click at [578, 144] on button "Toggle Dropdown" at bounding box center [575, 139] width 13 height 20
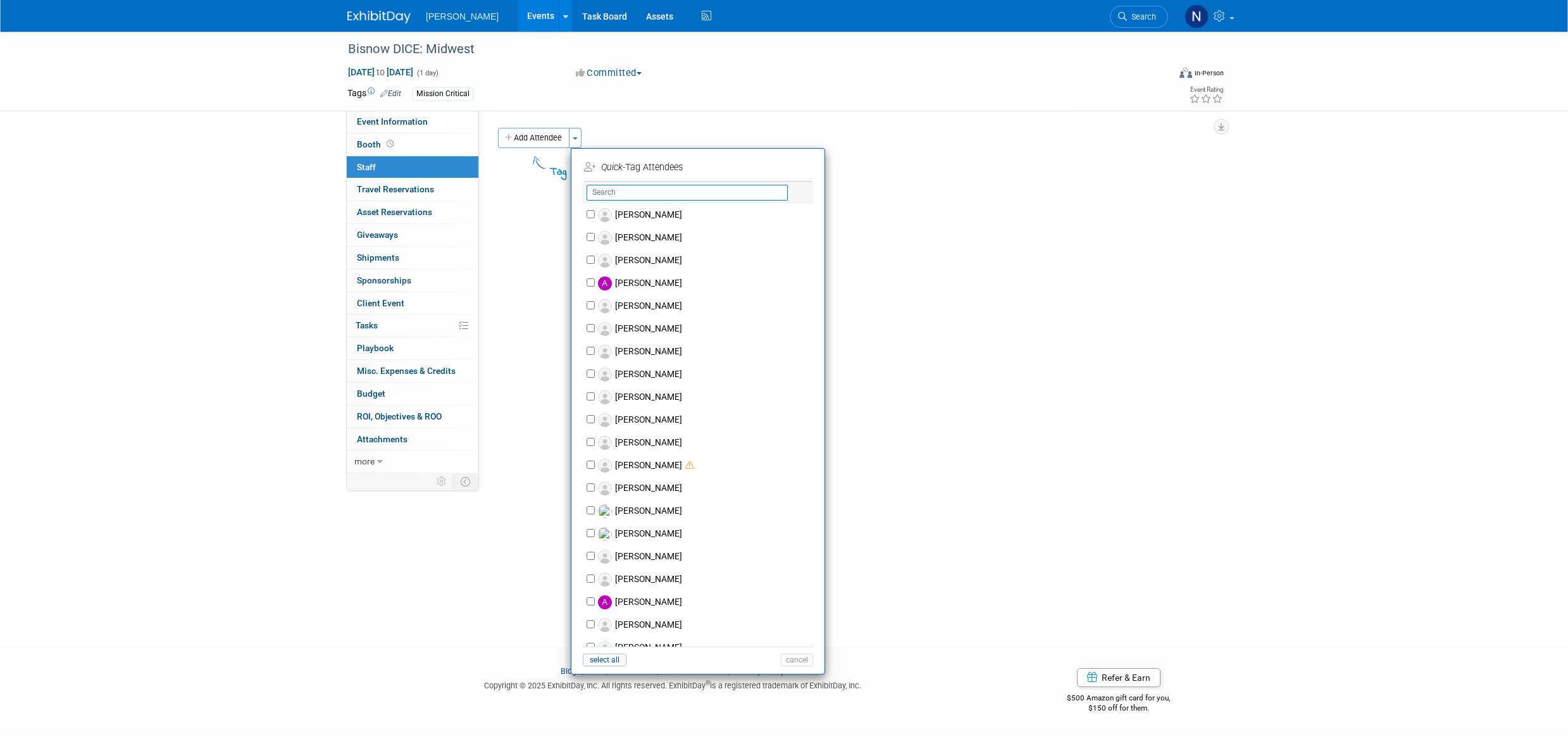
click at [620, 192] on input "text" at bounding box center [687, 192] width 202 height 16
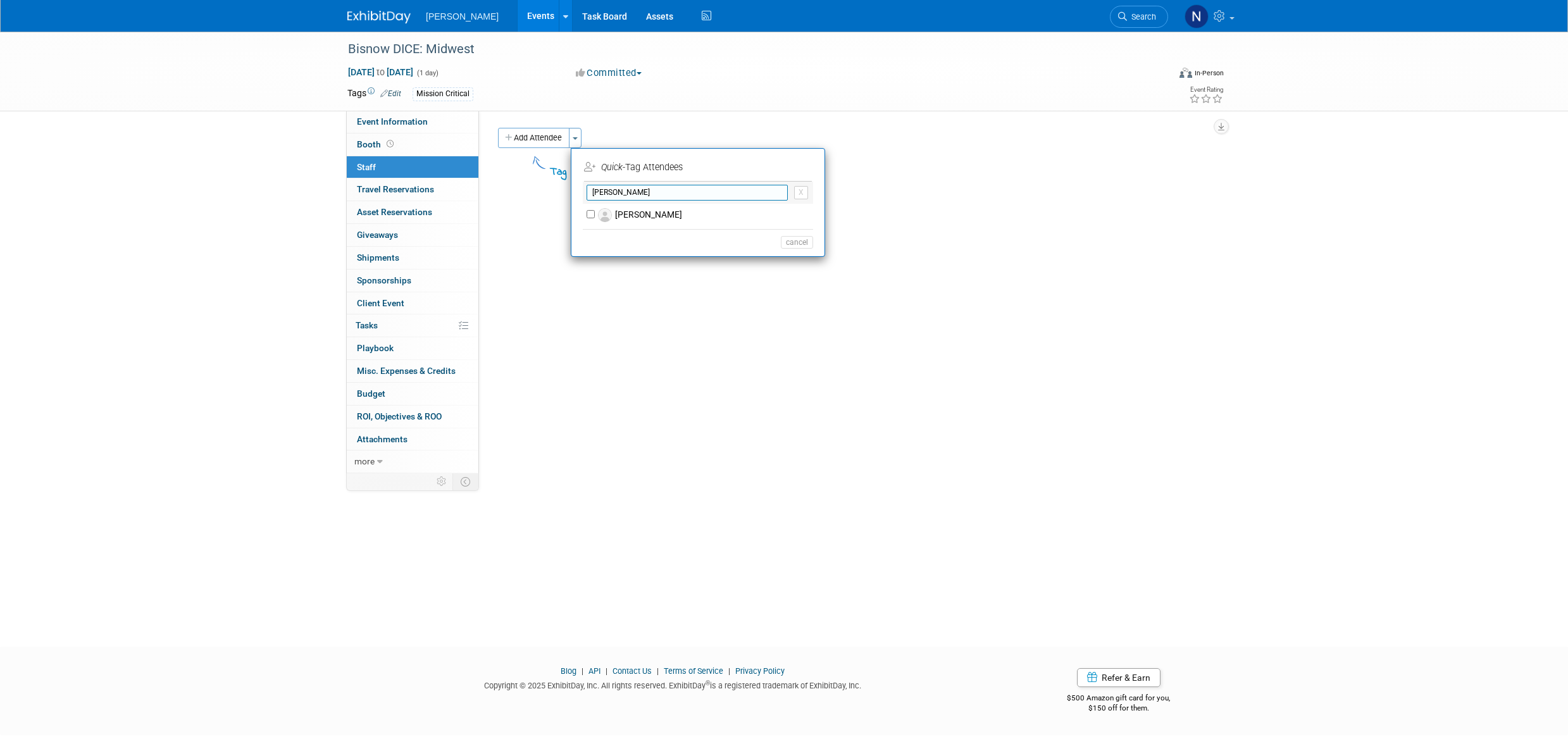
type input "Duane"
click at [627, 214] on label "[PERSON_NAME]" at bounding box center [706, 215] width 223 height 23
click at [595, 214] on input "[PERSON_NAME]" at bounding box center [590, 214] width 8 height 8
checkbox input "true"
click at [794, 165] on button "Apply" at bounding box center [793, 167] width 39 height 19
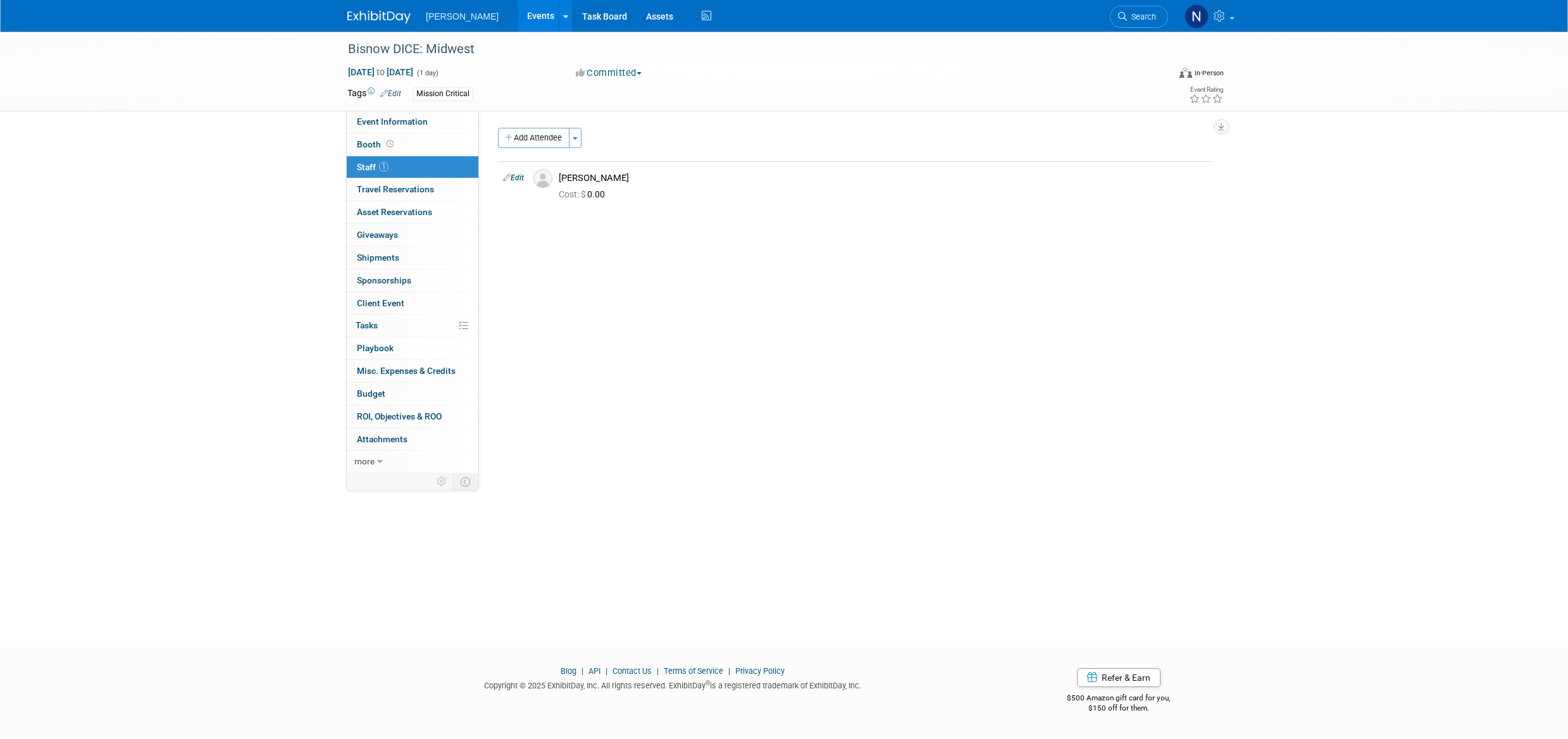
click at [582, 140] on button "Toggle Dropdown" at bounding box center [575, 139] width 13 height 20
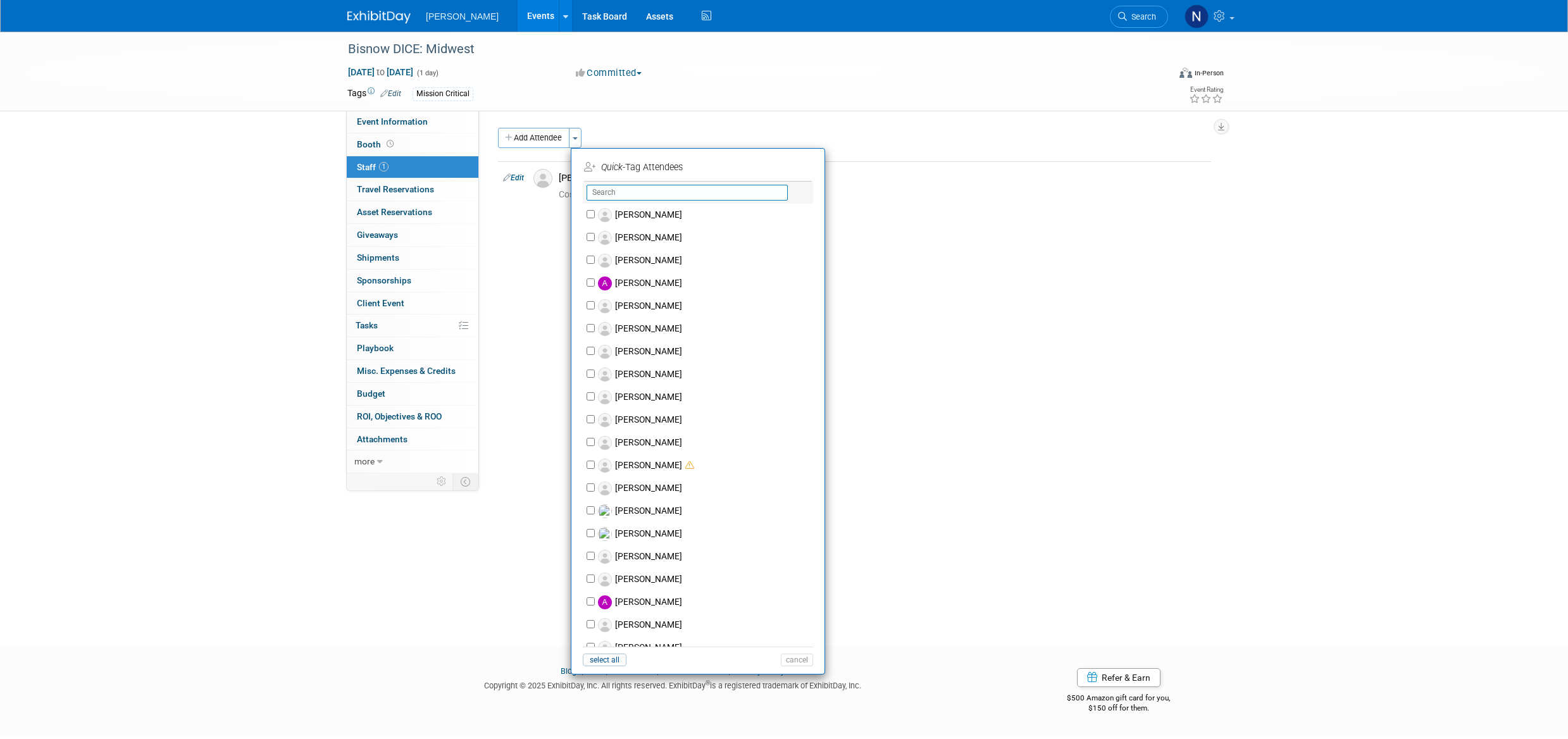
click at [644, 191] on input "text" at bounding box center [687, 192] width 202 height 16
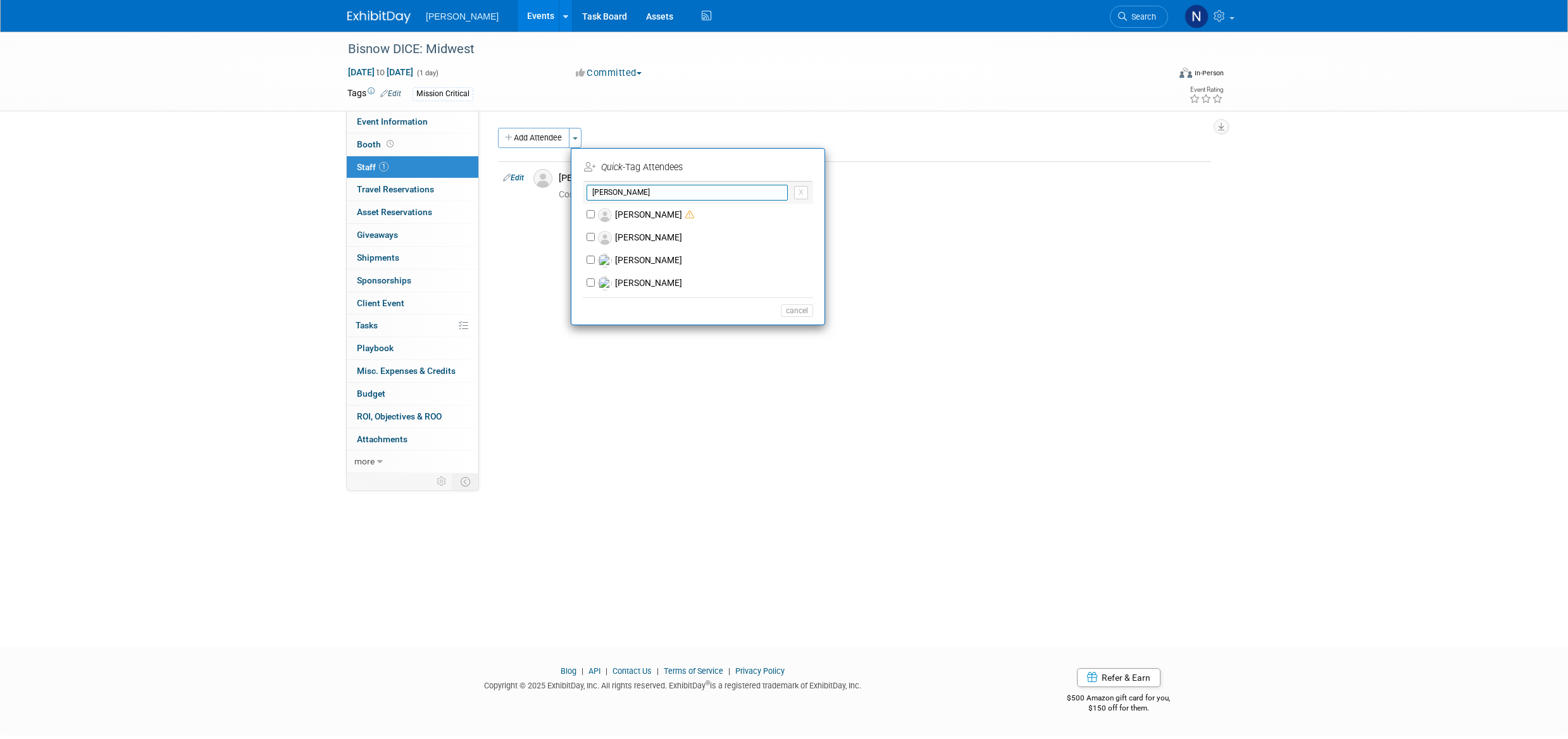
type input "alex"
click at [634, 209] on label "Alex Zimmerman" at bounding box center [706, 215] width 223 height 23
click at [639, 218] on label "Alex Zimmerman" at bounding box center [706, 215] width 223 height 23
click at [595, 218] on input "Alex Zimmerman" at bounding box center [590, 214] width 8 height 8
checkbox input "true"
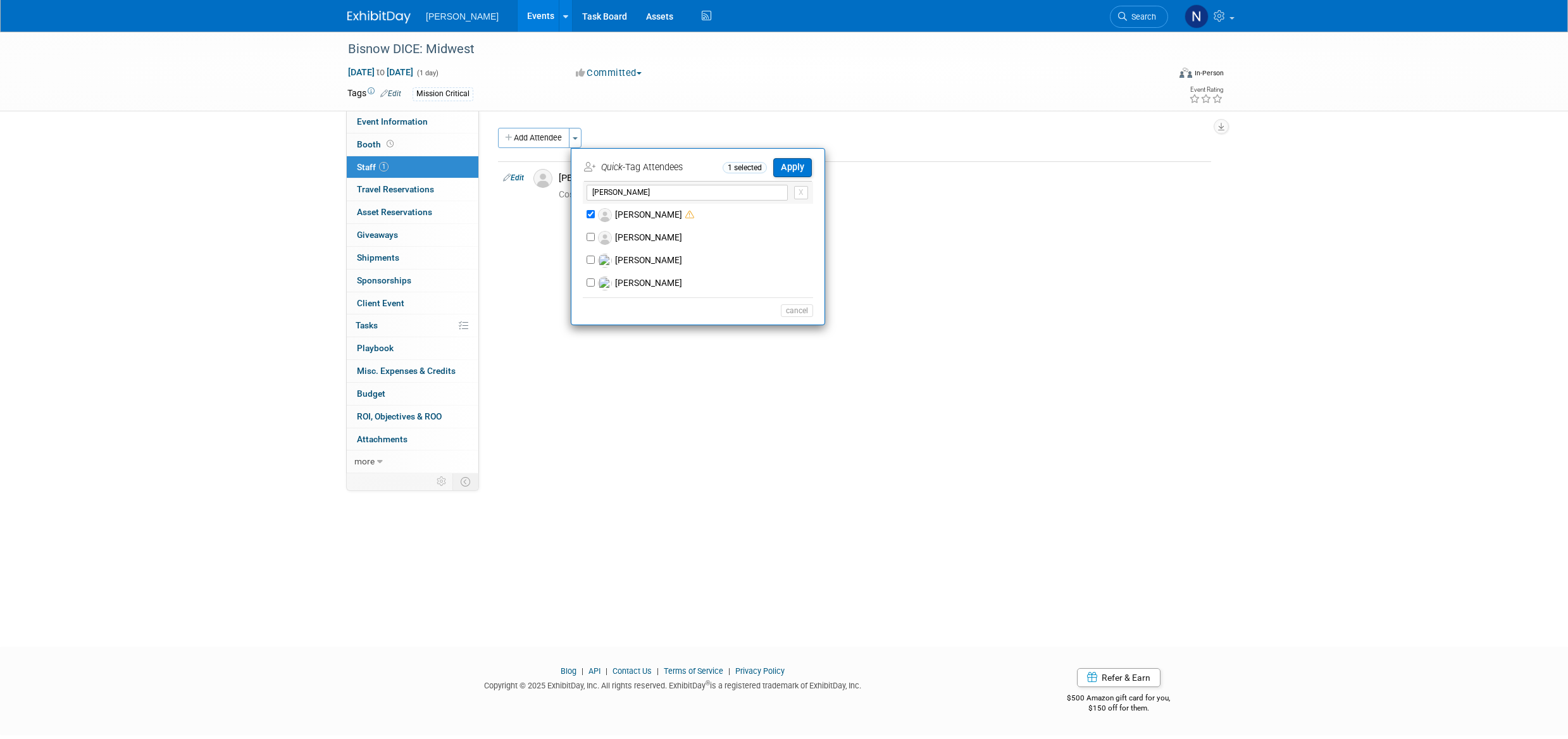
click at [798, 180] on div "Quick -Tag Attendees 1 selected Apply" at bounding box center [697, 169] width 228 height 26
click at [797, 173] on button "Apply" at bounding box center [793, 167] width 39 height 19
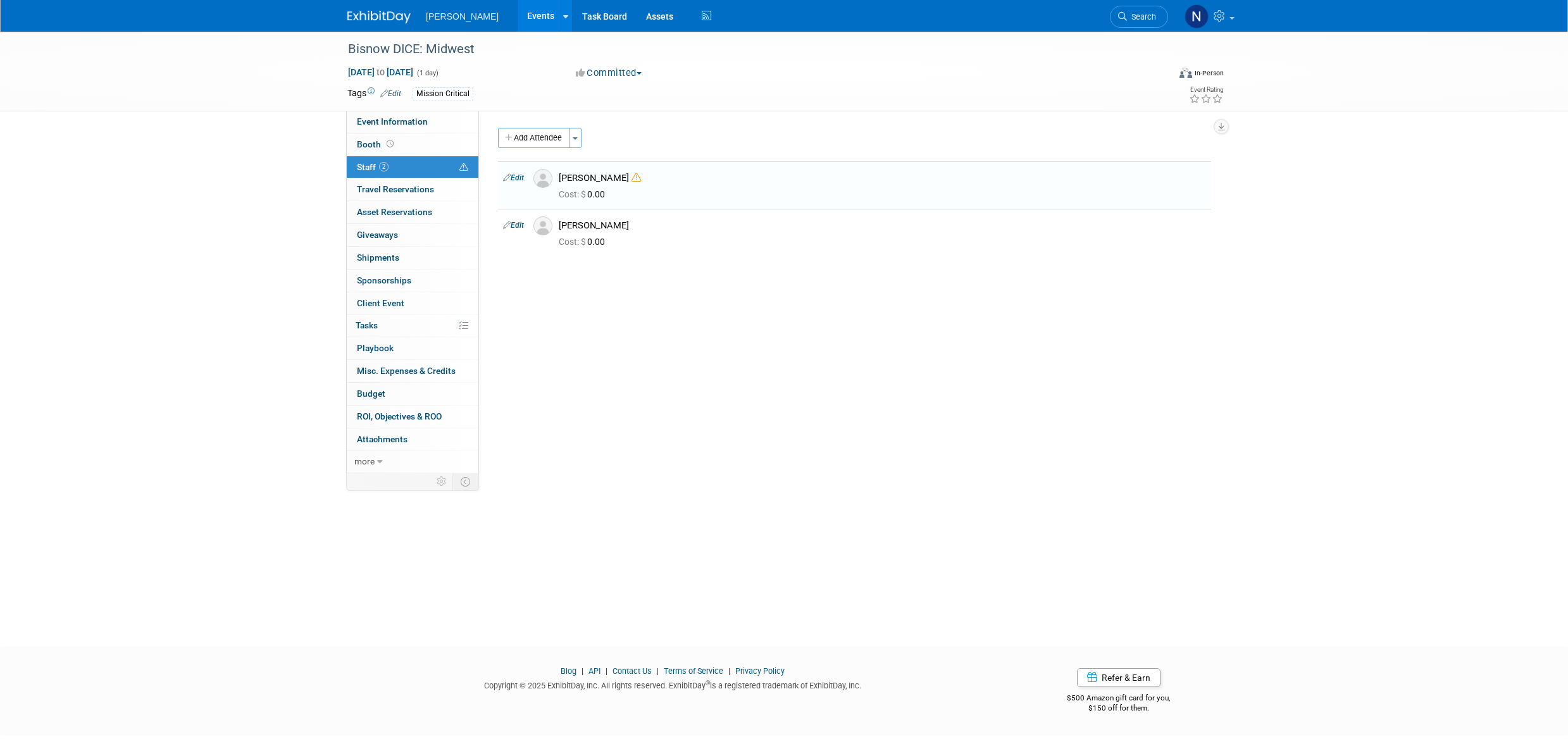
click at [578, 136] on button "Toggle Dropdown" at bounding box center [575, 139] width 13 height 20
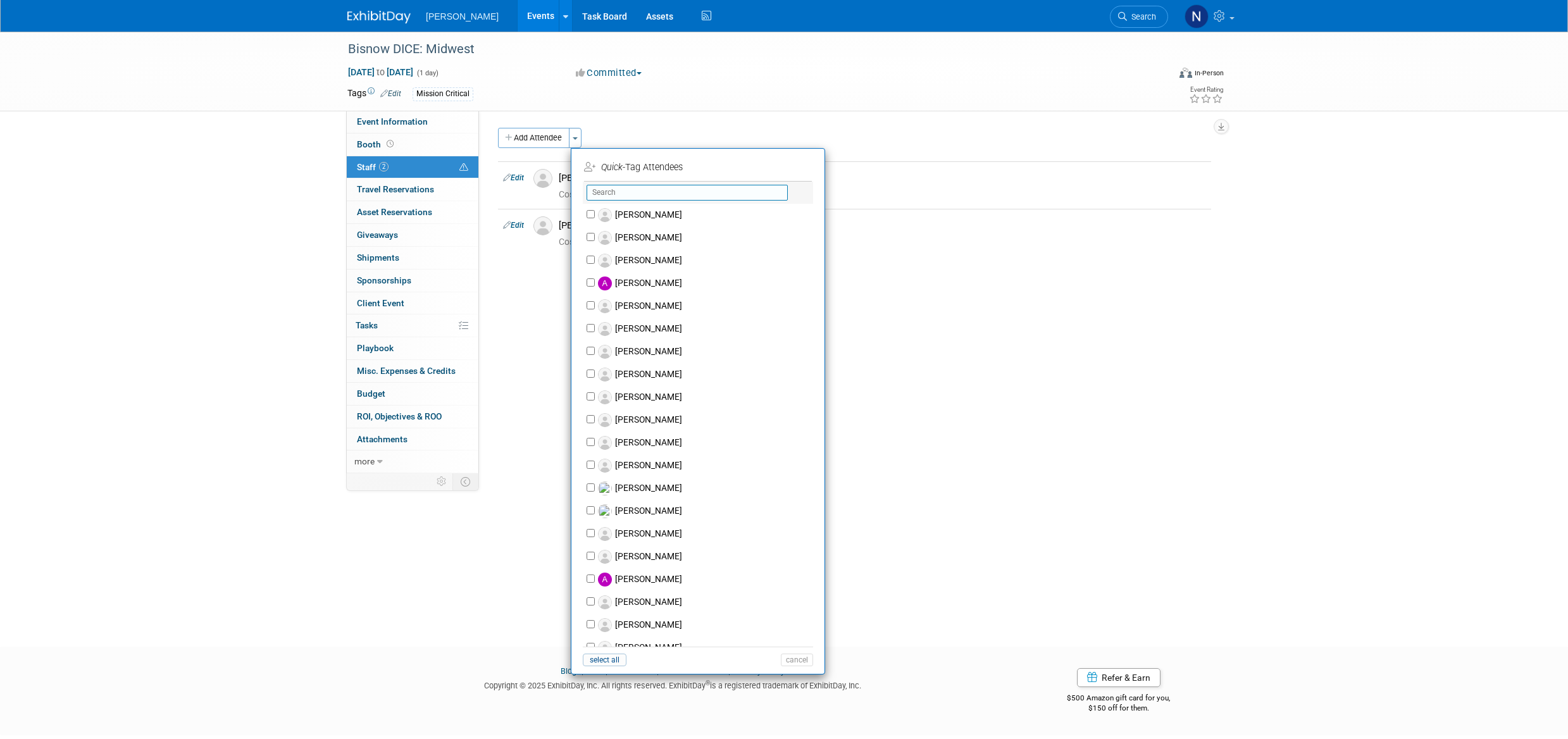
click at [619, 191] on input "text" at bounding box center [687, 192] width 202 height 16
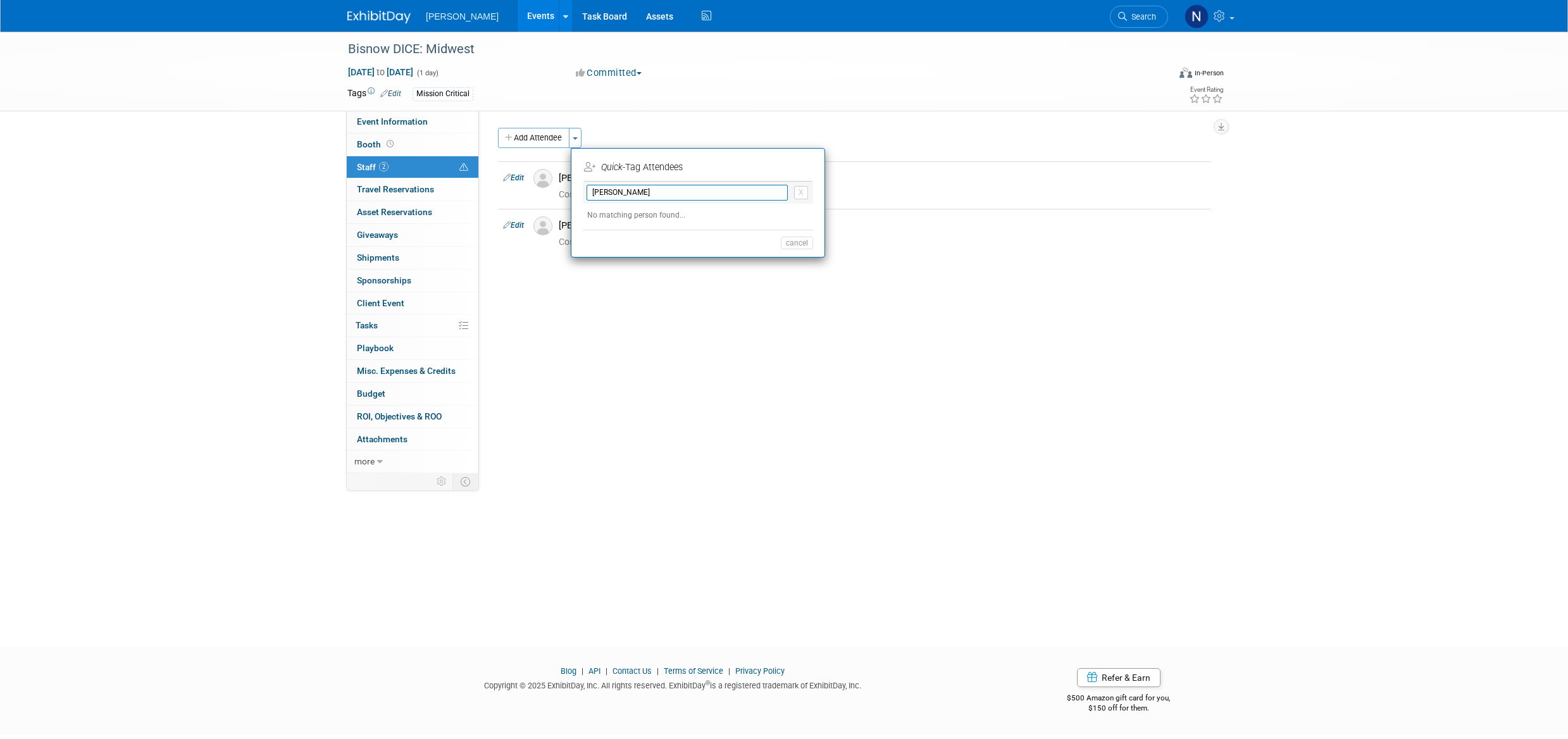
type input "steven Lees"
click at [797, 243] on button "cancel" at bounding box center [797, 244] width 33 height 13
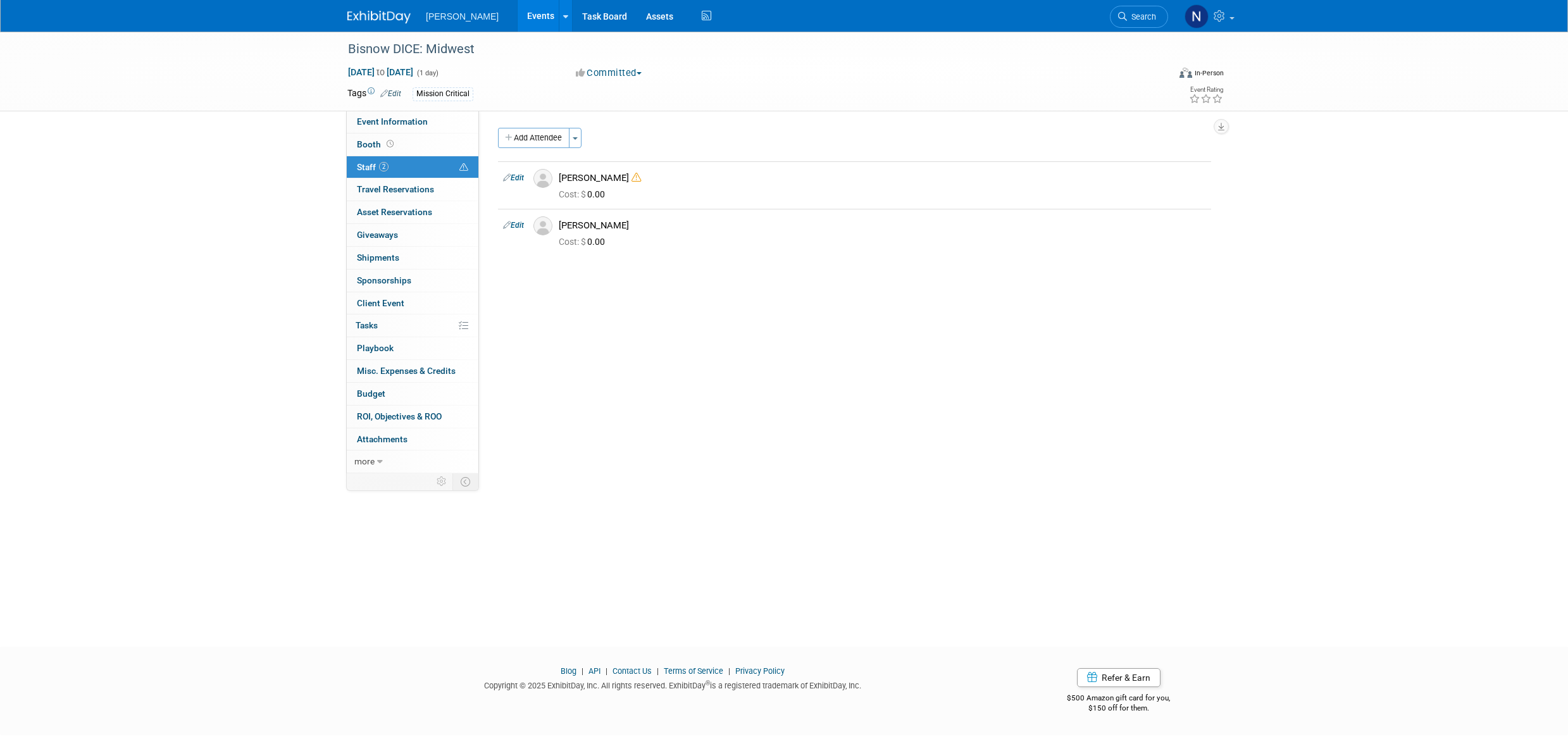
click at [531, 140] on button "Add Attendee" at bounding box center [534, 139] width 72 height 20
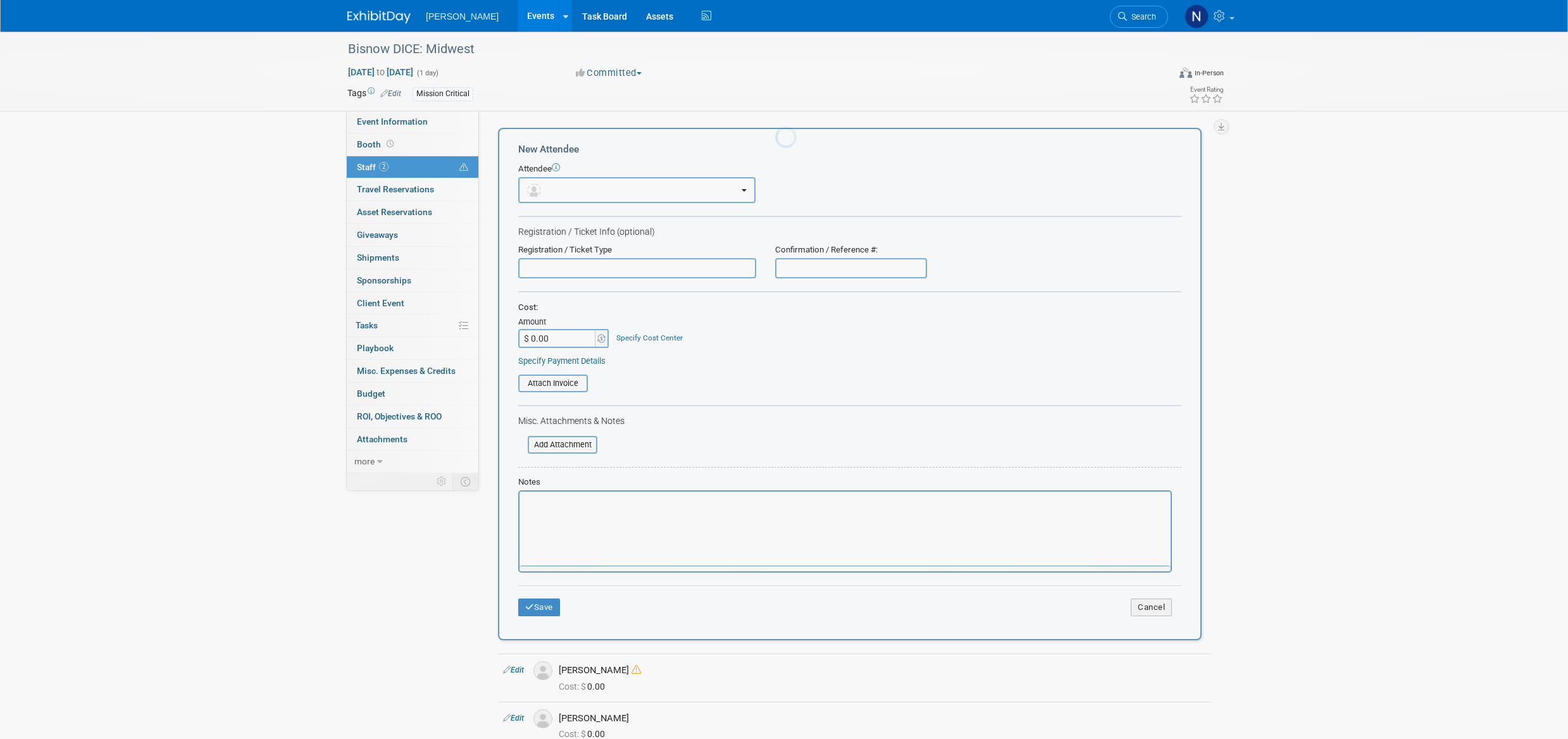
scroll to position [0, 0]
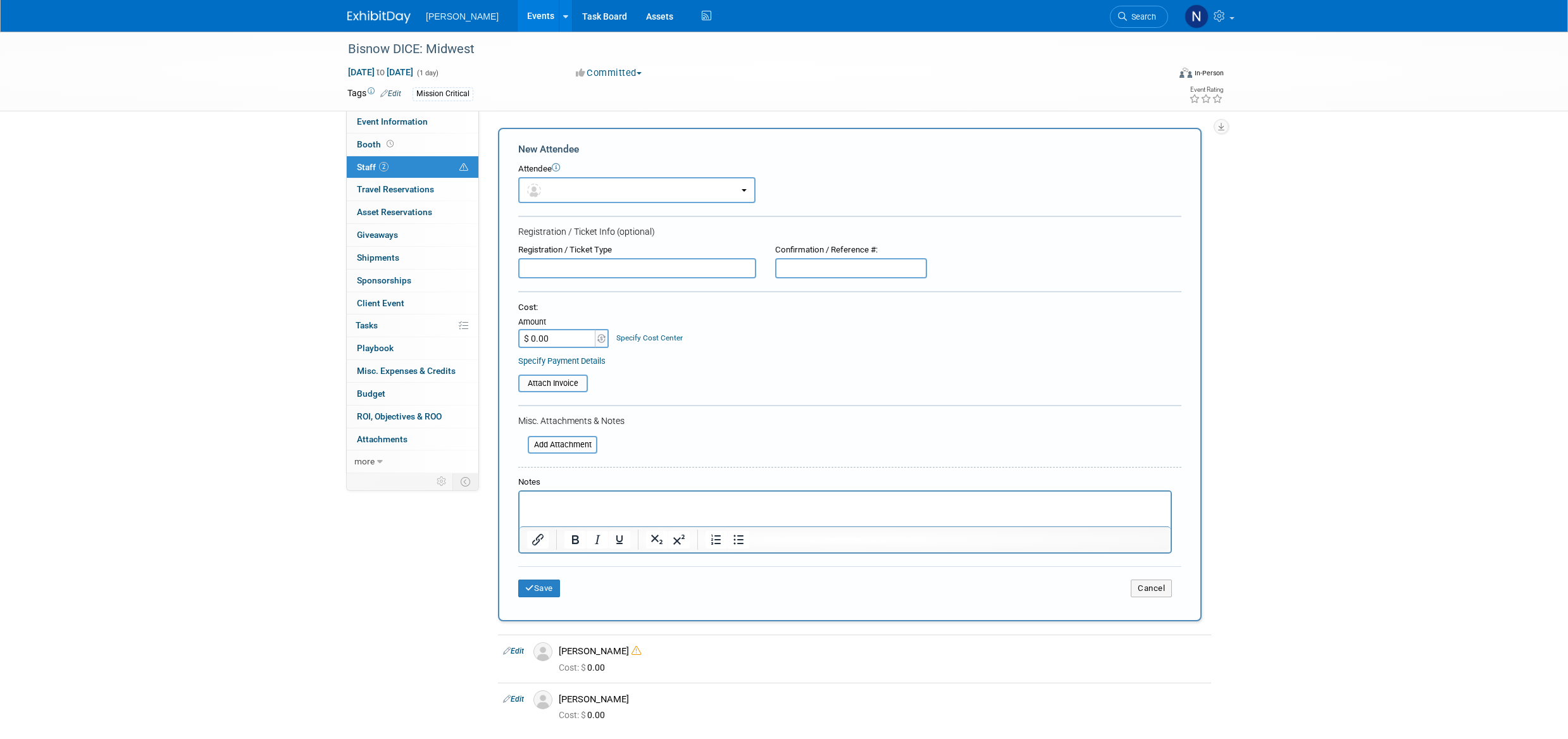
click at [557, 500] on p "Rich Text Area. Press ALT-0 for help." at bounding box center [845, 504] width 637 height 13
click at [552, 588] on button "Save" at bounding box center [539, 588] width 42 height 18
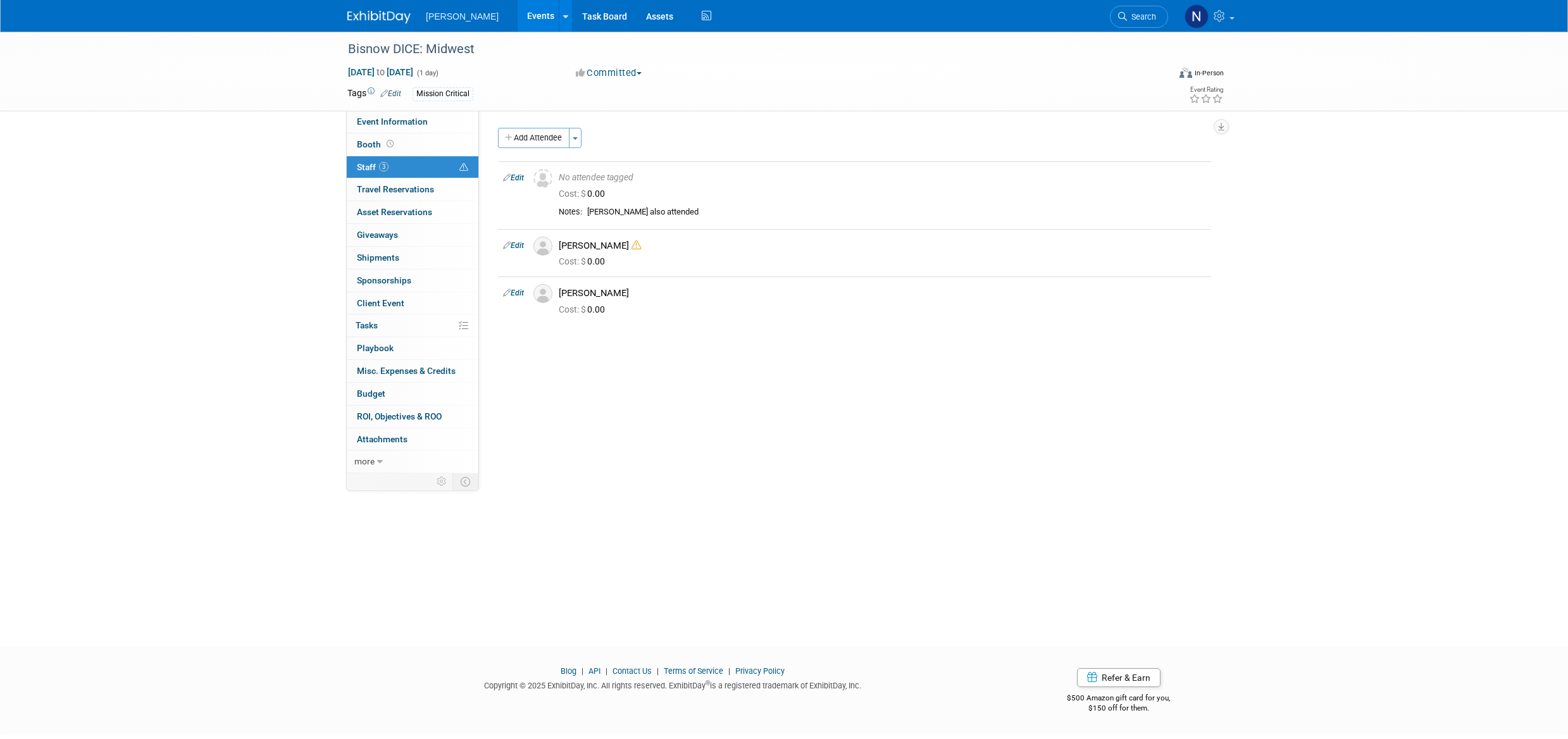
click at [520, 178] on link "Edit" at bounding box center [513, 178] width 20 height 9
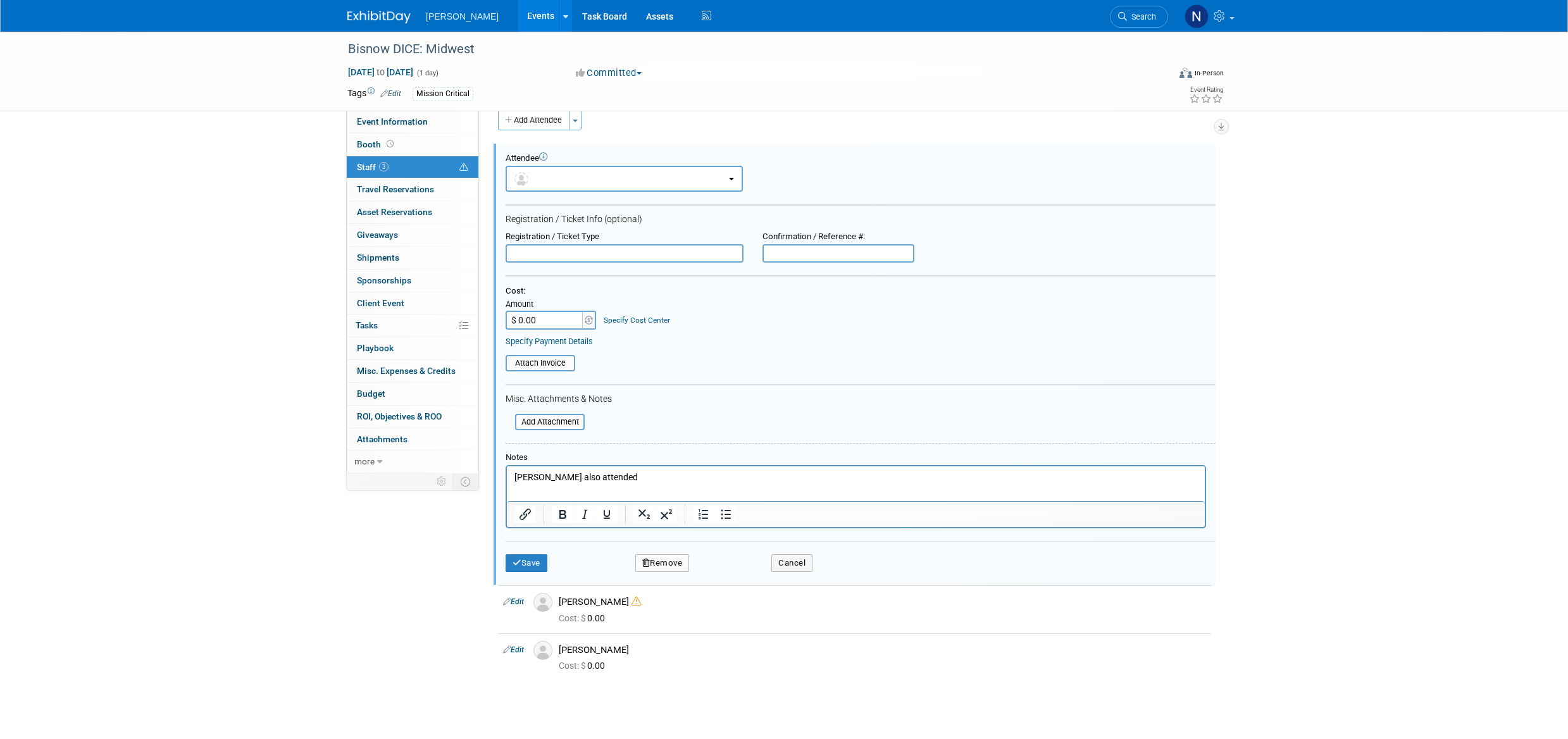
drag, startPoint x: 652, startPoint y: 470, endPoint x: 1008, endPoint y: 935, distance: 585.6
click at [507, 467] on html "Steven Lees also attended" at bounding box center [855, 475] width 698 height 18
drag, startPoint x: 634, startPoint y: 473, endPoint x: 954, endPoint y: 930, distance: 557.9
click at [507, 467] on html "Steven Lees also attended" at bounding box center [855, 475] width 698 height 18
click at [522, 566] on button "Save" at bounding box center [526, 562] width 42 height 18
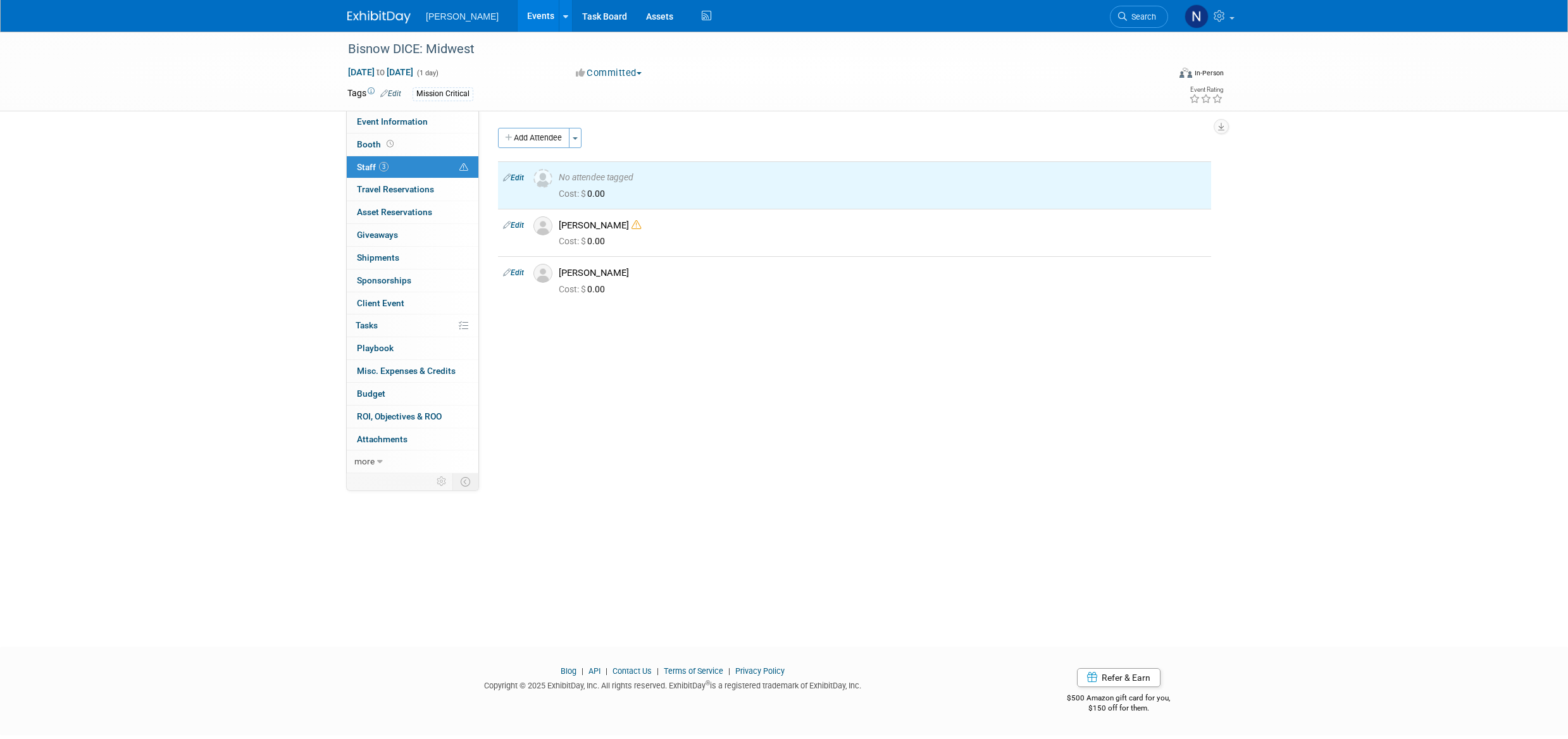
click at [576, 140] on button "Toggle Dropdown" at bounding box center [575, 139] width 13 height 20
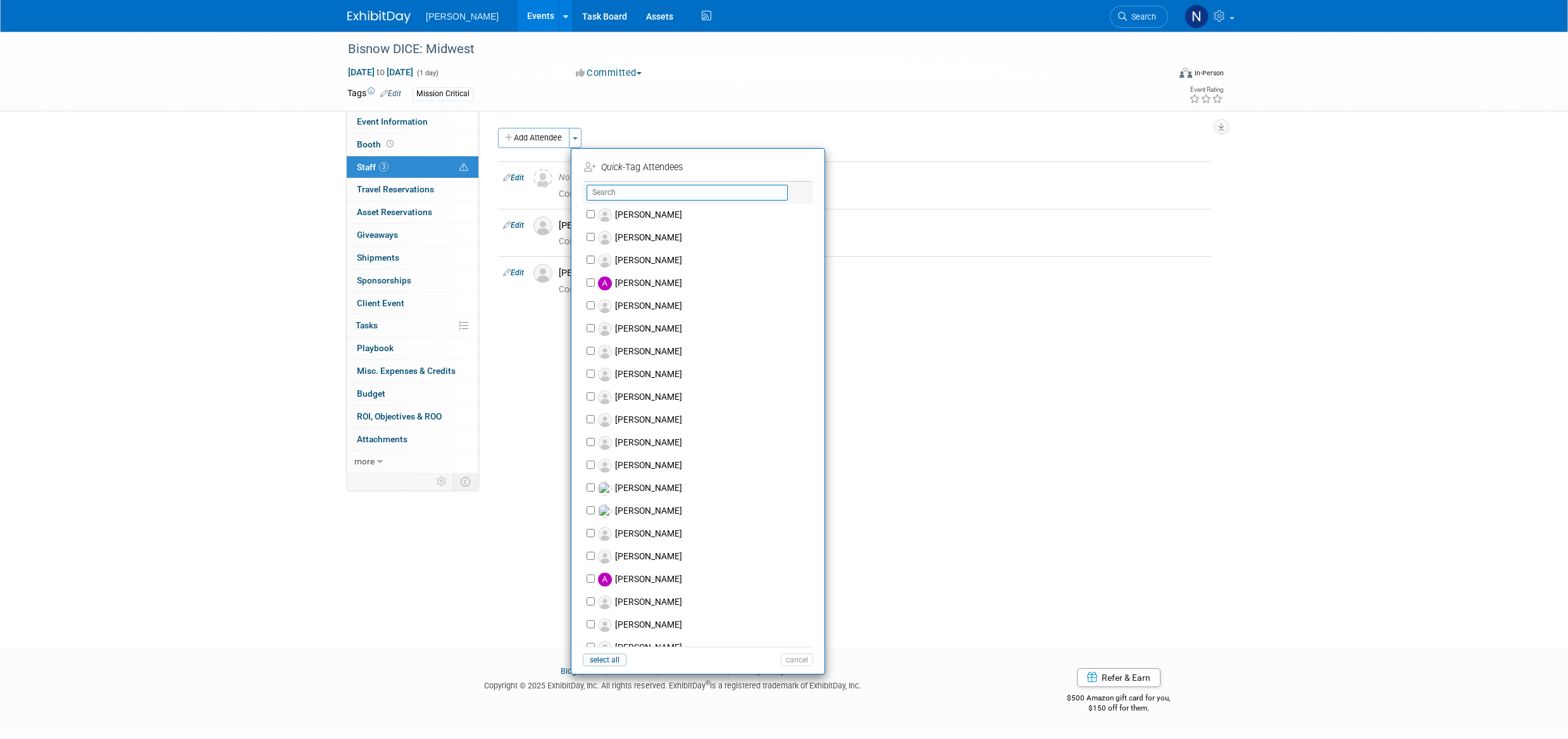
click at [620, 188] on input "text" at bounding box center [687, 192] width 202 height 16
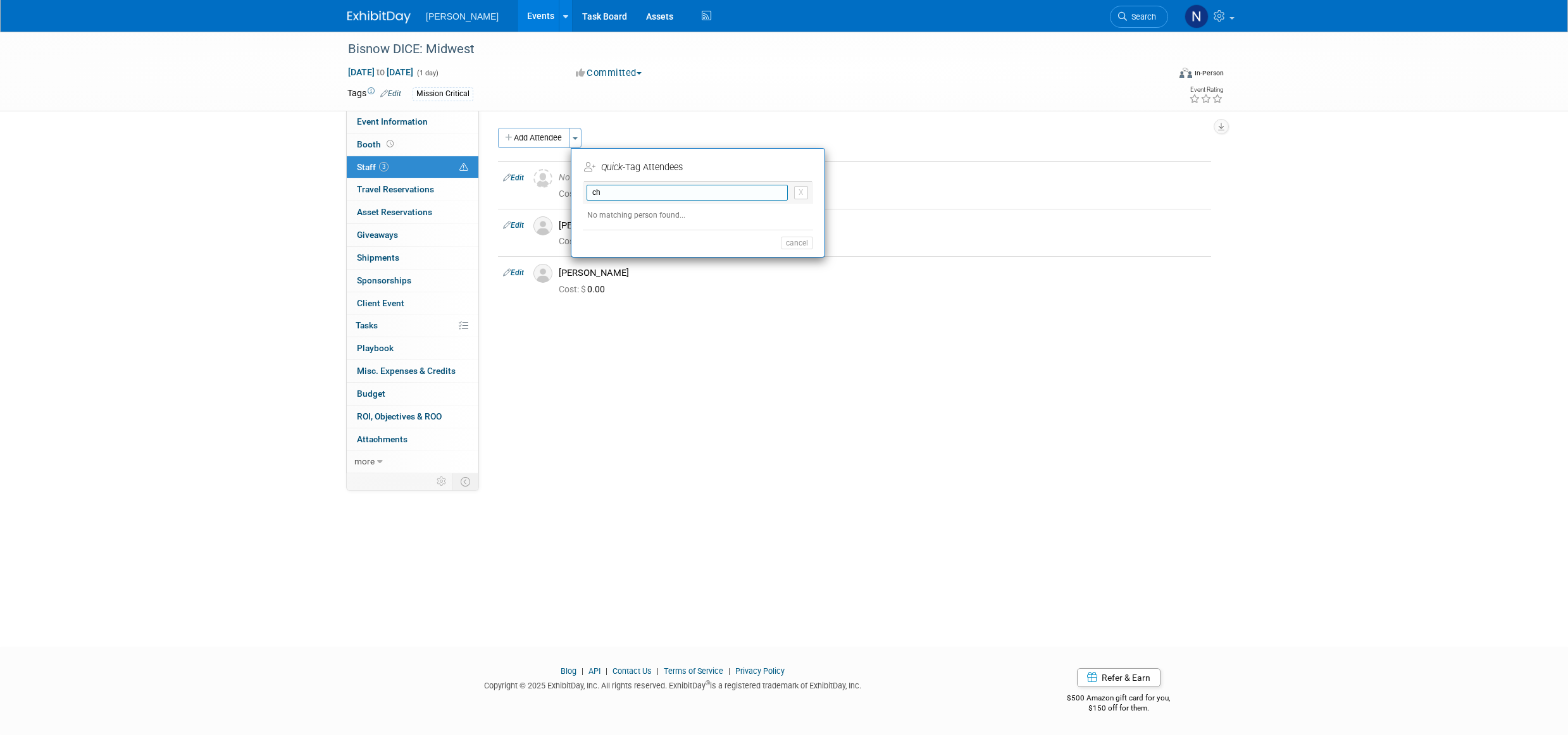
type input "c"
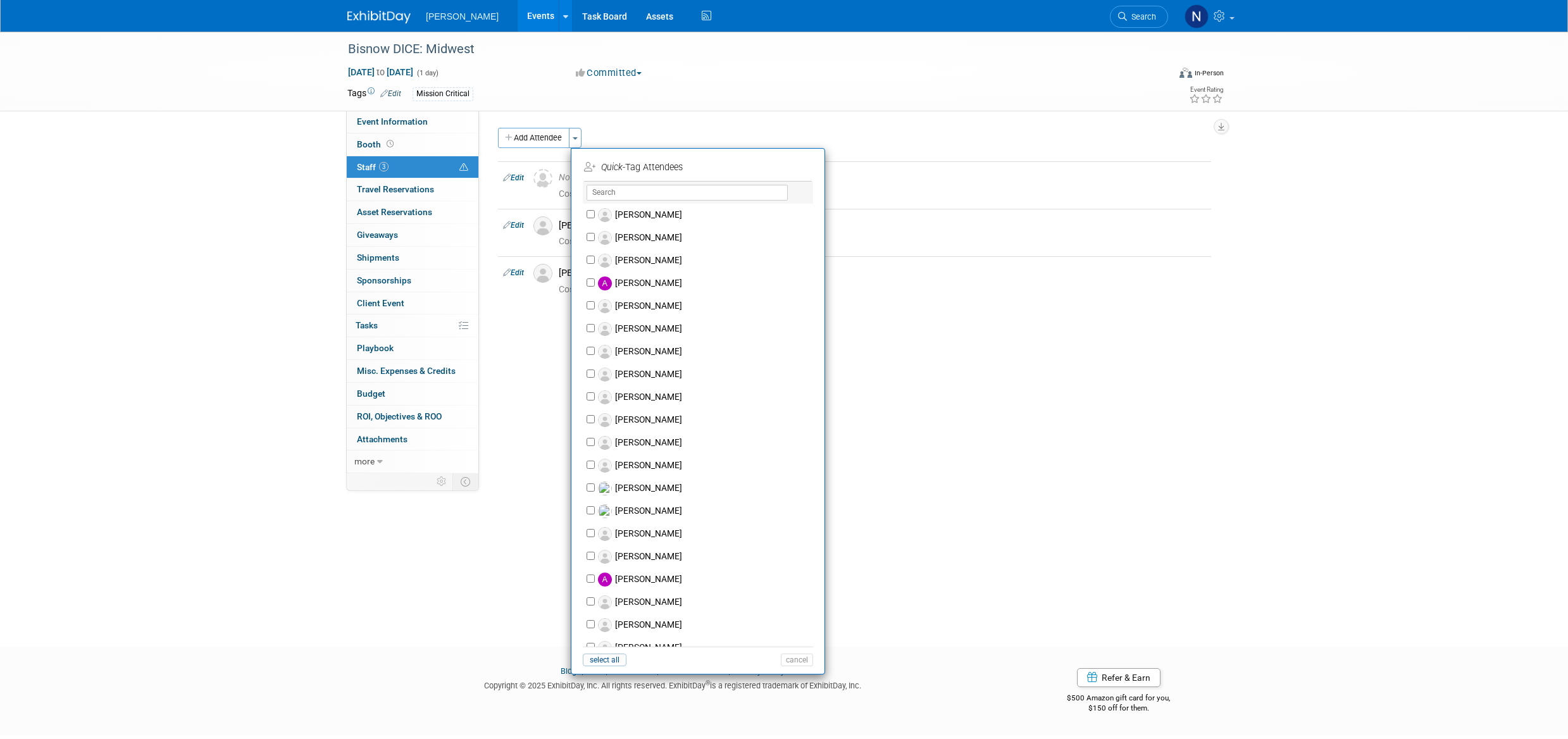
click at [960, 323] on div "Add Attendee Toggle Dropdown Quick -Tag Attendees Apply X (me) select all cancel" at bounding box center [854, 226] width 713 height 196
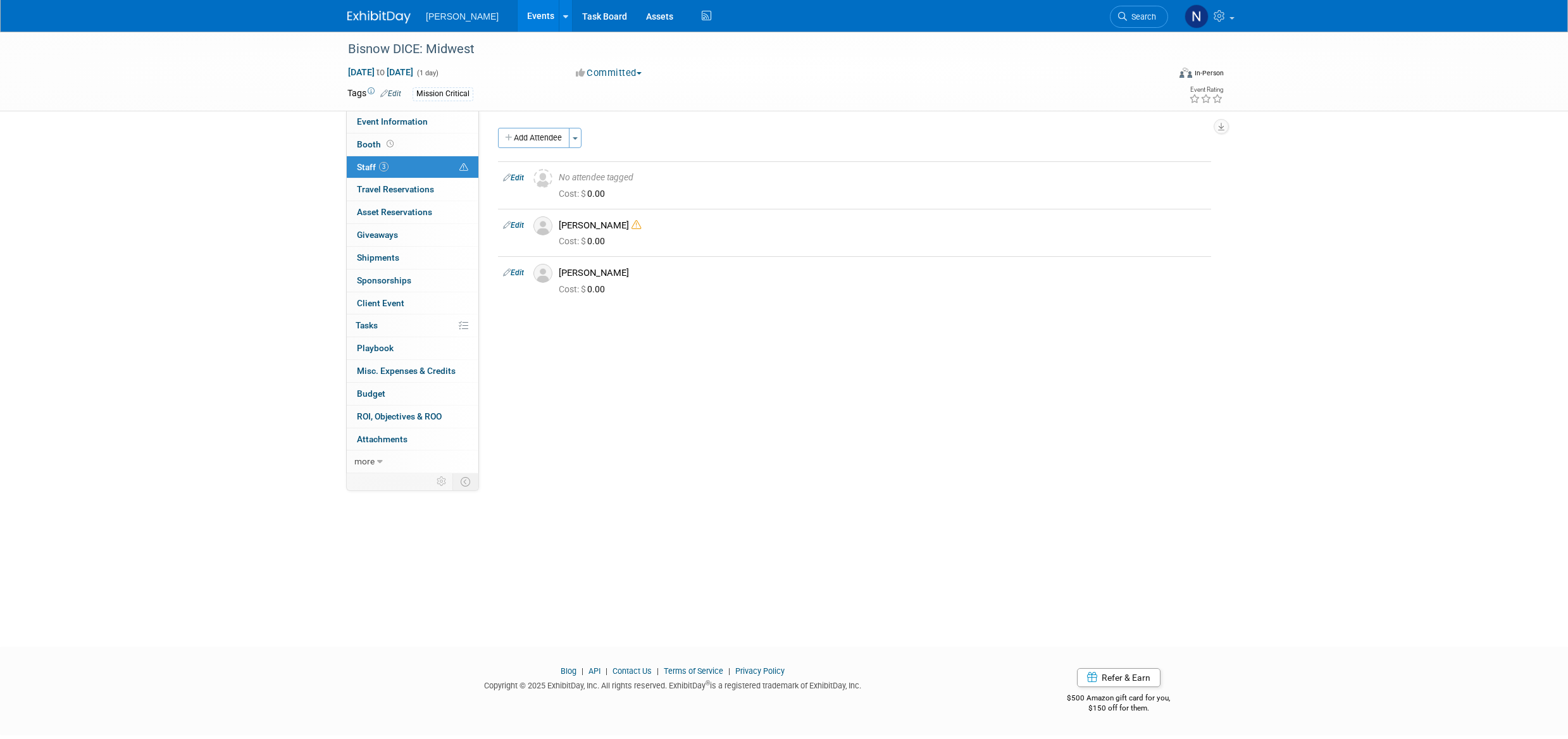
click at [531, 138] on button "Add Attendee" at bounding box center [534, 139] width 72 height 20
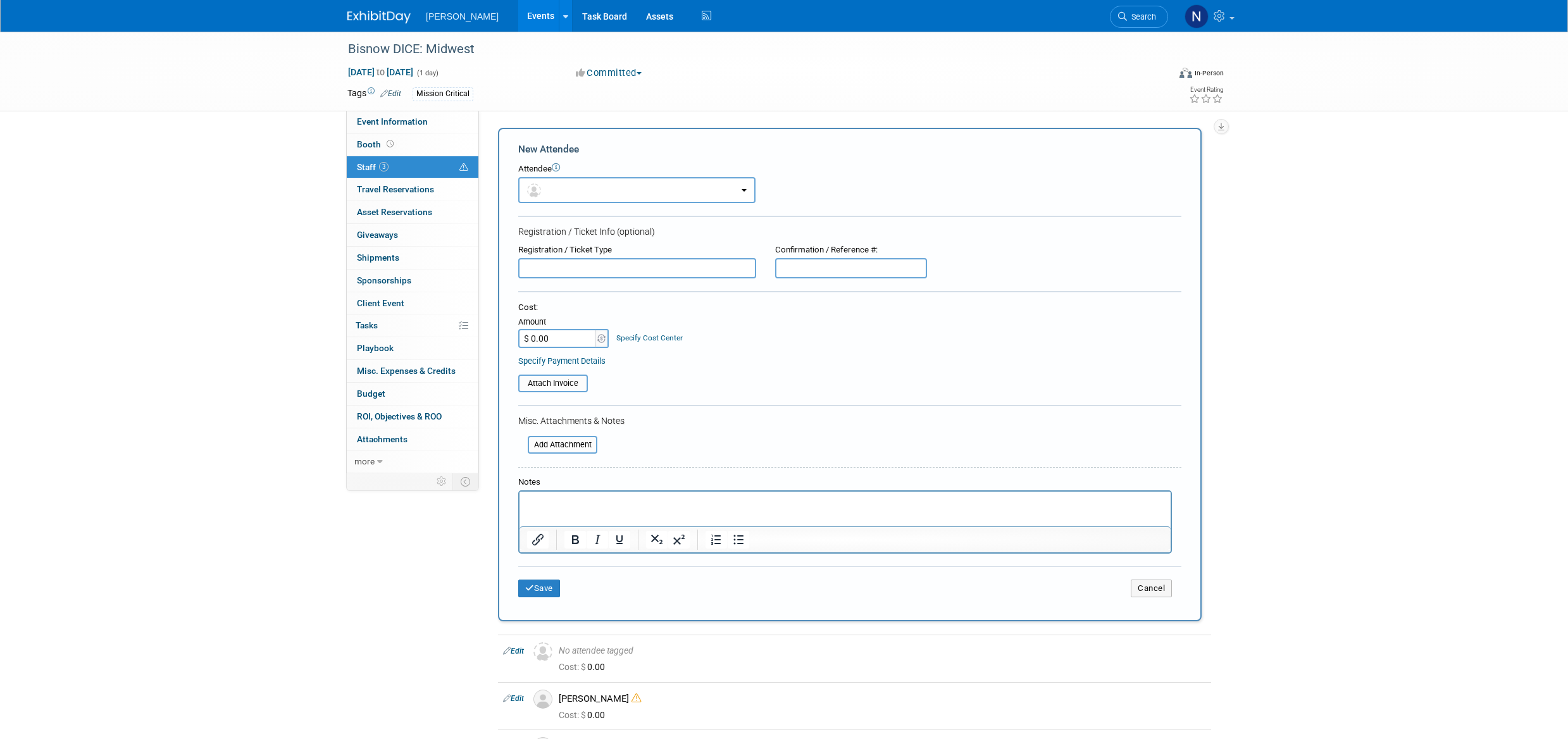
click at [561, 497] on p "Rich Text Area. Press ALT-0 for help." at bounding box center [845, 504] width 637 height 13
click at [555, 594] on button "Save" at bounding box center [539, 588] width 42 height 18
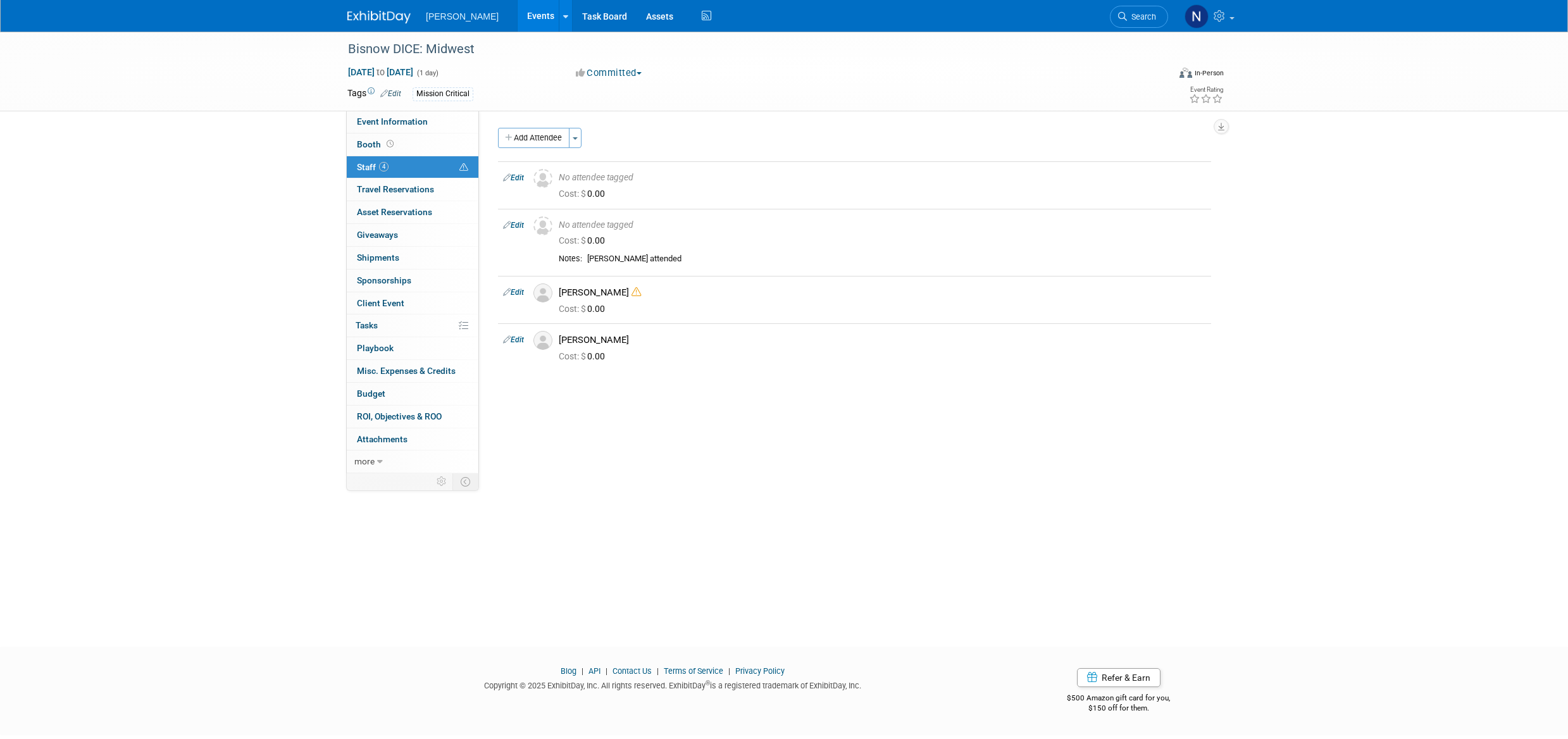
click at [515, 342] on link "Edit" at bounding box center [513, 340] width 20 height 9
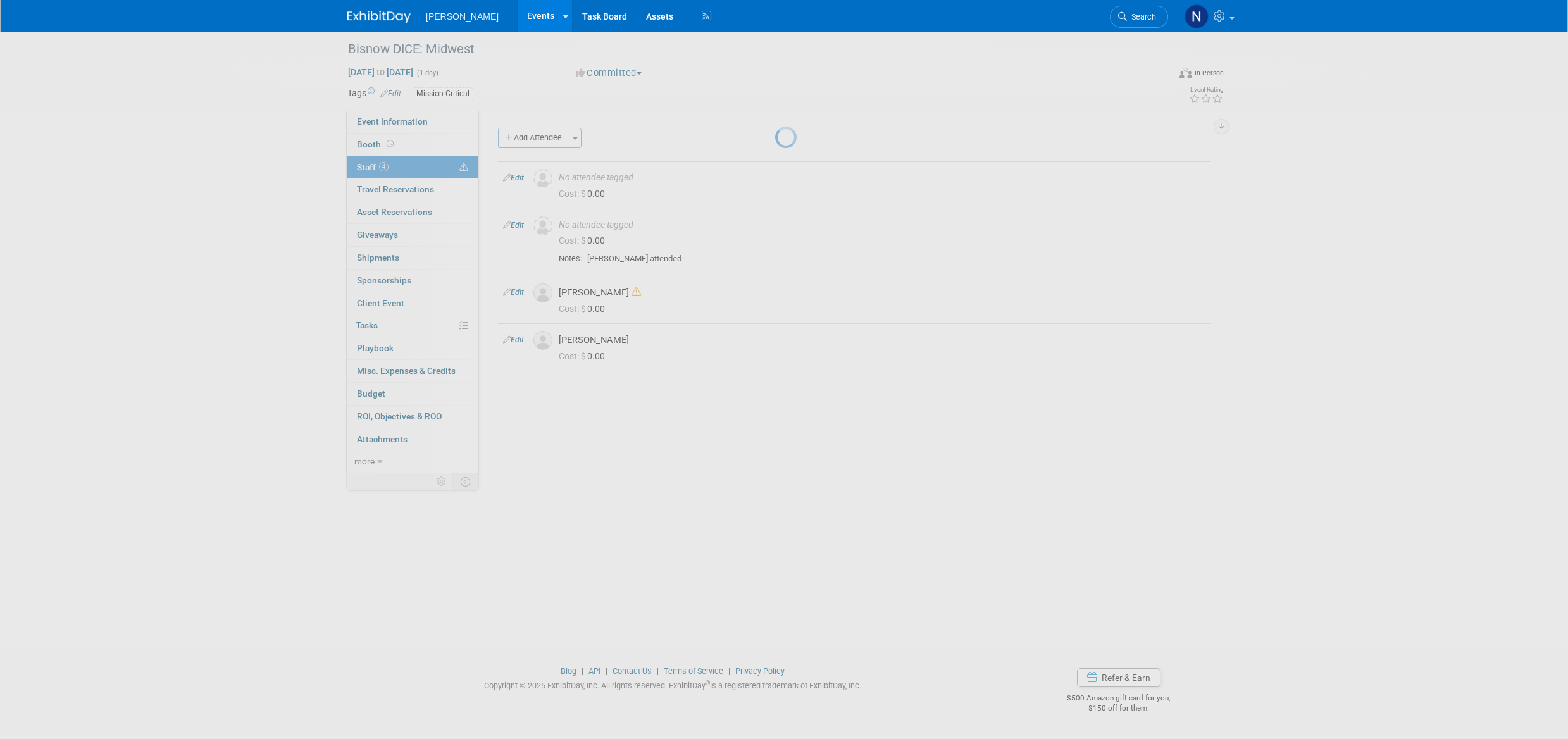
select select "dea287eb-1874-4dbc-94ab-93f2d91b260e"
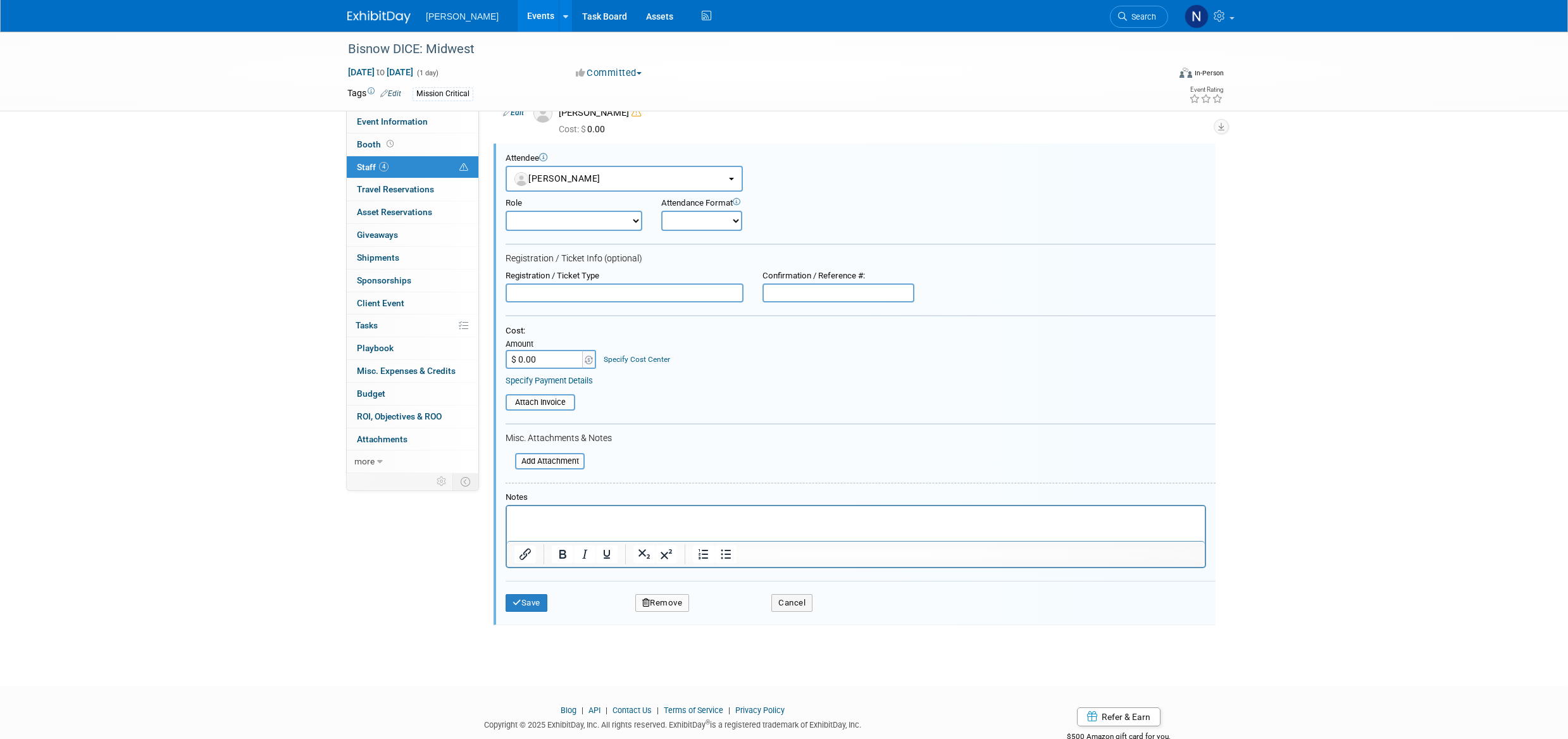
click at [552, 358] on input "$ 0.00" at bounding box center [545, 360] width 79 height 19
type input "$ 1,437.88"
click at [538, 604] on button "Save" at bounding box center [526, 602] width 42 height 18
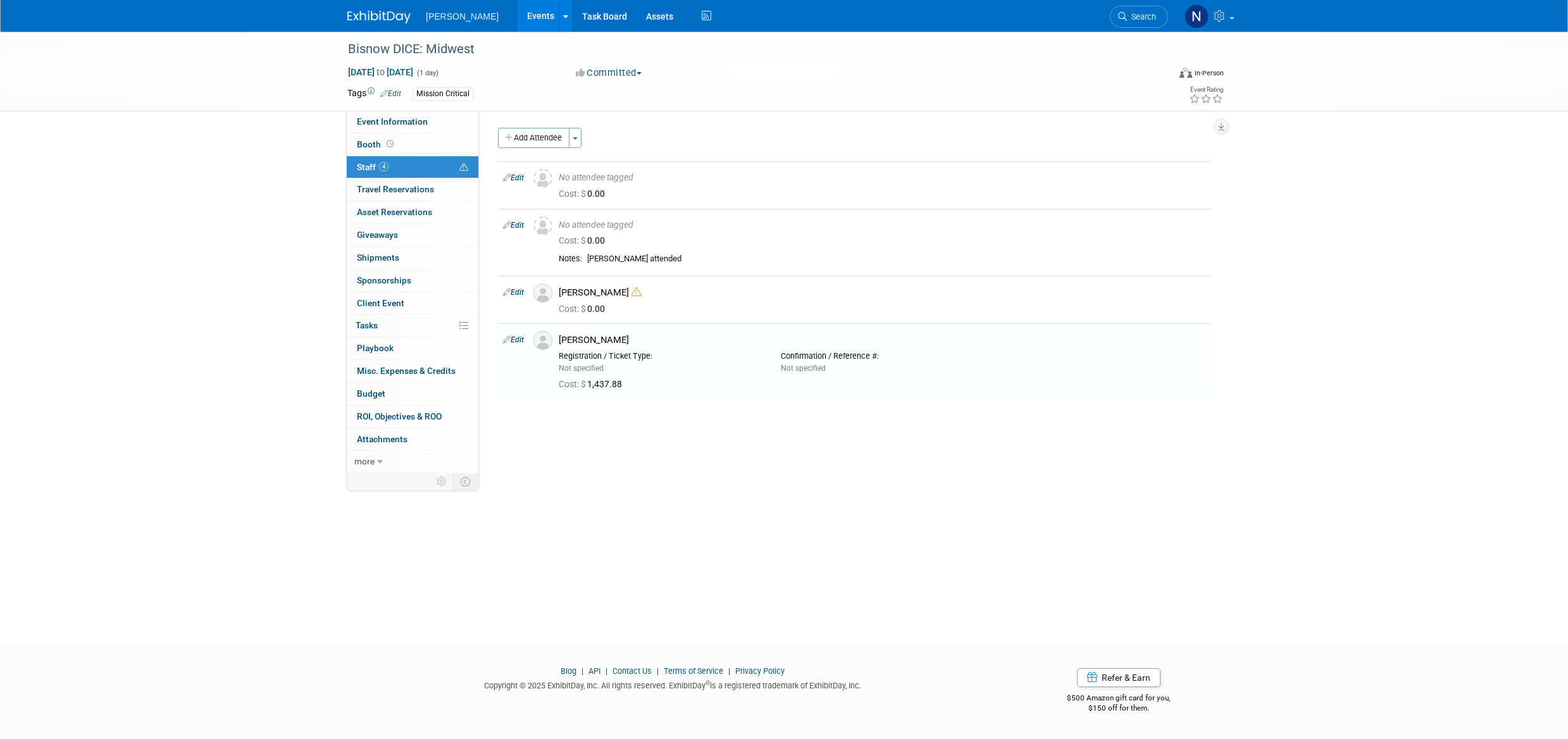
click at [378, 394] on span "Budget" at bounding box center [371, 393] width 29 height 10
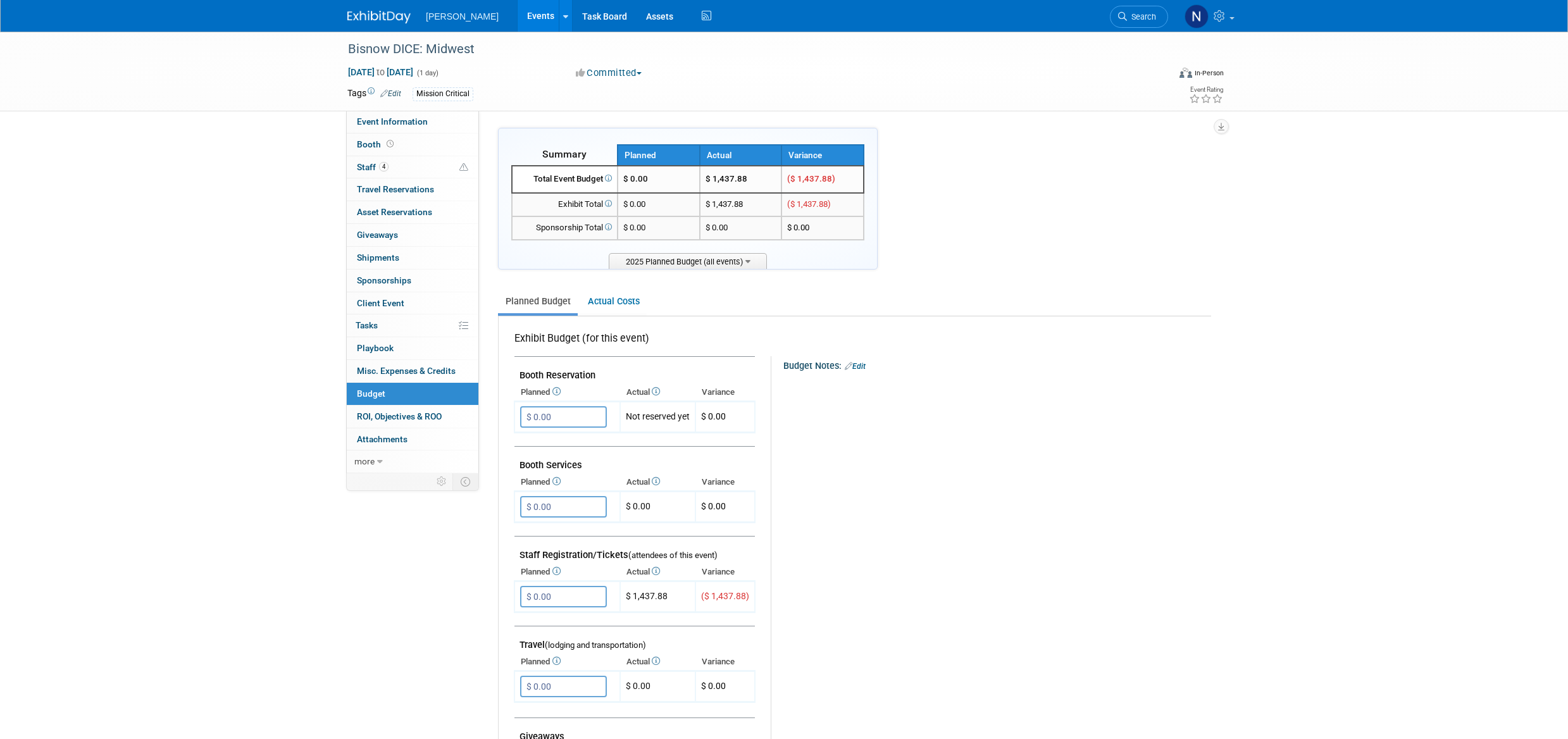
click at [570, 596] on input "$ 0.00" at bounding box center [563, 597] width 86 height 21
type input "$ 1,437.88"
click at [526, 624] on button "button" at bounding box center [532, 622] width 23 height 18
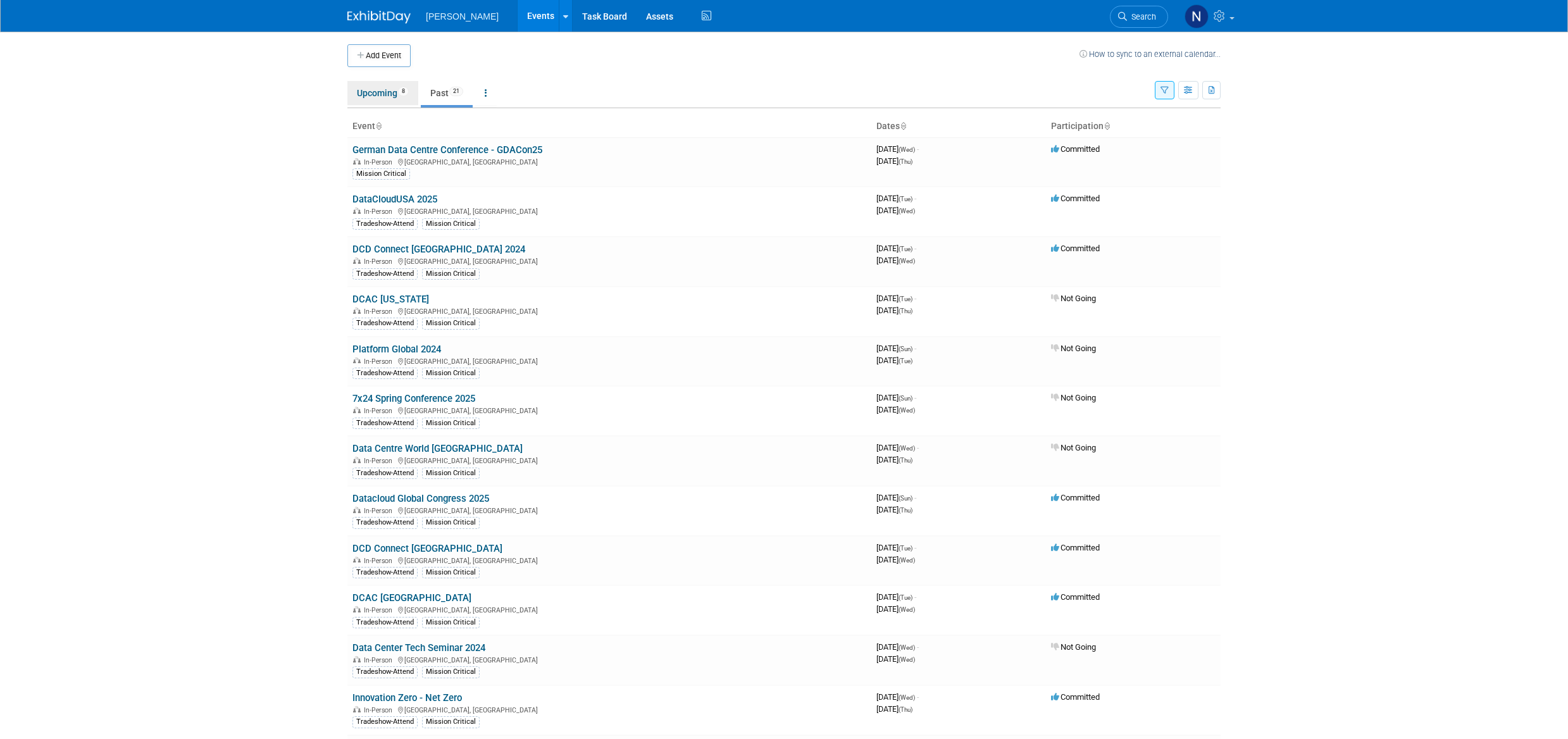
click at [371, 94] on link "Upcoming 8" at bounding box center [383, 93] width 71 height 24
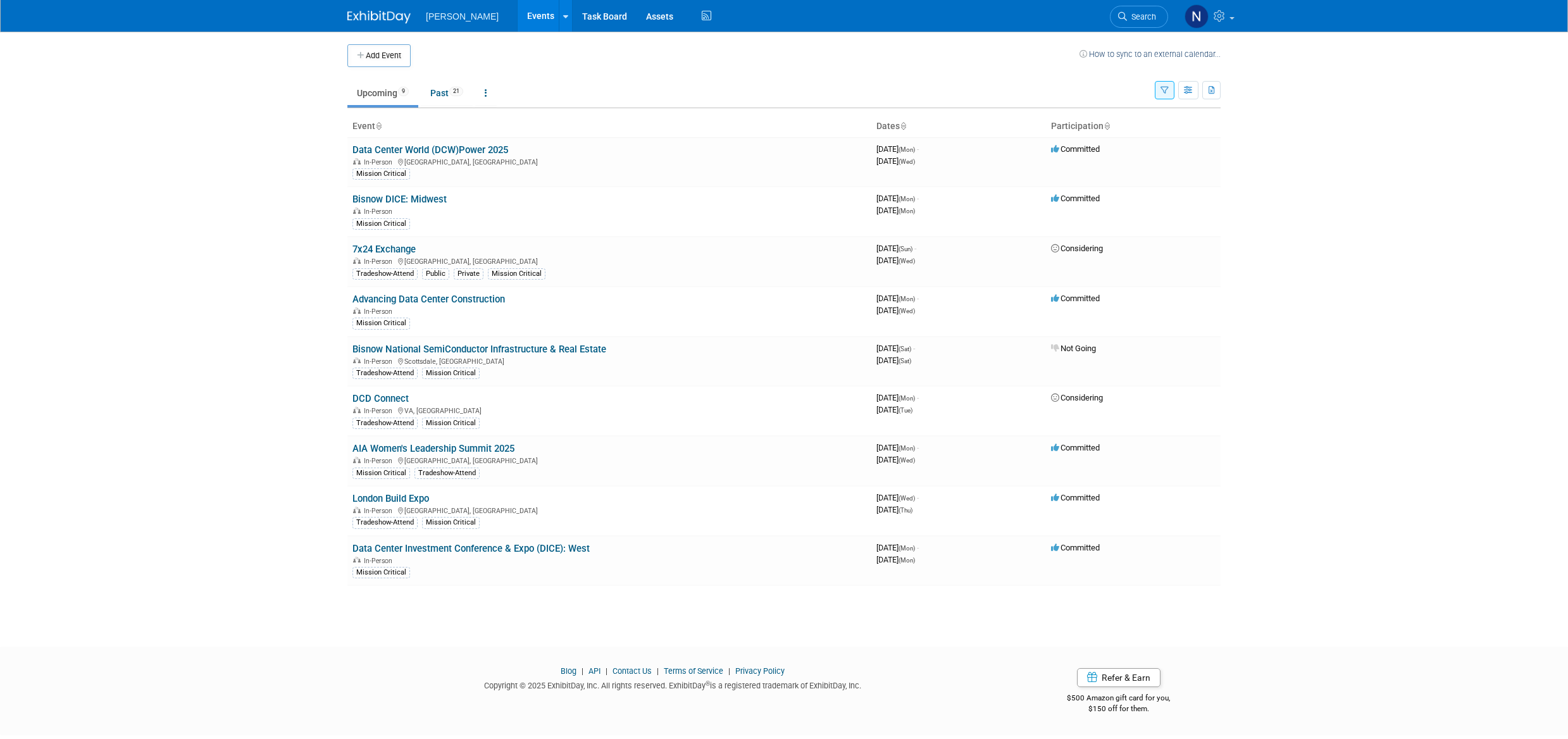
click at [469, 549] on link "Data Center Investment Conference & Expo (DICE): West" at bounding box center [470, 548] width 237 height 11
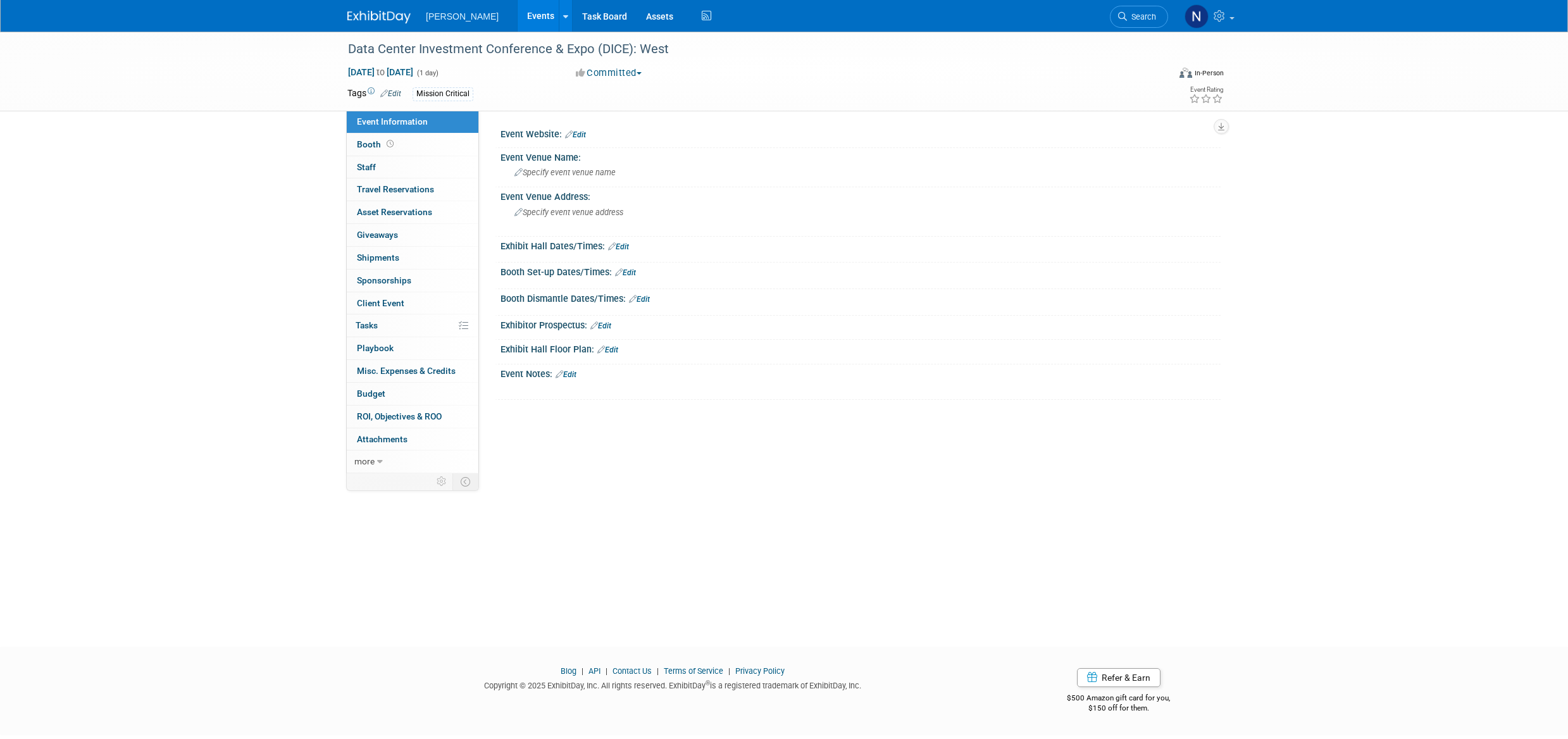
click at [378, 461] on icon at bounding box center [380, 462] width 6 height 9
click at [379, 574] on span "Delete Event" at bounding box center [381, 575] width 48 height 10
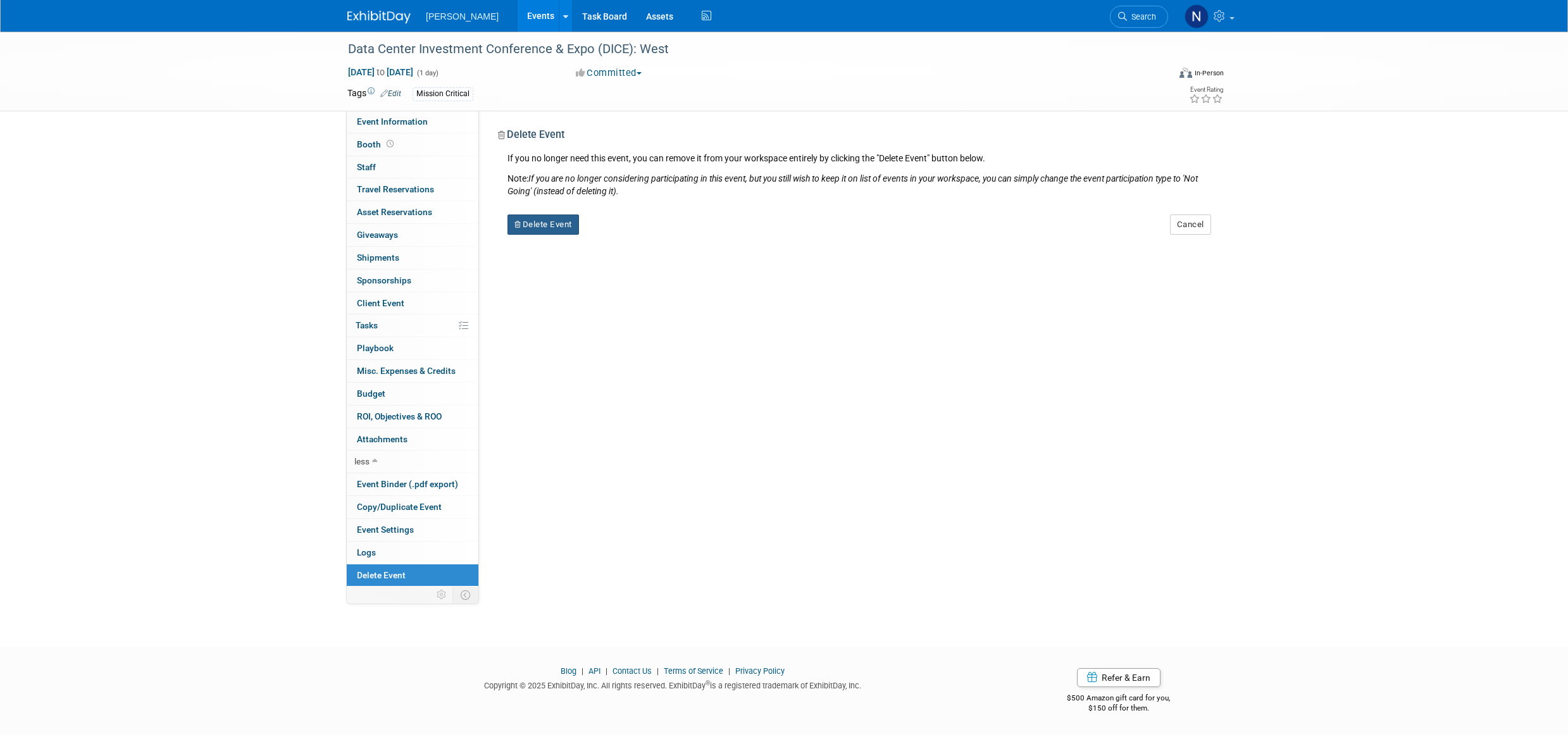
click at [559, 223] on button "Delete Event" at bounding box center [543, 225] width 72 height 20
click at [626, 232] on link "Yes" at bounding box center [623, 235] width 36 height 20
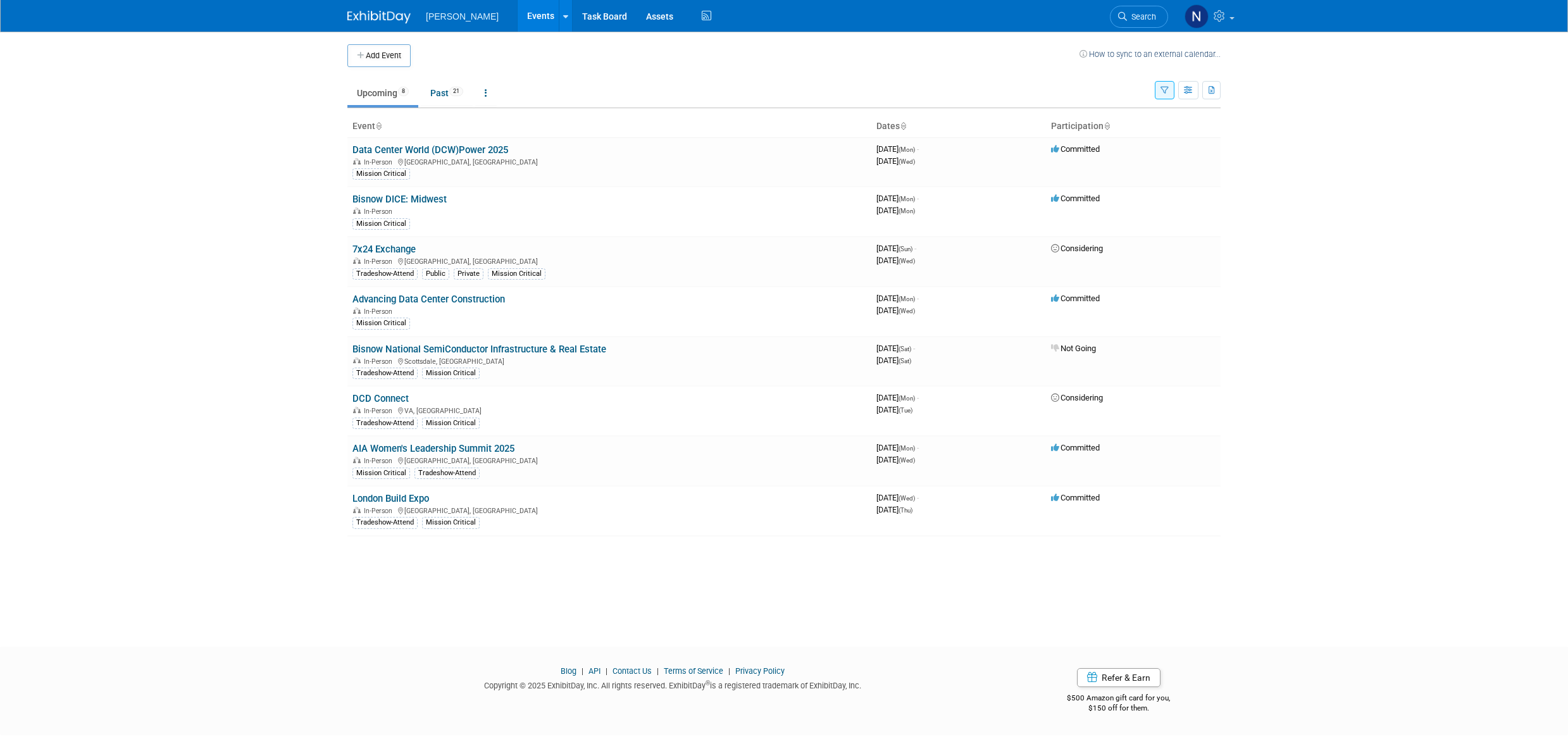
click at [388, 56] on button "Add Event" at bounding box center [379, 56] width 63 height 23
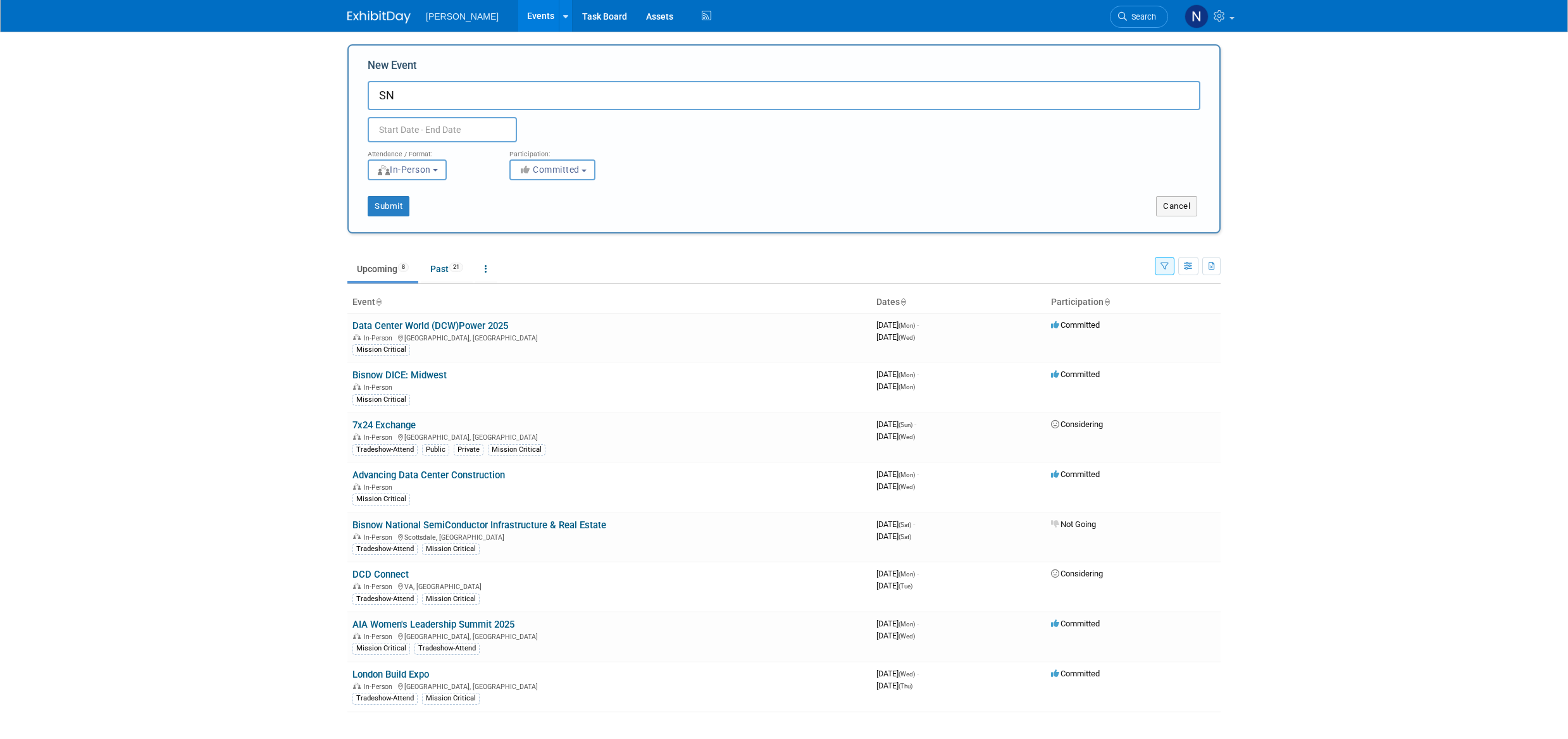
type input "S"
type input "D"
type input "w"
click at [592, 90] on input "[PERSON_NAME] Data Centre Solutions - Drinks REception" at bounding box center [784, 95] width 833 height 29
type input "Woolpert Data Centre Solutions - Drinks Reception"
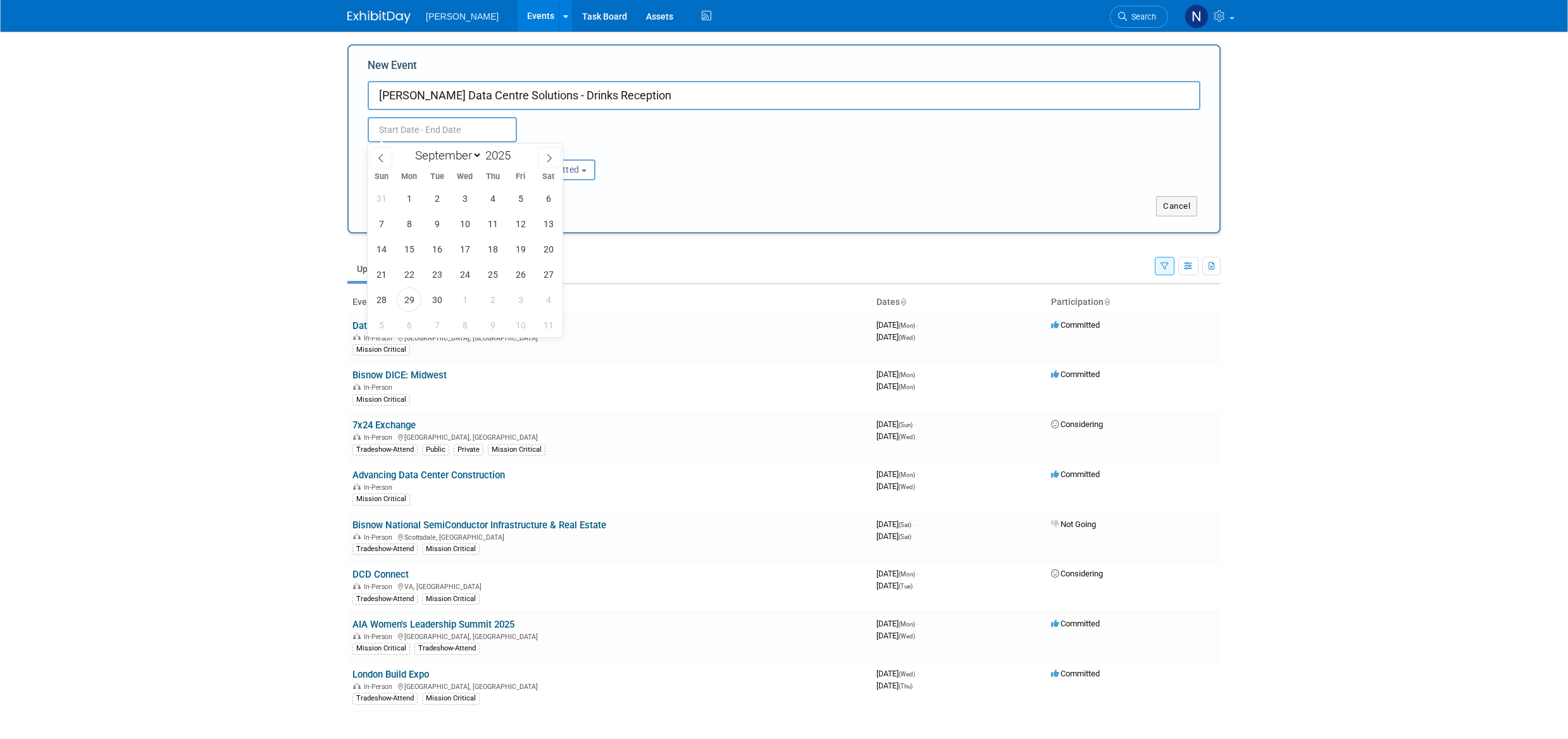
click at [420, 132] on input "text" at bounding box center [442, 129] width 150 height 25
click at [550, 160] on icon at bounding box center [549, 158] width 9 height 9
select select "9"
click at [431, 275] on span "21" at bounding box center [437, 274] width 25 height 25
type input "Oct 21, 2025 to Oct 21, 2025"
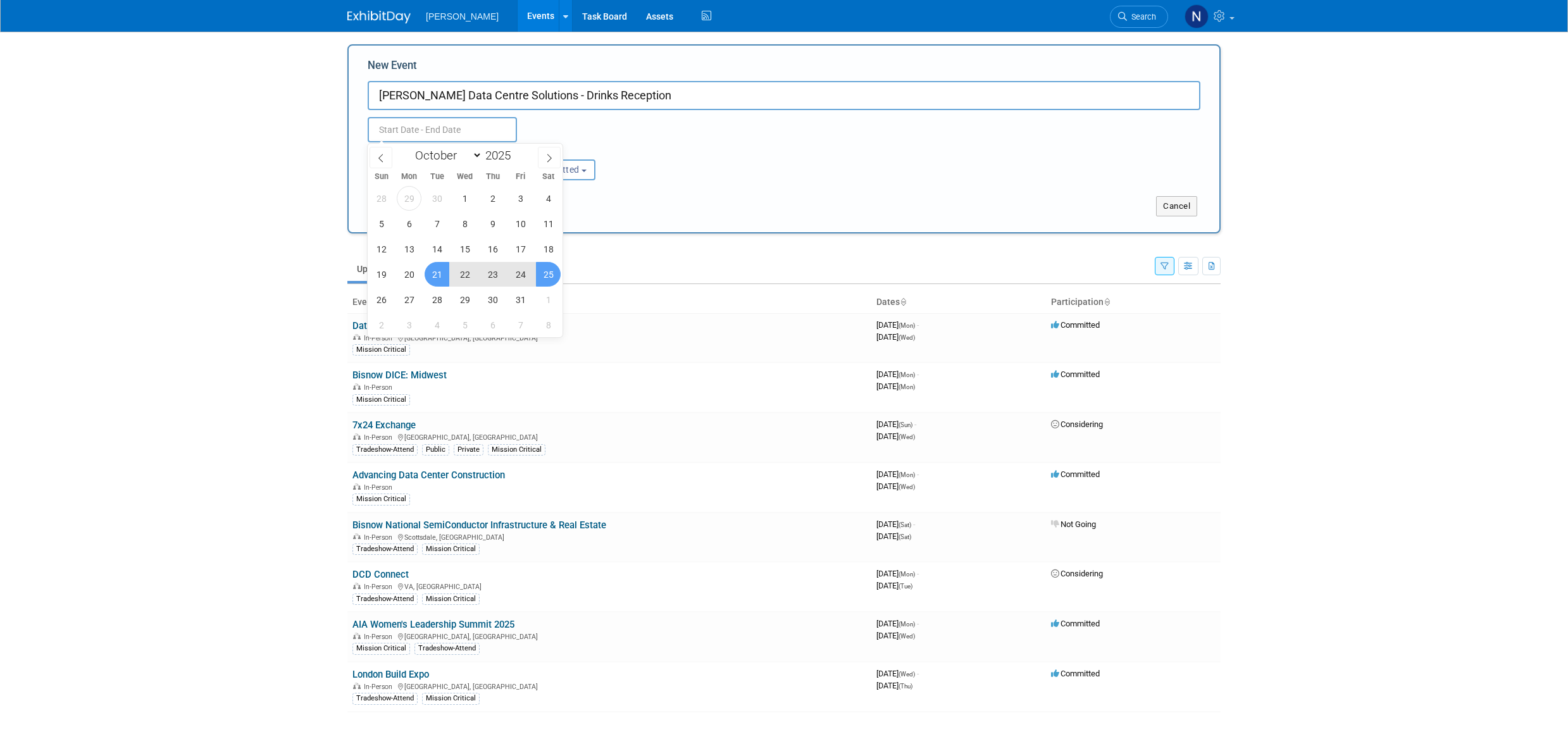
type input "Oct 21, 2025 to Oct 21, 2025"
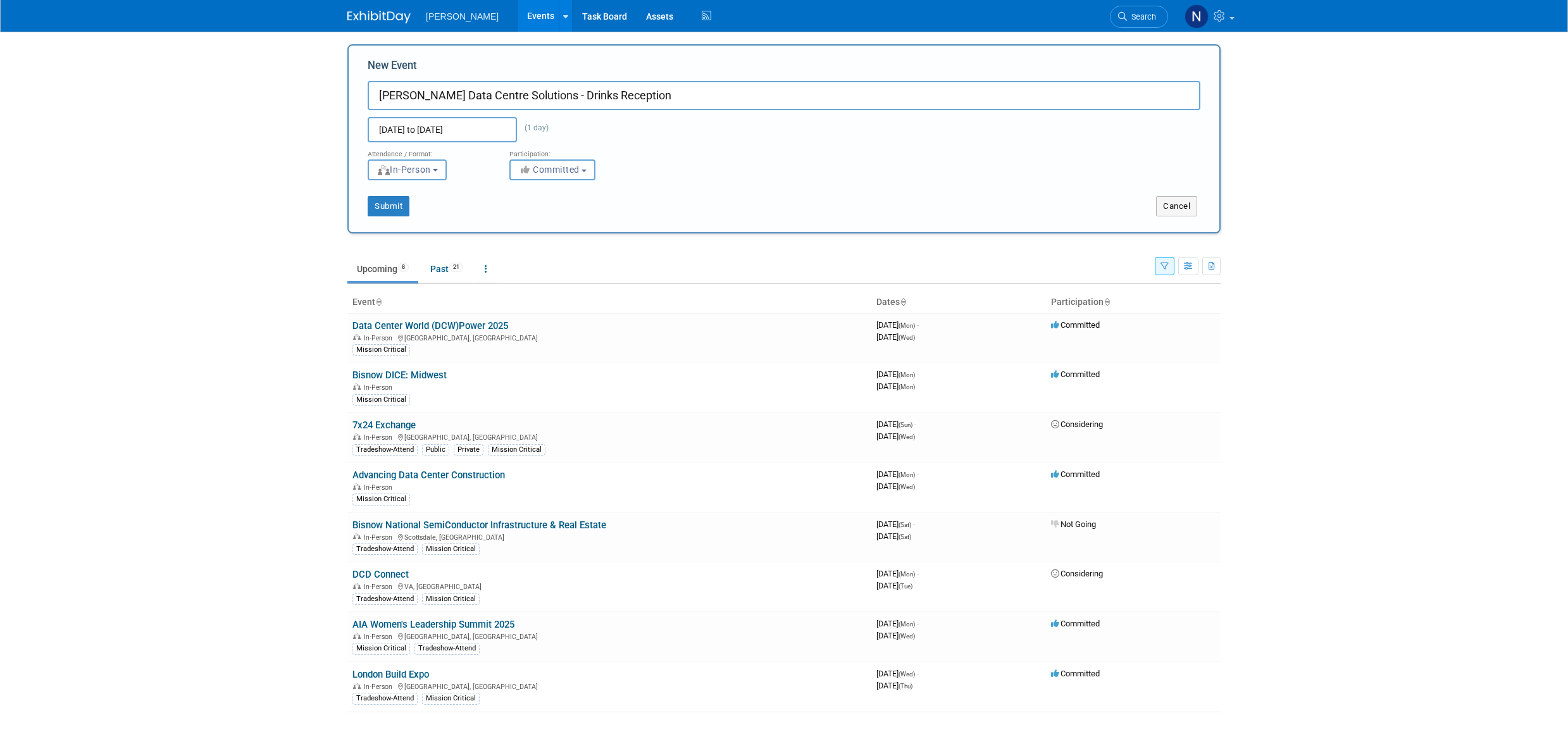
click at [698, 205] on div "Submit" at bounding box center [530, 206] width 362 height 20
click at [398, 209] on button "Submit" at bounding box center [389, 206] width 42 height 20
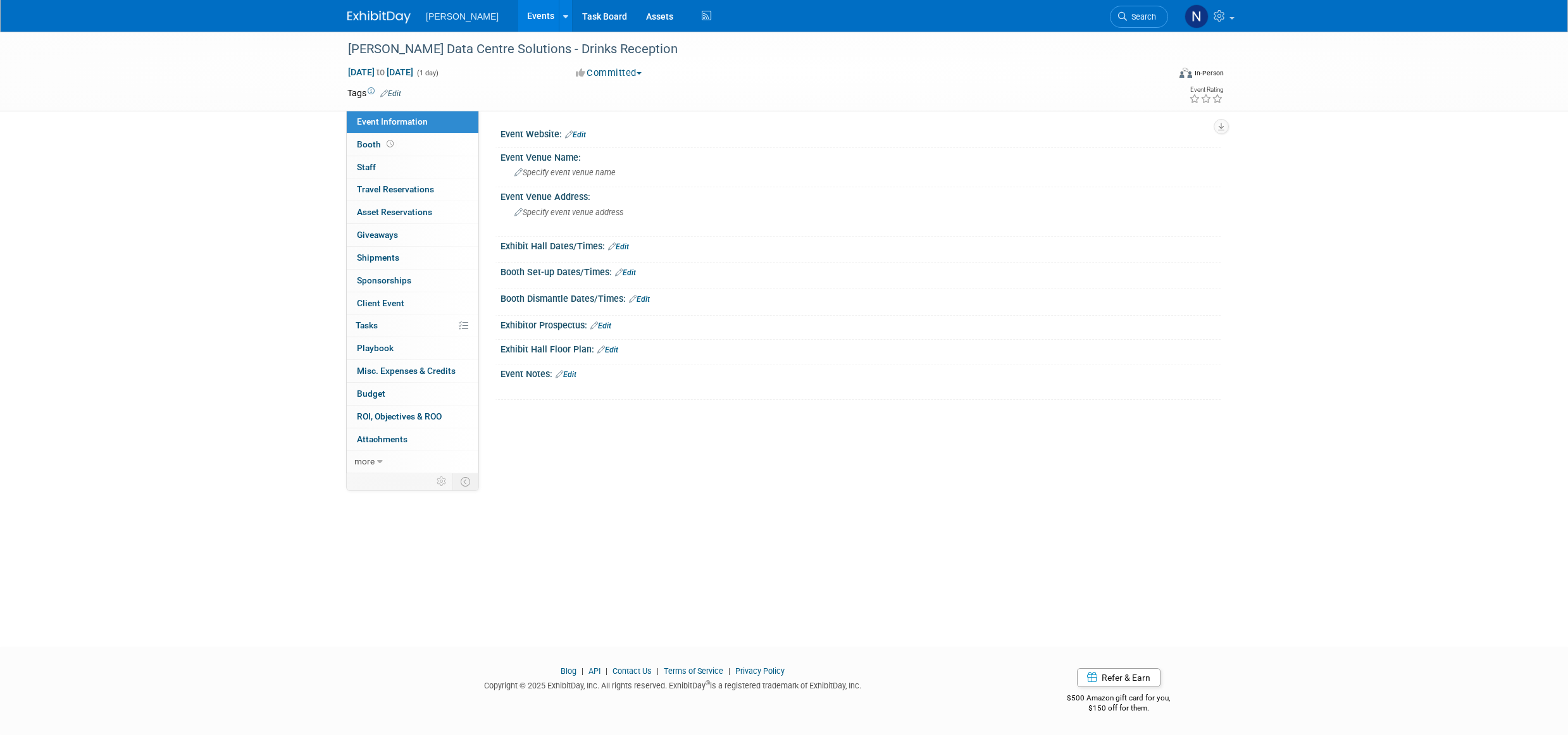
click at [533, 213] on span "Specify event venue address" at bounding box center [569, 212] width 109 height 9
type textarea "2"
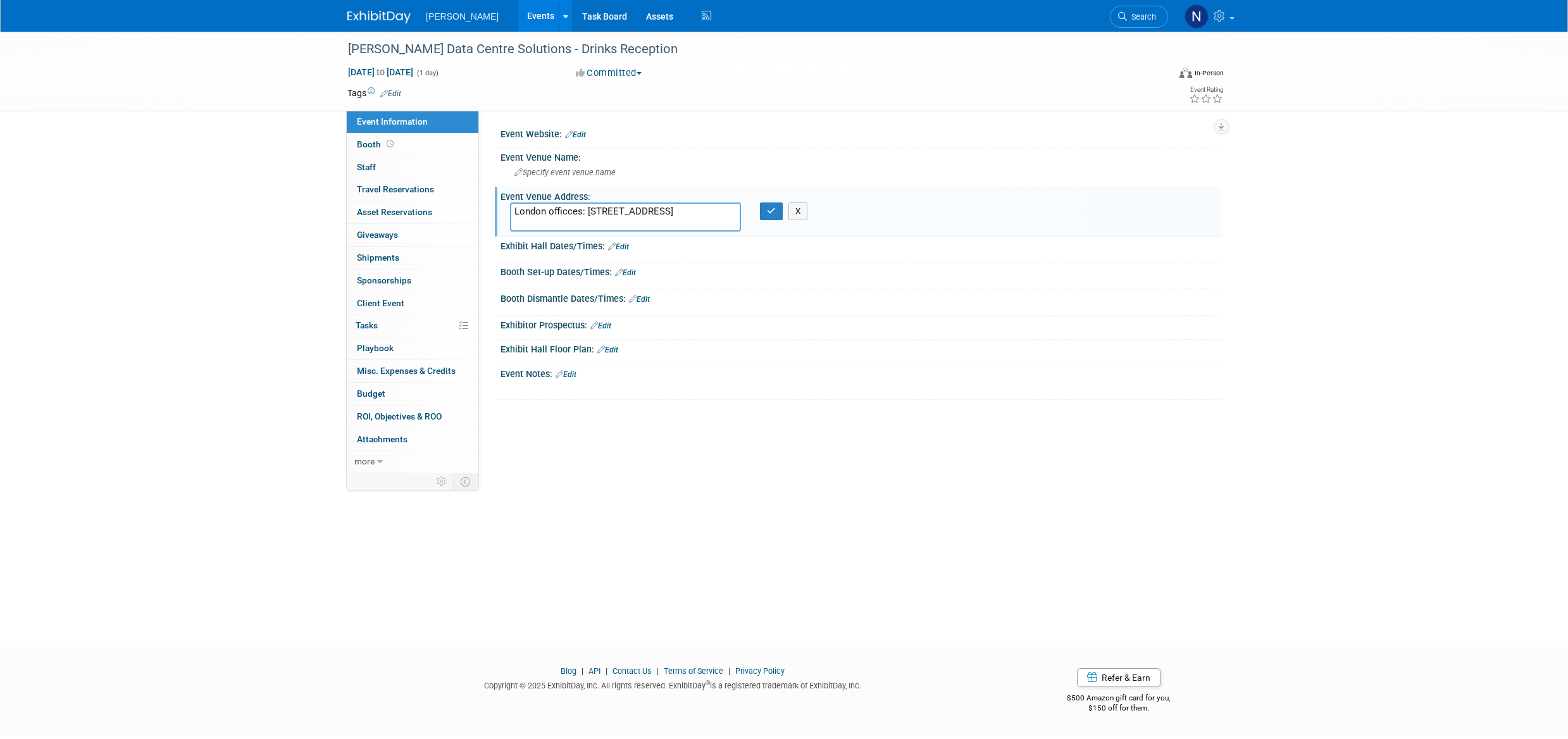
click at [571, 217] on textarea "London officces: 20 Chiswell Street, EC1Y 4TW" at bounding box center [626, 217] width 231 height 29
type textarea "London offices: 20 Chiswell Street, EC1Y 4TW"
click at [769, 215] on icon "button" at bounding box center [771, 211] width 9 height 8
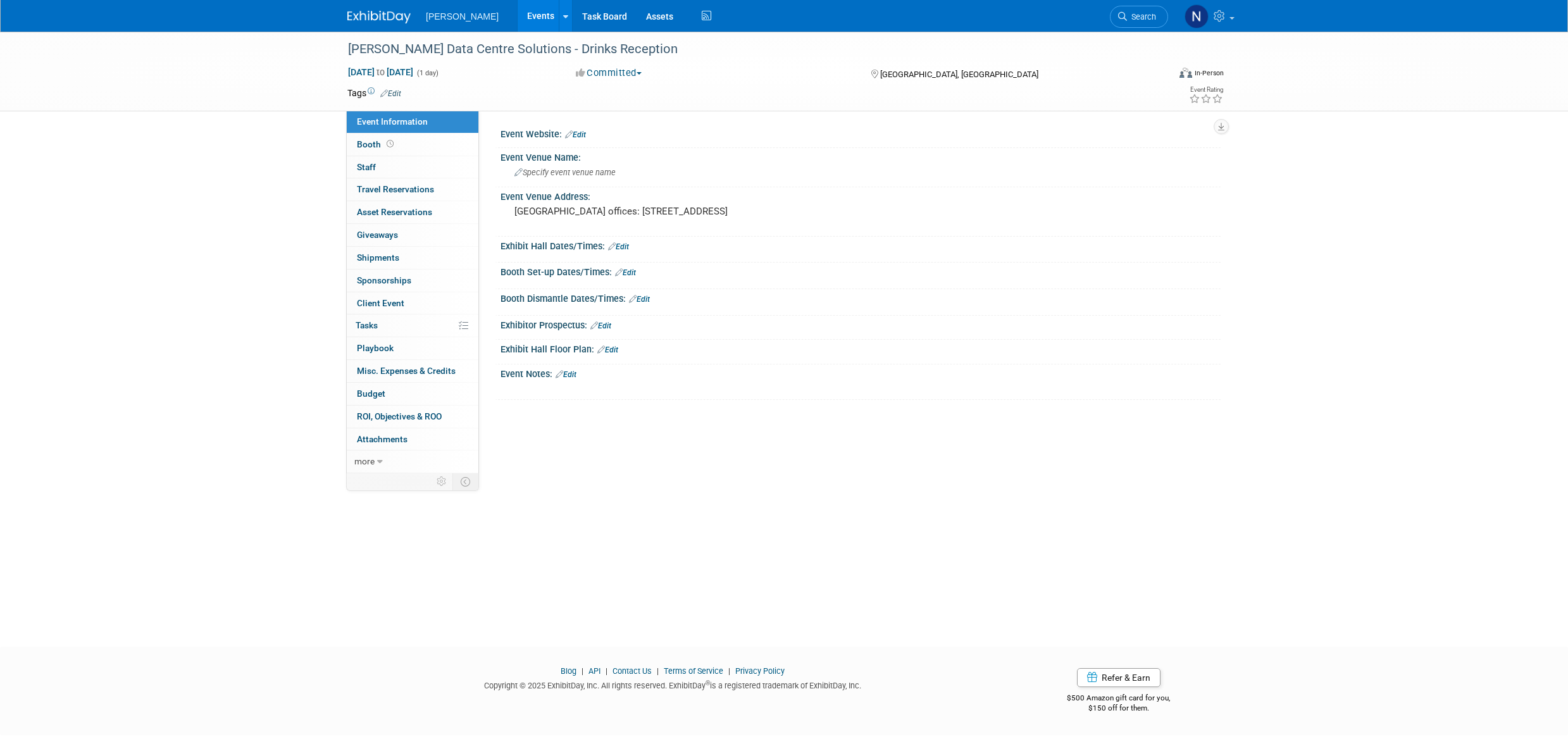
click at [389, 352] on span "Playbook 0" at bounding box center [375, 348] width 36 height 10
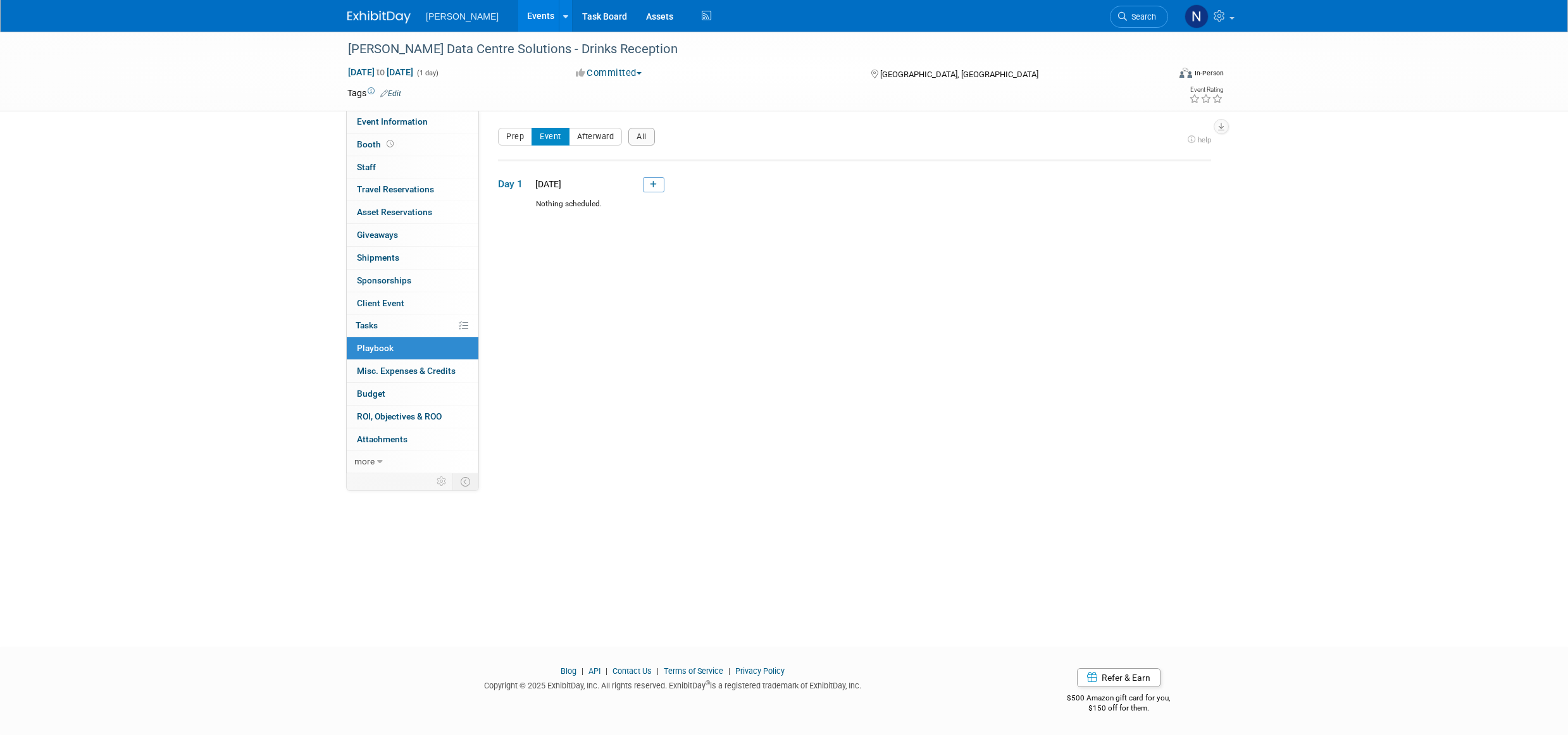
click at [652, 187] on icon at bounding box center [652, 185] width 7 height 7
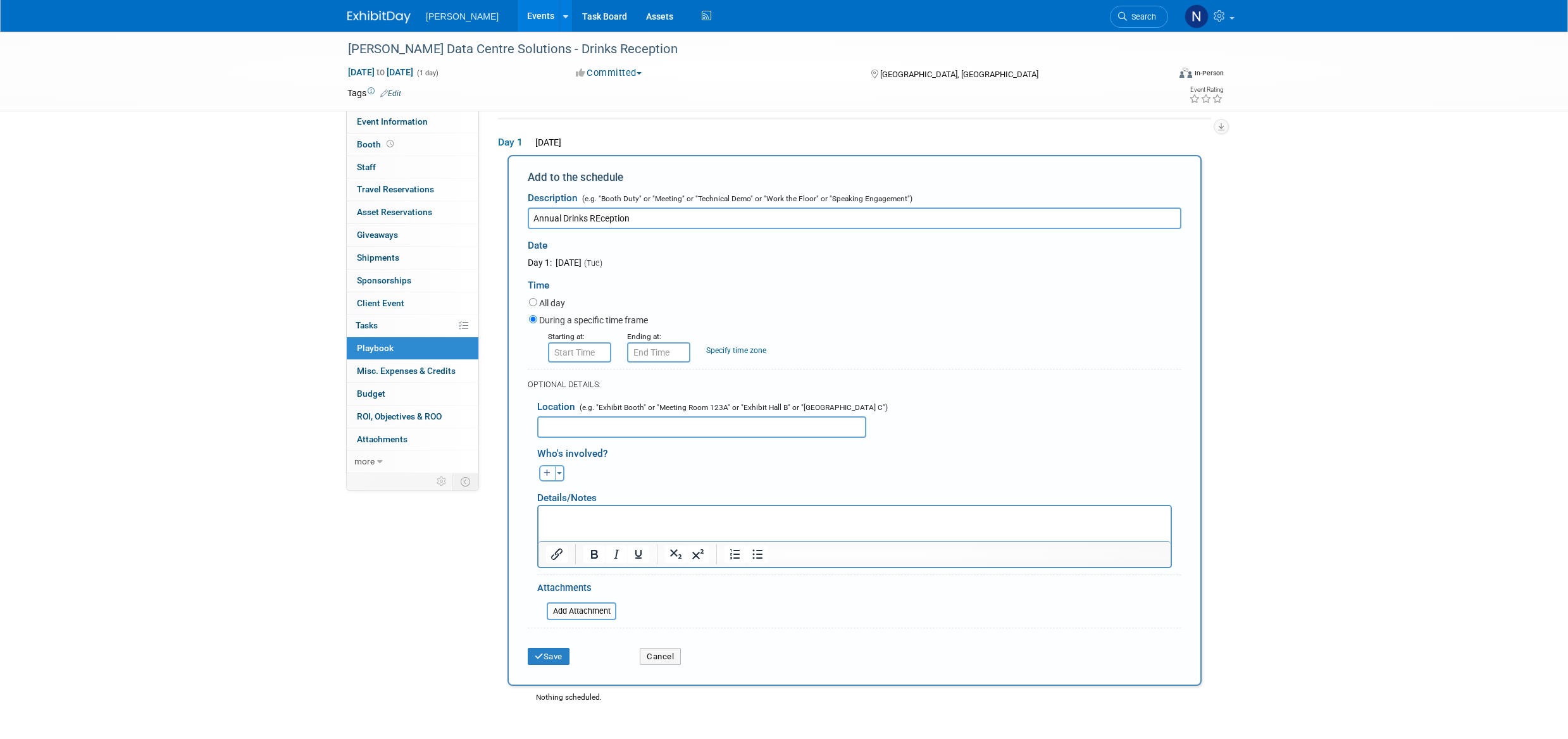
click at [600, 219] on input "Annual Drinks REception" at bounding box center [854, 218] width 653 height 21
click at [657, 218] on input "Annual Drinks Reception" at bounding box center [854, 218] width 653 height 21
type input "Annual Drinks Reception for Industry Clients and Partners"
click at [586, 345] on input "8:00 AM" at bounding box center [580, 352] width 63 height 20
click at [576, 385] on span at bounding box center [577, 384] width 22 height 22
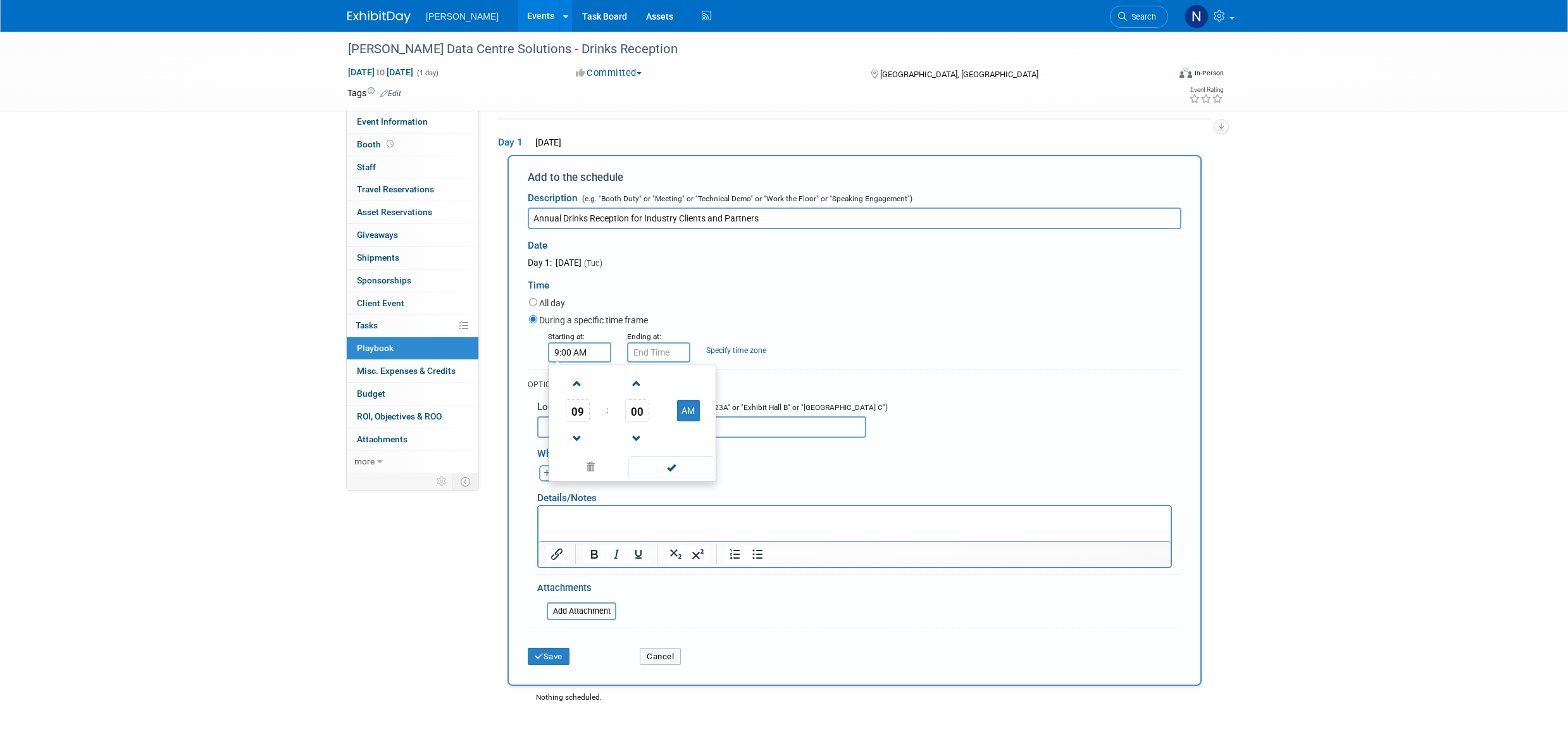
click at [576, 385] on span at bounding box center [577, 384] width 22 height 22
click at [575, 439] on span at bounding box center [577, 439] width 22 height 22
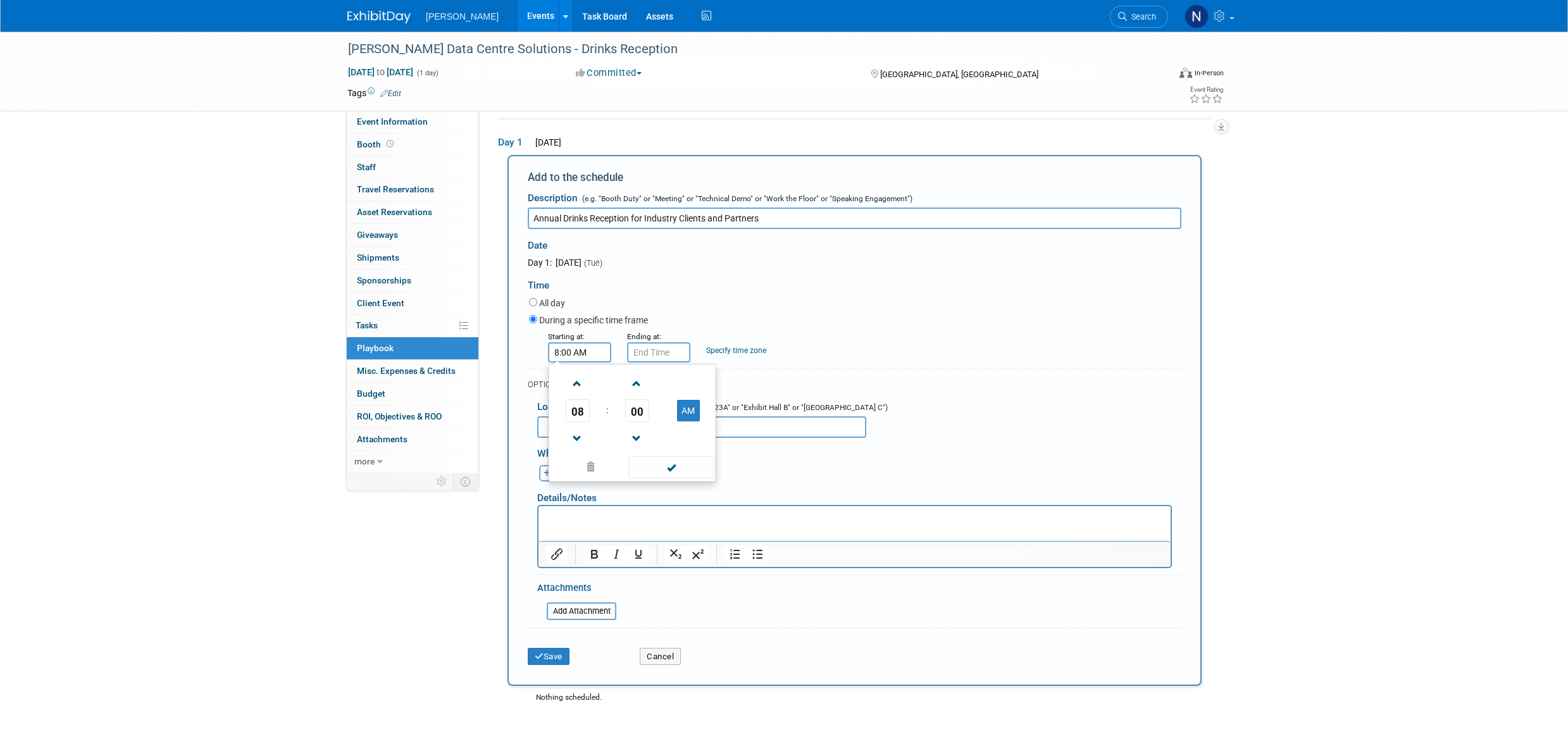
click at [575, 439] on span at bounding box center [577, 439] width 22 height 22
click at [639, 384] on span at bounding box center [637, 384] width 22 height 22
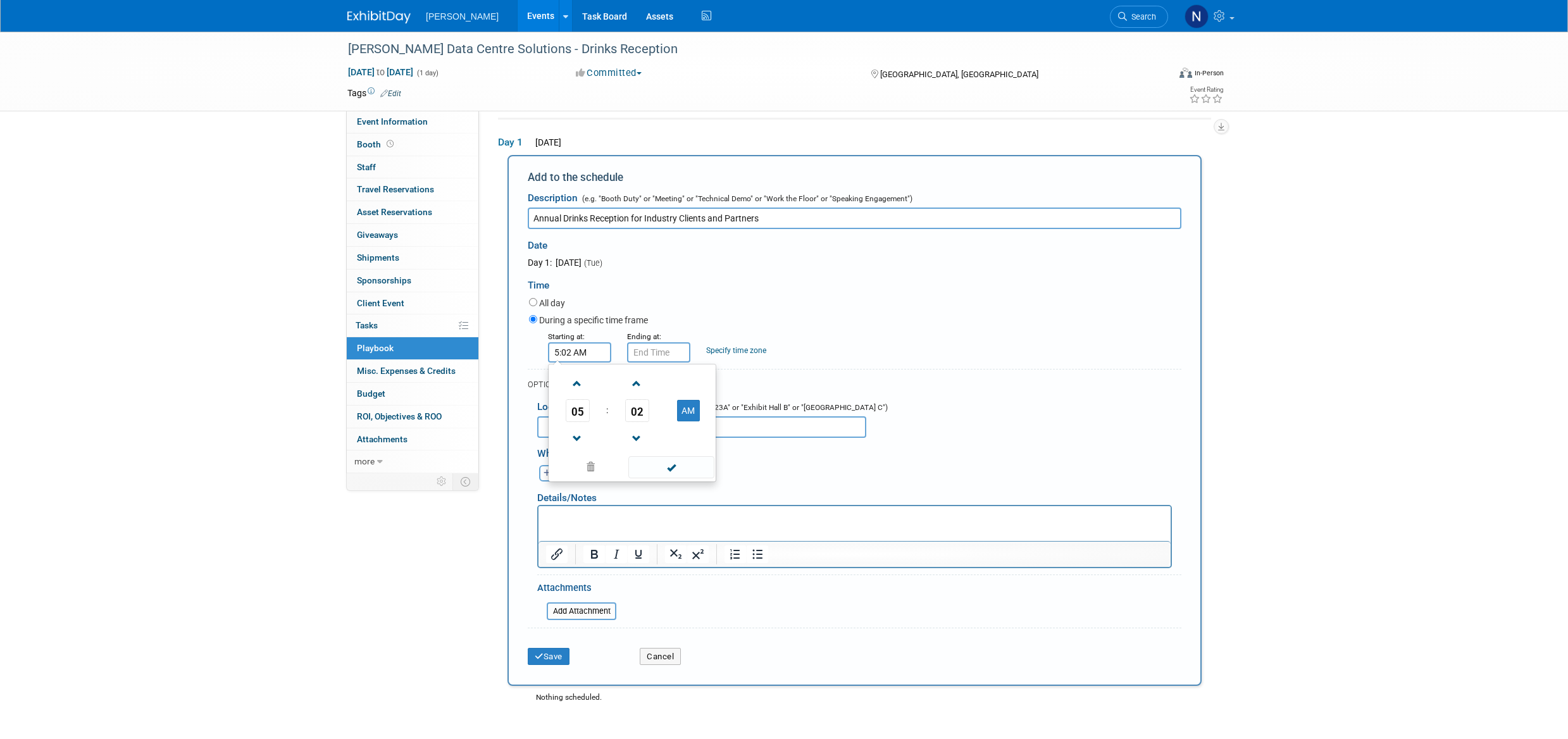
click at [639, 384] on span at bounding box center [637, 384] width 22 height 22
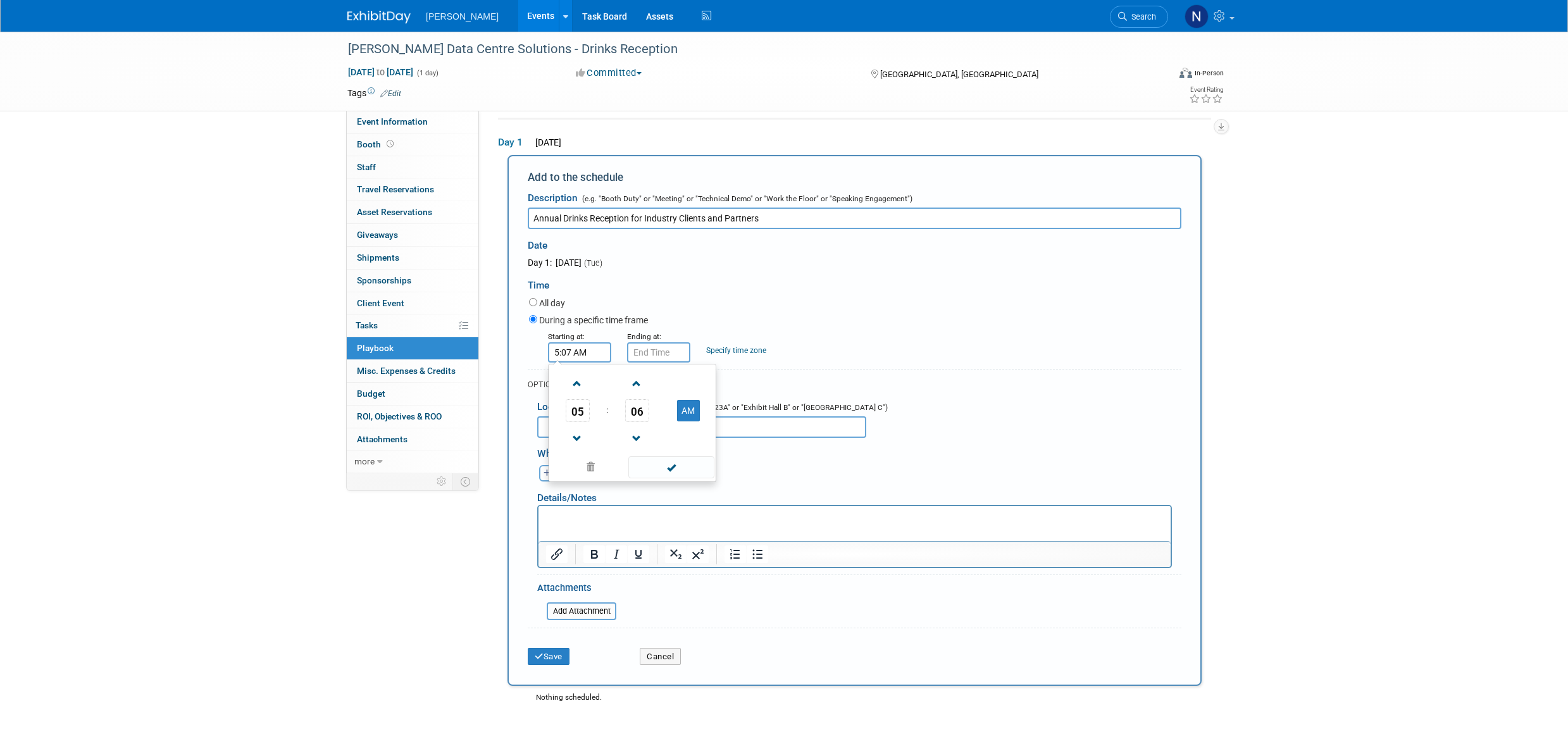
click at [639, 384] on span at bounding box center [637, 384] width 22 height 22
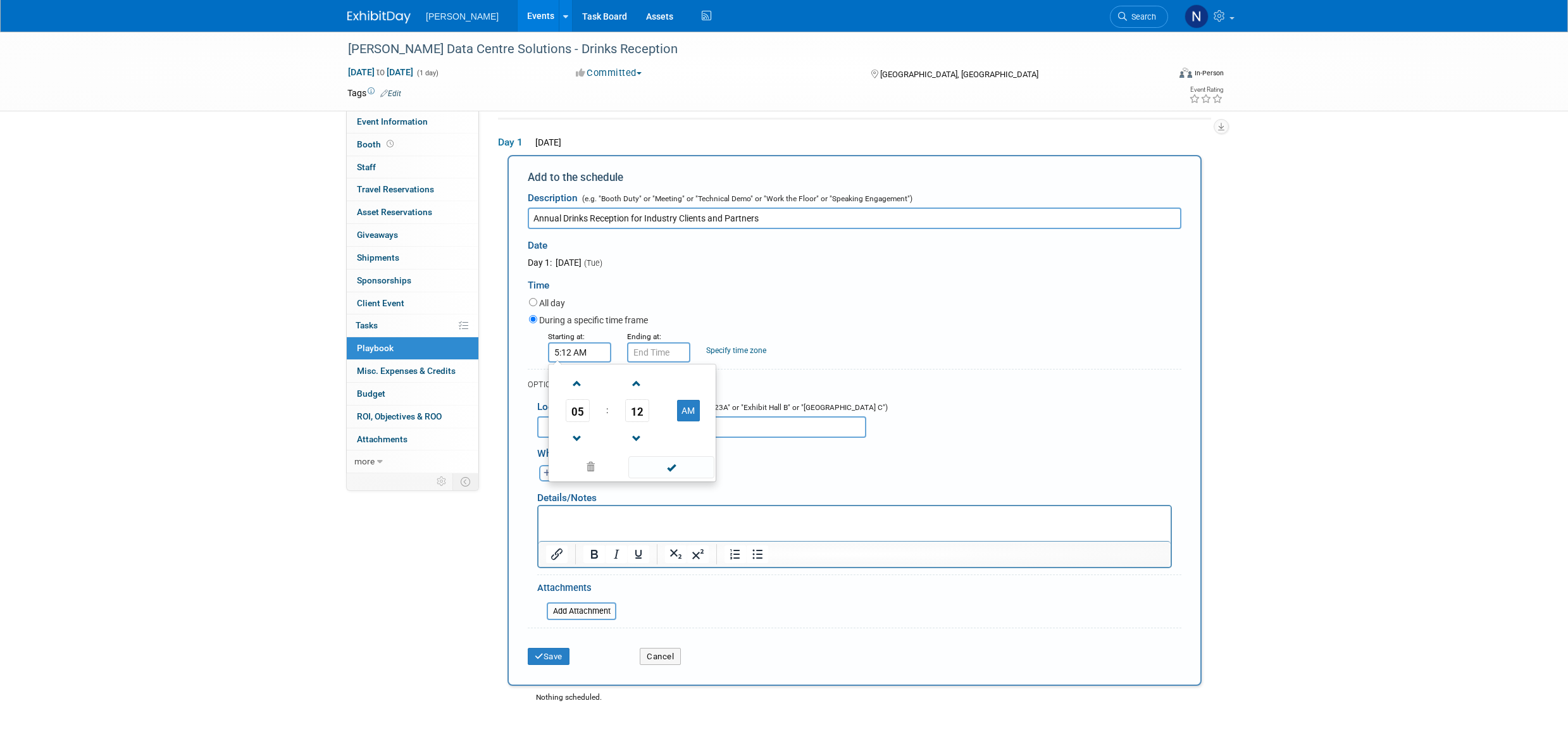
click at [639, 384] on span at bounding box center [637, 384] width 22 height 22
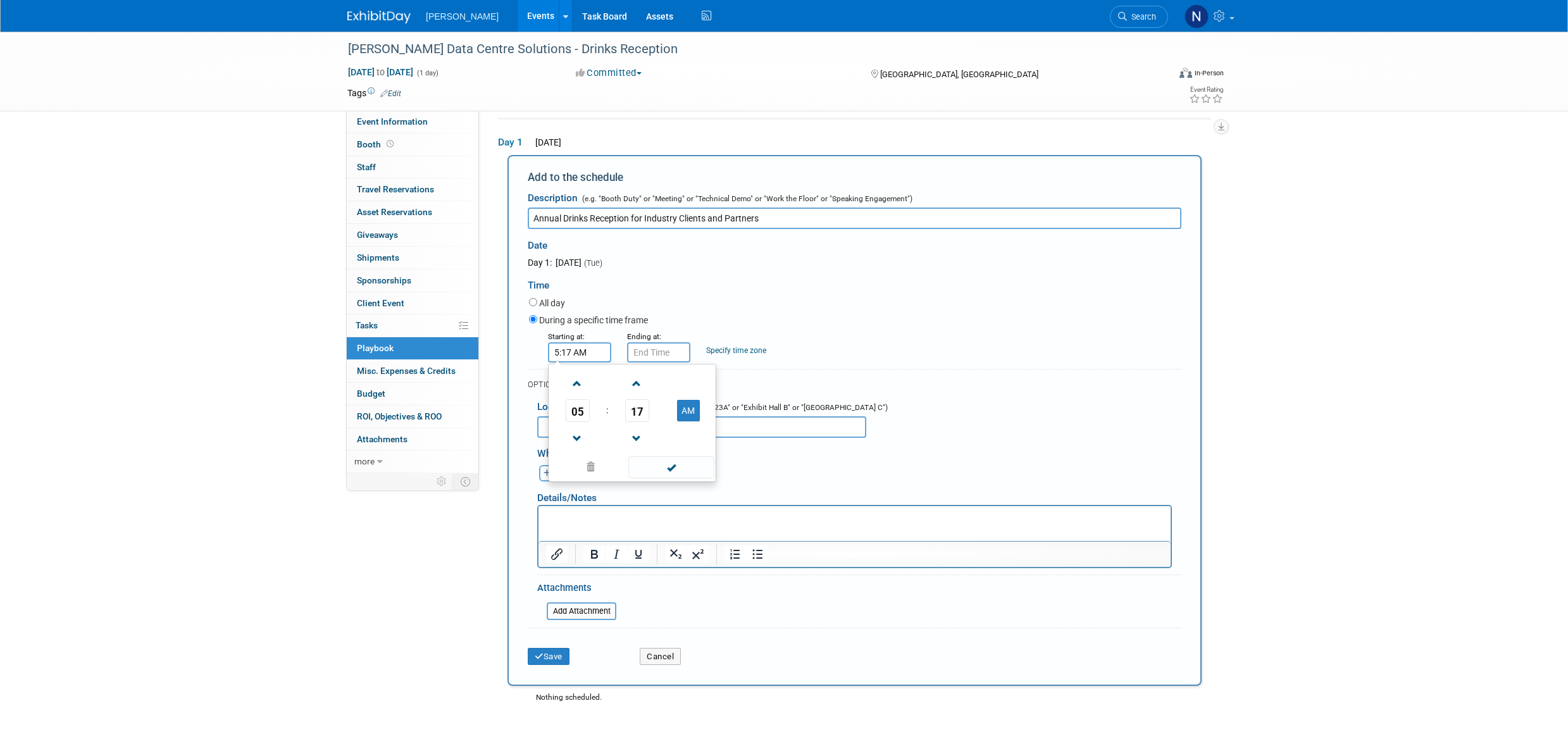
click at [639, 384] on span at bounding box center [637, 384] width 22 height 22
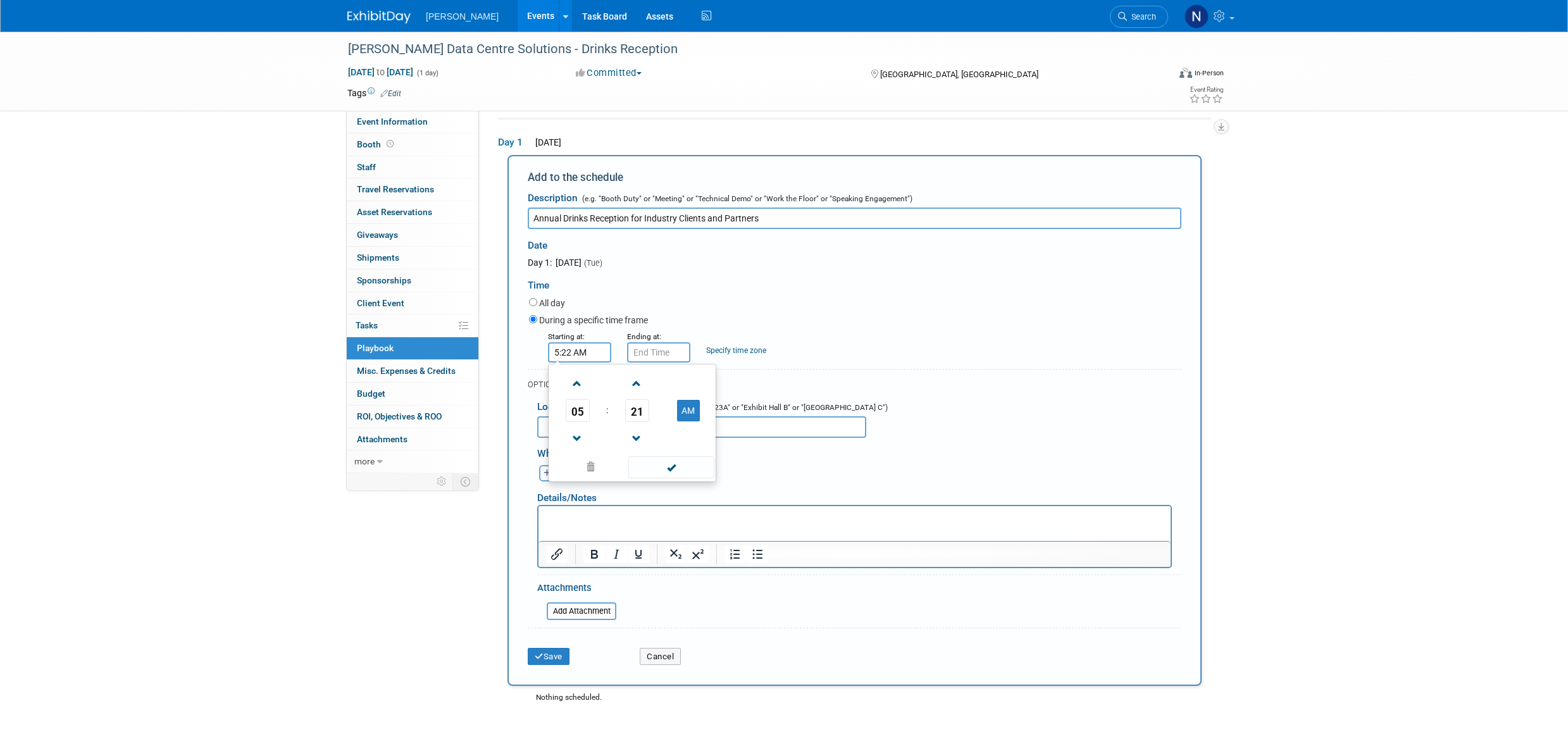
click at [639, 384] on span at bounding box center [637, 384] width 22 height 22
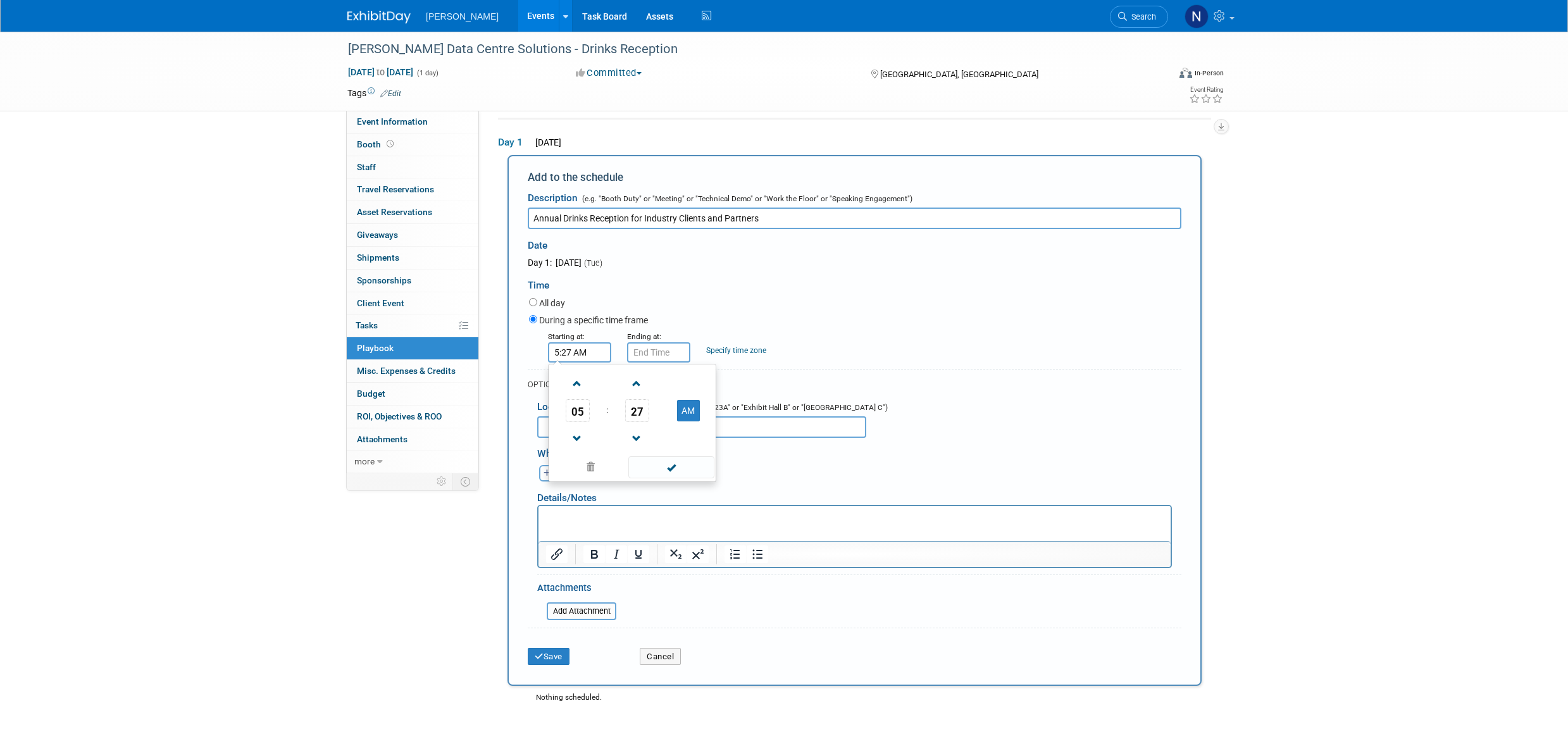
click at [639, 384] on span at bounding box center [637, 384] width 22 height 22
drag, startPoint x: 684, startPoint y: 419, endPoint x: 673, endPoint y: 428, distance: 14.2
click at [685, 419] on button "AM" at bounding box center [689, 410] width 23 height 21
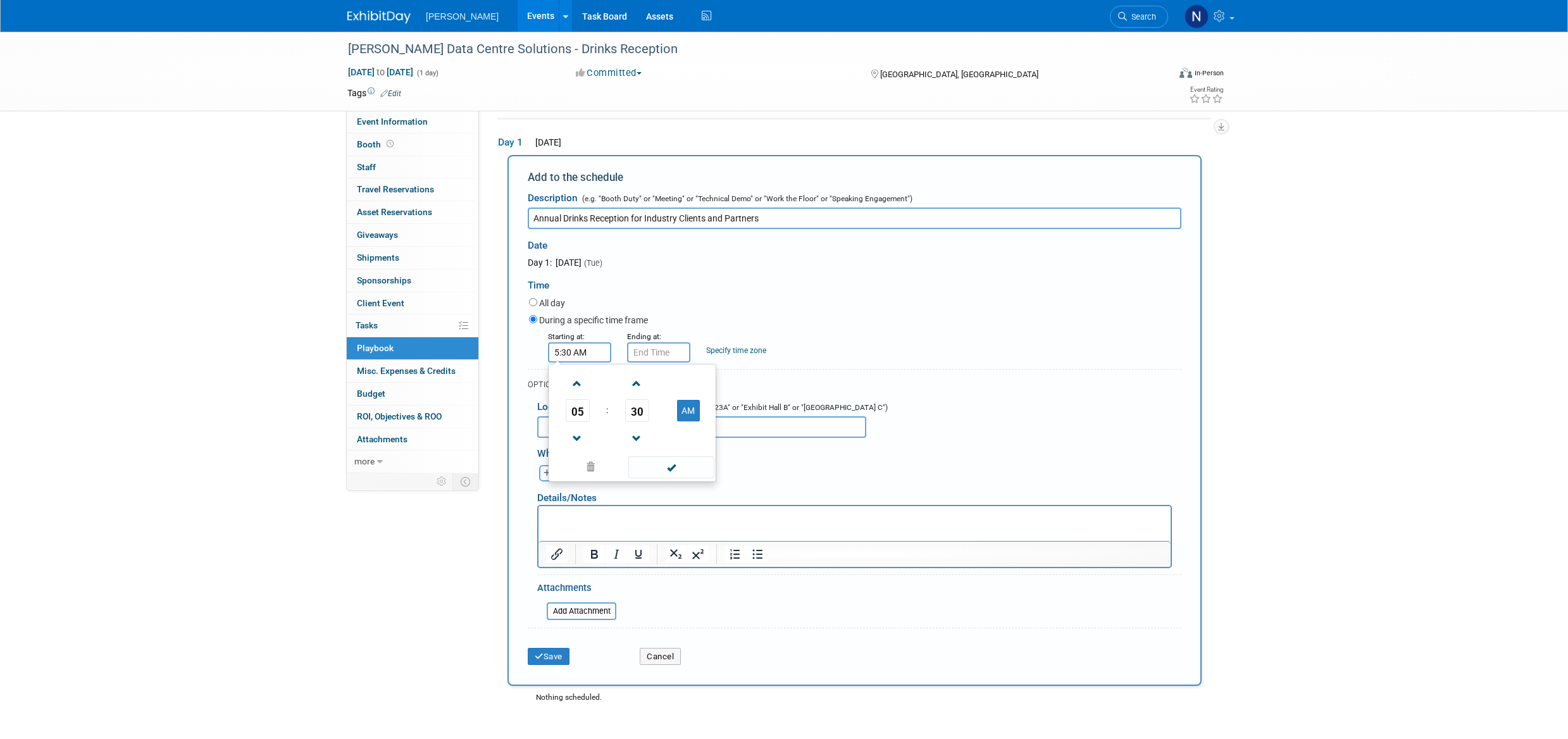
type input "5:30 PM"
click at [676, 469] on span at bounding box center [671, 468] width 86 height 22
click at [667, 352] on input "5:30 PM" at bounding box center [659, 352] width 63 height 20
click at [655, 384] on span at bounding box center [657, 384] width 22 height 22
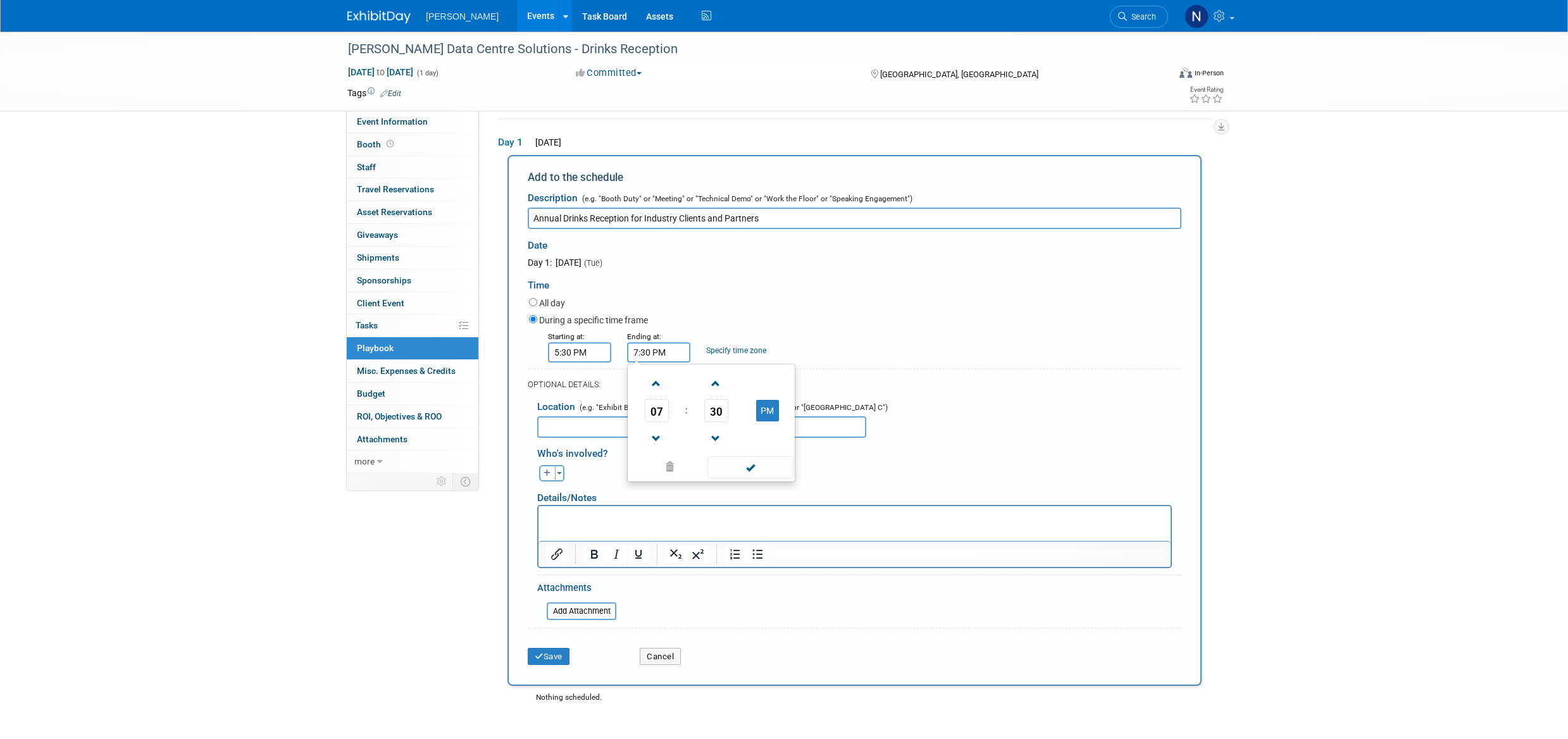
click at [655, 384] on span at bounding box center [657, 384] width 22 height 22
click at [716, 438] on span at bounding box center [717, 439] width 22 height 22
click at [717, 437] on span at bounding box center [717, 439] width 22 height 22
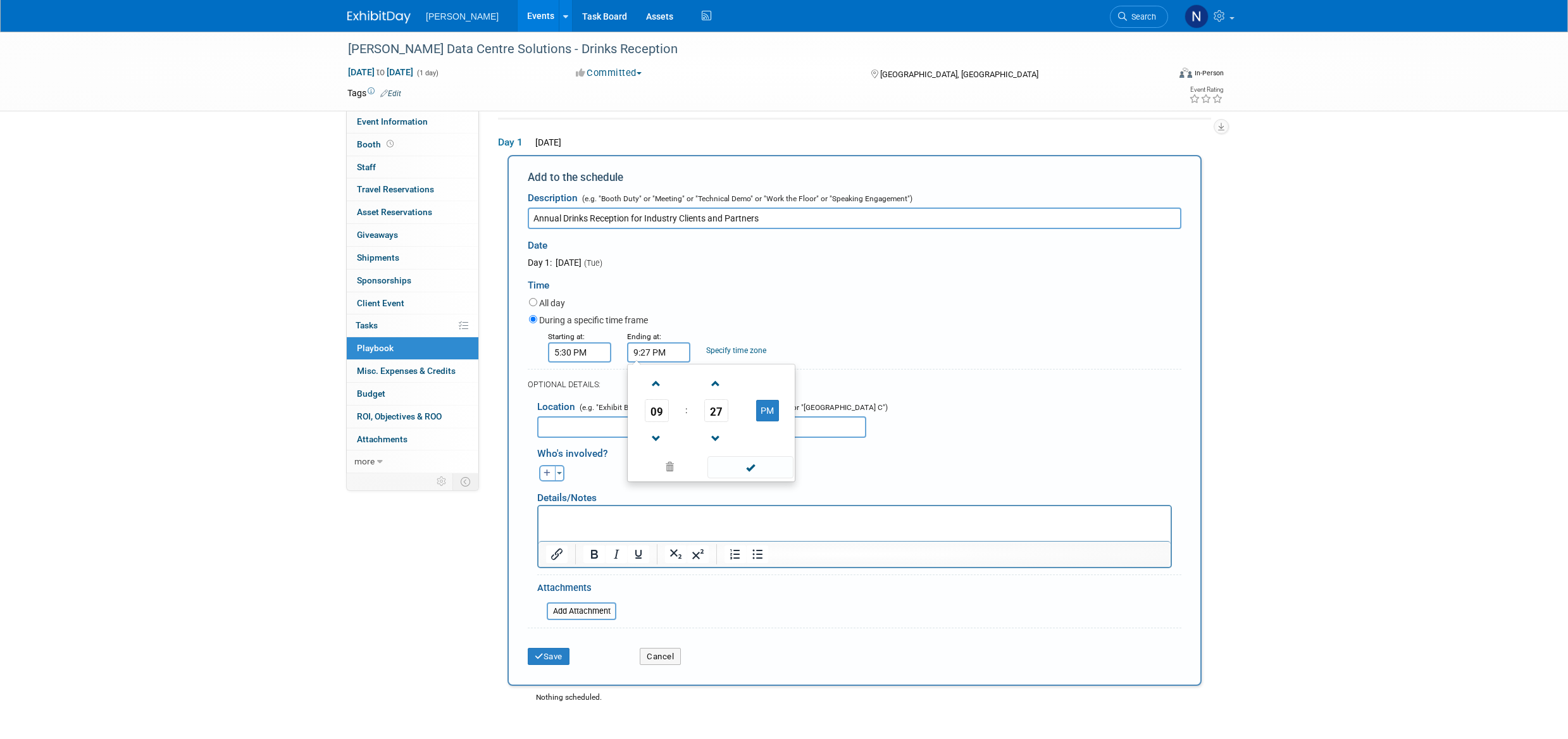
click at [718, 436] on span at bounding box center [717, 439] width 22 height 22
click at [713, 439] on span at bounding box center [717, 439] width 22 height 22
click at [715, 438] on span at bounding box center [717, 439] width 22 height 22
click at [715, 414] on span "23" at bounding box center [717, 411] width 24 height 23
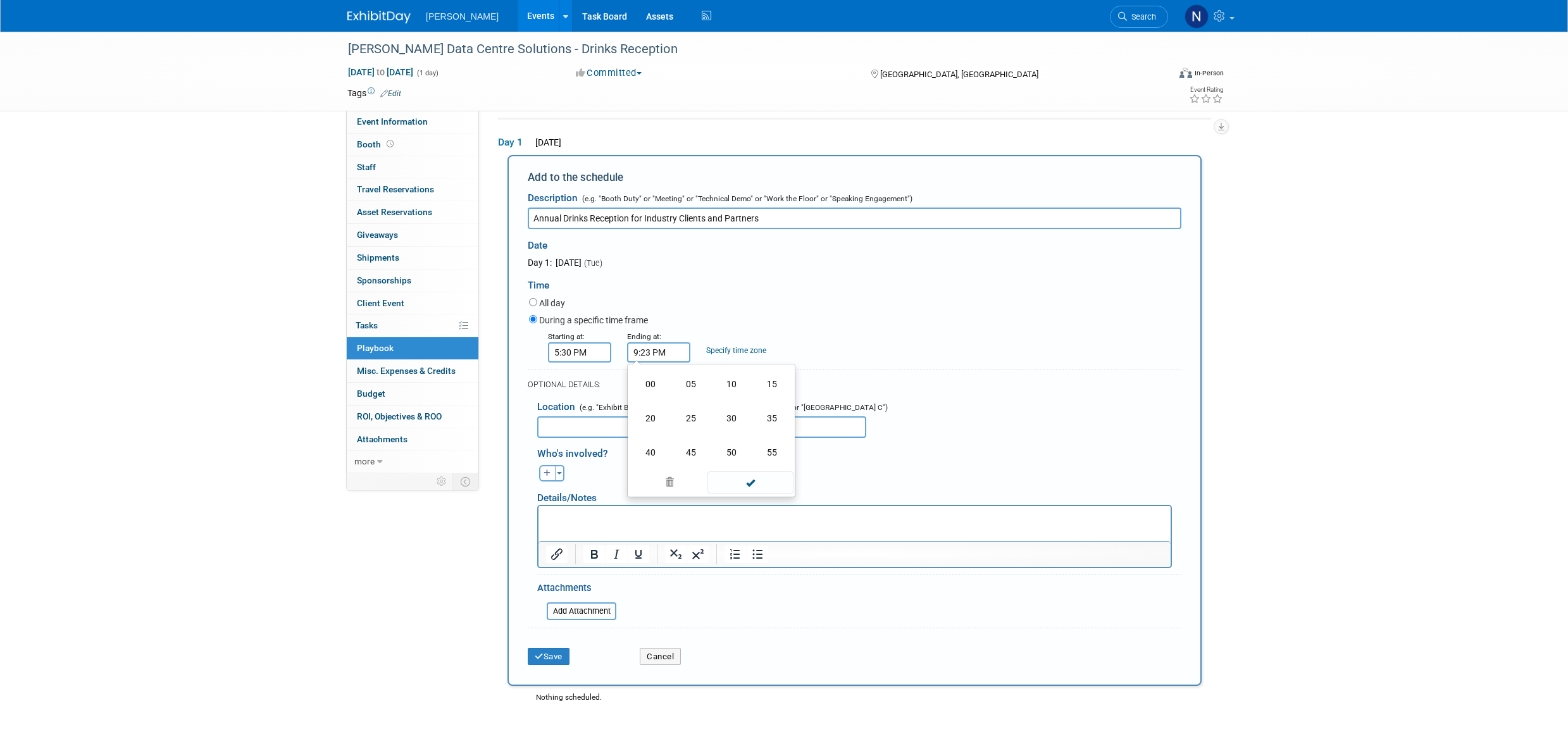
click at [652, 386] on td "00" at bounding box center [651, 384] width 41 height 34
type input "9:00 PM"
click at [750, 470] on span at bounding box center [750, 468] width 86 height 22
click at [560, 431] on input "text" at bounding box center [702, 427] width 329 height 21
type input "London Office"
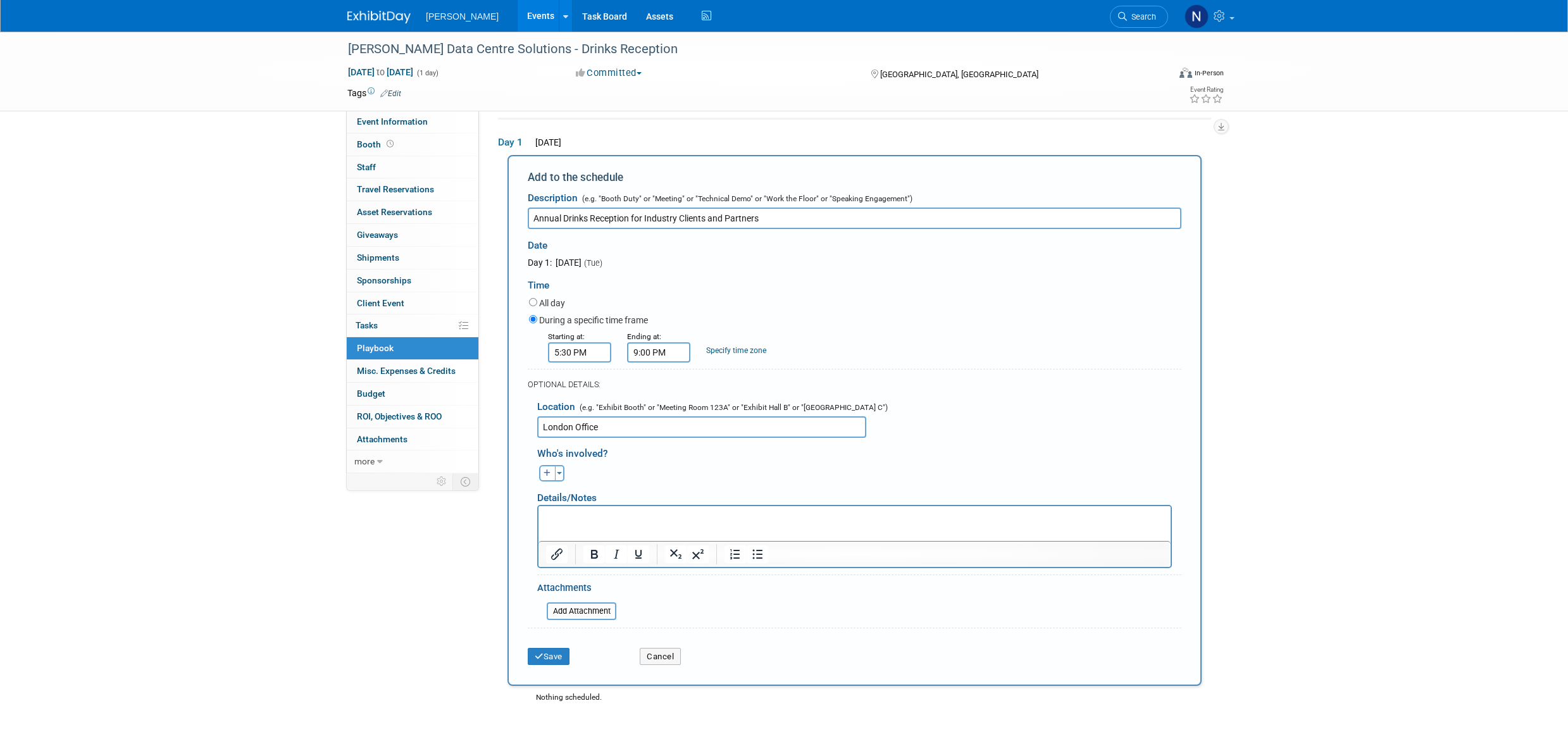
click at [600, 513] on p "Rich Text Area. Press ALT-0 for help." at bounding box center [855, 517] width 618 height 13
click at [557, 664] on button "Save" at bounding box center [548, 656] width 42 height 18
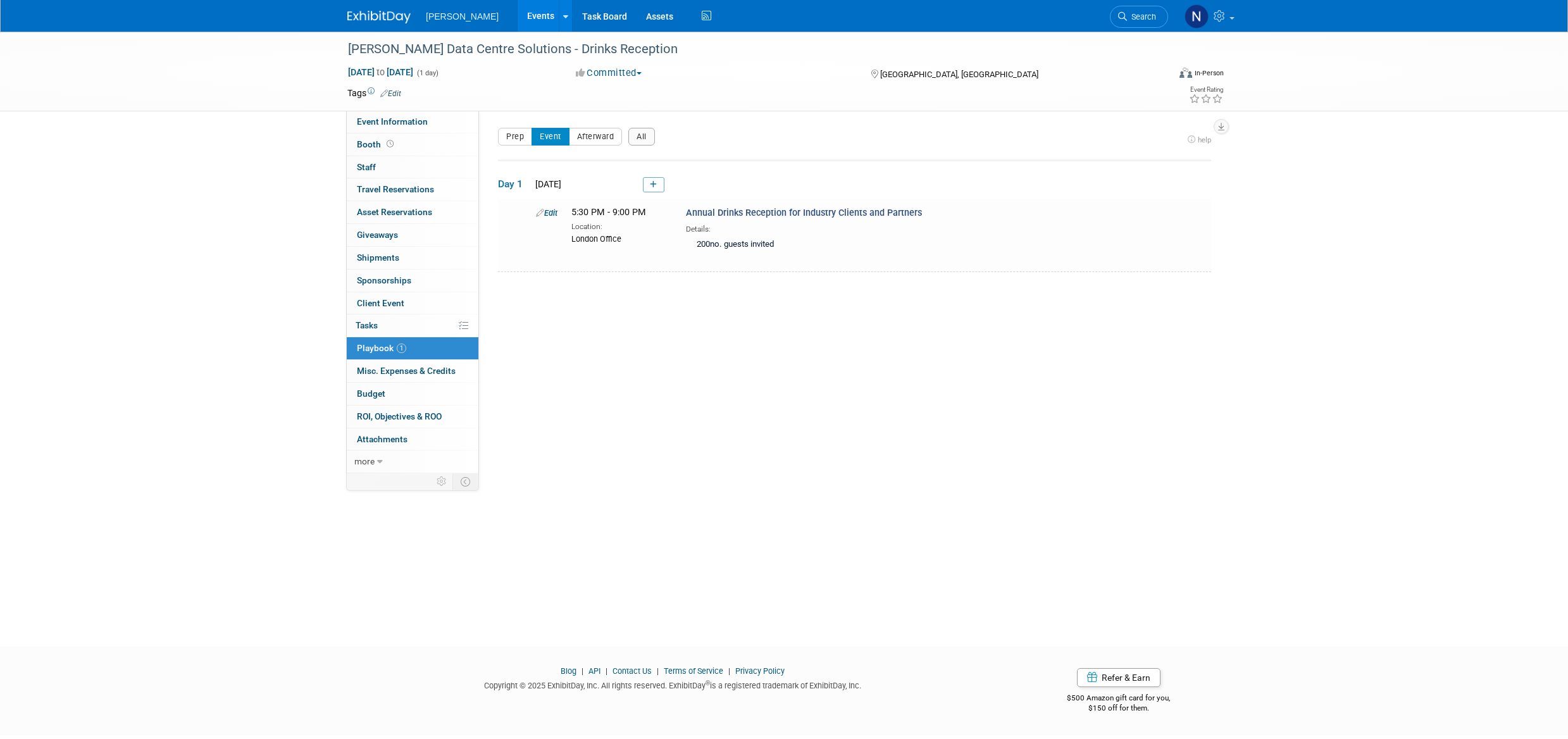
click at [410, 372] on span "Misc. Expenses & Credits 0" at bounding box center [406, 371] width 99 height 10
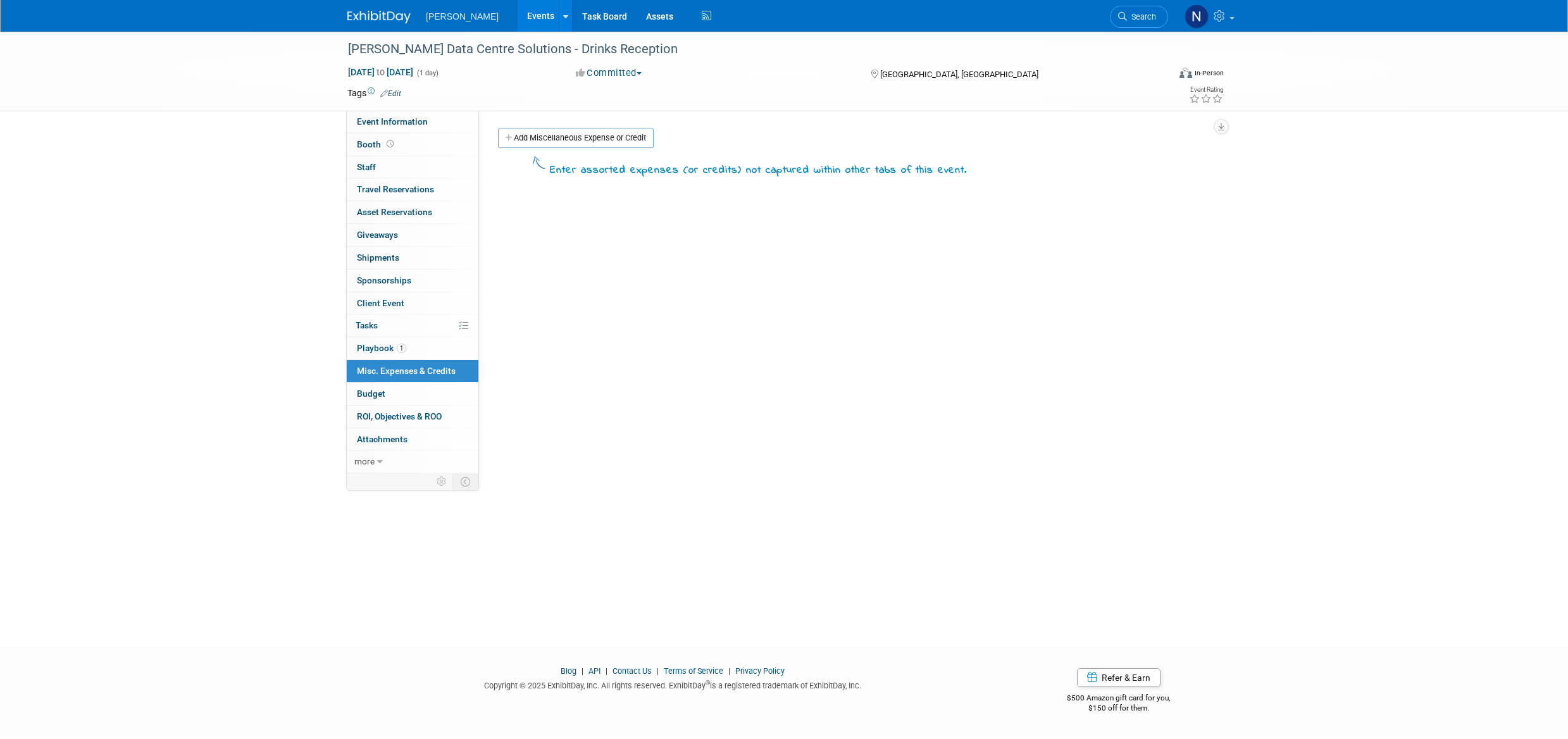
click at [568, 139] on link "Add Miscellaneous Expense or Credit" at bounding box center [576, 139] width 156 height 20
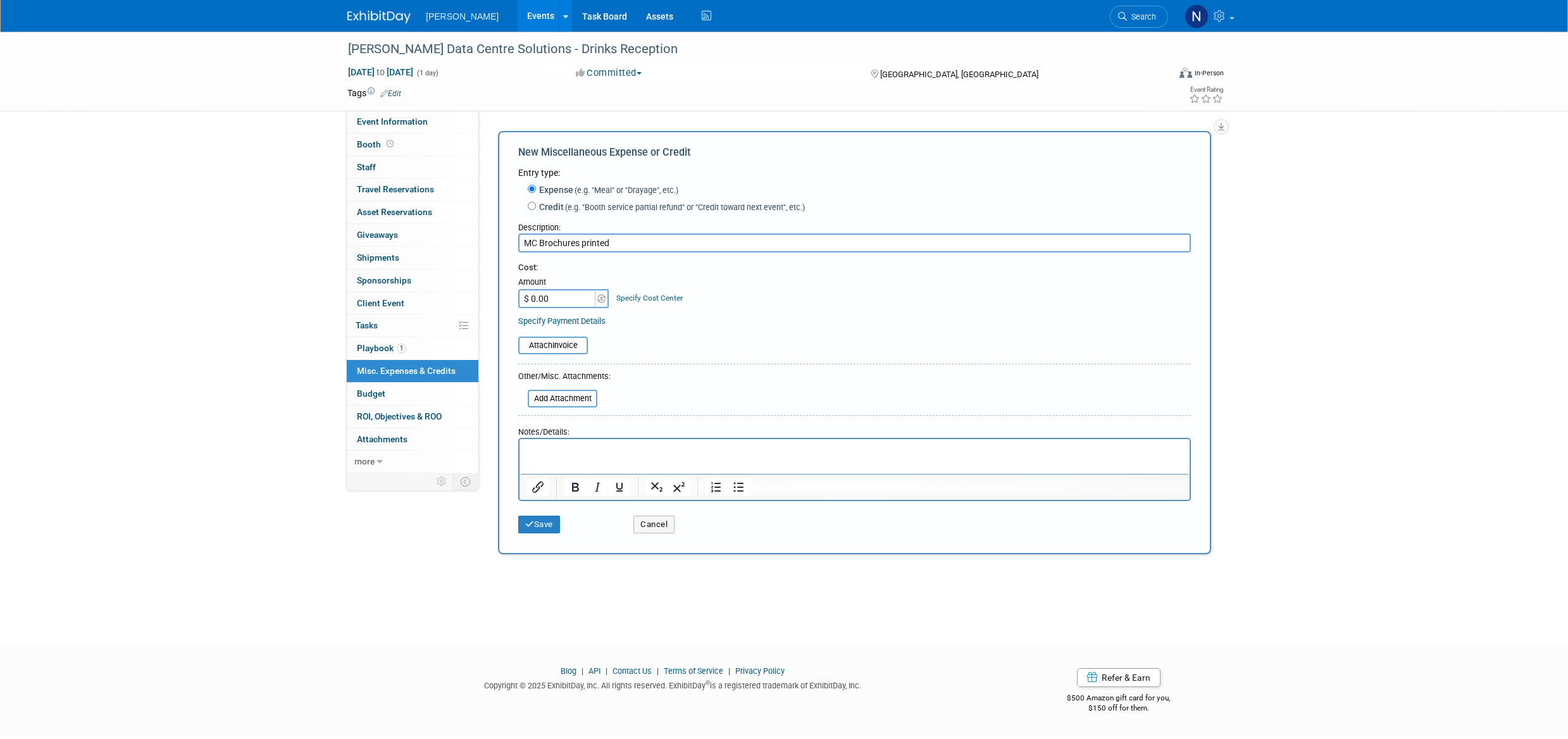
click at [524, 245] on input "MC Brochures printed" at bounding box center [855, 243] width 673 height 19
type input "150no. MC Brochures printed"
click at [550, 523] on button "Save" at bounding box center [539, 524] width 42 height 18
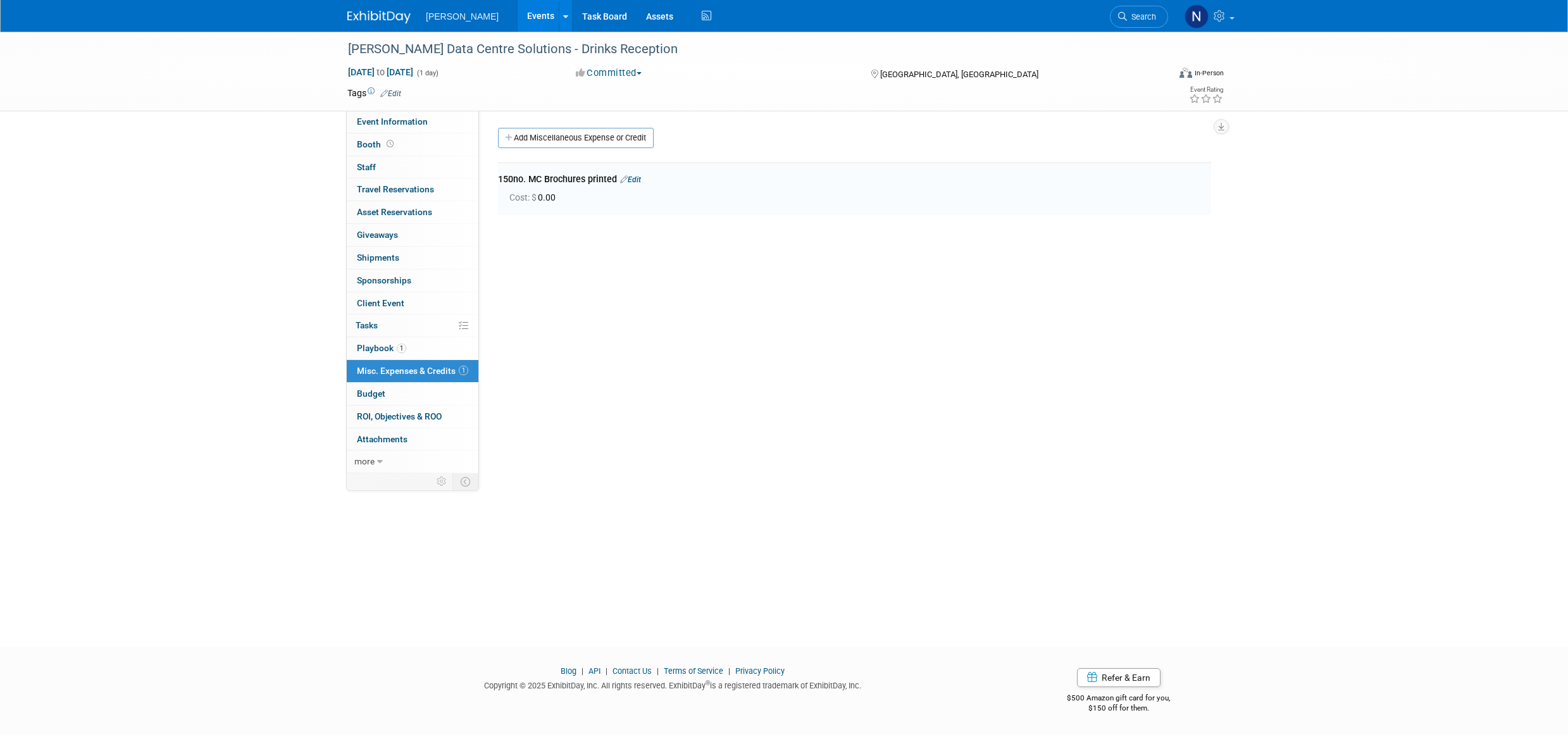
click at [382, 397] on span "Budget" at bounding box center [371, 393] width 29 height 10
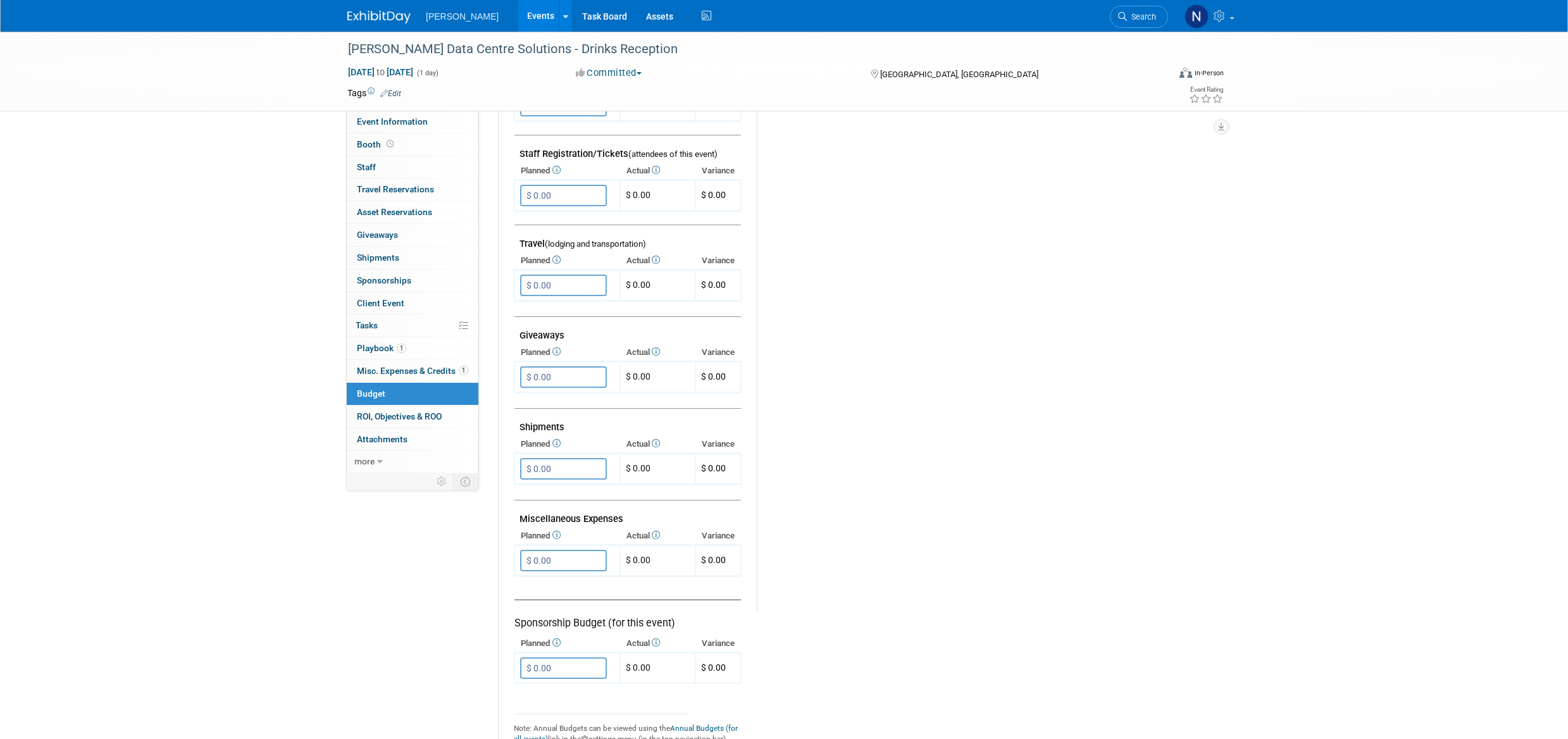
scroll to position [507, 0]
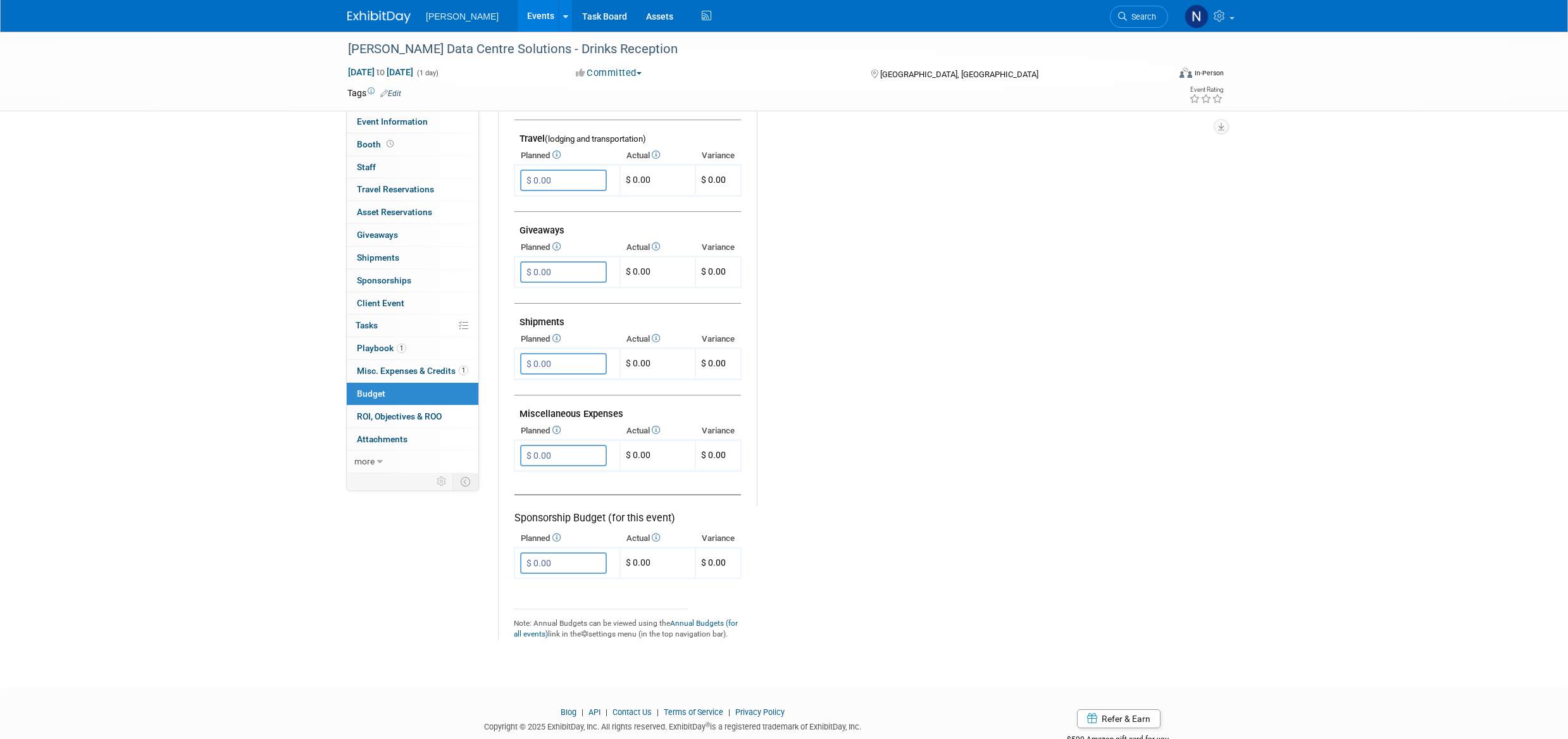
click at [543, 461] on input "$ 0.00" at bounding box center [563, 455] width 86 height 21
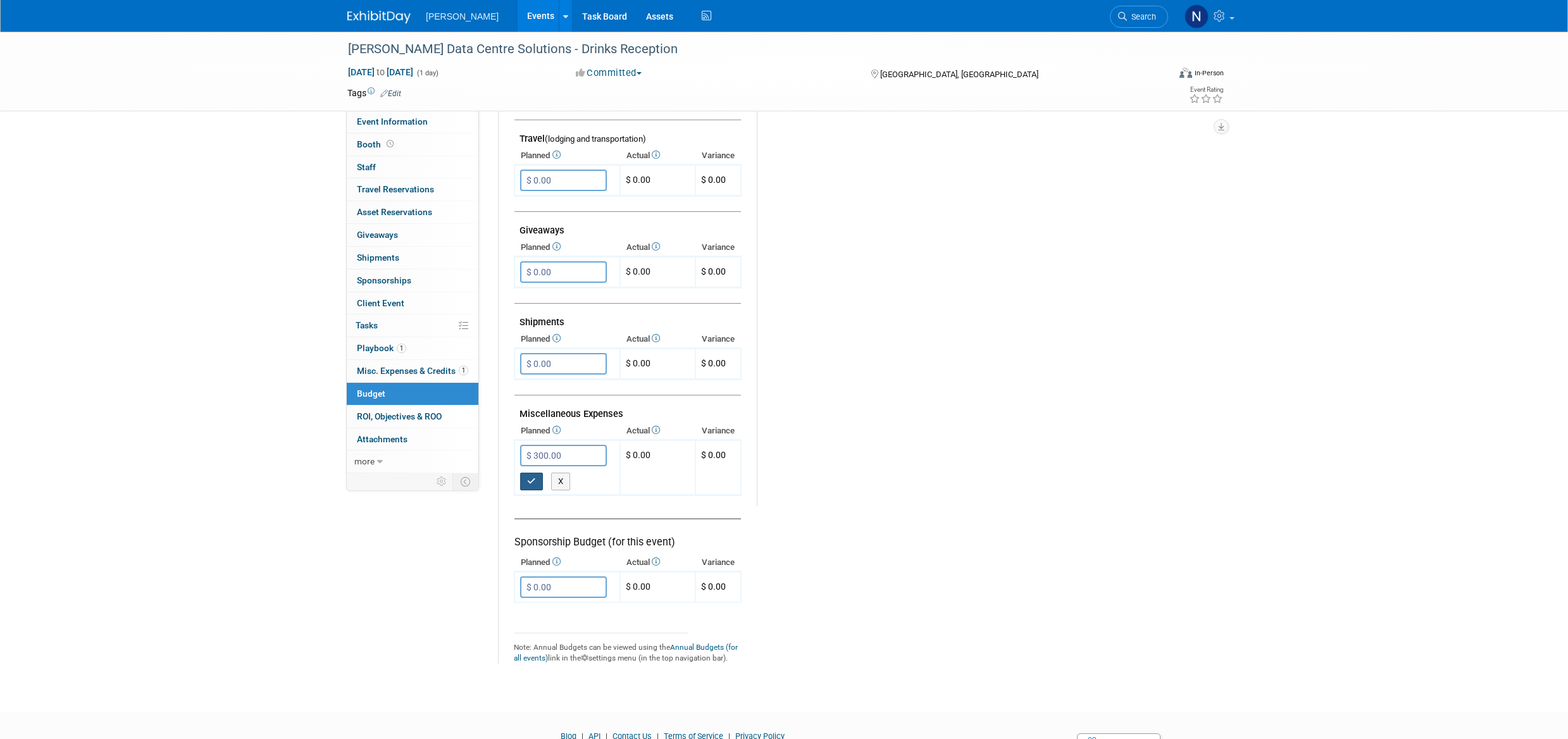
click at [533, 482] on icon "button" at bounding box center [532, 481] width 9 height 8
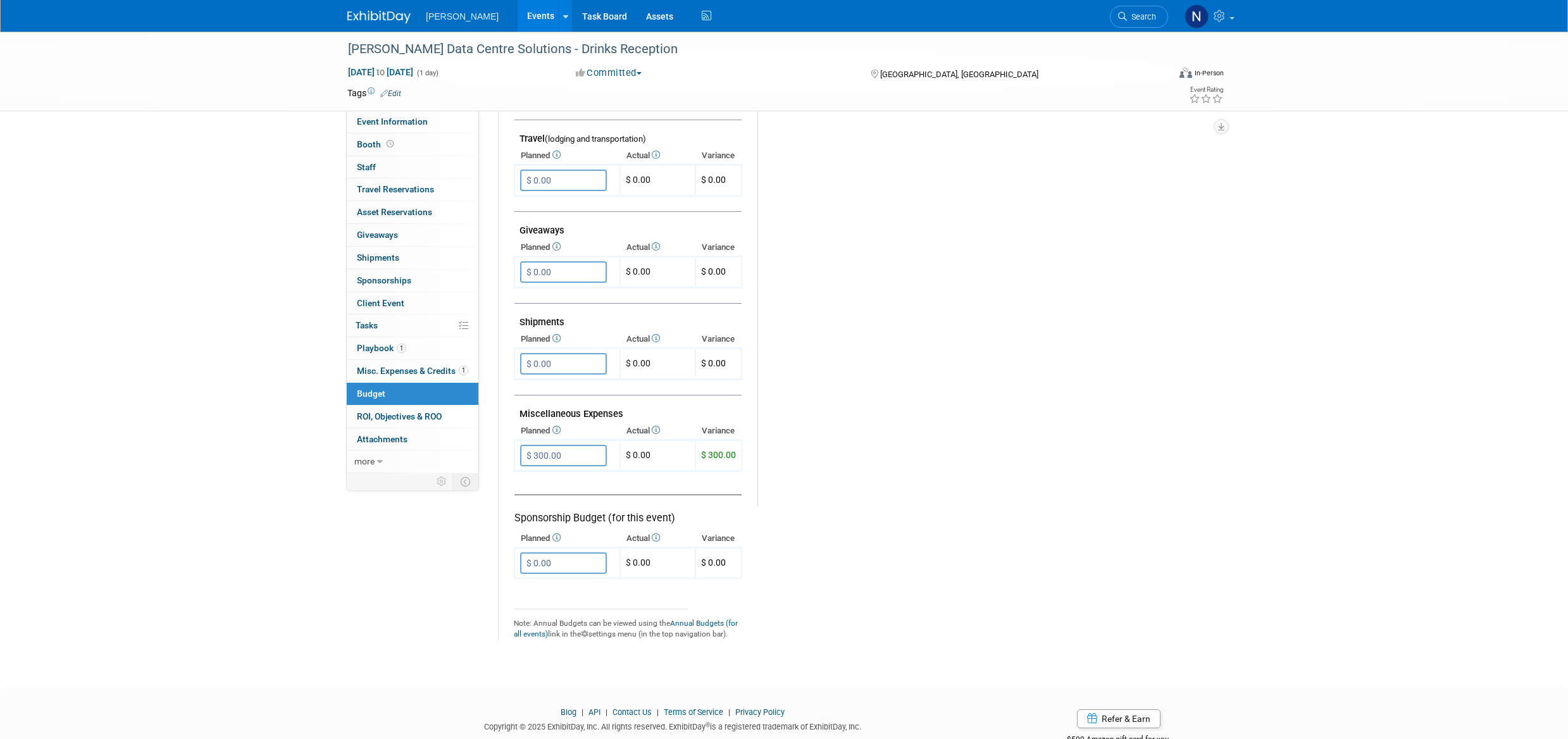
click at [534, 455] on input "$ 300.00" at bounding box center [563, 455] width 86 height 21
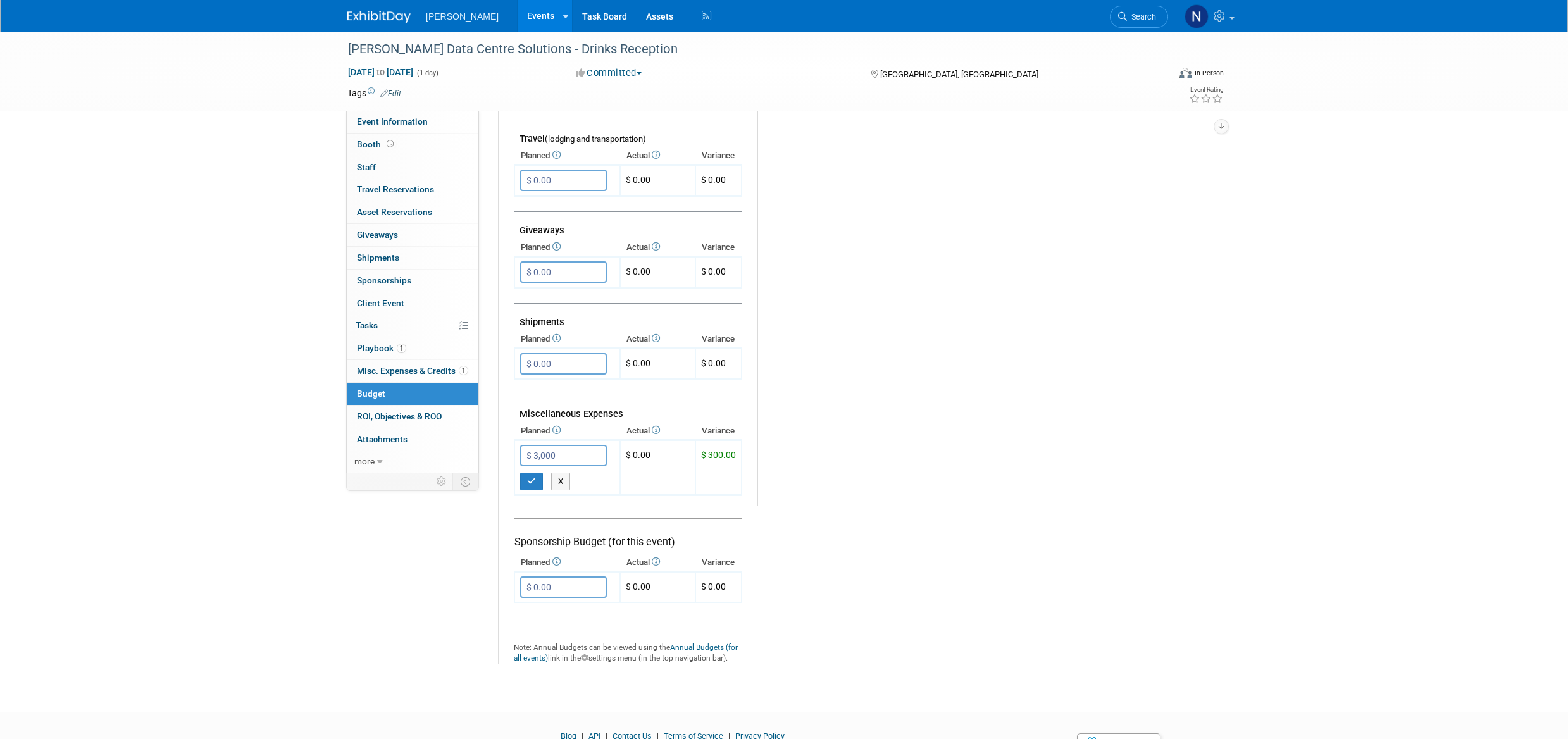
type input "$ 3,000.00"
click at [535, 480] on icon "button" at bounding box center [532, 481] width 9 height 8
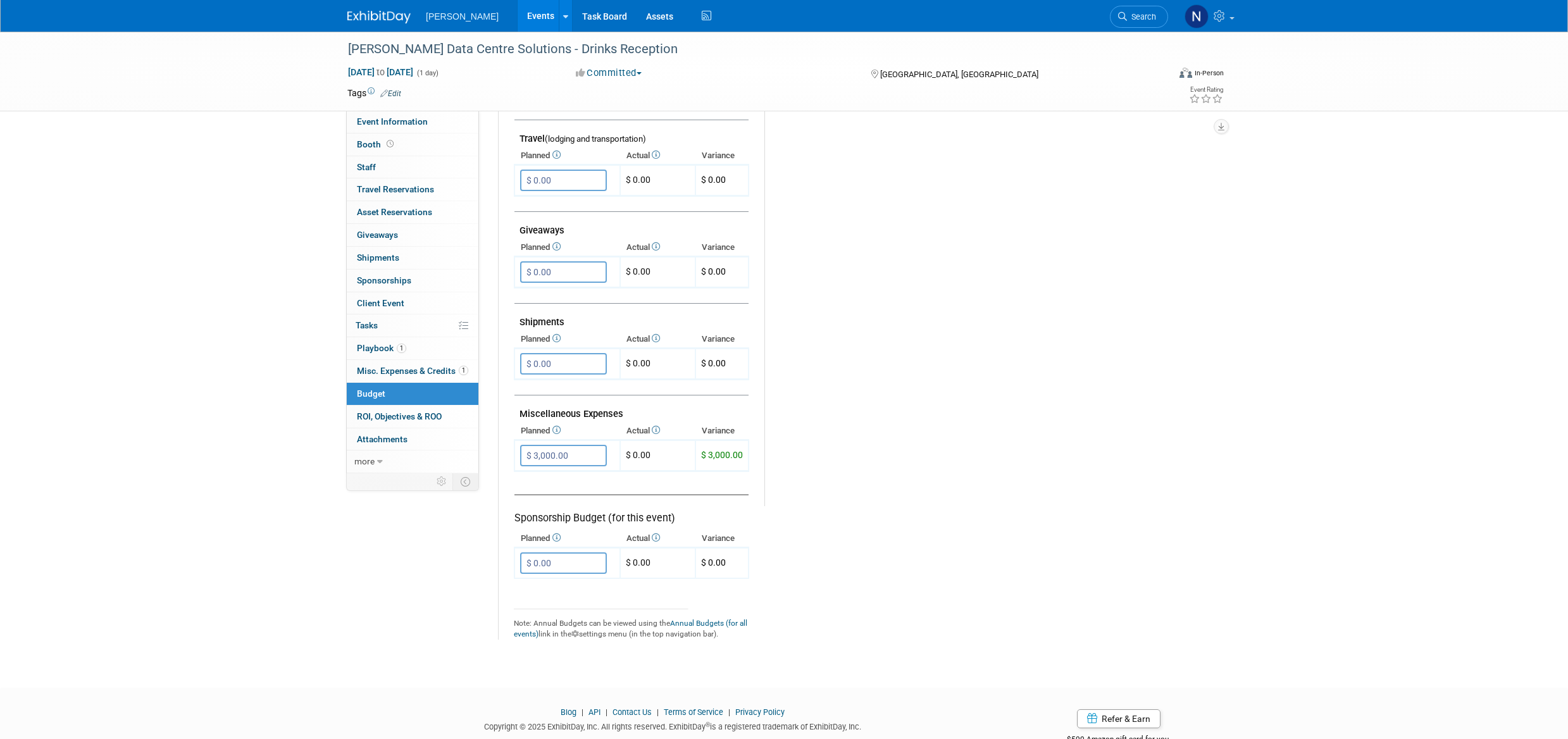
click at [386, 414] on span "ROI, Objectives & ROO 0" at bounding box center [399, 416] width 85 height 10
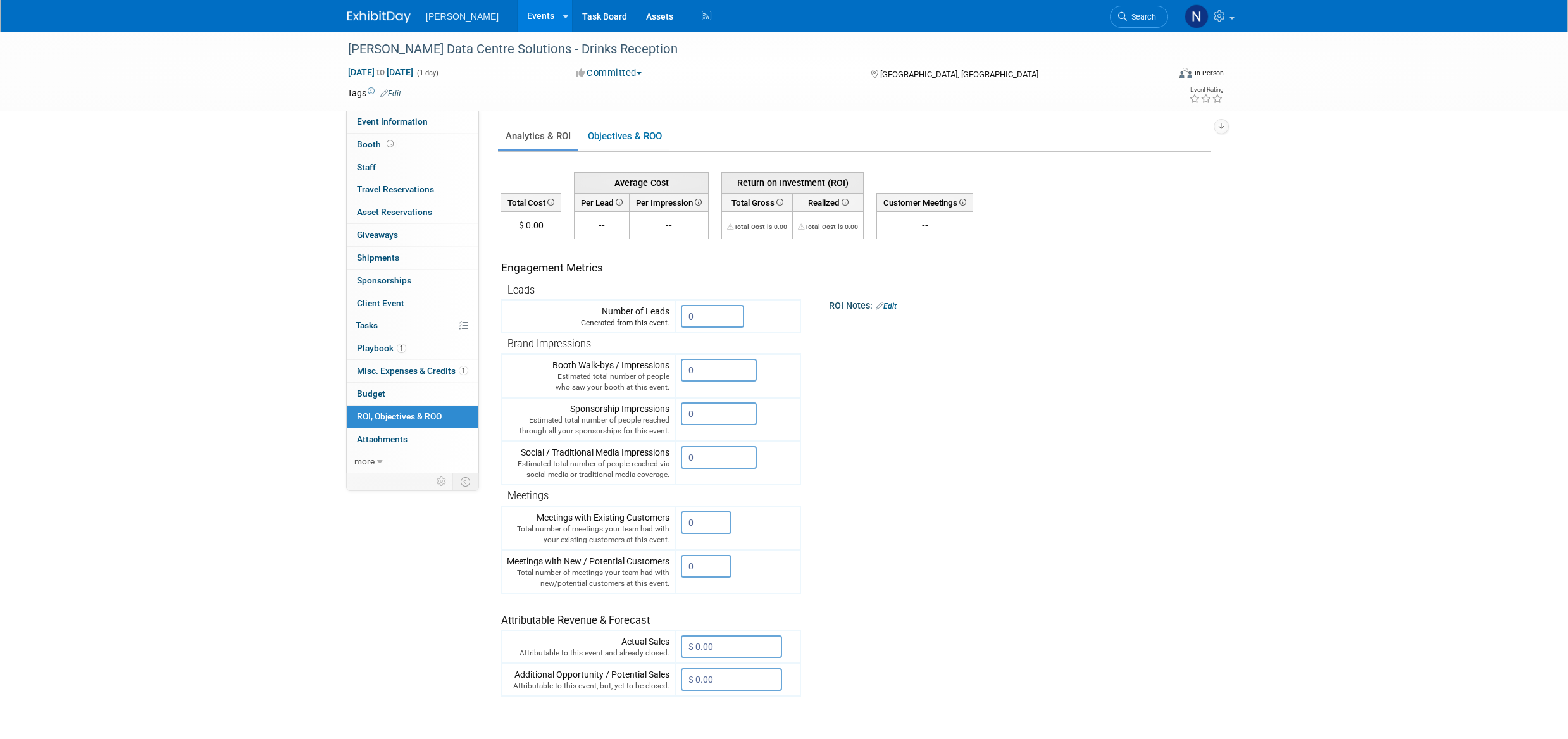
click at [624, 136] on link "Objectives & ROO 0" at bounding box center [624, 136] width 88 height 25
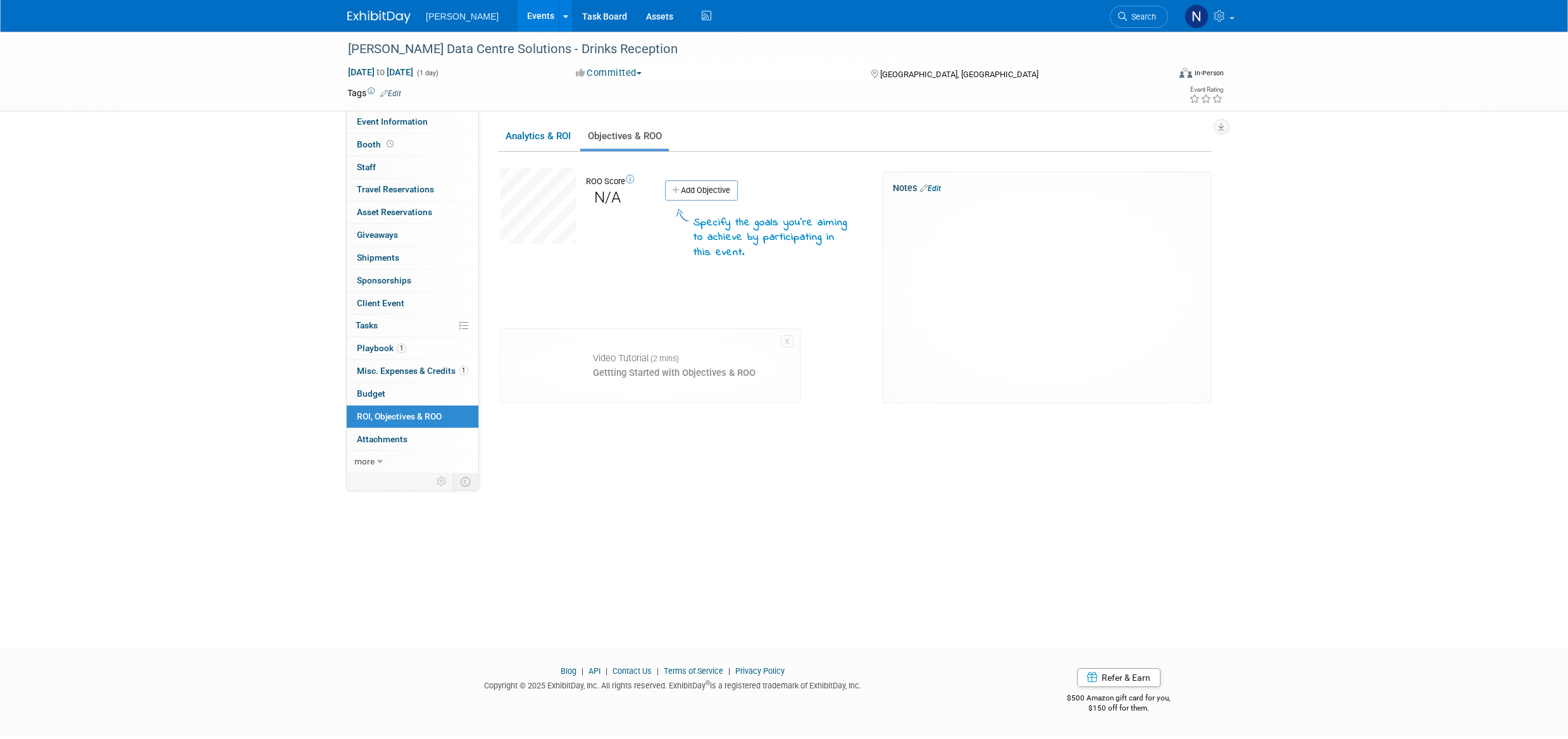
click at [711, 191] on link "Add Objective" at bounding box center [702, 191] width 72 height 20
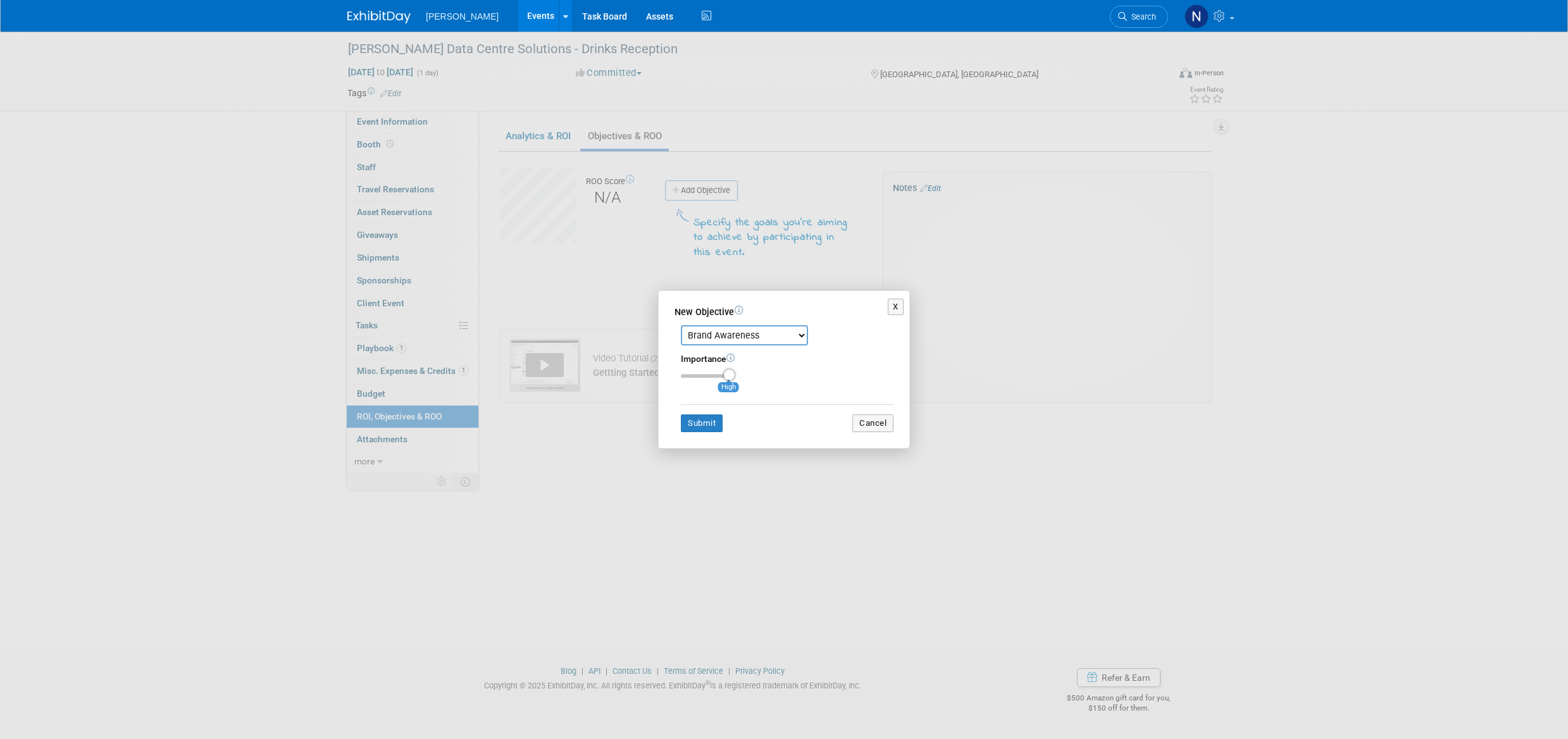
drag, startPoint x: 706, startPoint y: 376, endPoint x: 735, endPoint y: 378, distance: 29.1
type input "3"
click at [735, 378] on input "range" at bounding box center [708, 376] width 54 height 4
click at [703, 426] on button "Submit" at bounding box center [702, 423] width 42 height 18
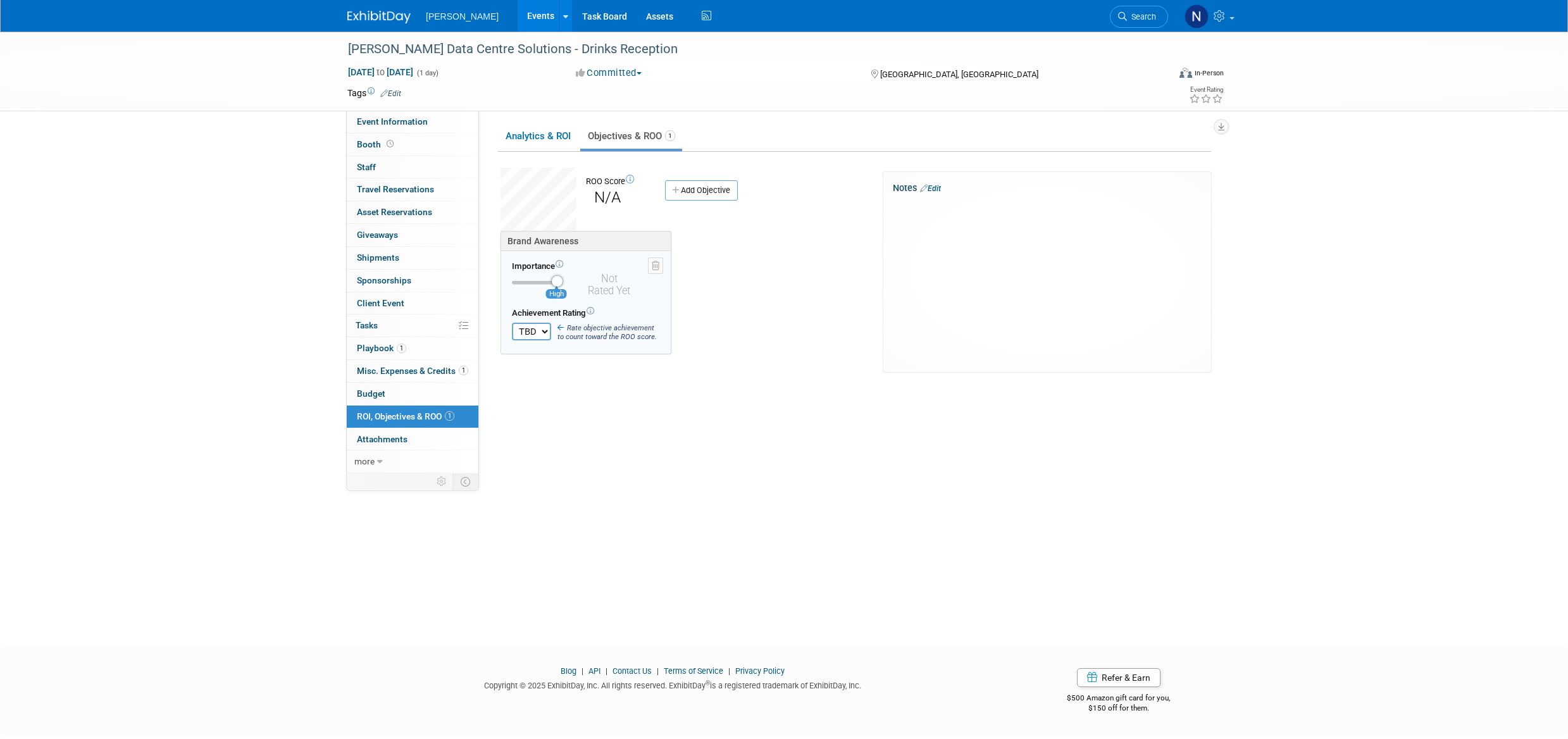
click at [719, 195] on link "Add Objective" at bounding box center [702, 191] width 72 height 20
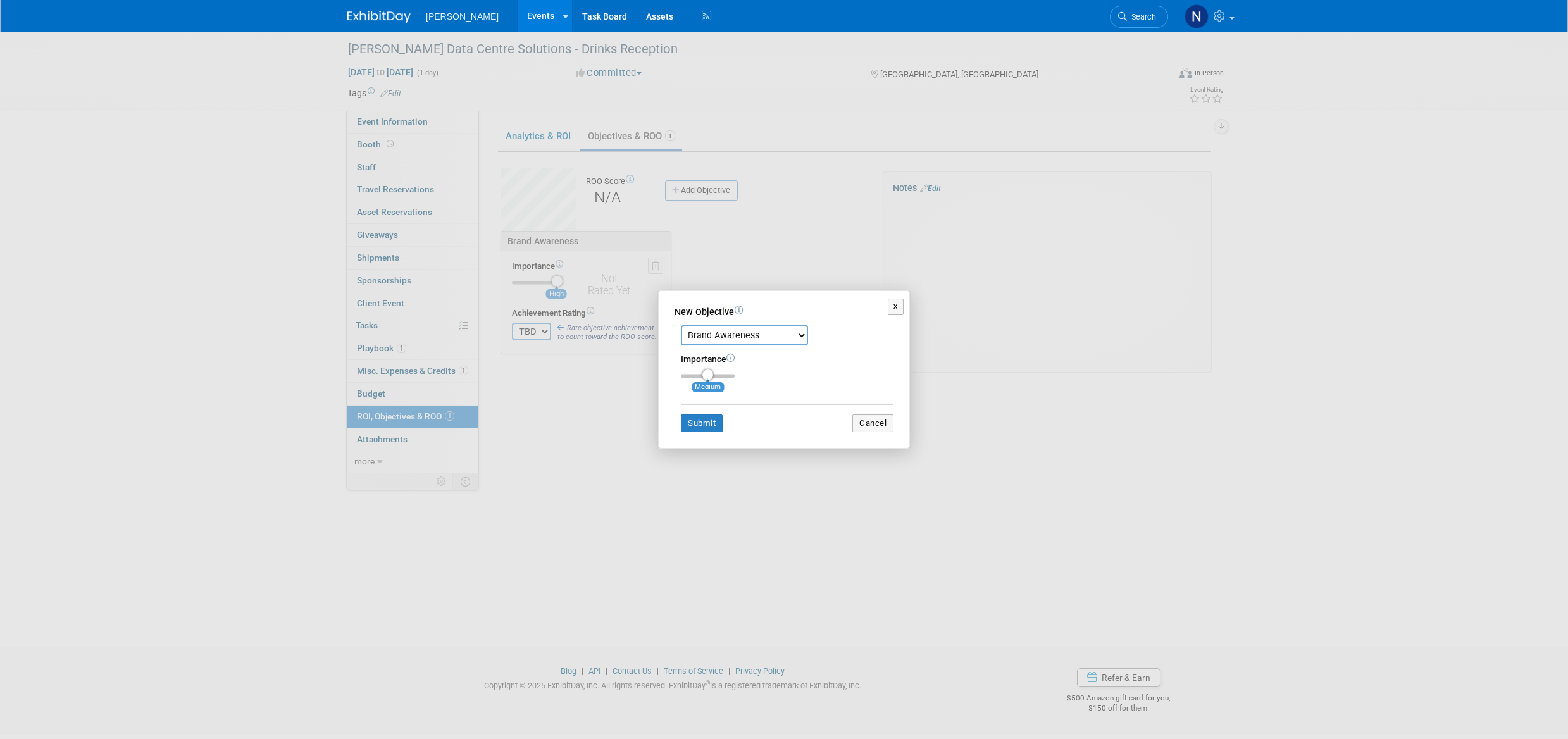
click at [801, 339] on select "Brand Awareness Competition Research Customer Retention Feedback Collection Lea…" at bounding box center [744, 336] width 127 height 20
select select "6"
click at [681, 325] on select "Brand Awareness Competition Research Customer Retention Feedback Collection Lea…" at bounding box center [744, 336] width 127 height 20
drag, startPoint x: 705, startPoint y: 372, endPoint x: 758, endPoint y: 376, distance: 53.2
type input "3"
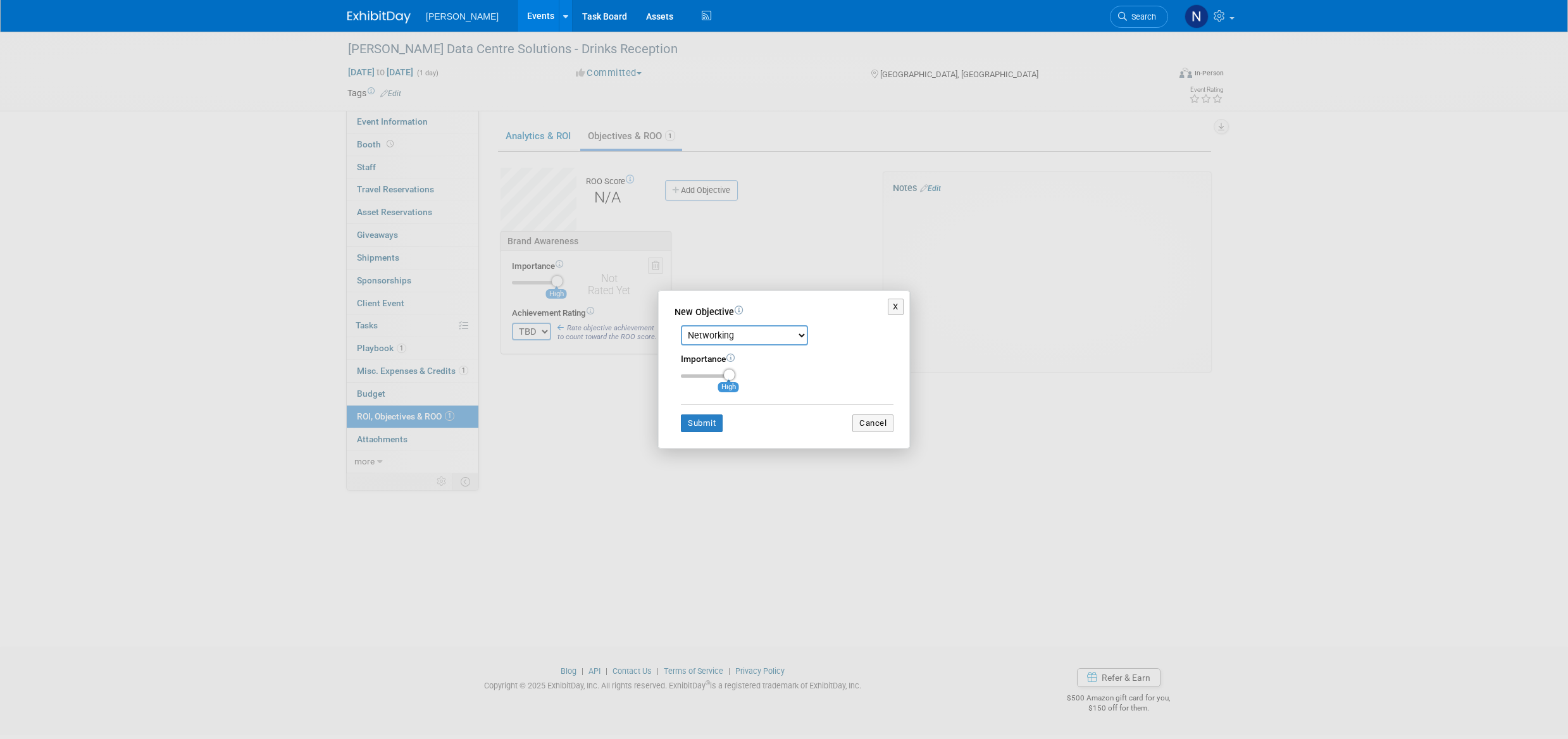
click at [735, 376] on input "range" at bounding box center [708, 376] width 54 height 4
click at [686, 426] on button "Submit" at bounding box center [702, 423] width 42 height 18
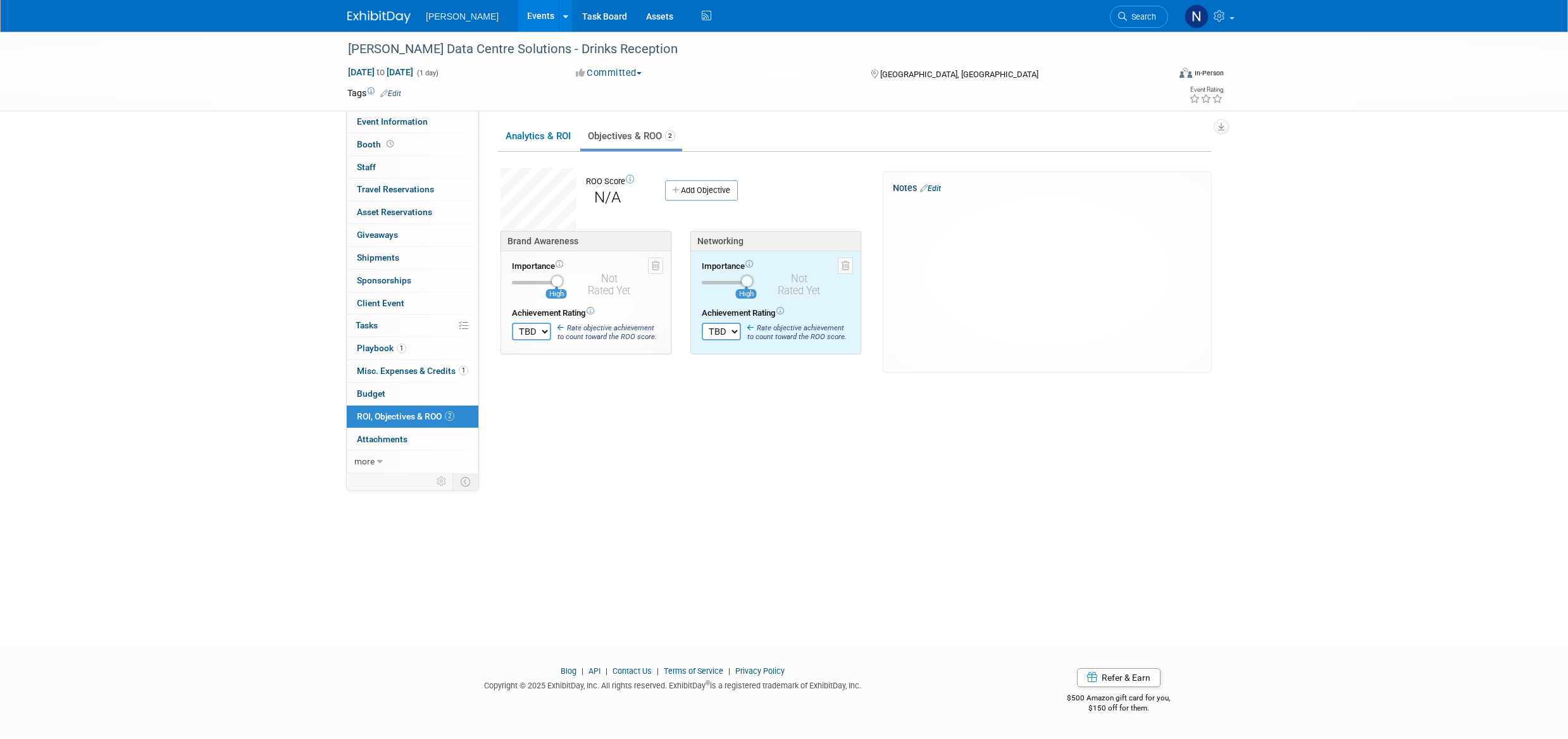
click at [697, 188] on link "Add Objective" at bounding box center [702, 191] width 72 height 20
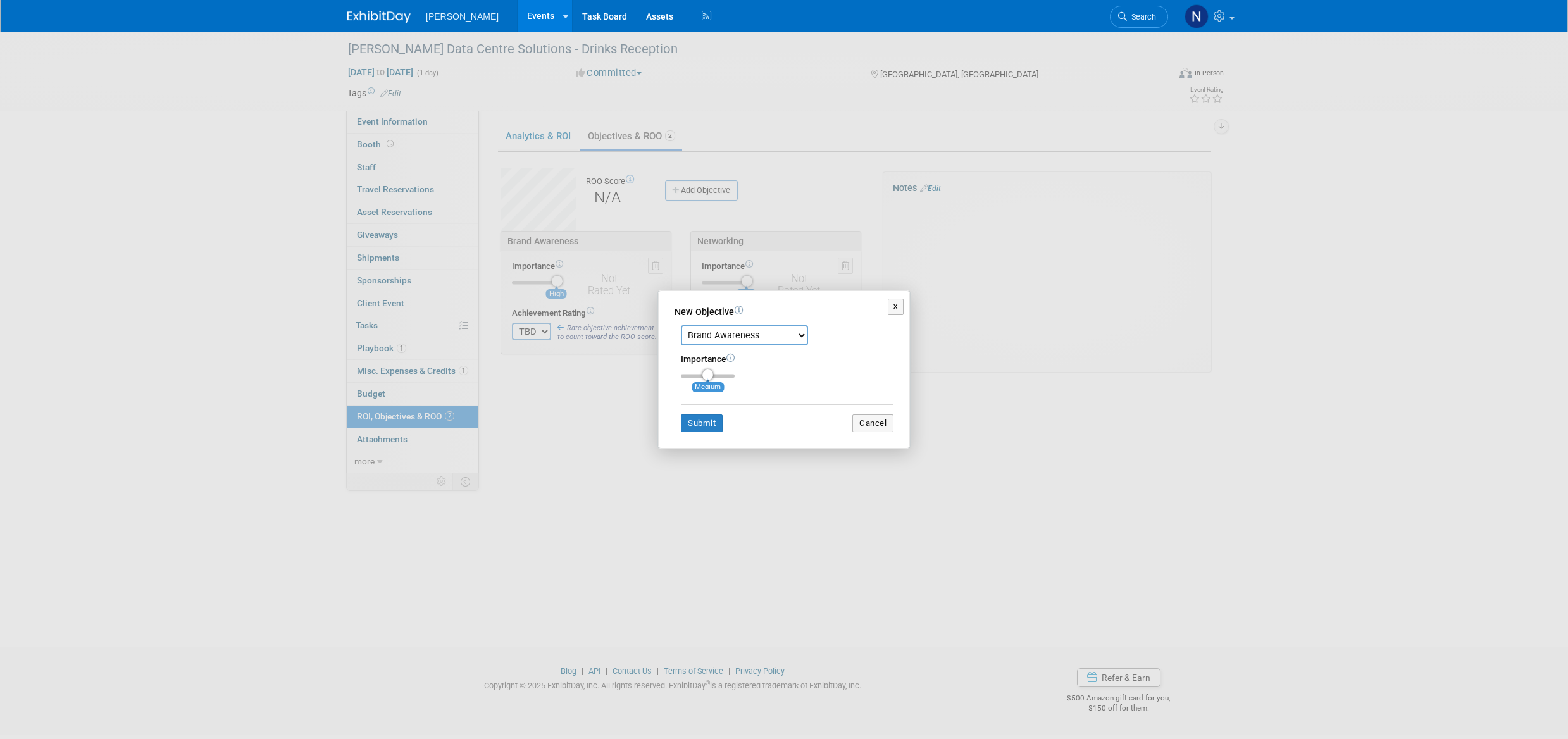
click at [805, 337] on select "Brand Awareness Competition Research Customer Retention Feedback Collection Lea…" at bounding box center [744, 336] width 127 height 20
select select "2"
click at [681, 325] on select "Brand Awareness Competition Research Customer Retention Feedback Collection Lea…" at bounding box center [744, 336] width 127 height 20
drag, startPoint x: 707, startPoint y: 376, endPoint x: 749, endPoint y: 378, distance: 42.0
type input "3"
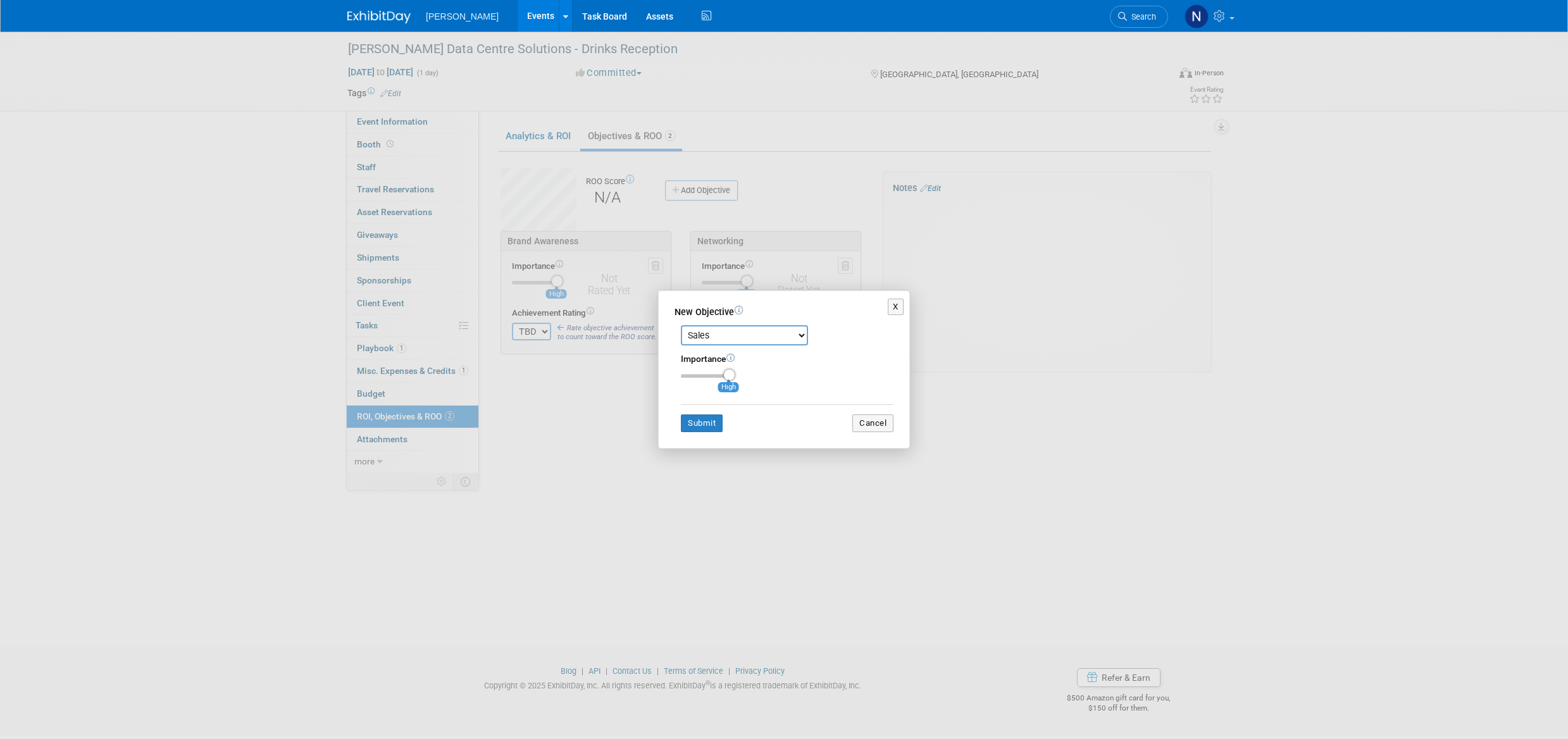
click at [735, 378] on input "range" at bounding box center [708, 376] width 54 height 4
click at [697, 424] on button "Submit" at bounding box center [702, 423] width 42 height 18
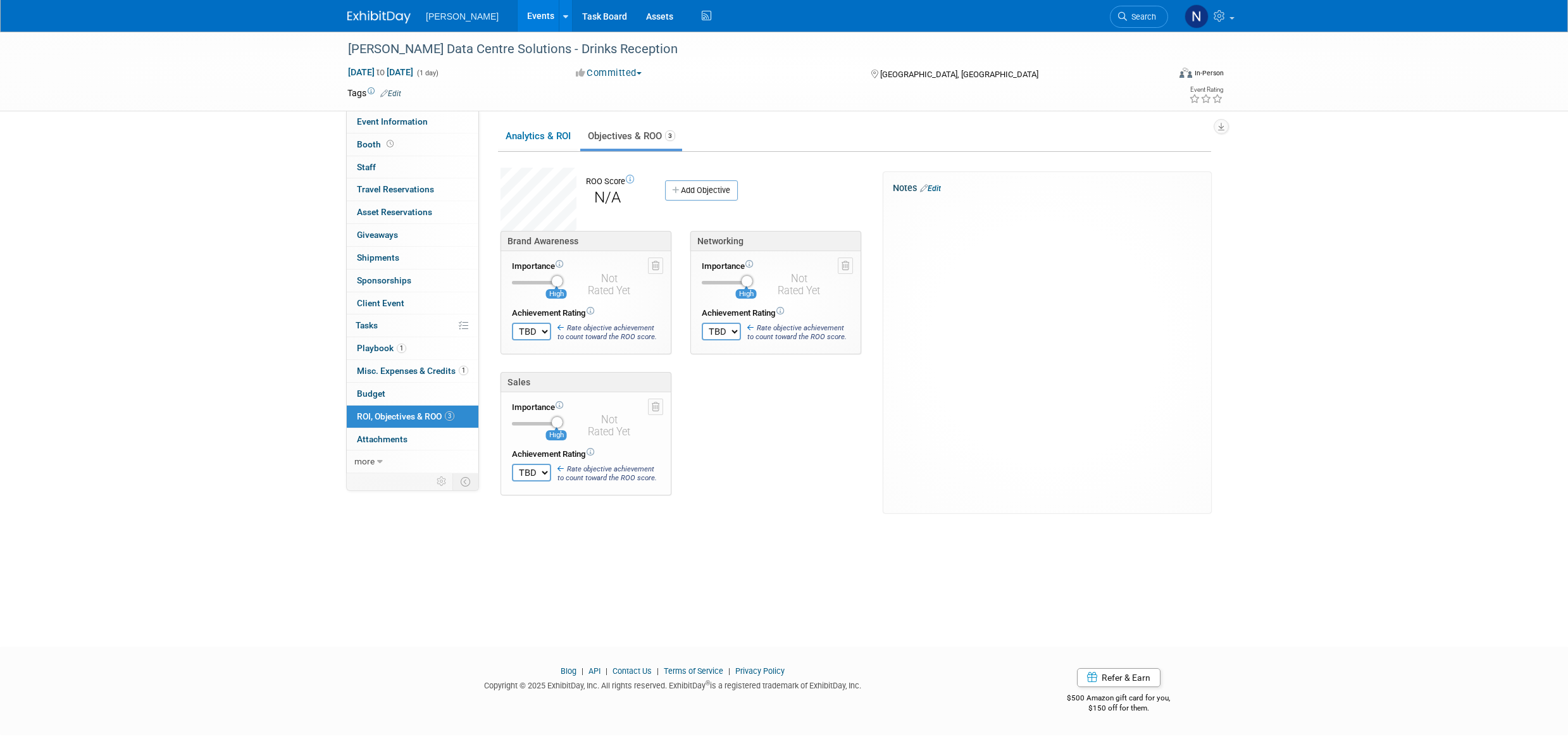
click at [934, 189] on link "Edit" at bounding box center [930, 189] width 20 height 9
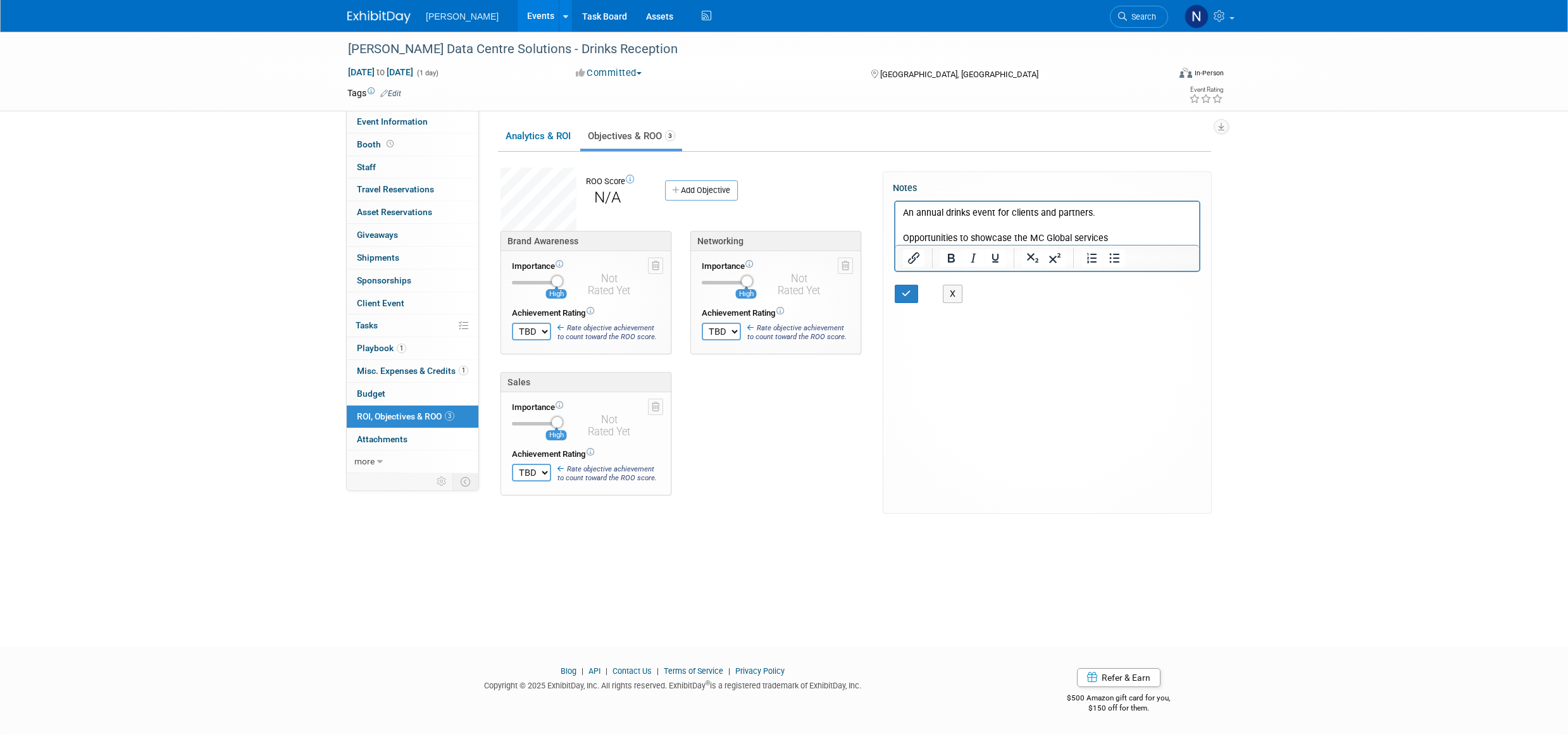
click at [1018, 233] on p "Opportunities to showcase the MC Global services" at bounding box center [1048, 239] width 289 height 13
click at [1098, 241] on p "Opportunities to showcase MC Global services" at bounding box center [1048, 239] width 289 height 13
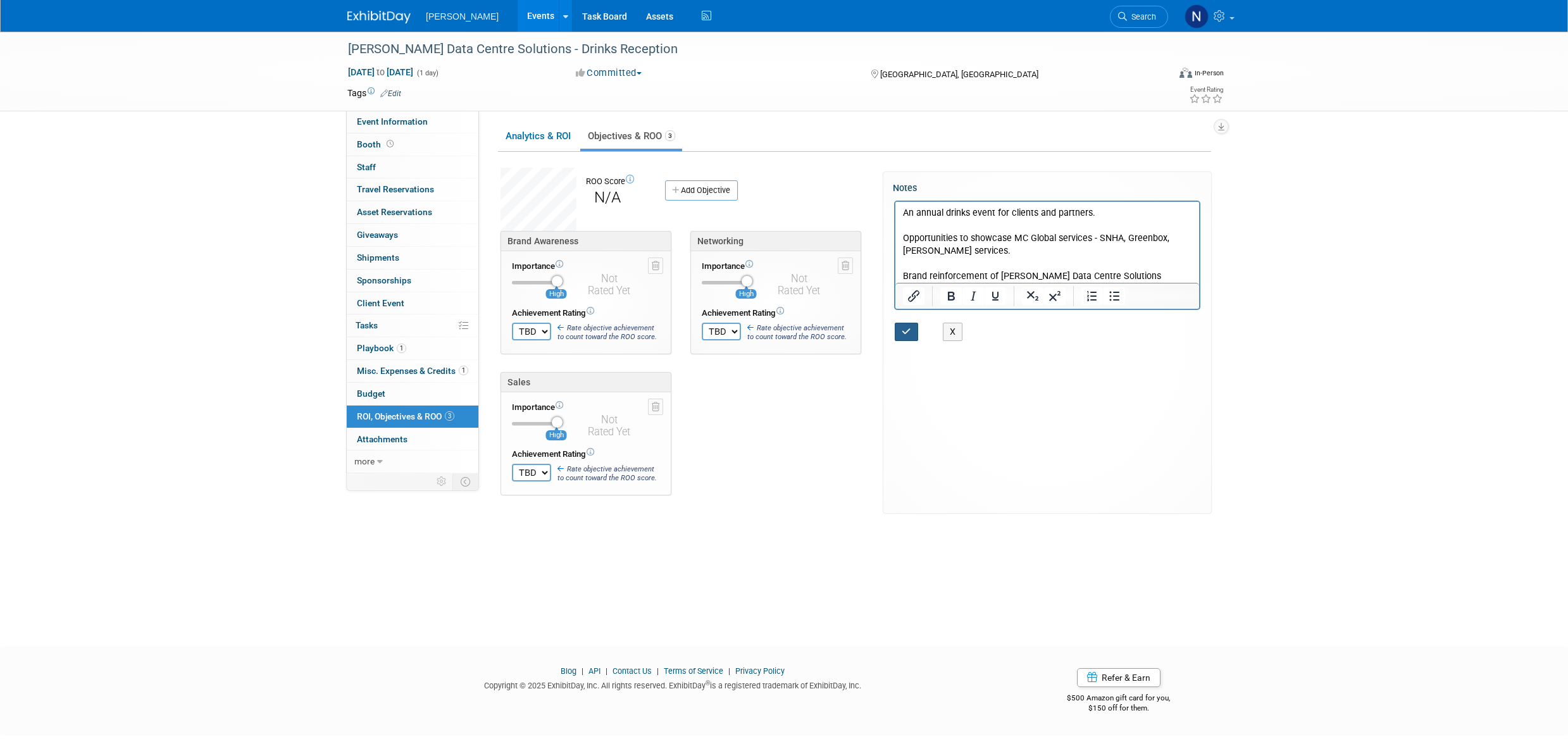
click at [909, 335] on icon "button" at bounding box center [906, 332] width 9 height 9
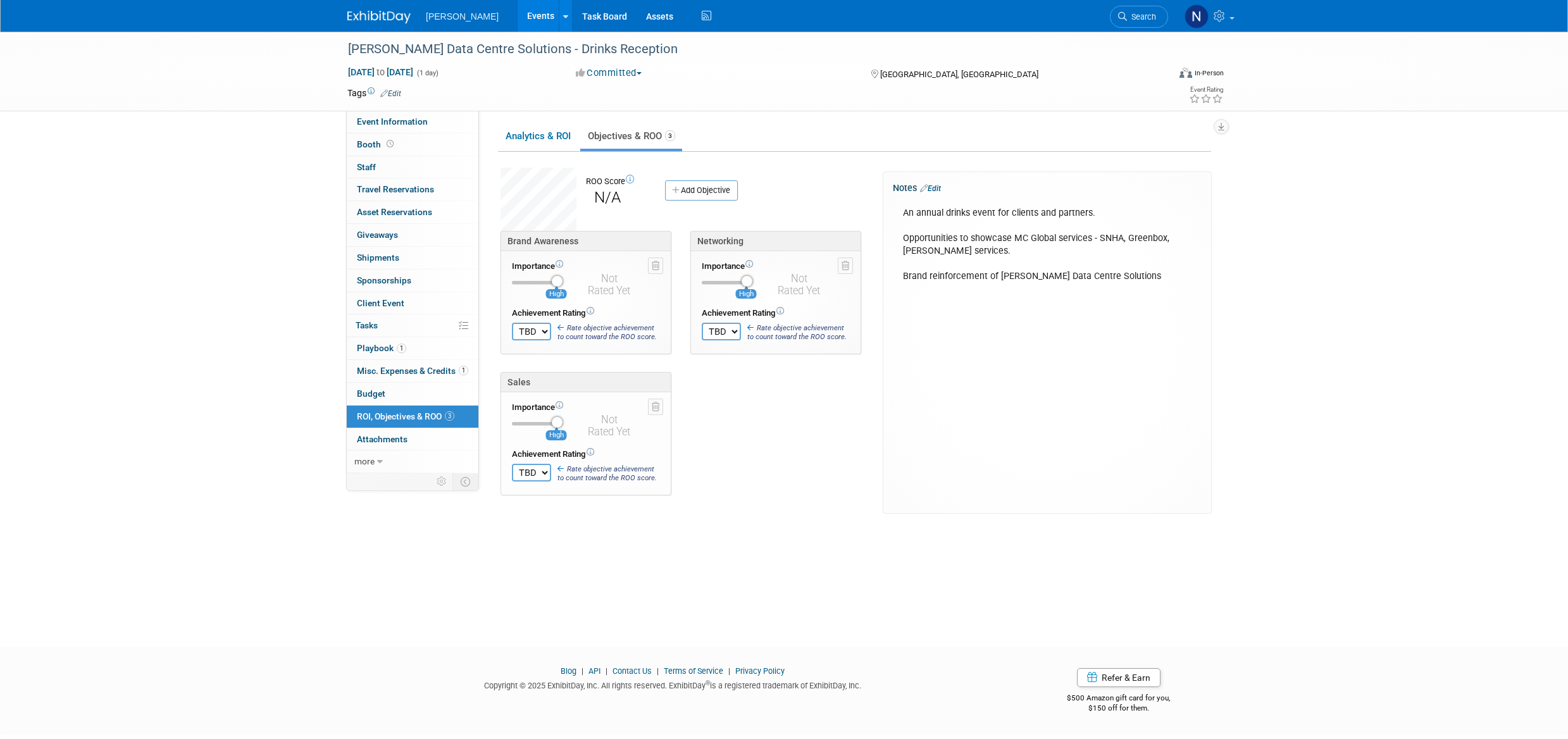
click at [408, 396] on link "Budget" at bounding box center [413, 394] width 132 height 22
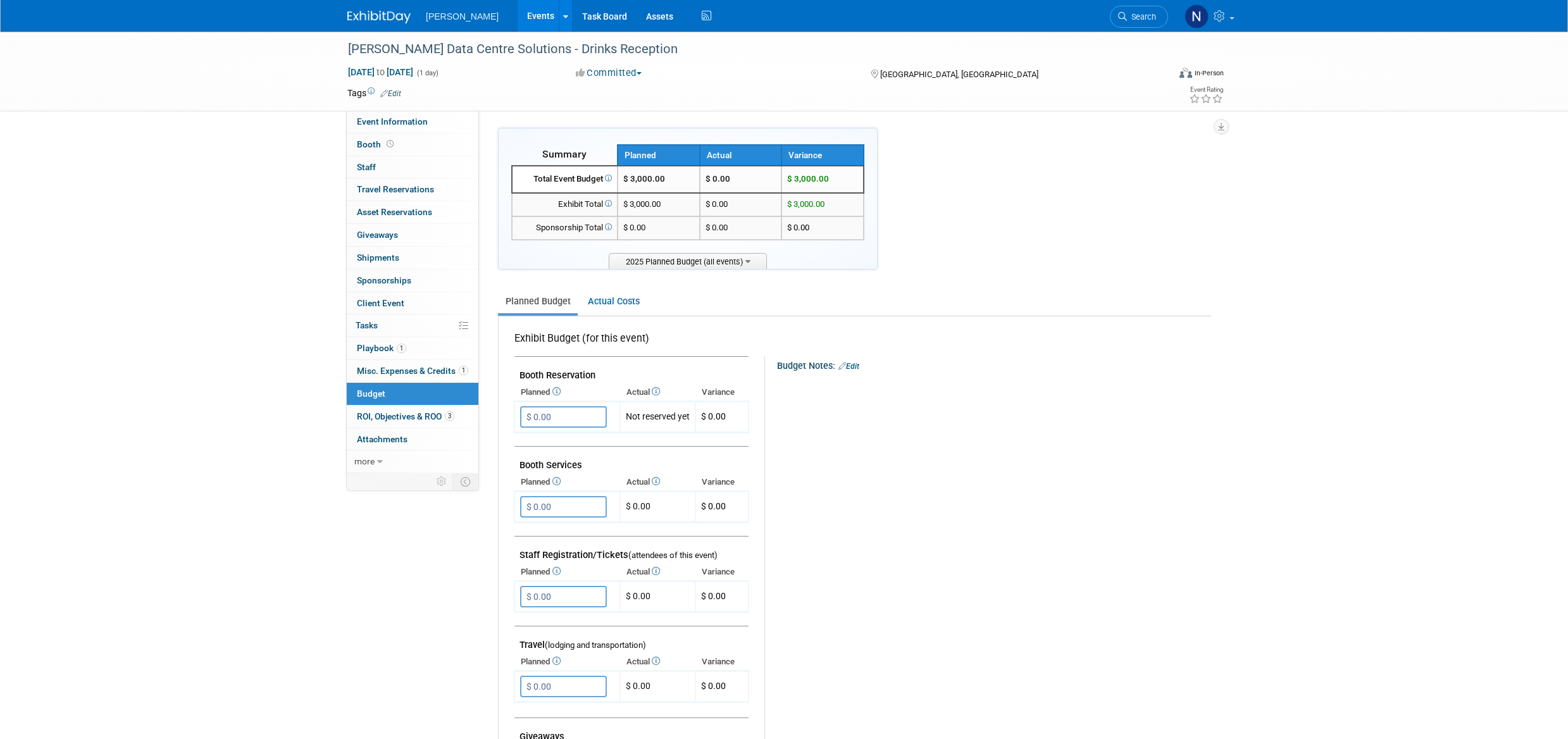
click at [612, 301] on link "Actual Costs" at bounding box center [613, 301] width 66 height 23
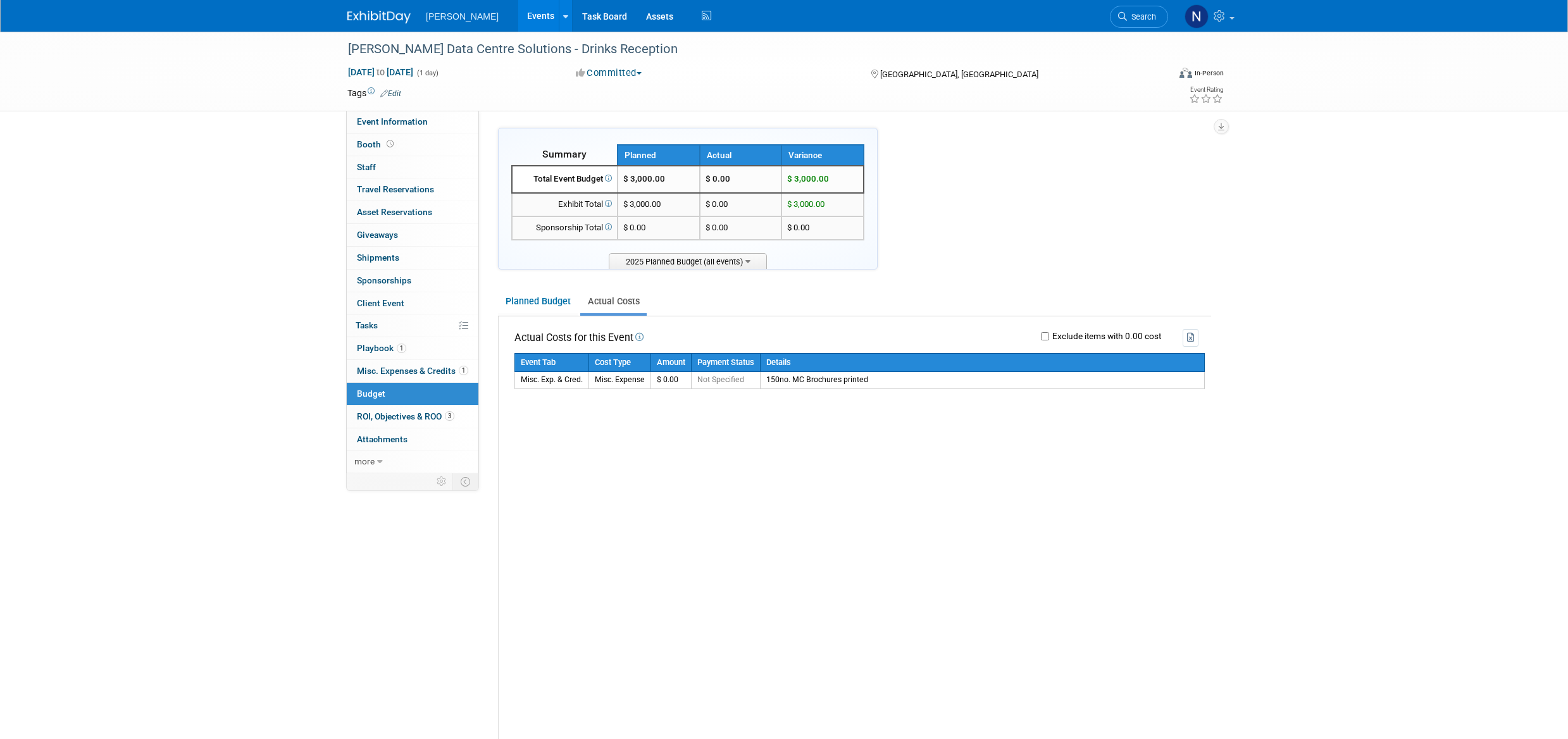
click at [536, 308] on link "Planned Budget" at bounding box center [538, 301] width 80 height 23
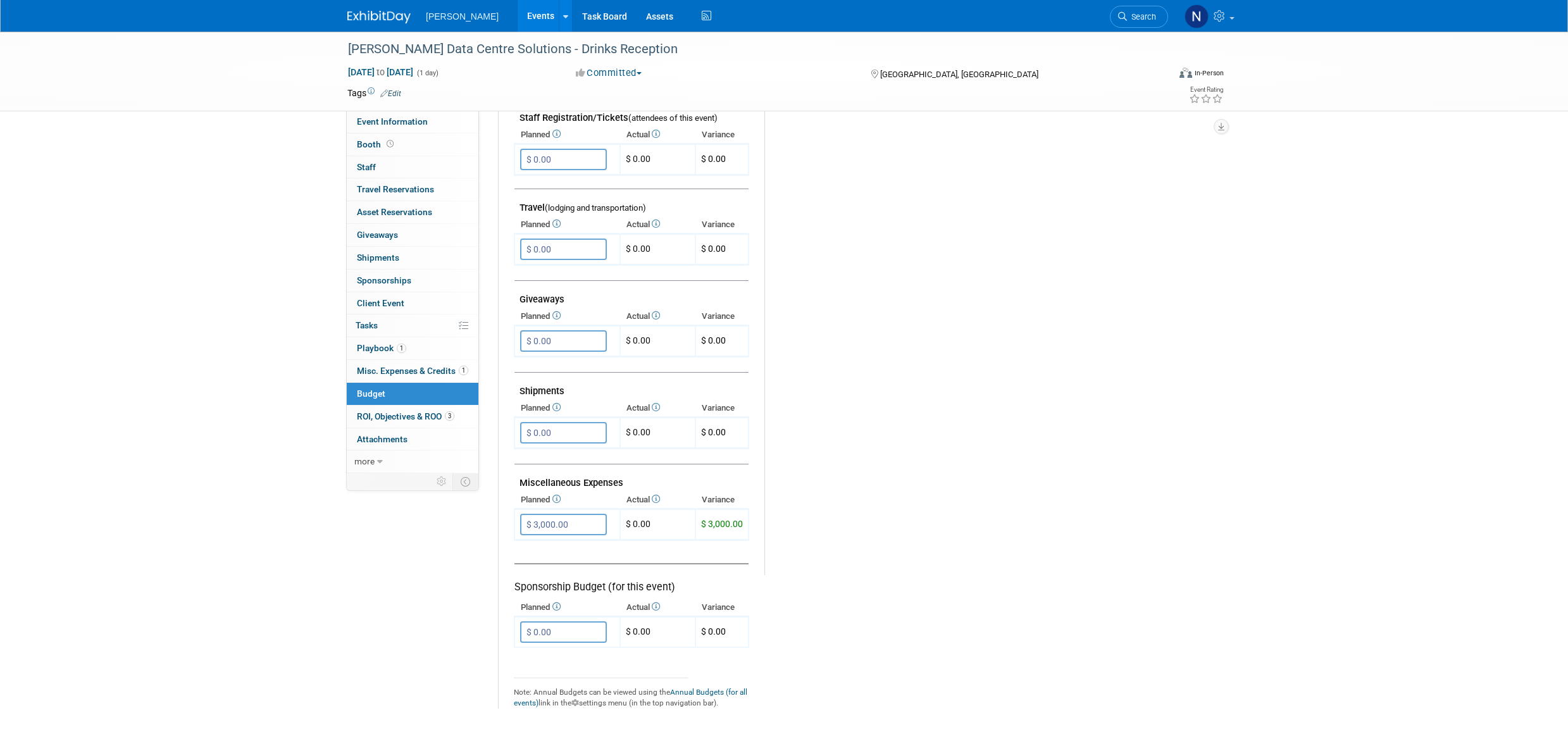
scroll to position [443, 0]
click at [582, 520] on input "$ 3,000.00" at bounding box center [563, 519] width 86 height 21
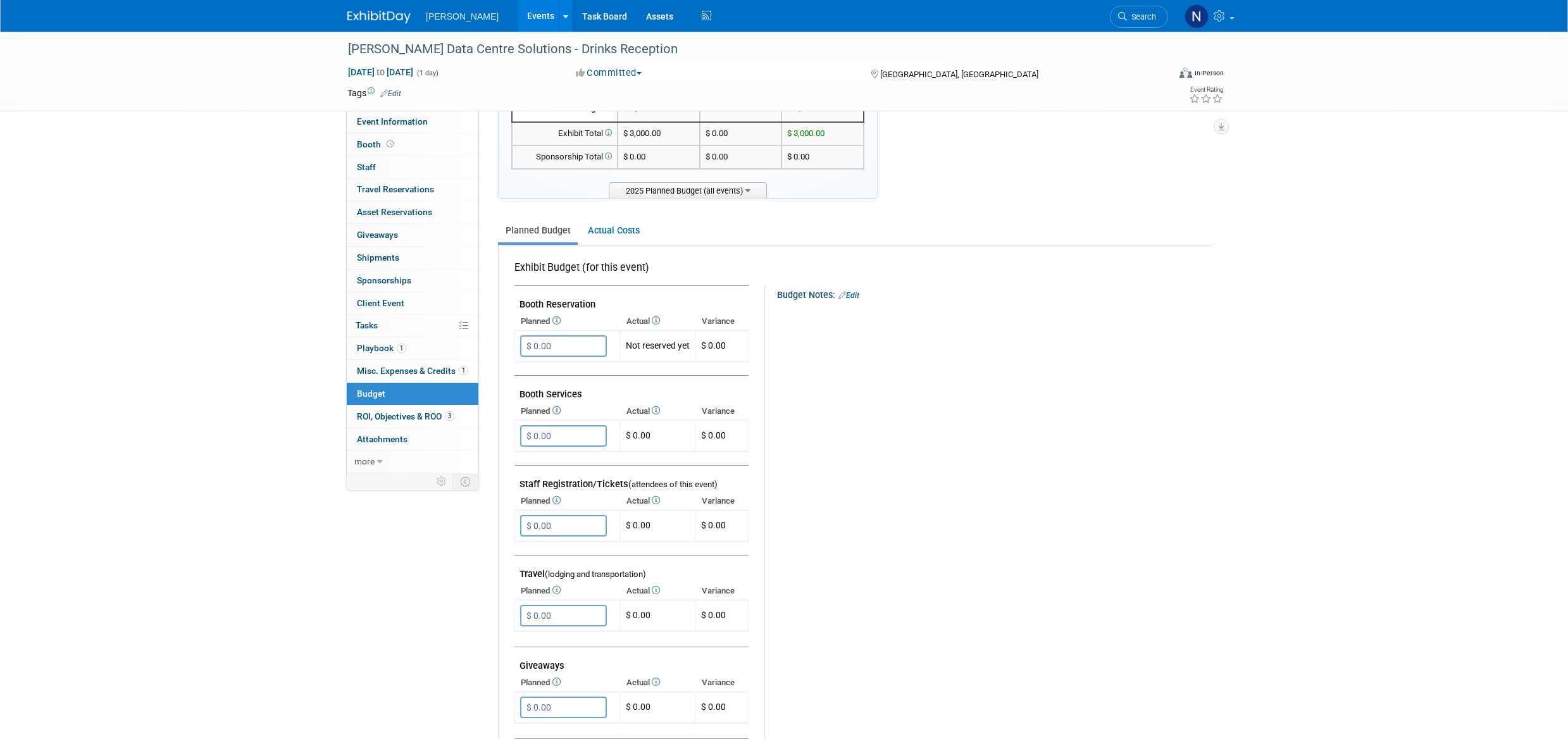
scroll to position [0, 0]
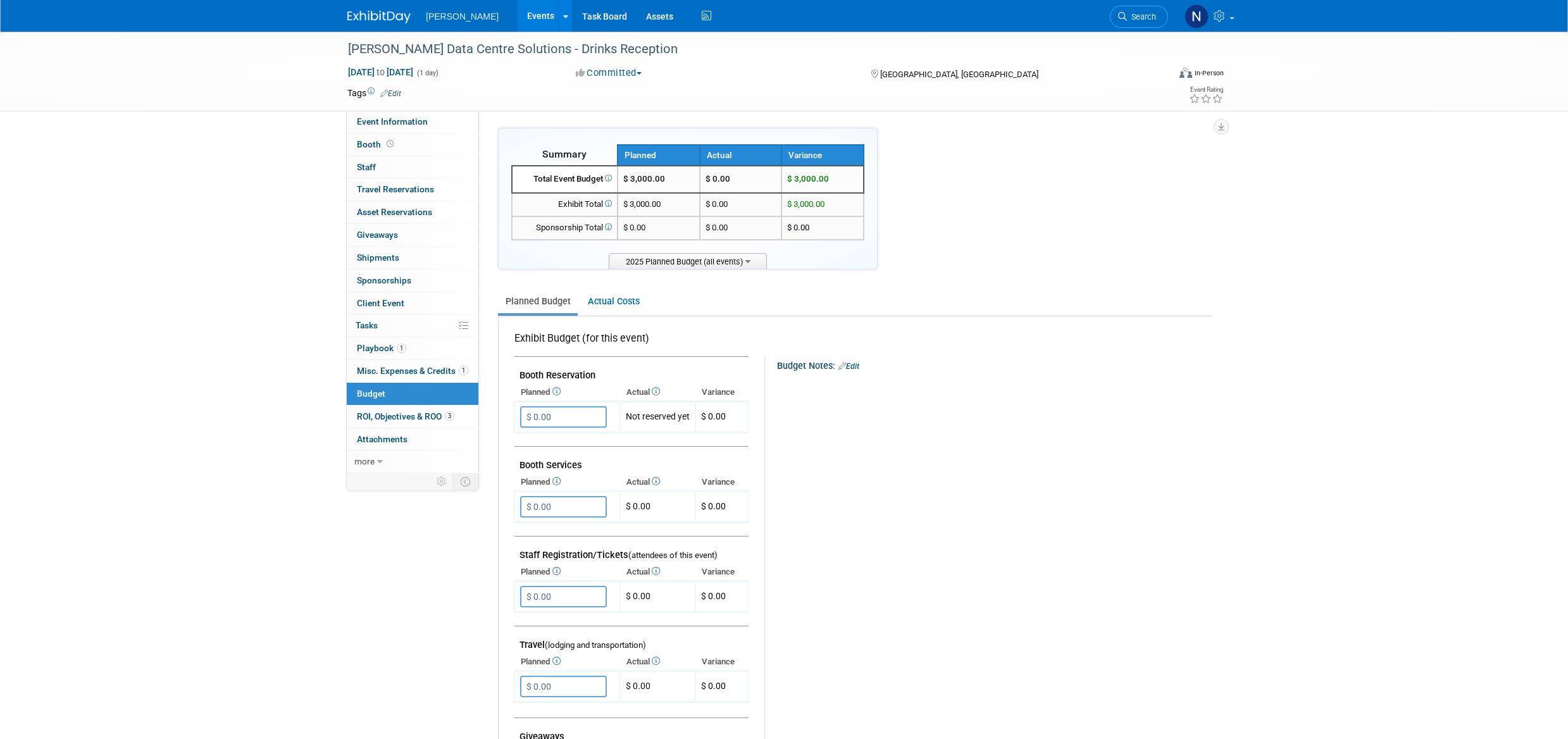
click at [624, 305] on link "Actual Costs" at bounding box center [613, 301] width 66 height 23
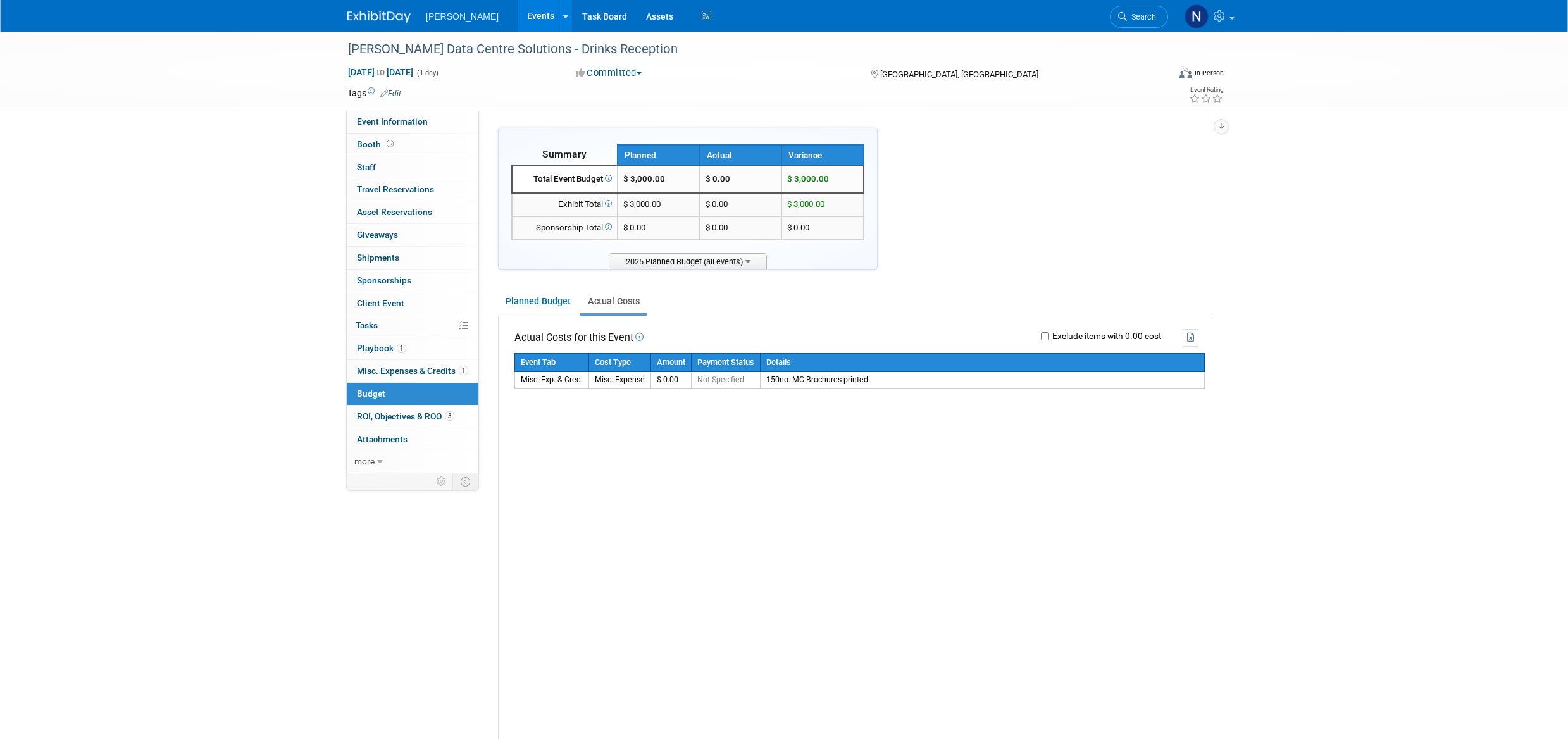
click at [891, 378] on td "150no. MC Brochures printed" at bounding box center [982, 380] width 444 height 17
click at [398, 374] on span "Misc. Expenses & Credits 1" at bounding box center [413, 371] width 112 height 10
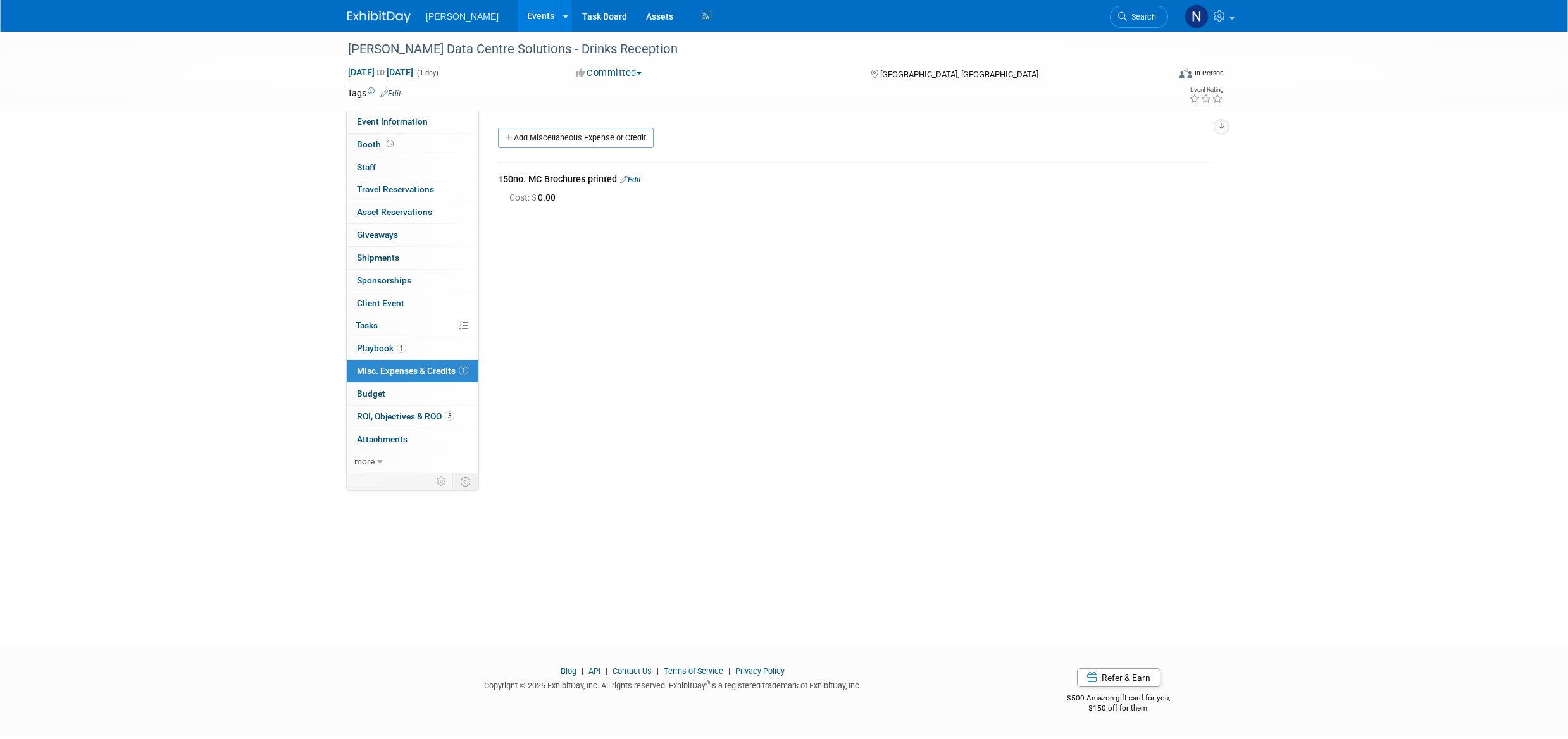
click at [600, 136] on link "Add Miscellaneous Expense or Credit" at bounding box center [576, 139] width 156 height 20
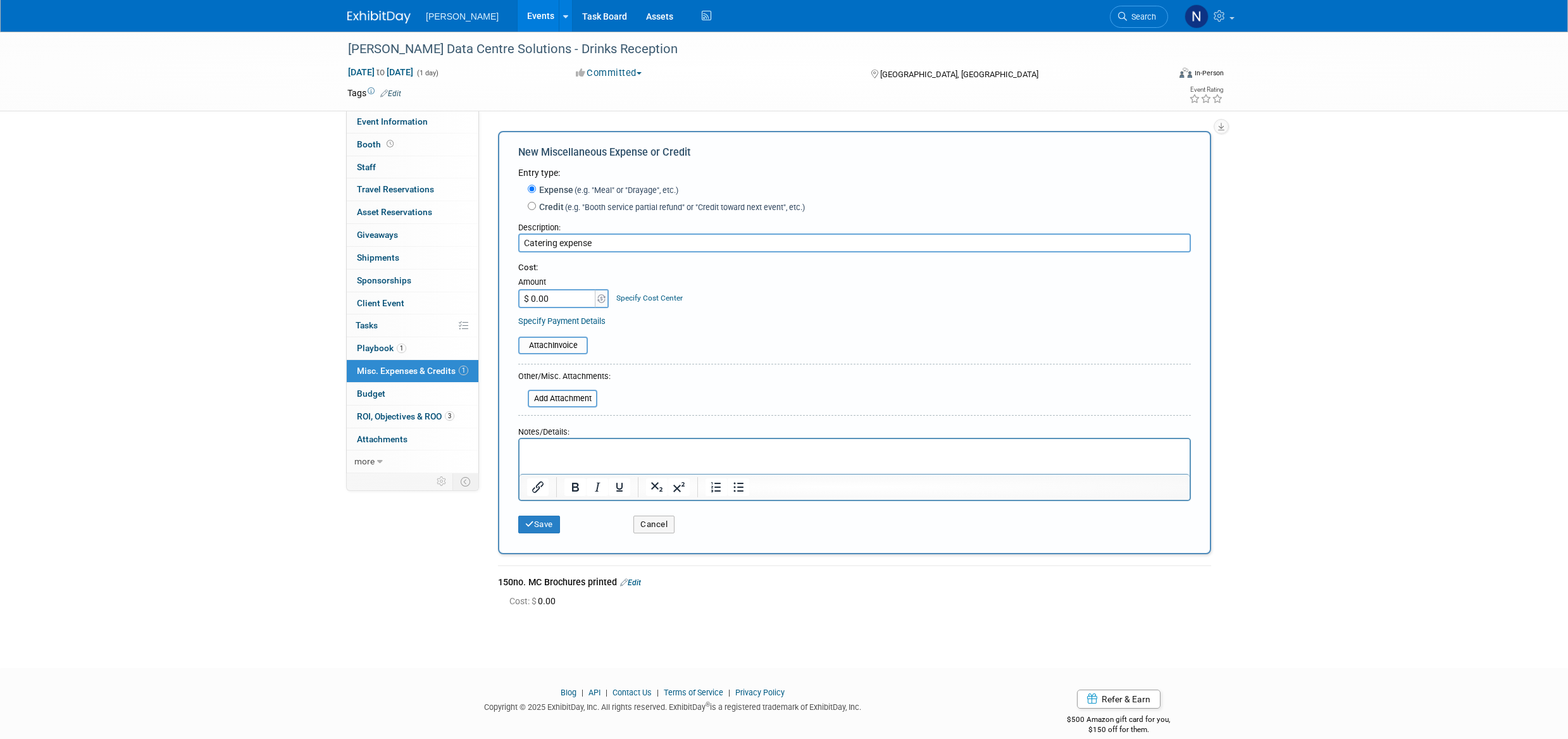
type input "Catering expense"
click at [612, 451] on p "Rich Text Area. Press ALT-0 for help." at bounding box center [854, 451] width 655 height 13
click at [557, 527] on button "Save" at bounding box center [539, 524] width 42 height 18
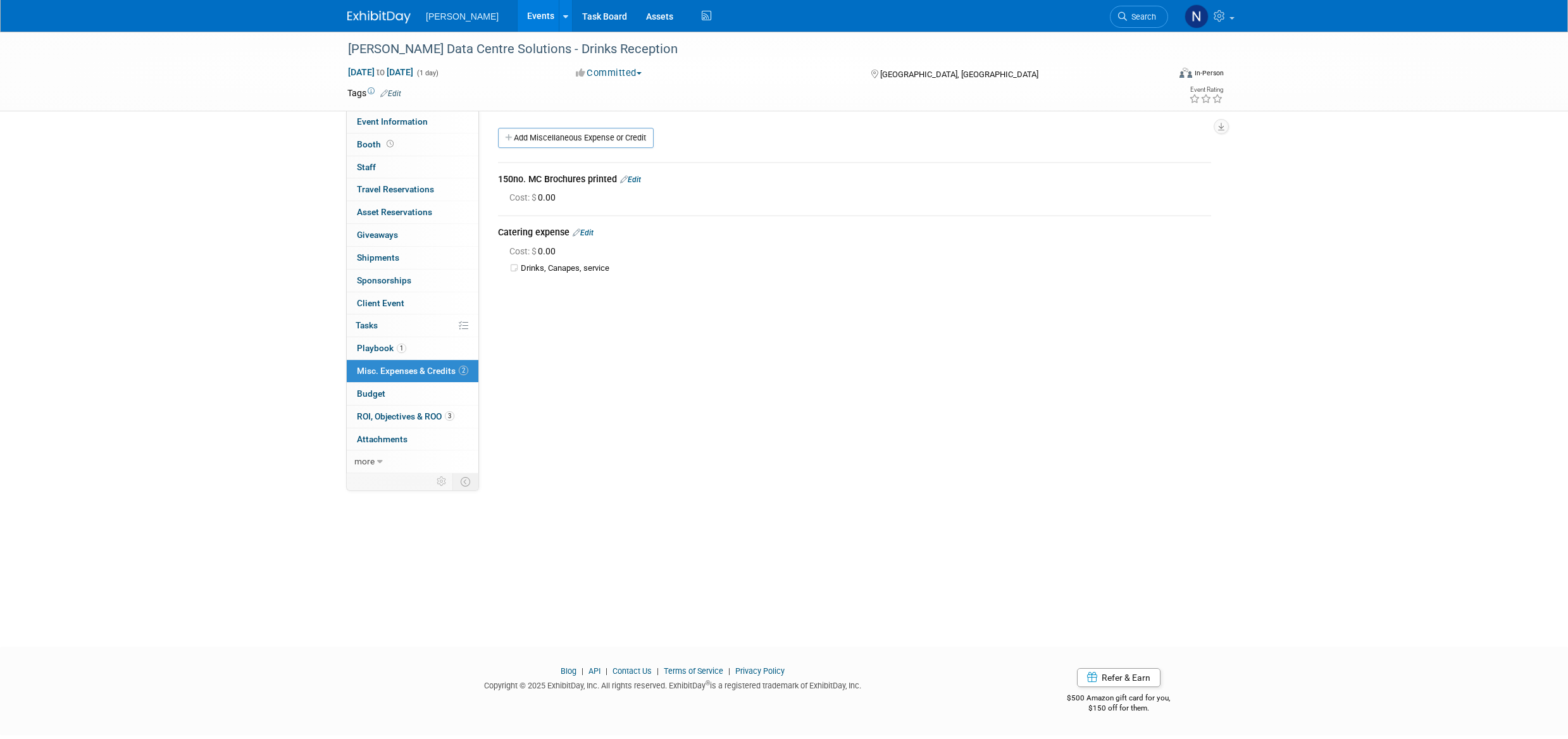
click at [419, 398] on link "Budget" at bounding box center [413, 394] width 132 height 22
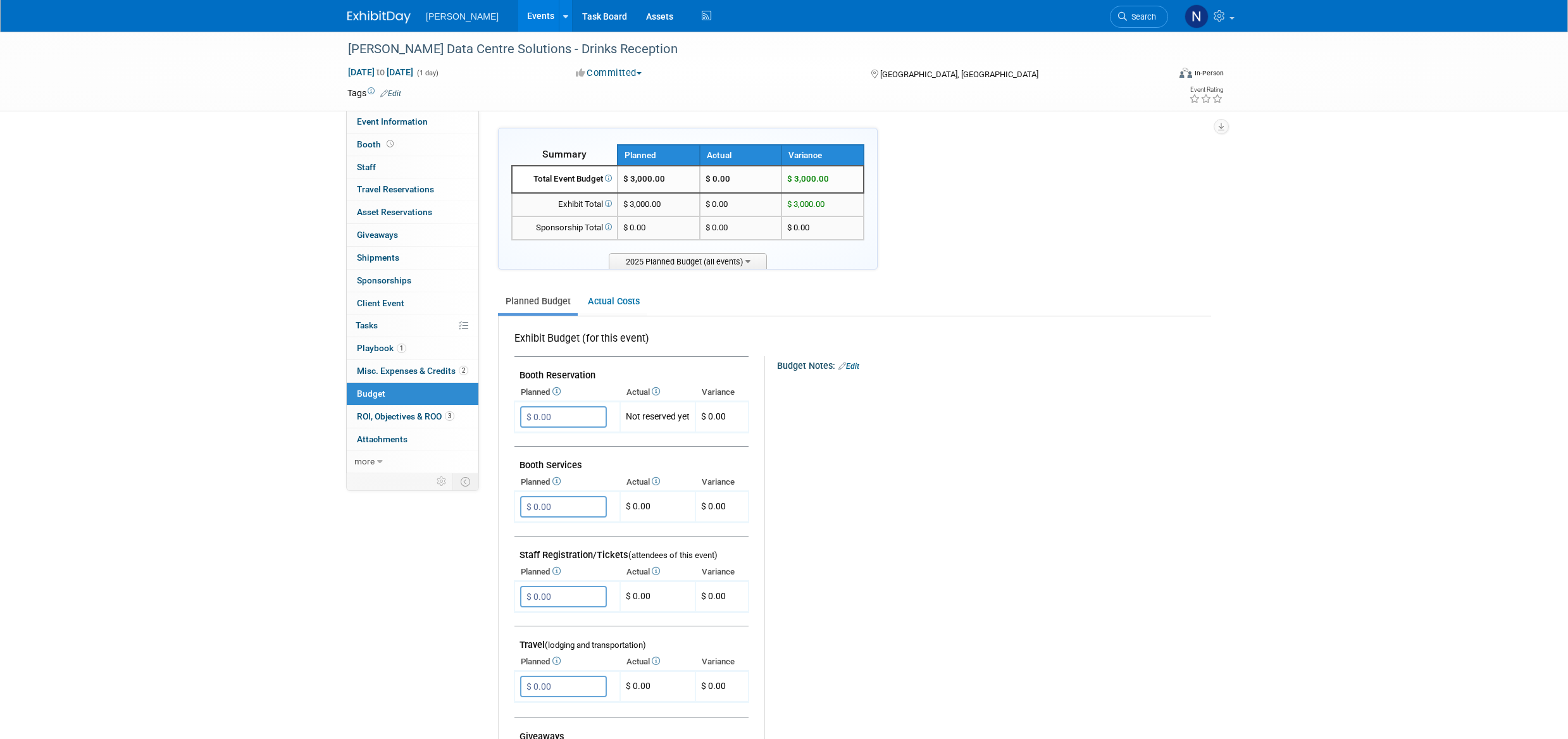
click at [611, 306] on link "Actual Costs" at bounding box center [613, 301] width 66 height 23
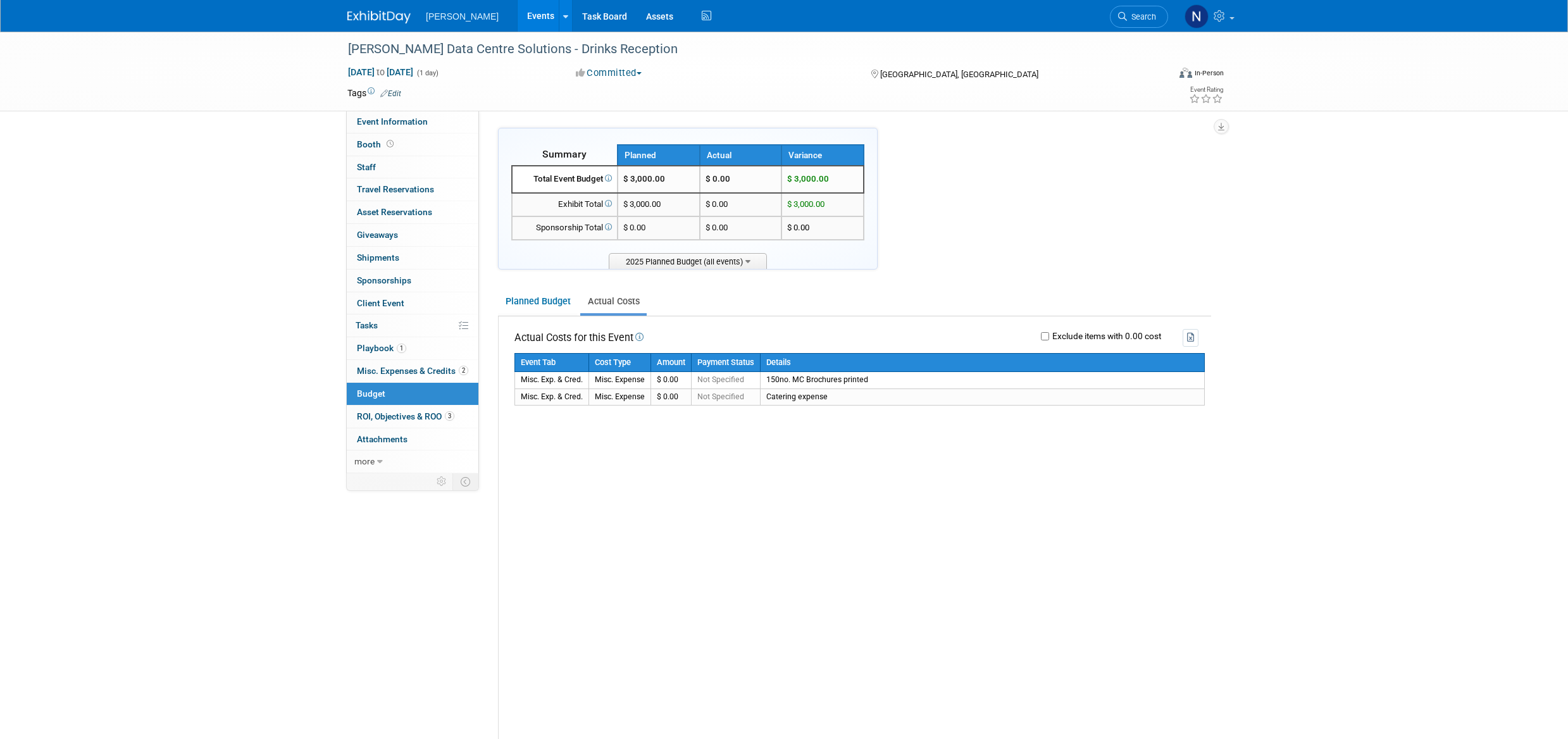
click at [381, 243] on link "0 Giveaways 0" at bounding box center [413, 235] width 132 height 22
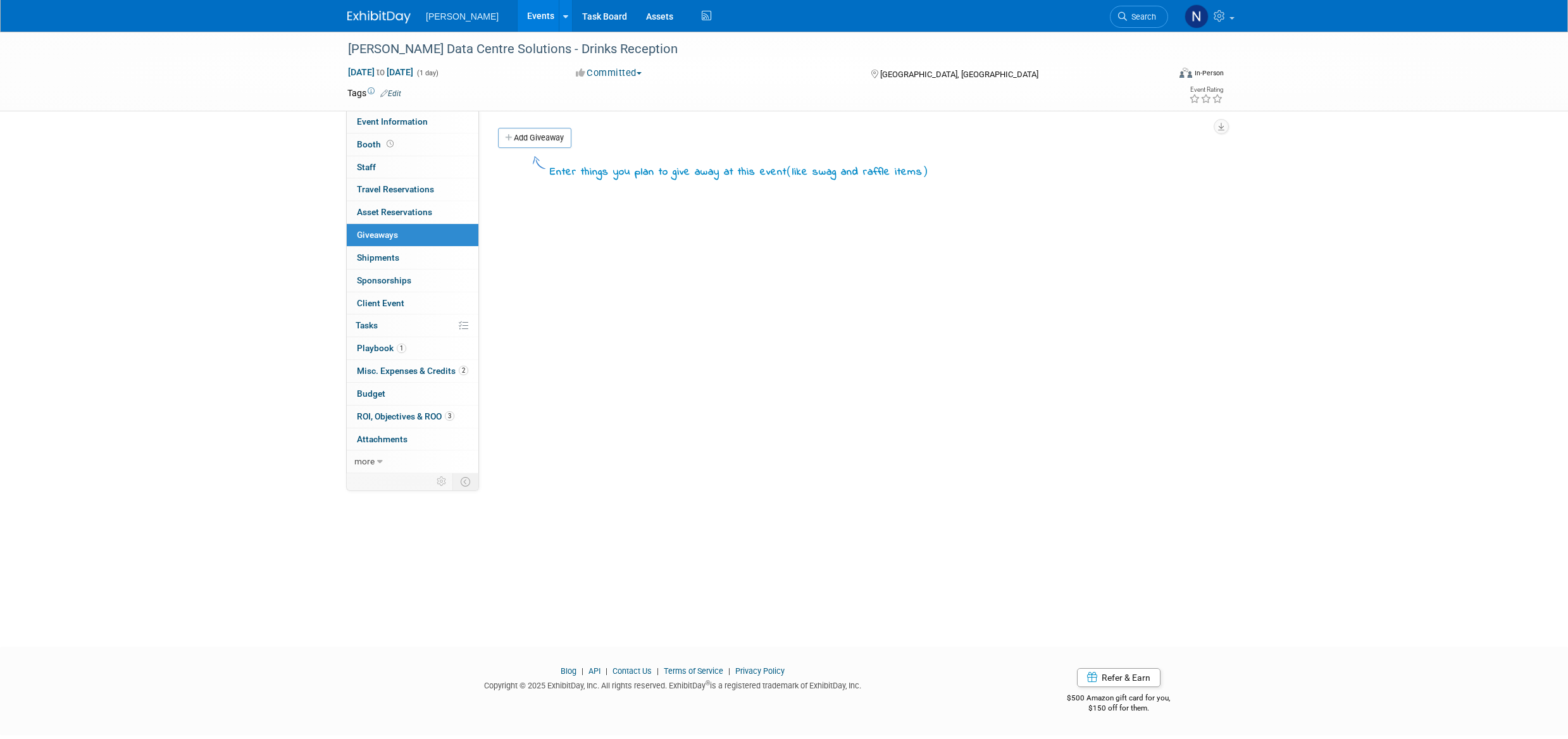
click at [546, 142] on link "Add Giveaway" at bounding box center [534, 139] width 73 height 20
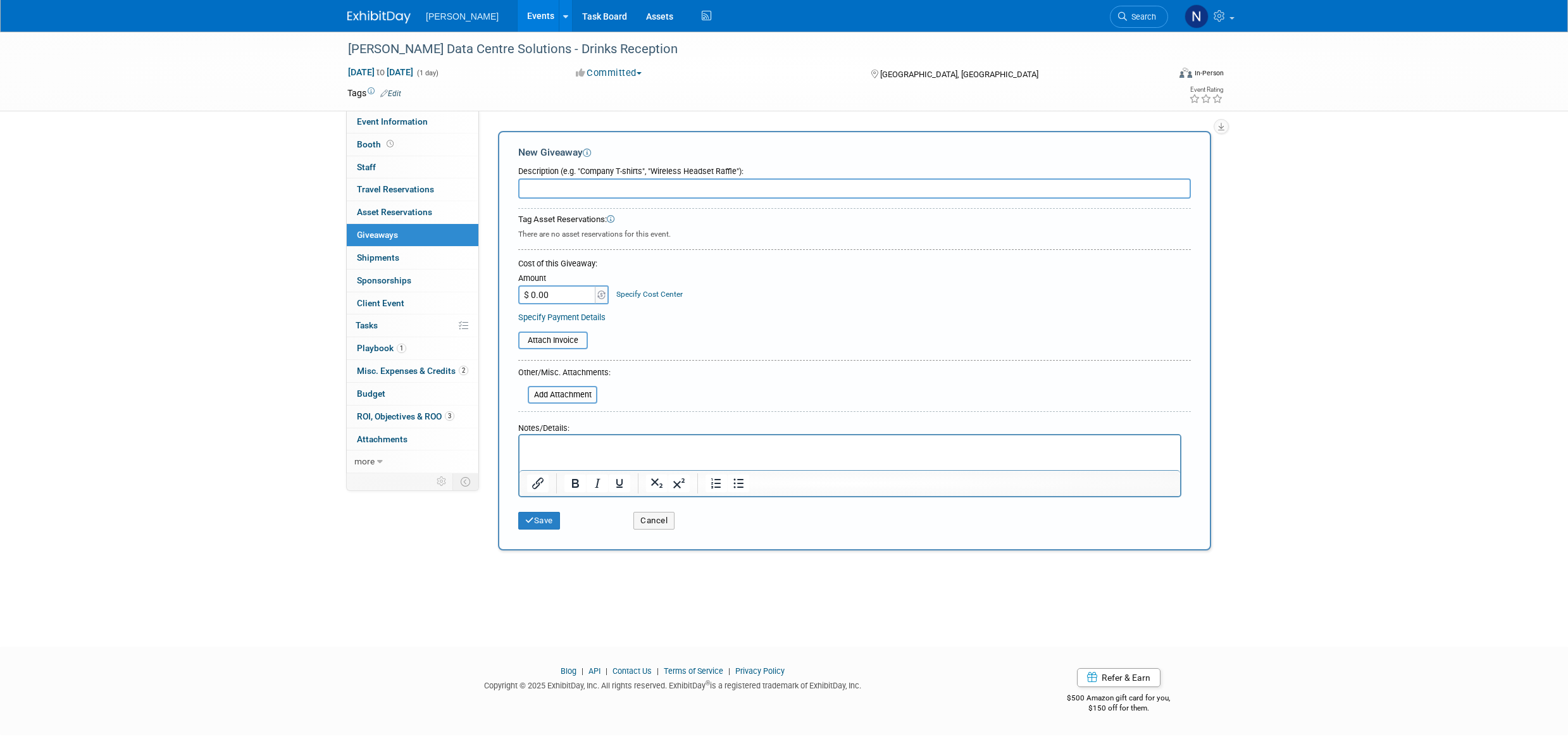
click at [369, 171] on span "Staff 0" at bounding box center [366, 166] width 19 height 10
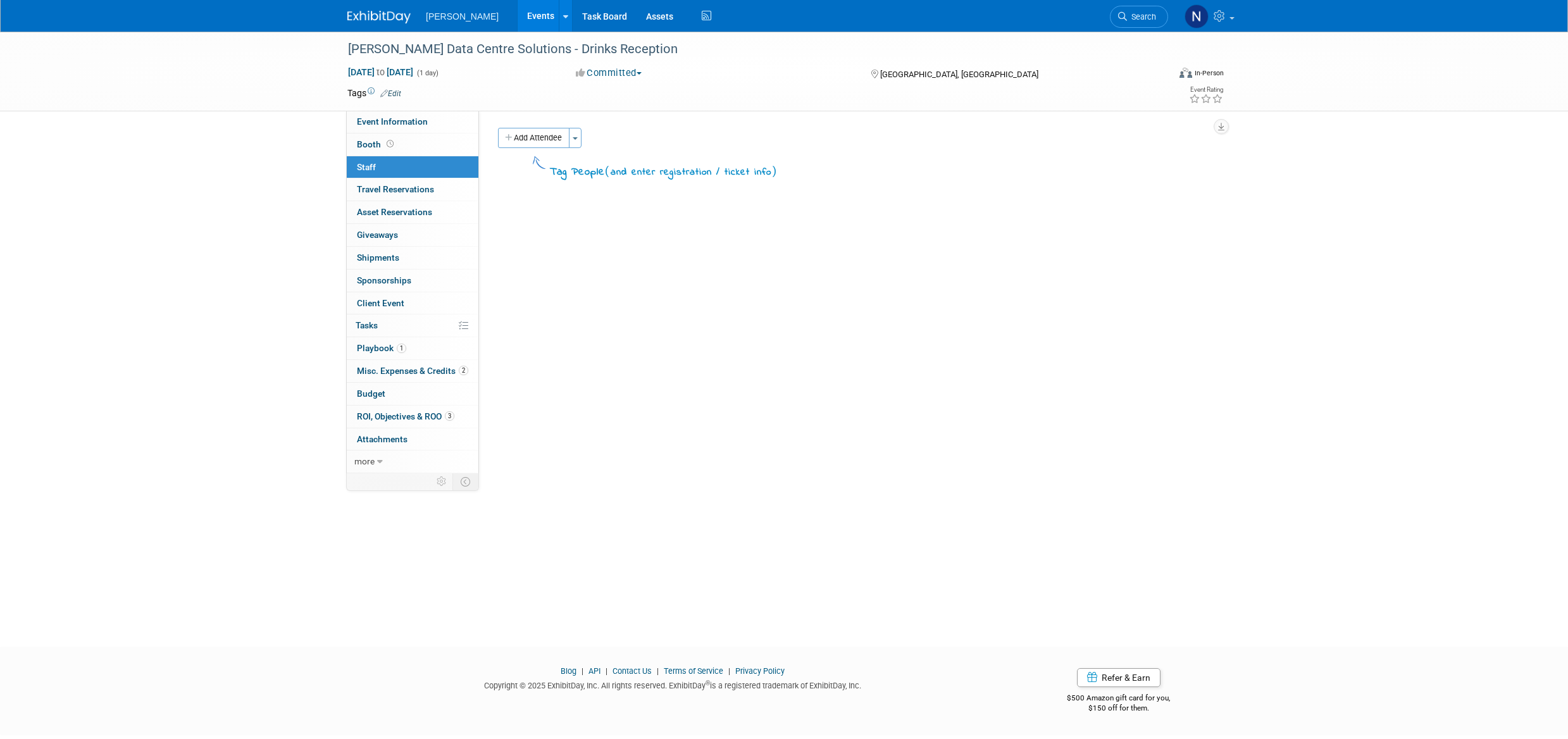
click at [544, 138] on button "Add Attendee" at bounding box center [534, 139] width 72 height 20
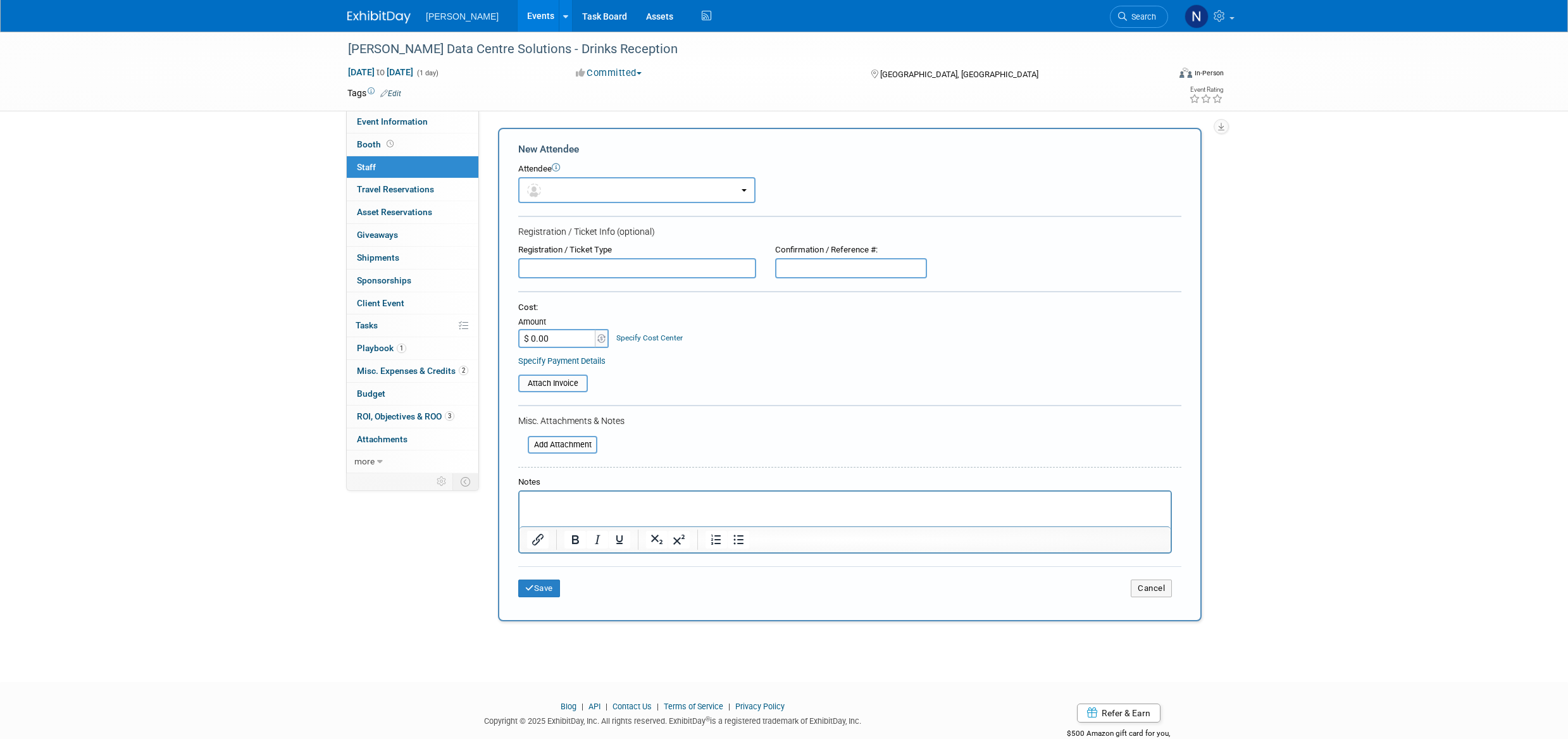
click at [594, 501] on p "Rich Text Area. Press ALT-0 for help." at bounding box center [845, 504] width 637 height 13
click at [540, 590] on button "Save" at bounding box center [539, 588] width 42 height 18
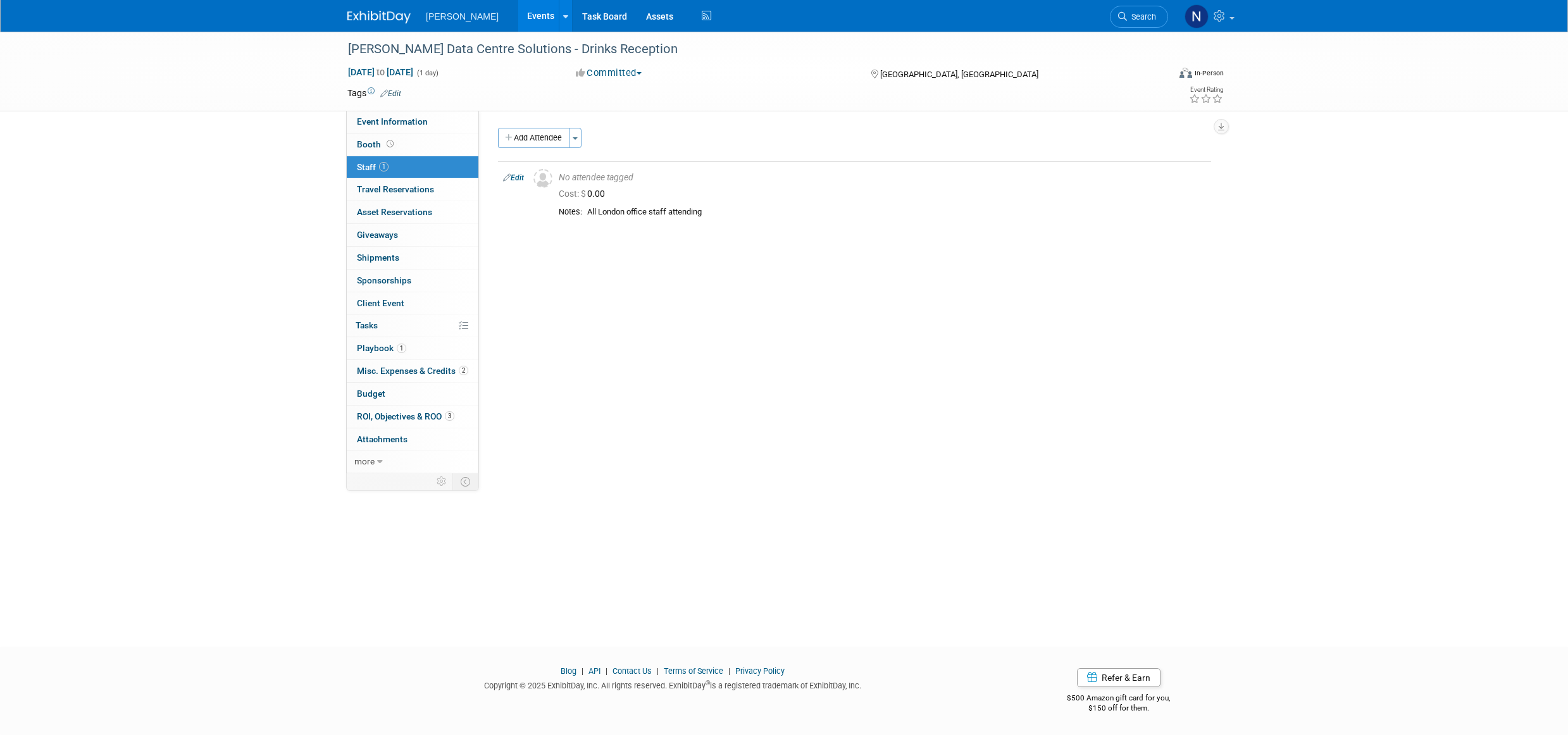
click at [415, 120] on span "Event Information" at bounding box center [392, 121] width 71 height 10
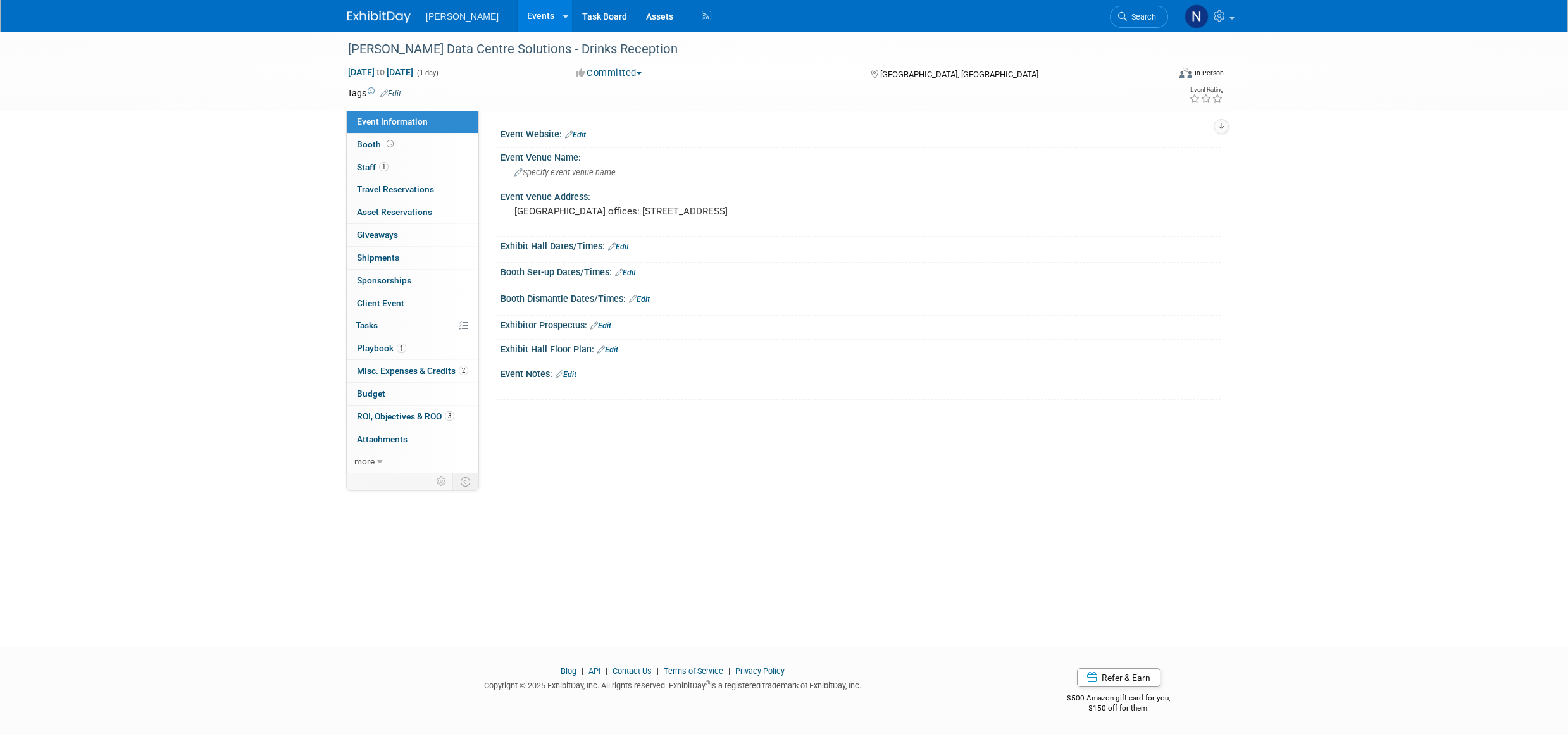
click at [366, 393] on span "Budget" at bounding box center [371, 393] width 29 height 10
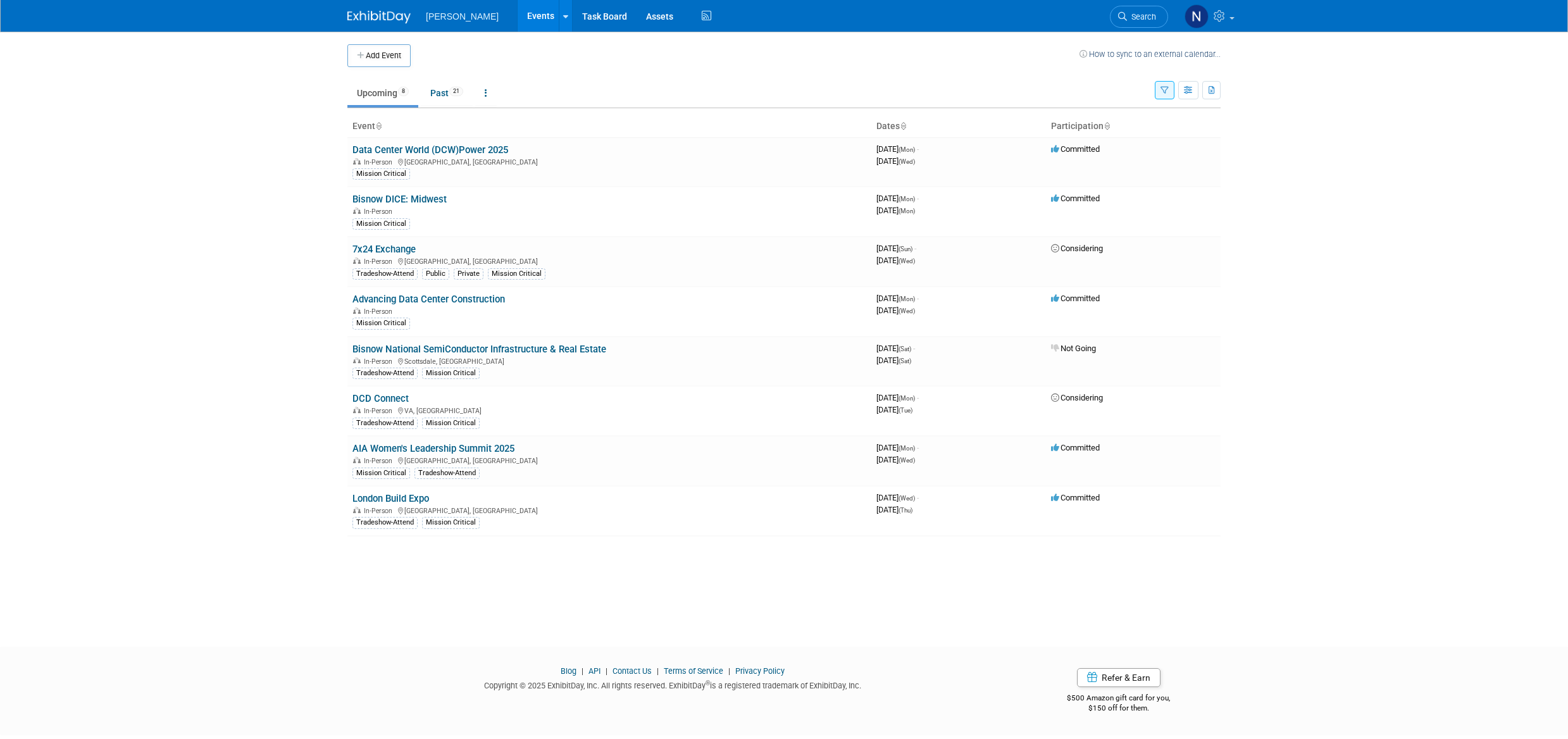
click at [374, 46] on button "Add Event" at bounding box center [379, 56] width 63 height 23
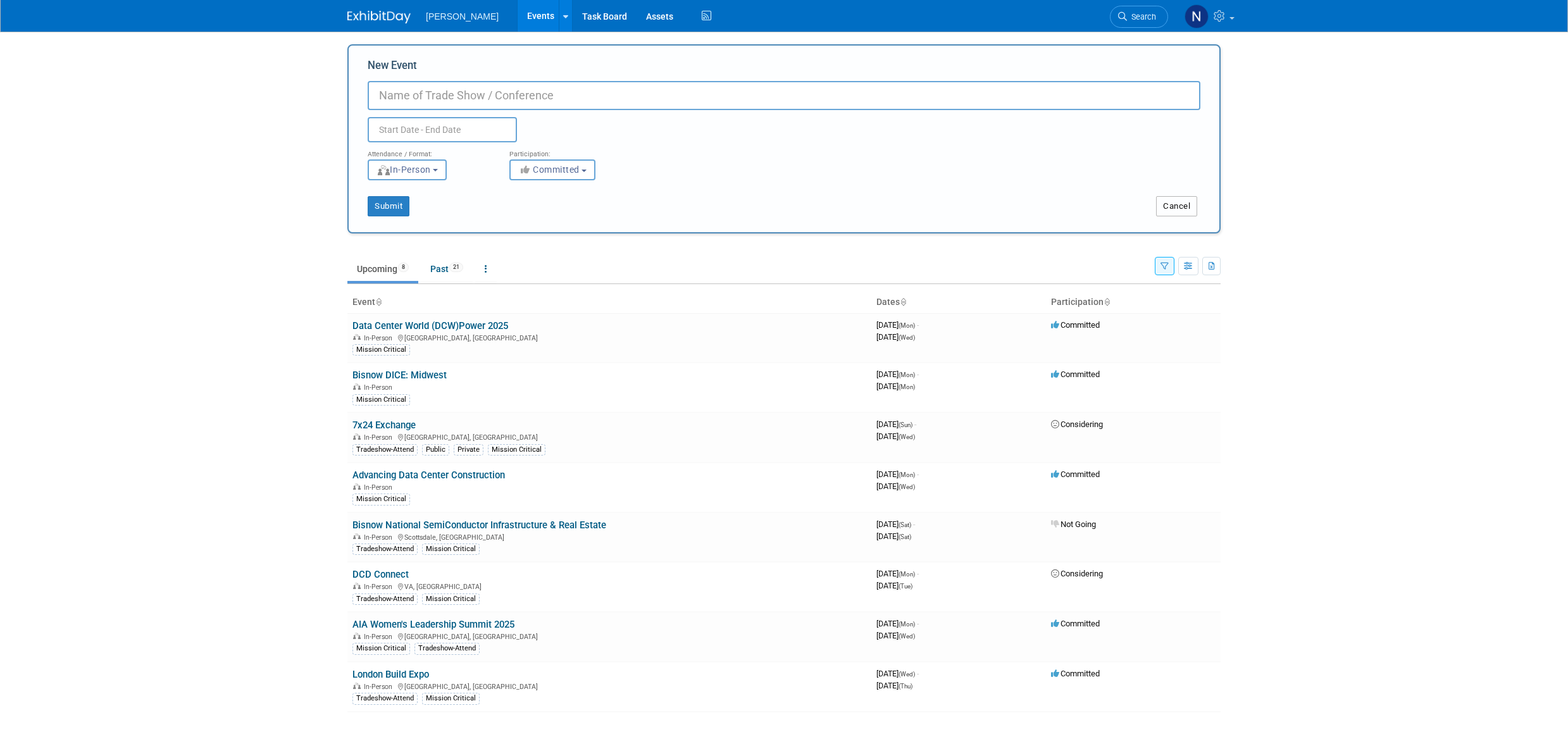
click at [1188, 205] on button "Cancel" at bounding box center [1177, 206] width 41 height 20
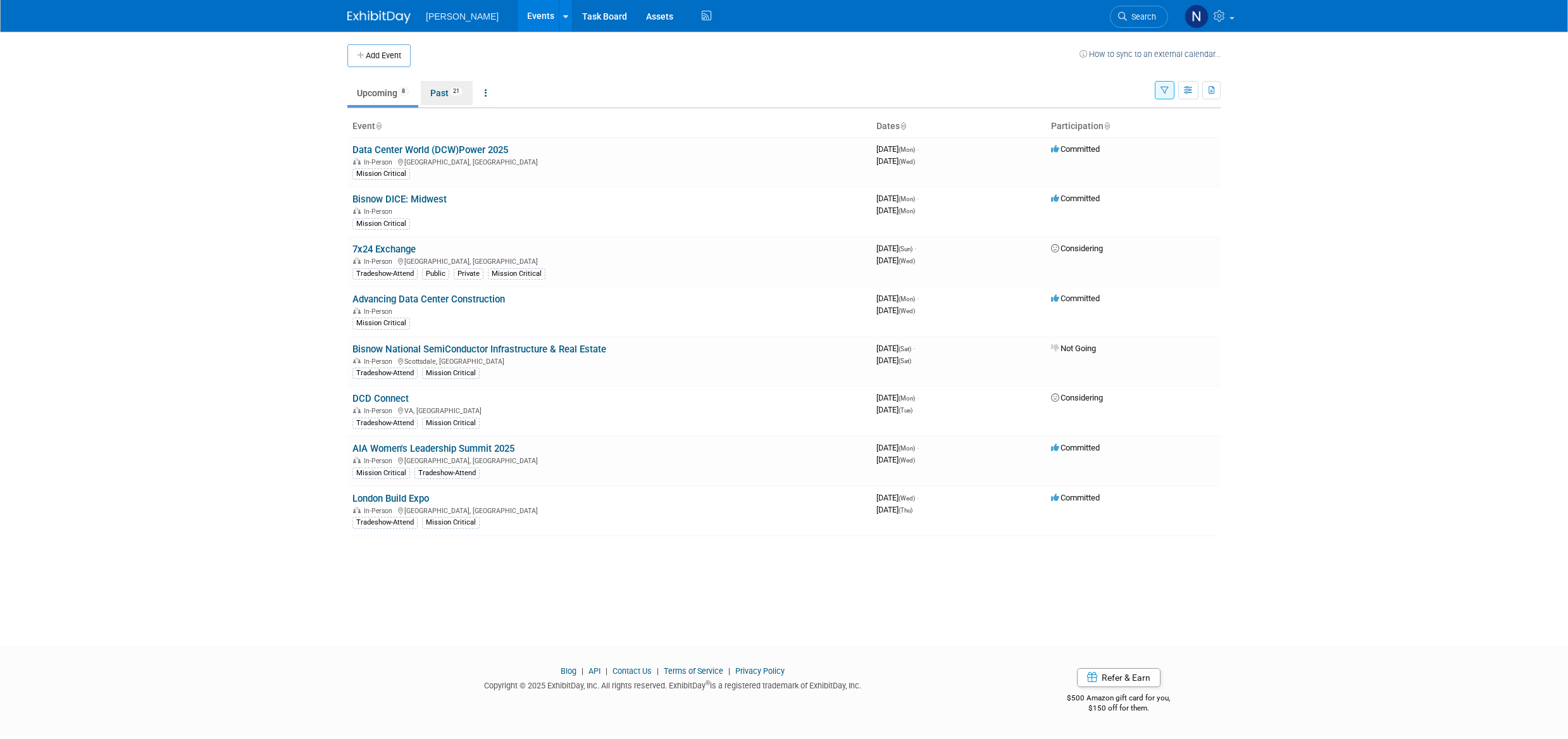
click at [449, 91] on link "Past 21" at bounding box center [447, 93] width 52 height 24
click at [402, 59] on button "Add Event" at bounding box center [379, 56] width 63 height 23
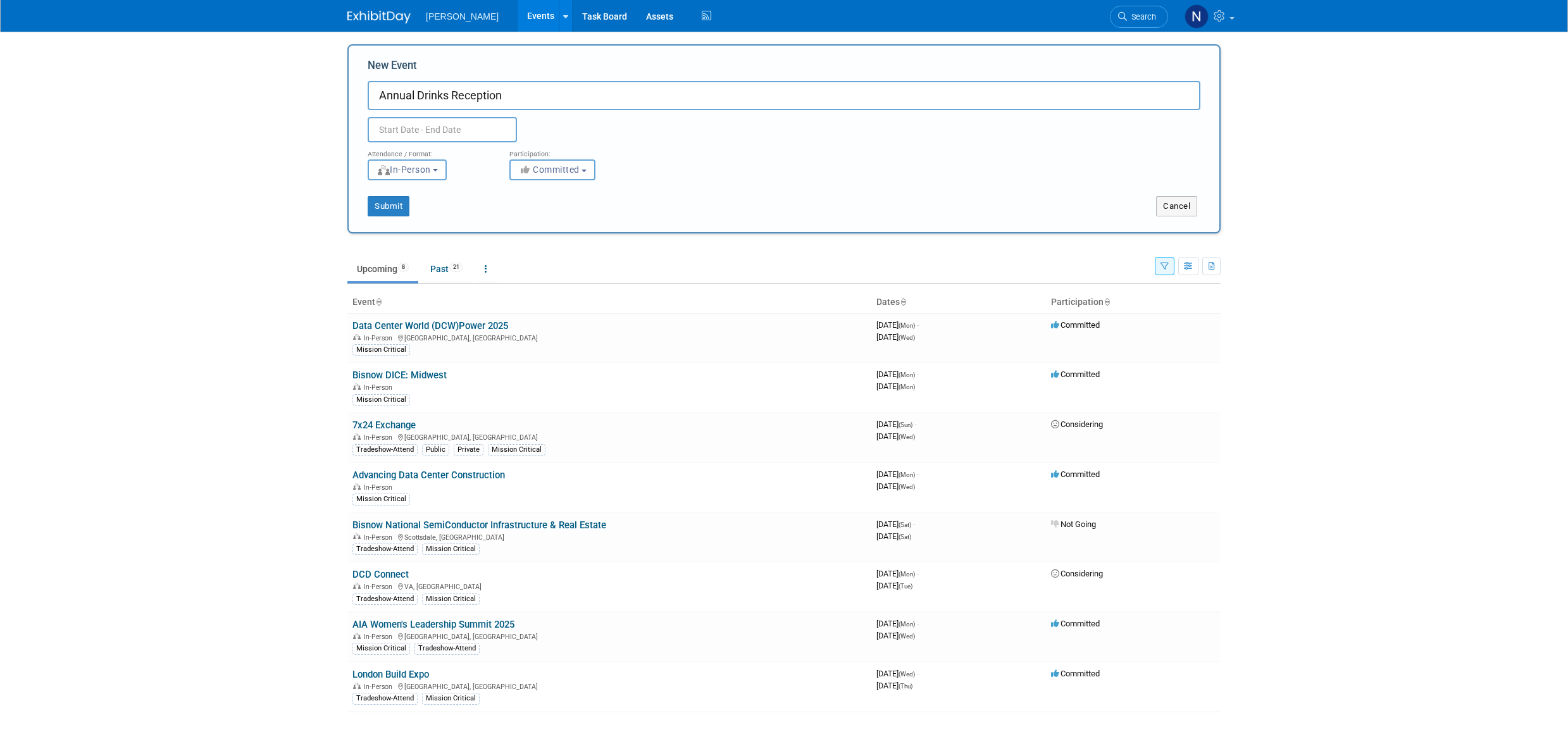
type input "Annual Drinks Reception"
click at [469, 127] on input "text" at bounding box center [442, 129] width 150 height 25
click at [547, 158] on icon at bounding box center [549, 158] width 9 height 9
select select "9"
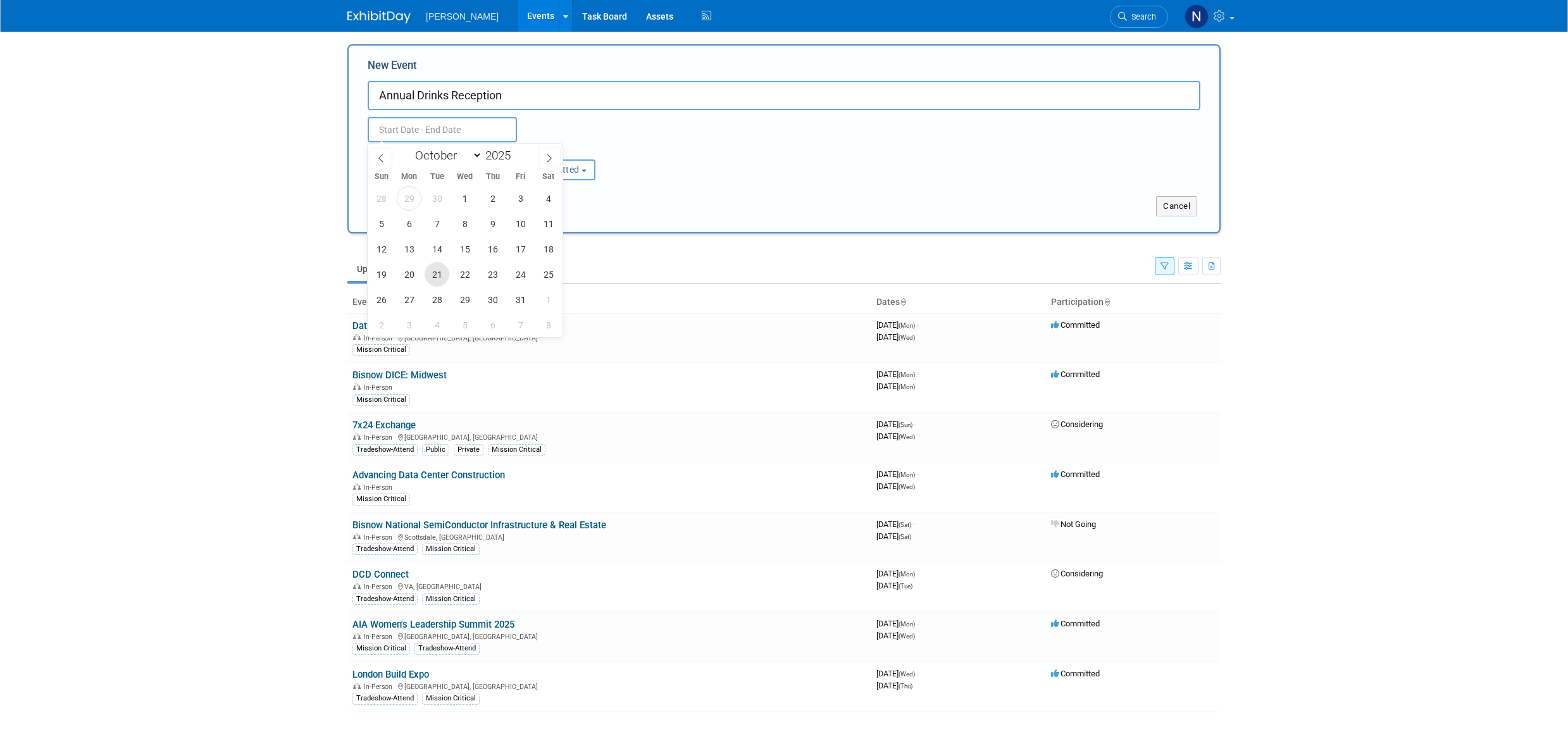
click at [433, 277] on span "21" at bounding box center [437, 274] width 25 height 25
type input "[DATE] to [DATE]"
click at [680, 152] on div "Attendance / Format: <img src="[URL][DOMAIN_NAME]" style="width: 19px; margin-t…" at bounding box center [784, 161] width 852 height 38
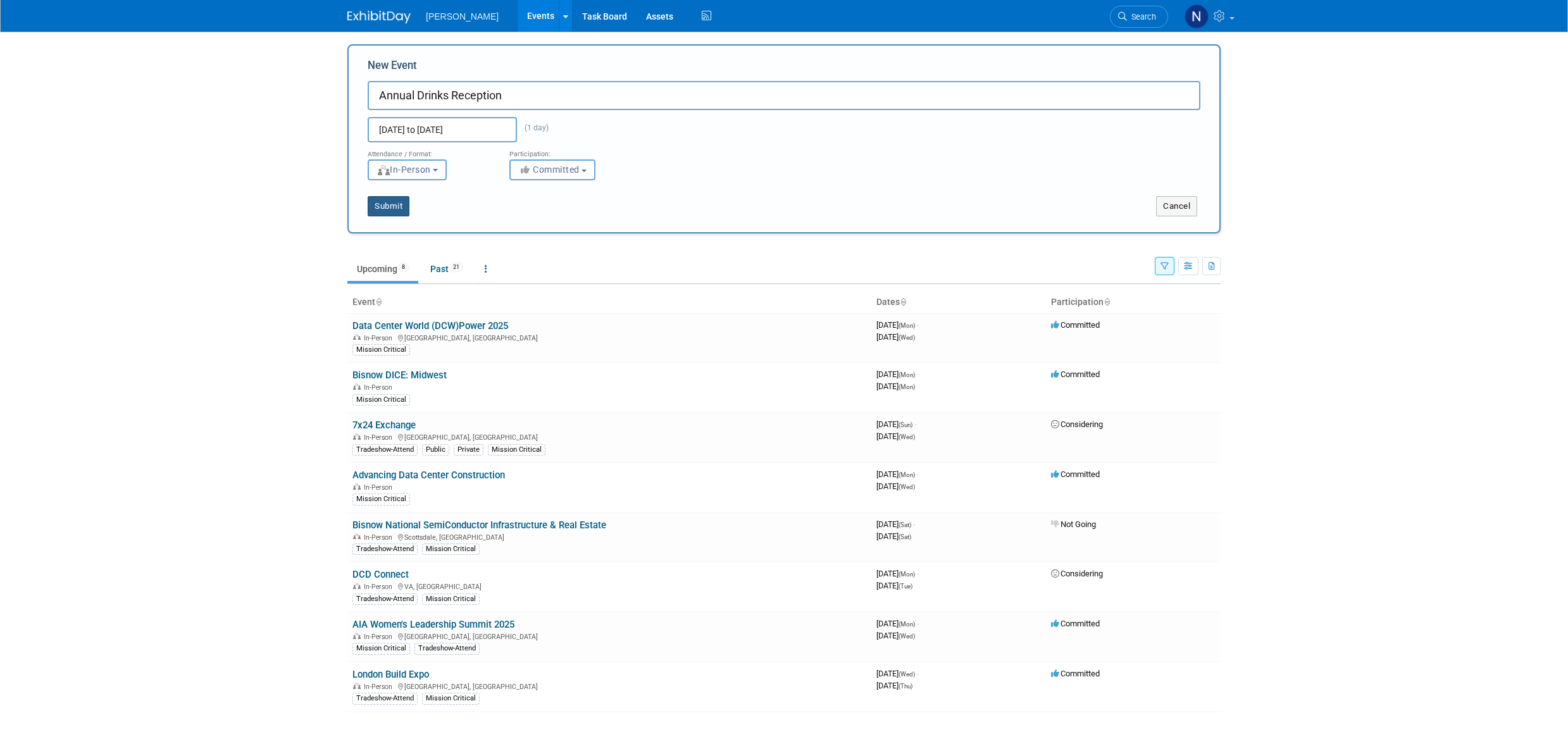
click at [386, 207] on button "Submit" at bounding box center [389, 206] width 42 height 20
click at [392, 205] on button "Submit" at bounding box center [389, 206] width 42 height 20
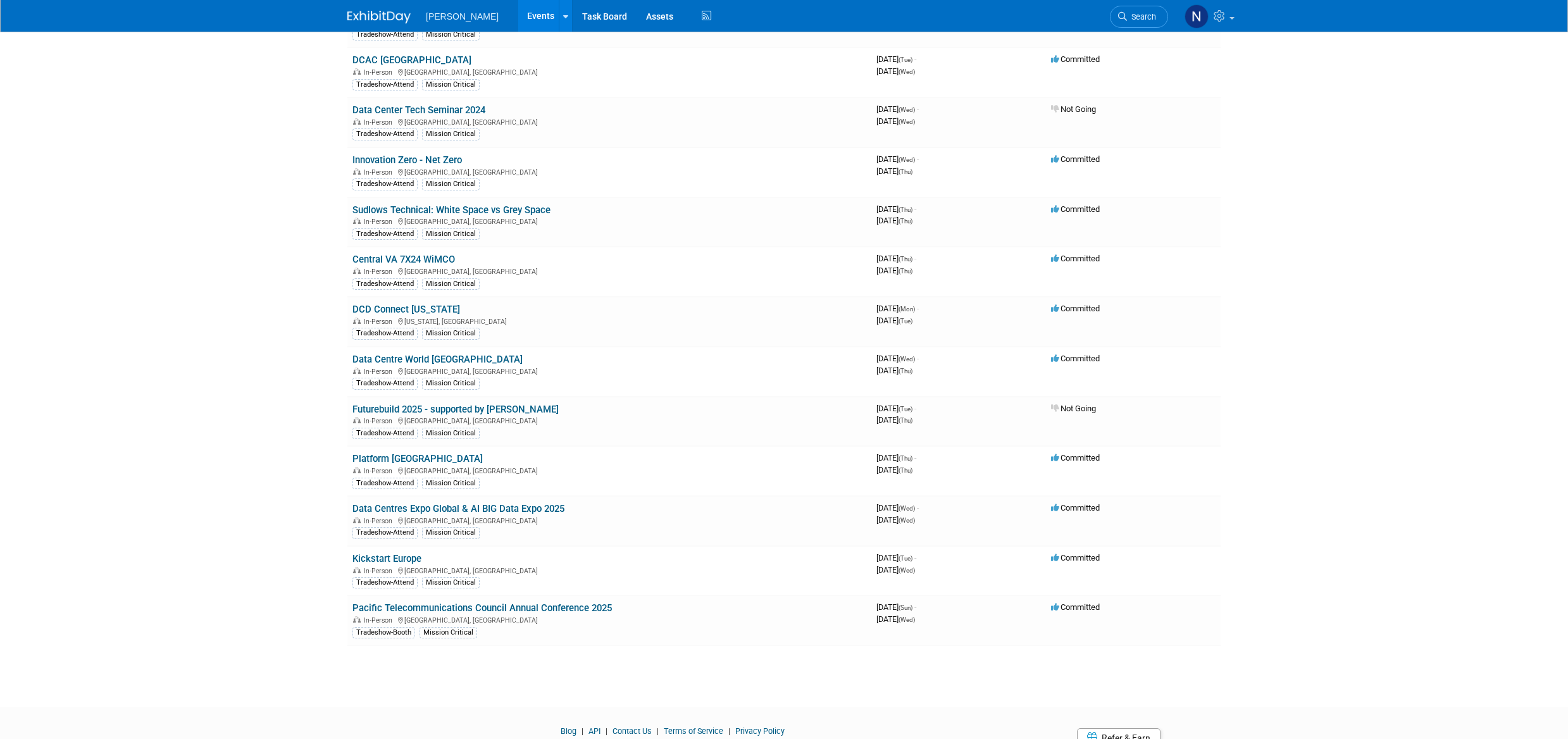
scroll to position [594, 0]
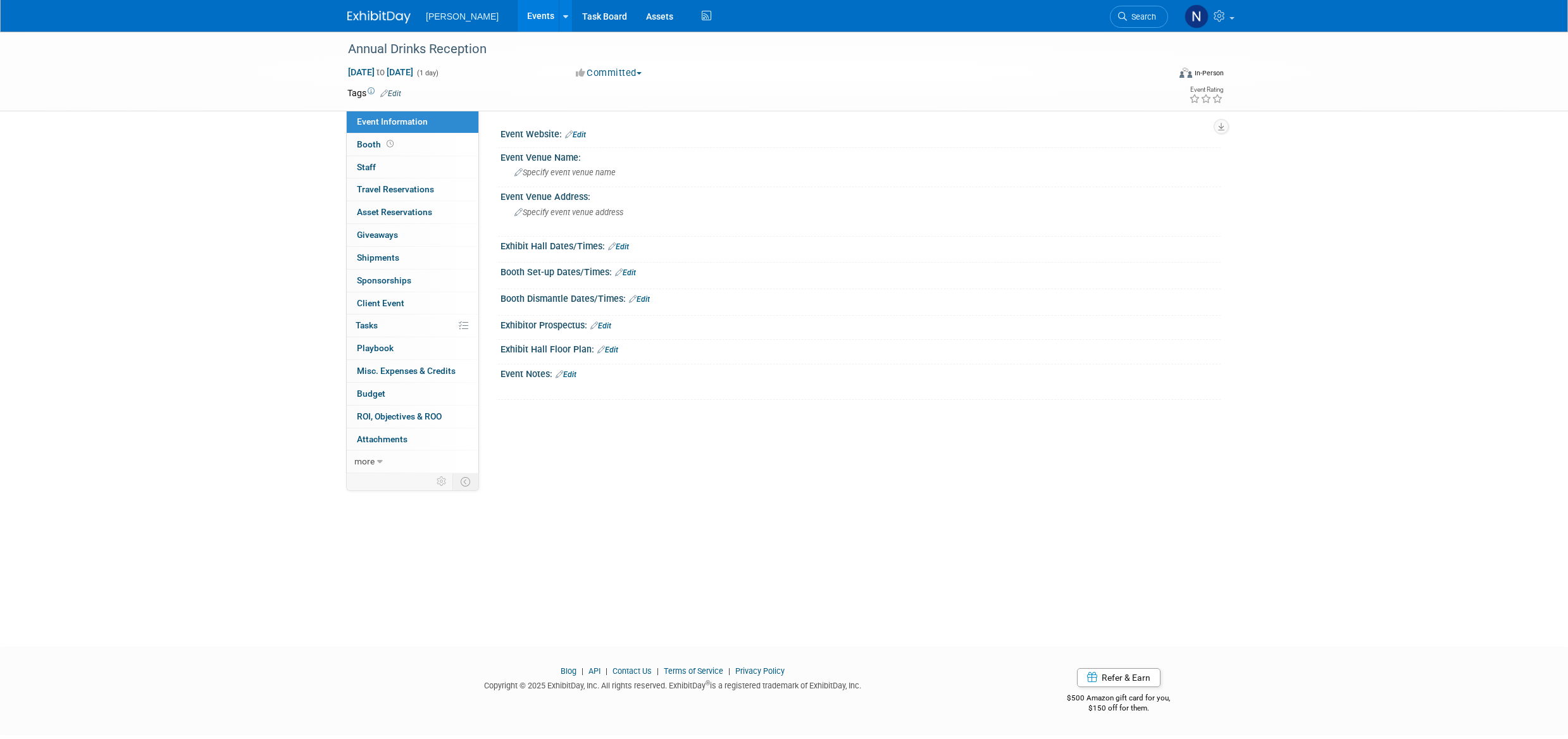
click at [441, 15] on span "[PERSON_NAME]" at bounding box center [462, 16] width 72 height 10
click at [573, 17] on link "Task Board" at bounding box center [604, 16] width 64 height 32
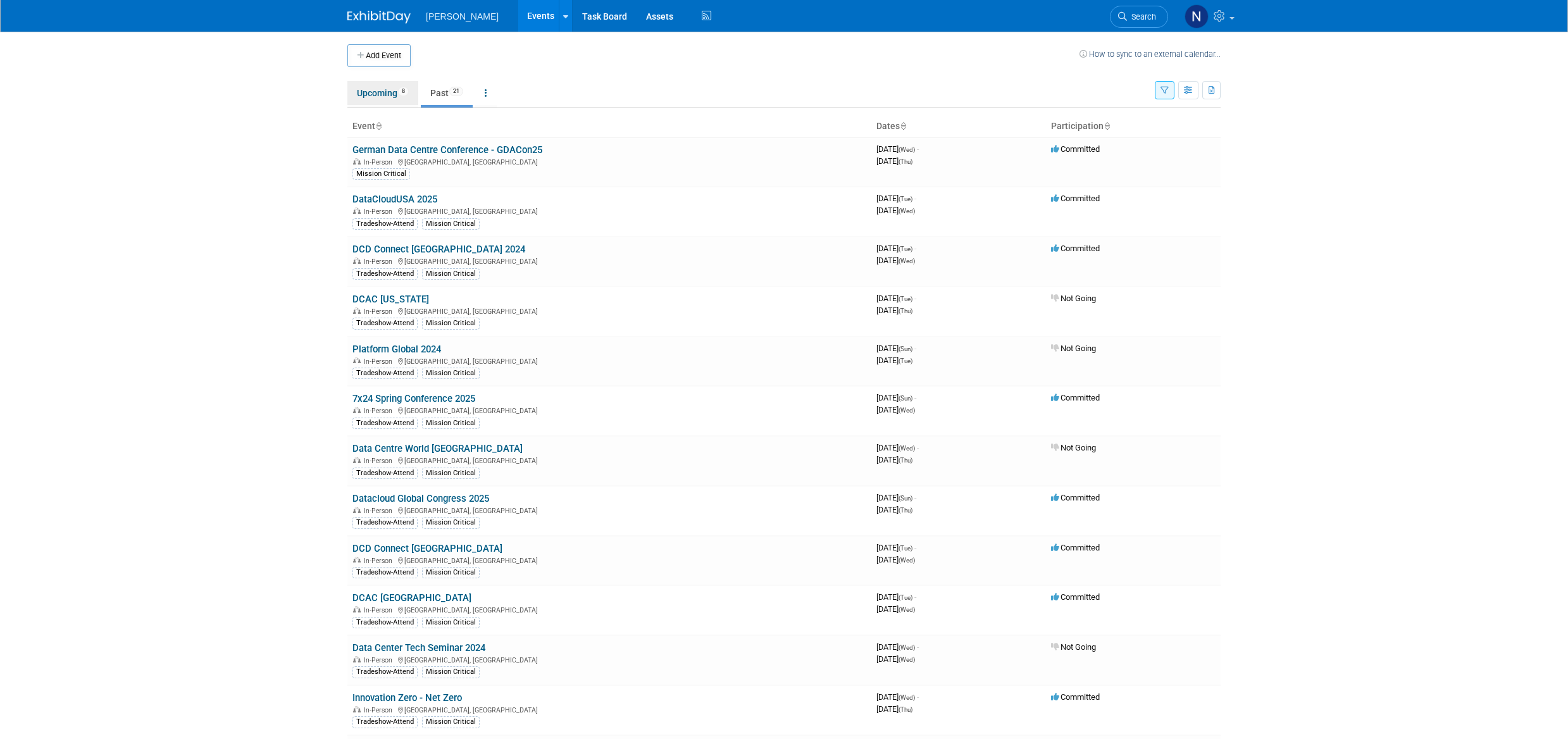
click at [368, 94] on link "Upcoming 8" at bounding box center [383, 93] width 71 height 24
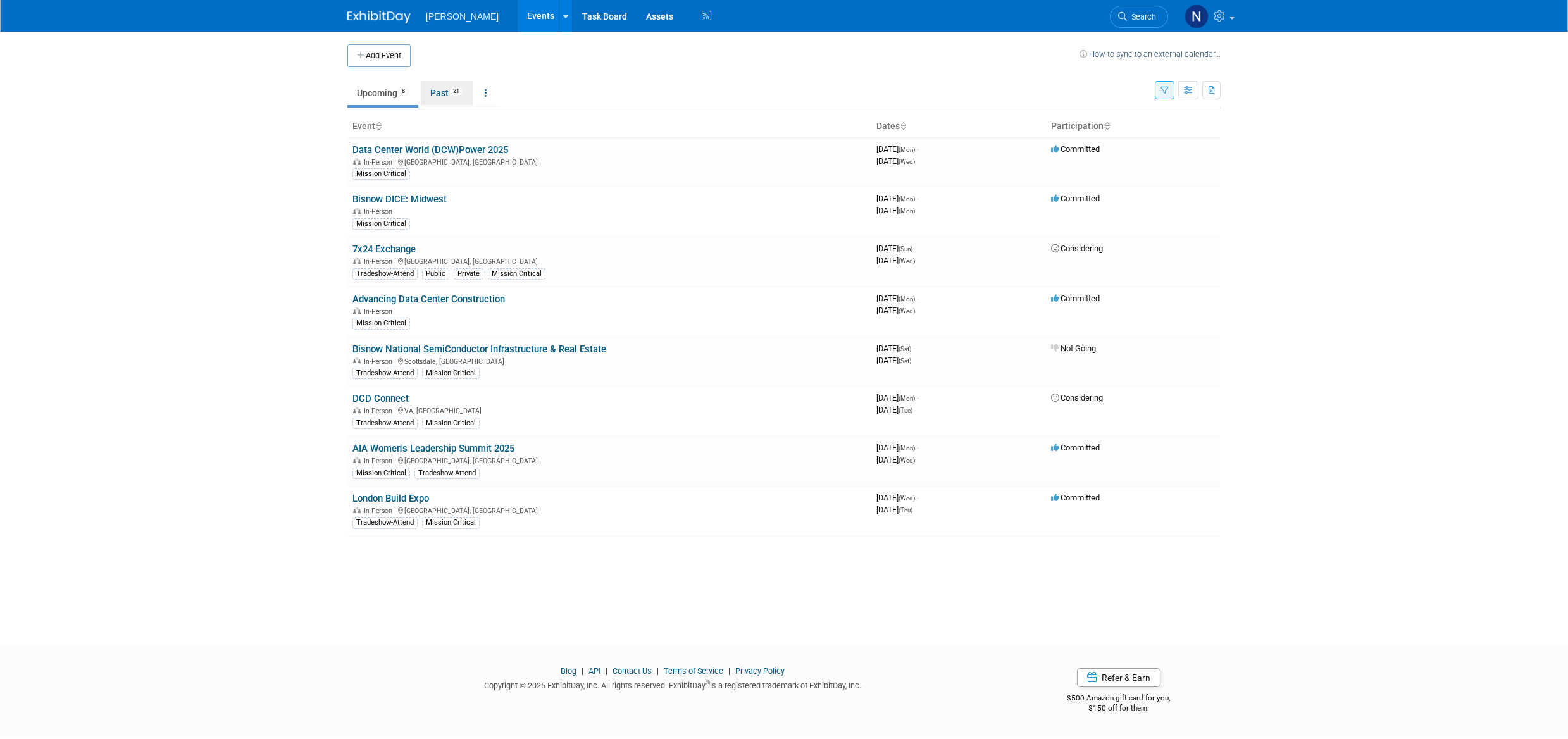
click at [441, 96] on link "Past 21" at bounding box center [447, 93] width 52 height 24
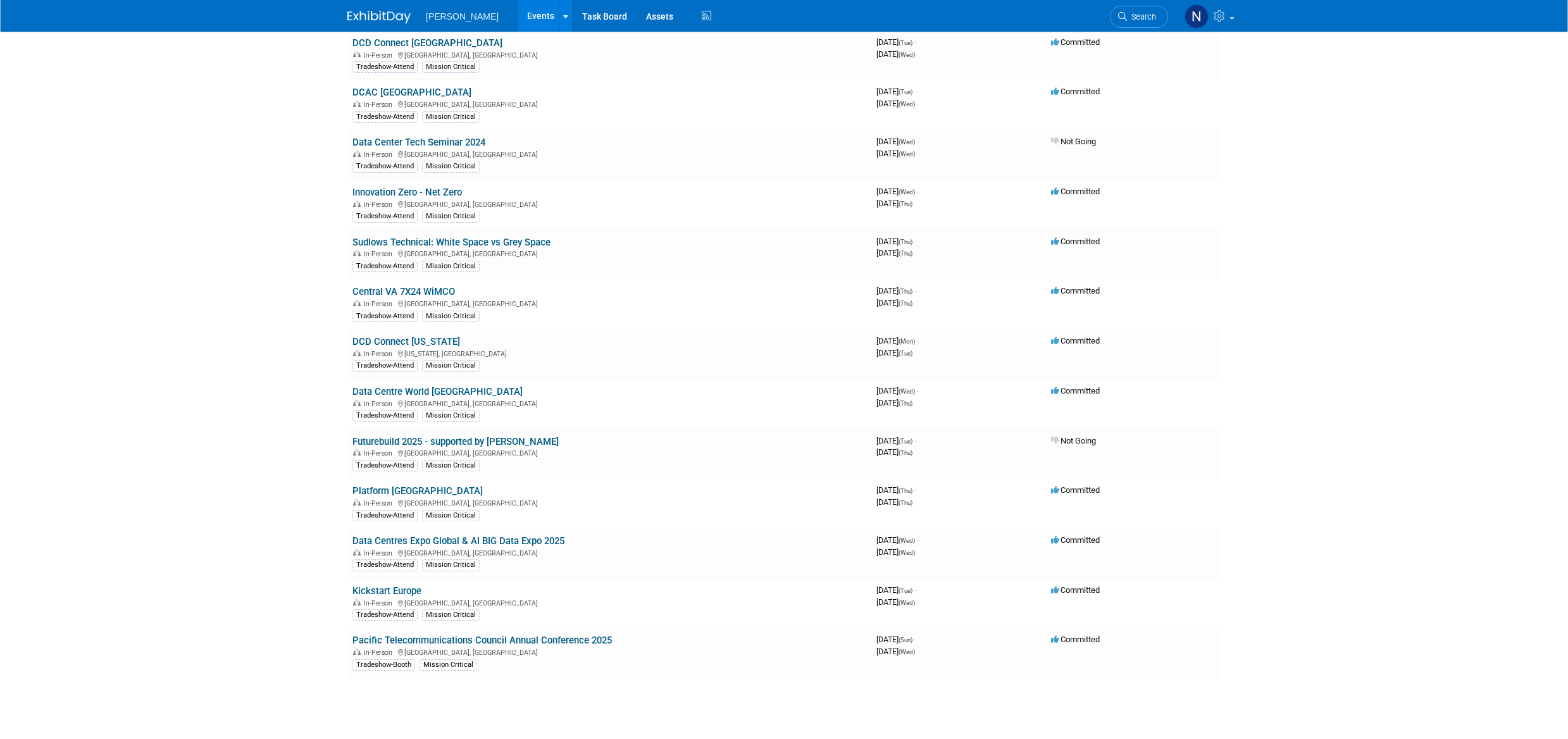
scroll to position [507, 0]
click at [394, 340] on link "DCD Connect [US_STATE]" at bounding box center [406, 341] width 108 height 11
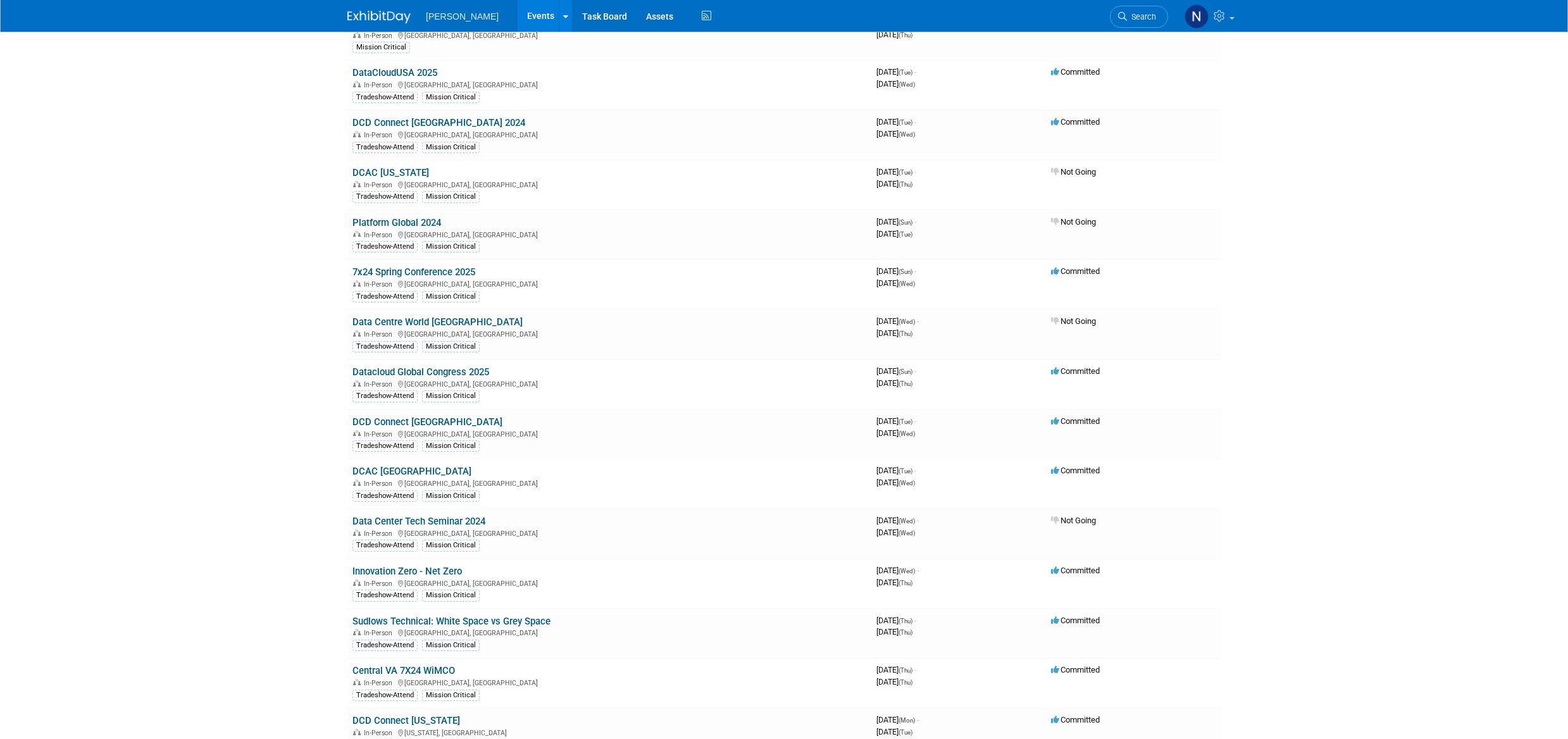
scroll to position [0, 0]
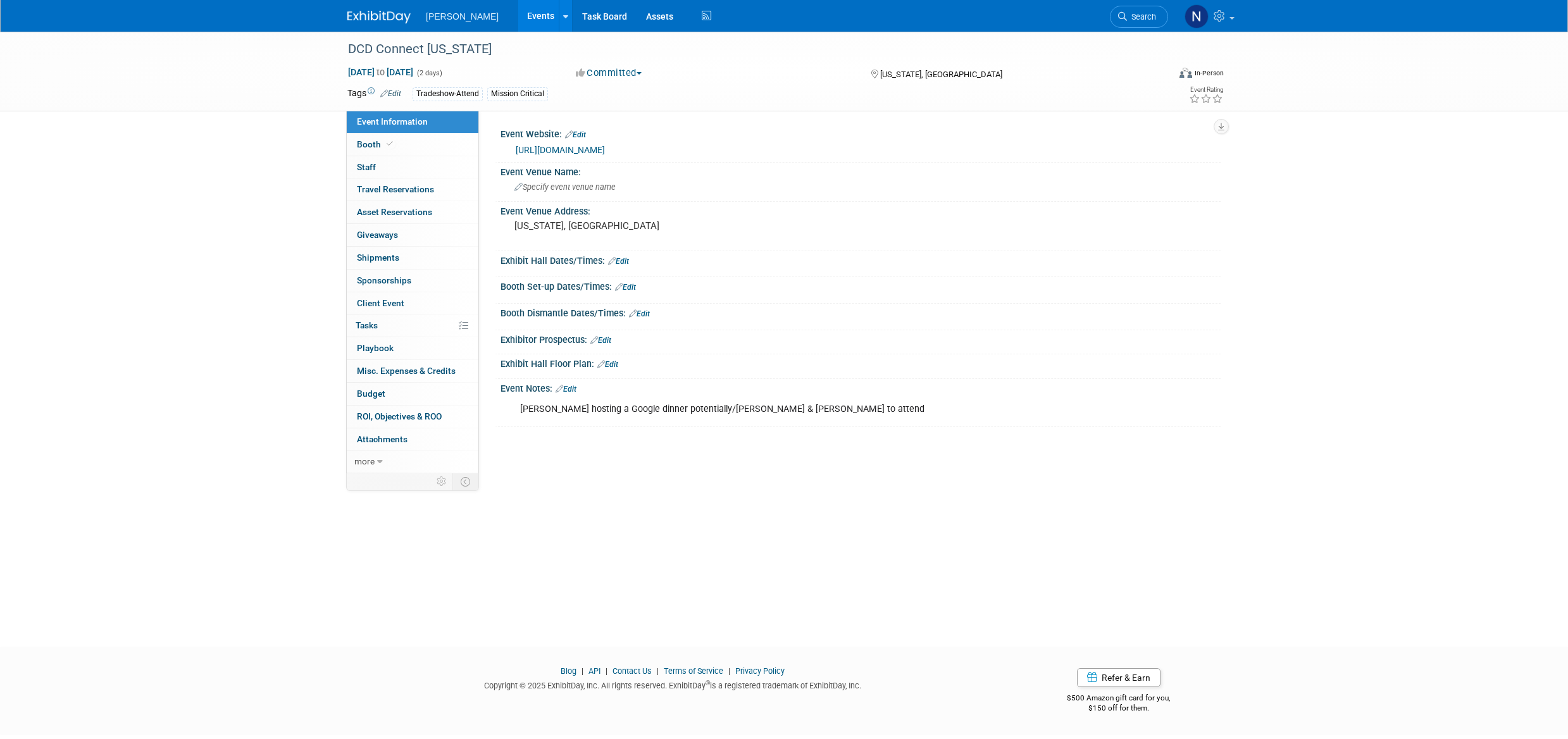
click at [382, 163] on link "0 Staff 0" at bounding box center [413, 167] width 132 height 22
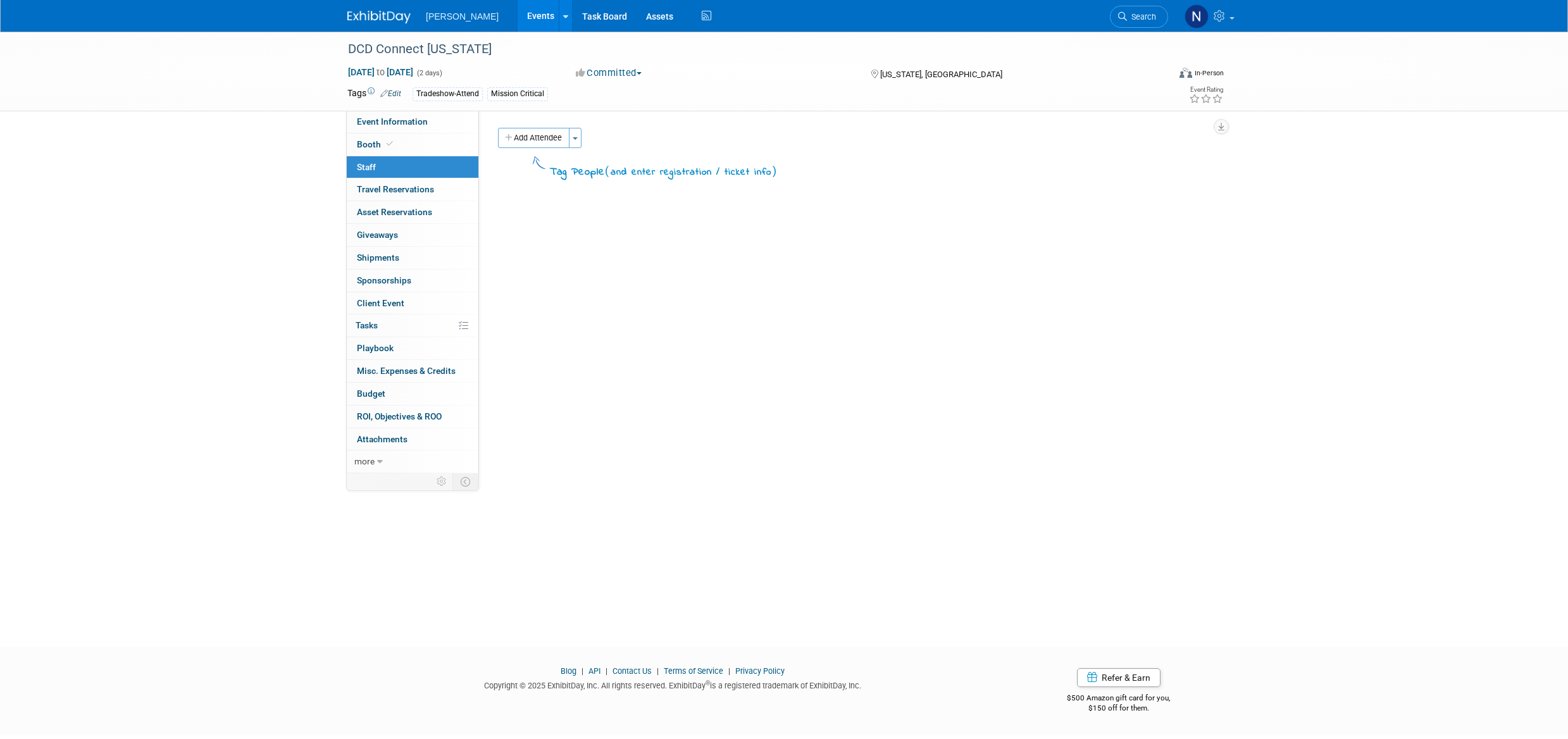
click at [575, 139] on span "button" at bounding box center [574, 139] width 5 height 3
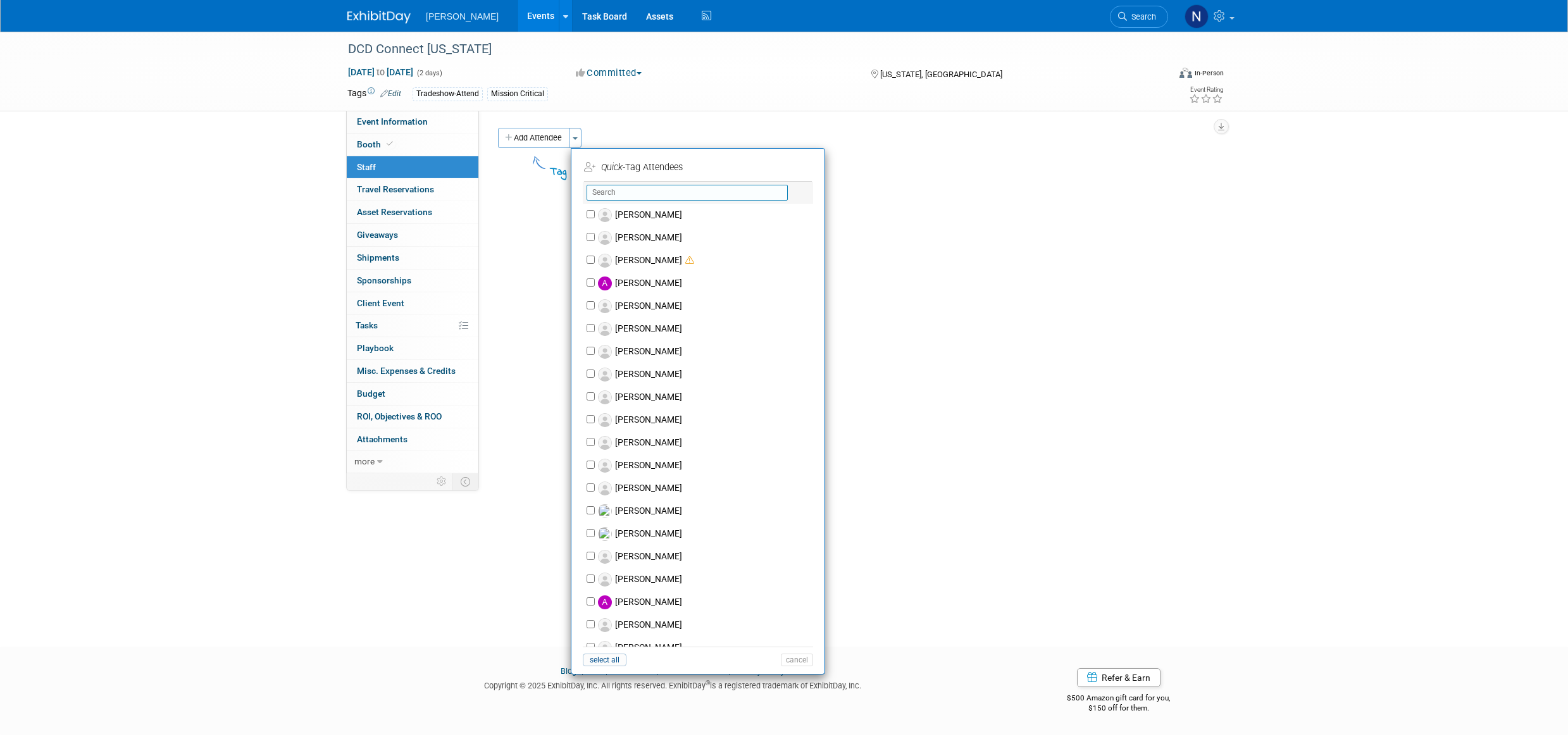
drag, startPoint x: 646, startPoint y: 191, endPoint x: 622, endPoint y: 196, distance: 24.5
click at [647, 190] on input "text" at bounding box center [687, 192] width 202 height 16
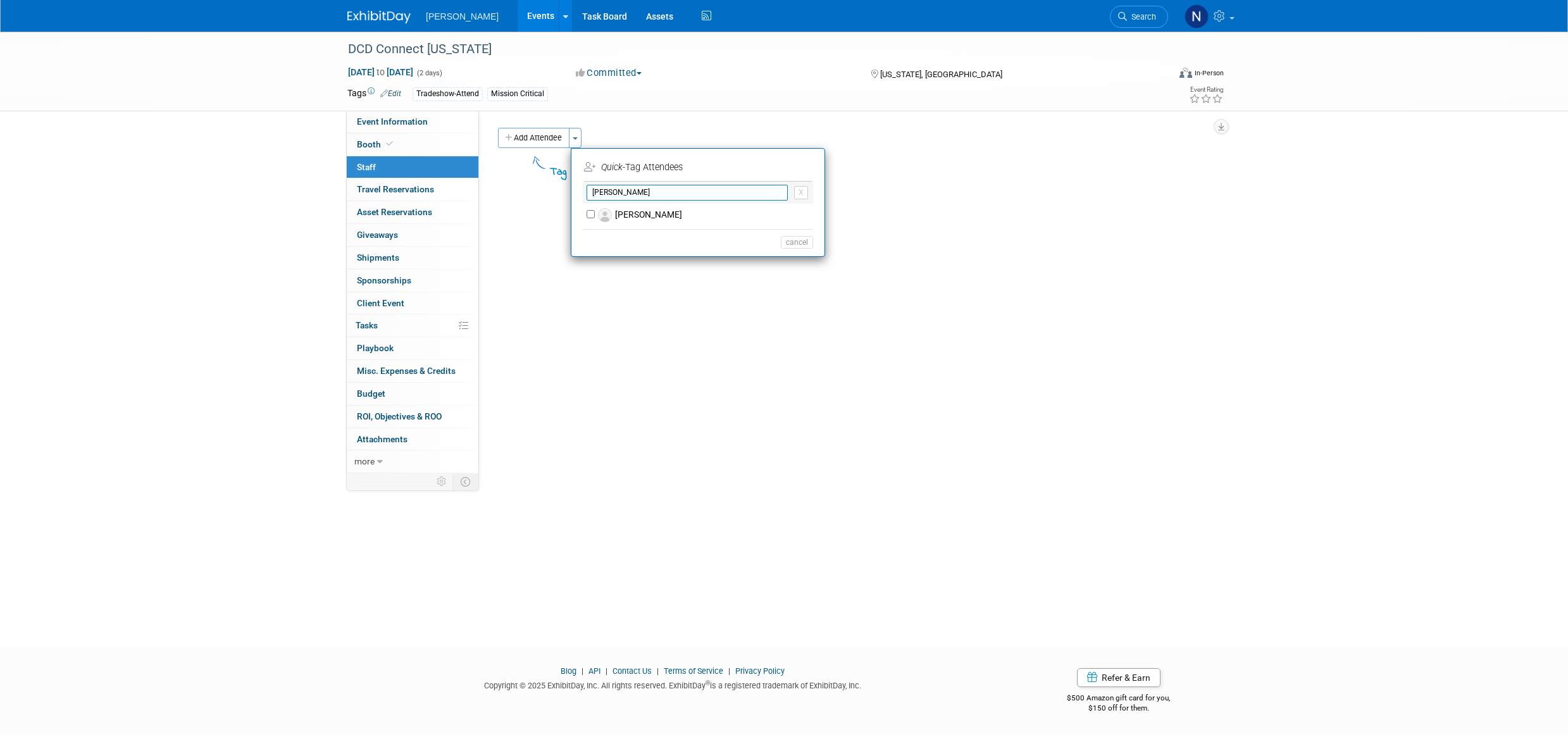
type input "chheng"
click at [642, 218] on label "Chheng Lim" at bounding box center [706, 215] width 223 height 23
click at [595, 218] on input "Chheng Lim" at bounding box center [590, 214] width 8 height 8
checkbox input "true"
click at [799, 165] on button "Apply" at bounding box center [793, 167] width 39 height 19
